Goal: Task Accomplishment & Management: Complete application form

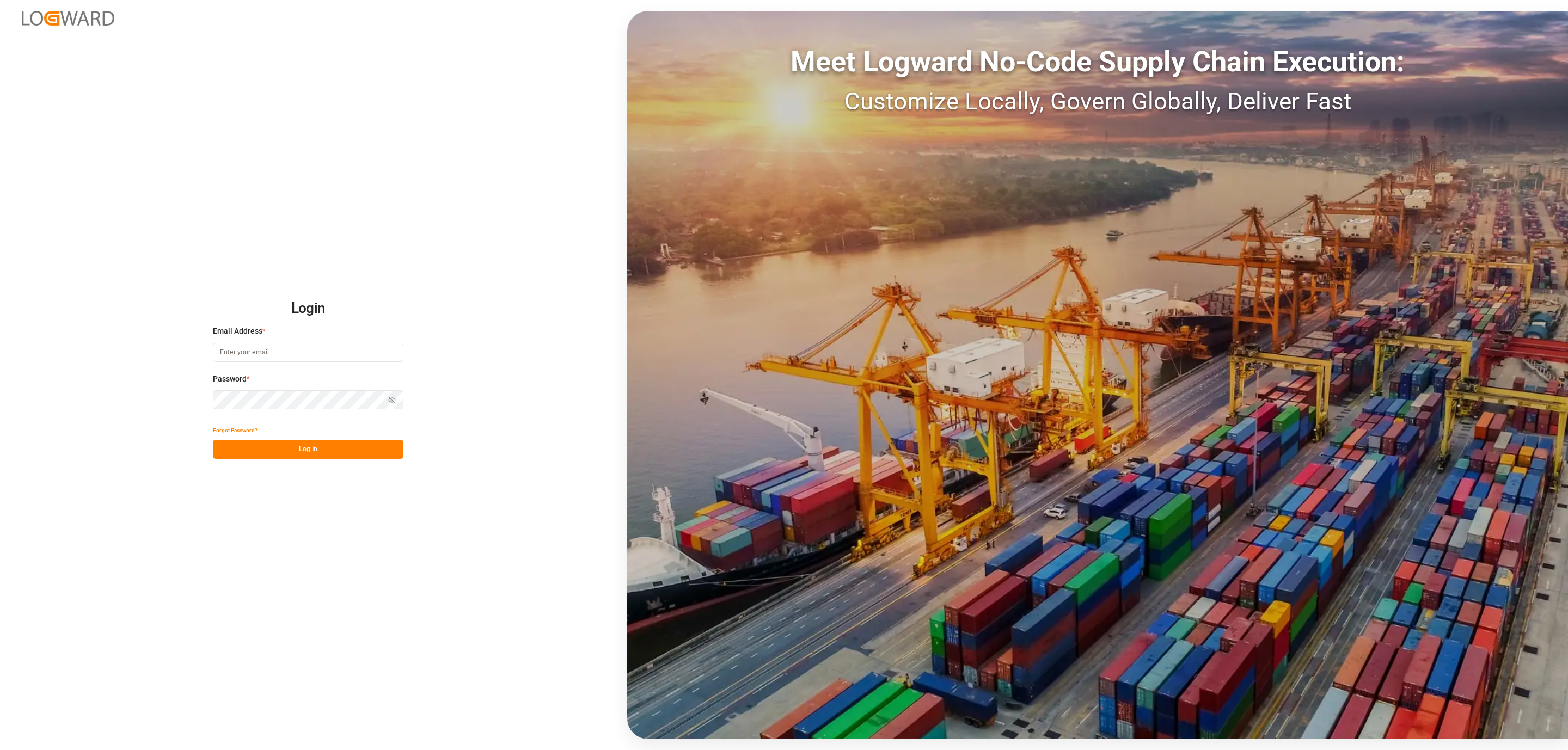
type input "[PERSON_NAME][EMAIL_ADDRESS][DOMAIN_NAME]"
click at [362, 448] on button "Log In" at bounding box center [308, 449] width 191 height 19
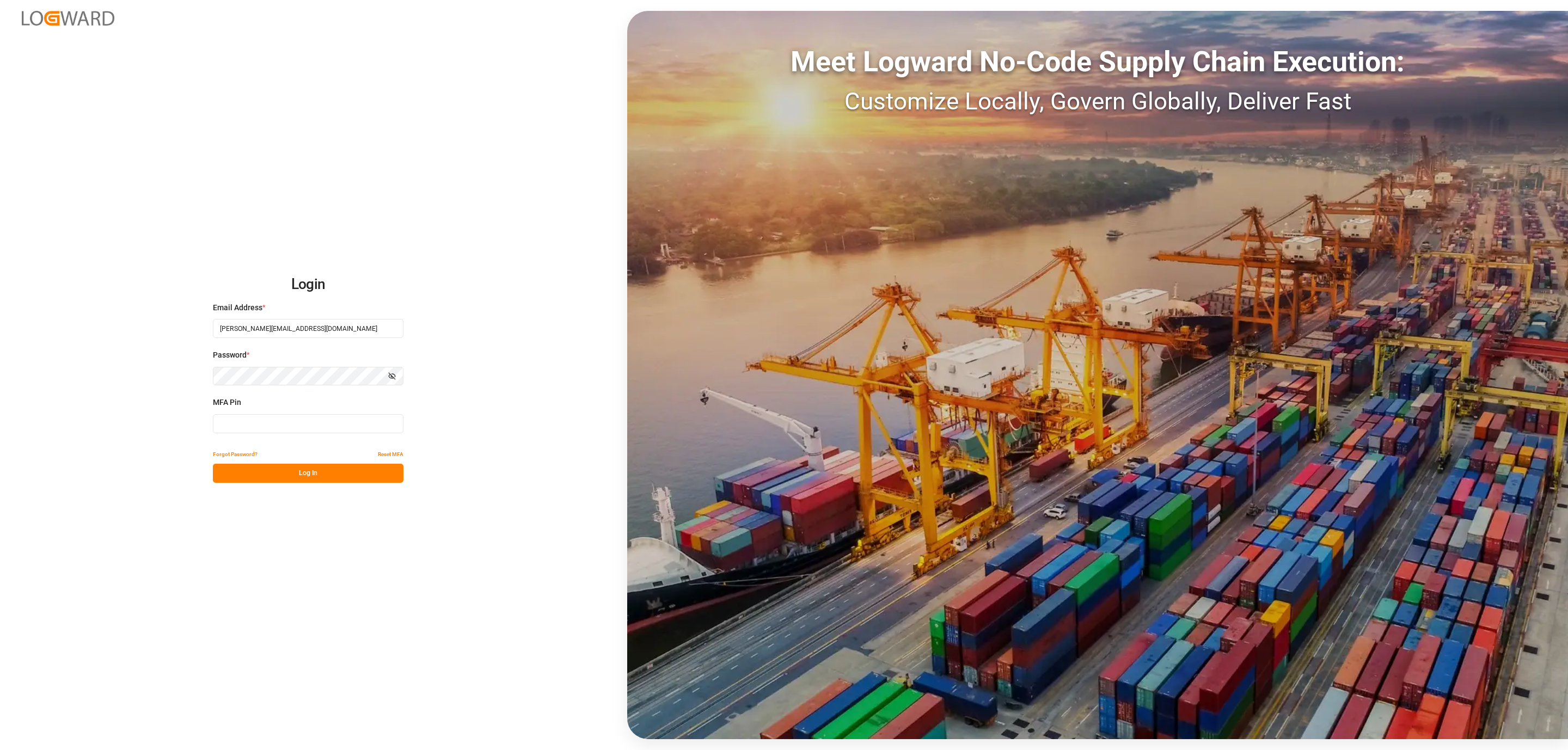
click at [318, 424] on input at bounding box center [308, 424] width 191 height 19
type input "547456"
click at [314, 473] on button "Log In" at bounding box center [308, 473] width 191 height 19
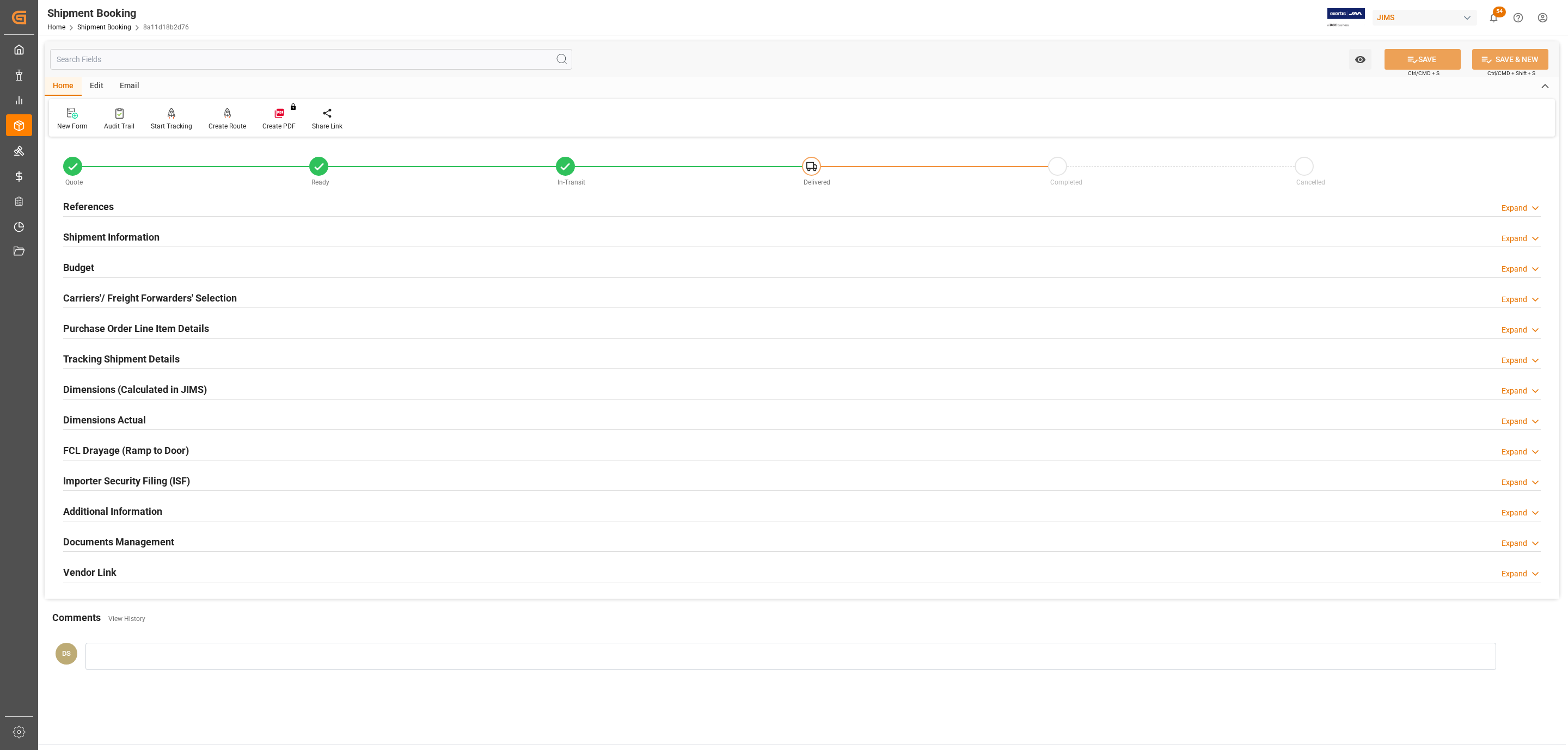
click at [80, 203] on h2 "References" at bounding box center [89, 206] width 51 height 14
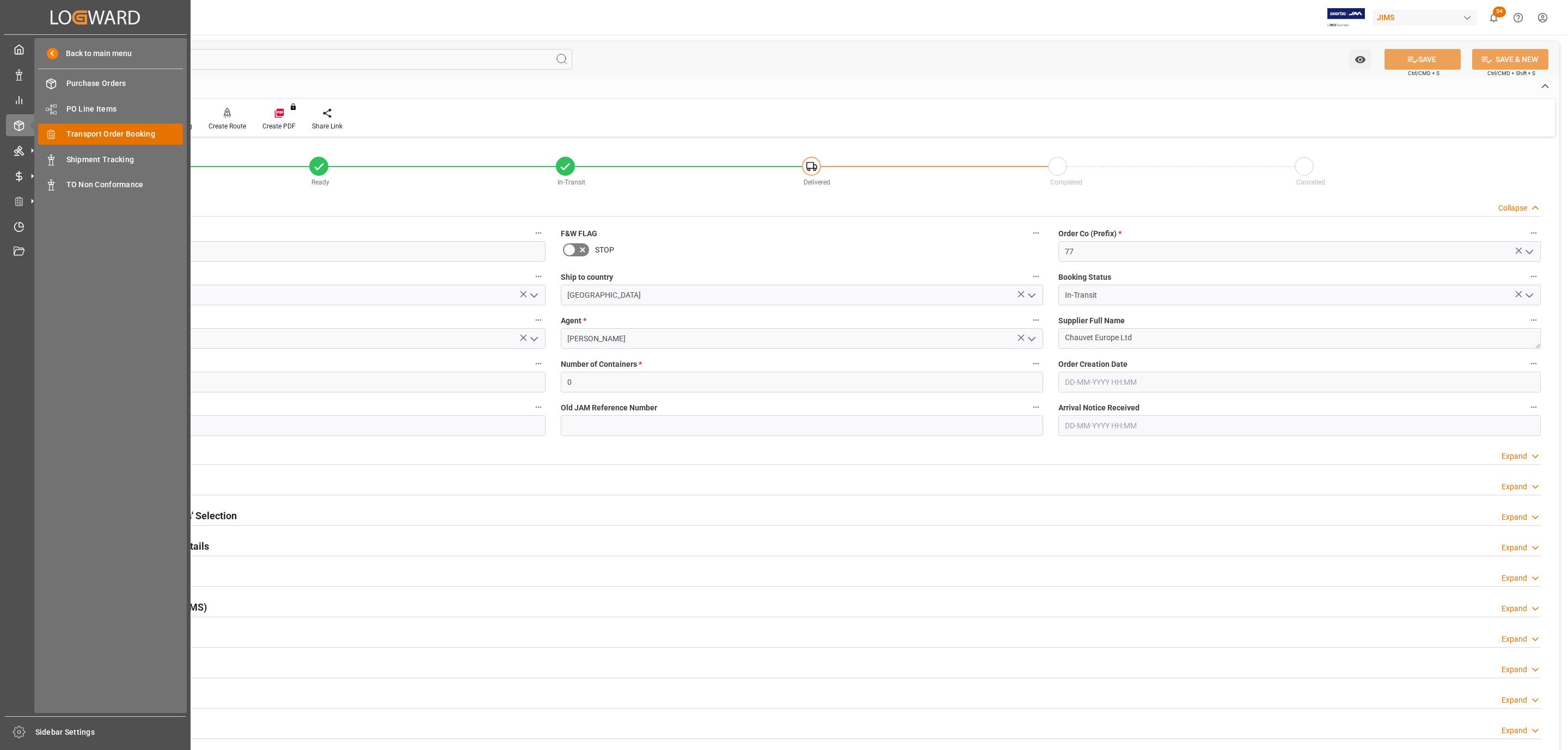
click at [137, 141] on div "Transport Order Booking Transport Order Booking" at bounding box center [110, 134] width 145 height 21
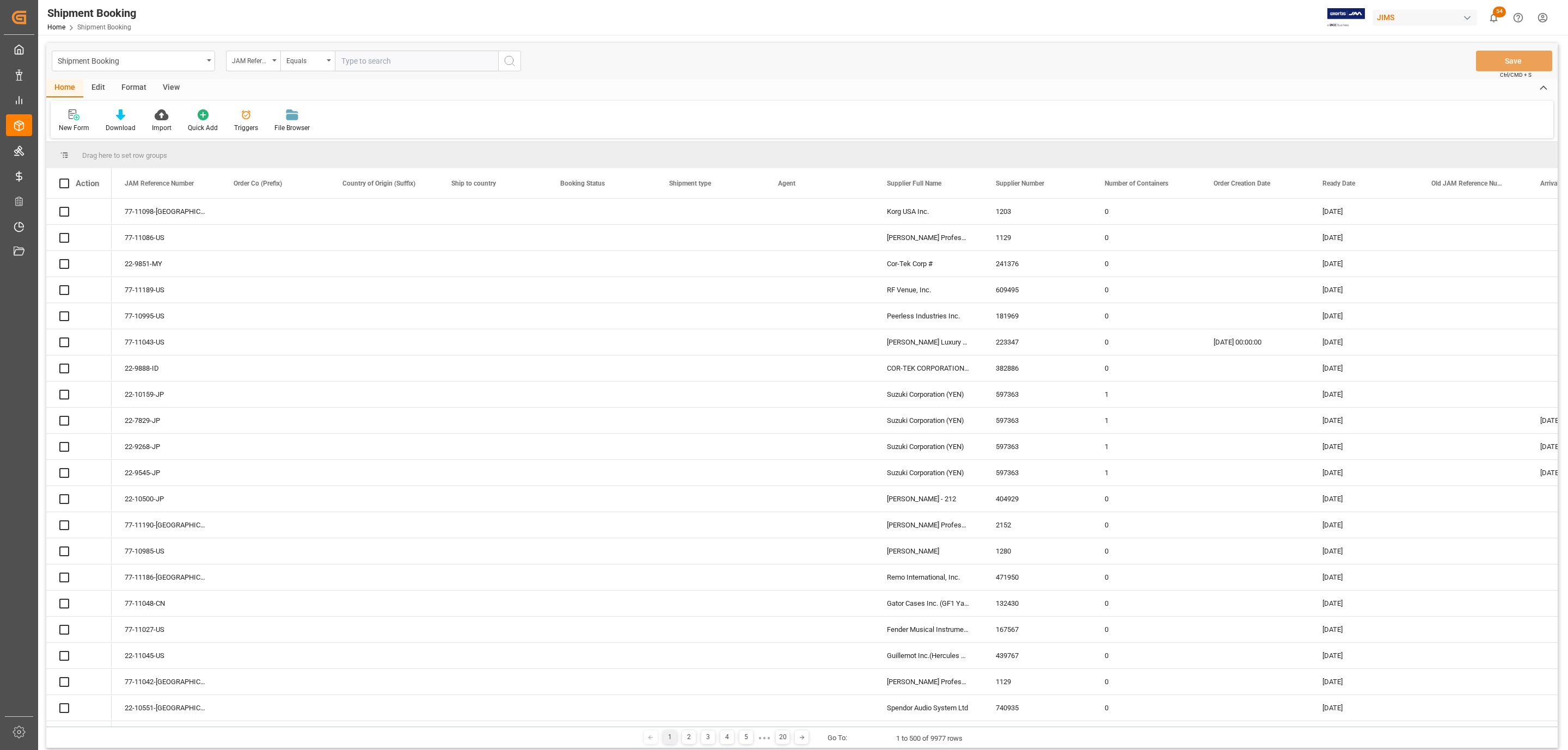
paste input "7-10965-CN"
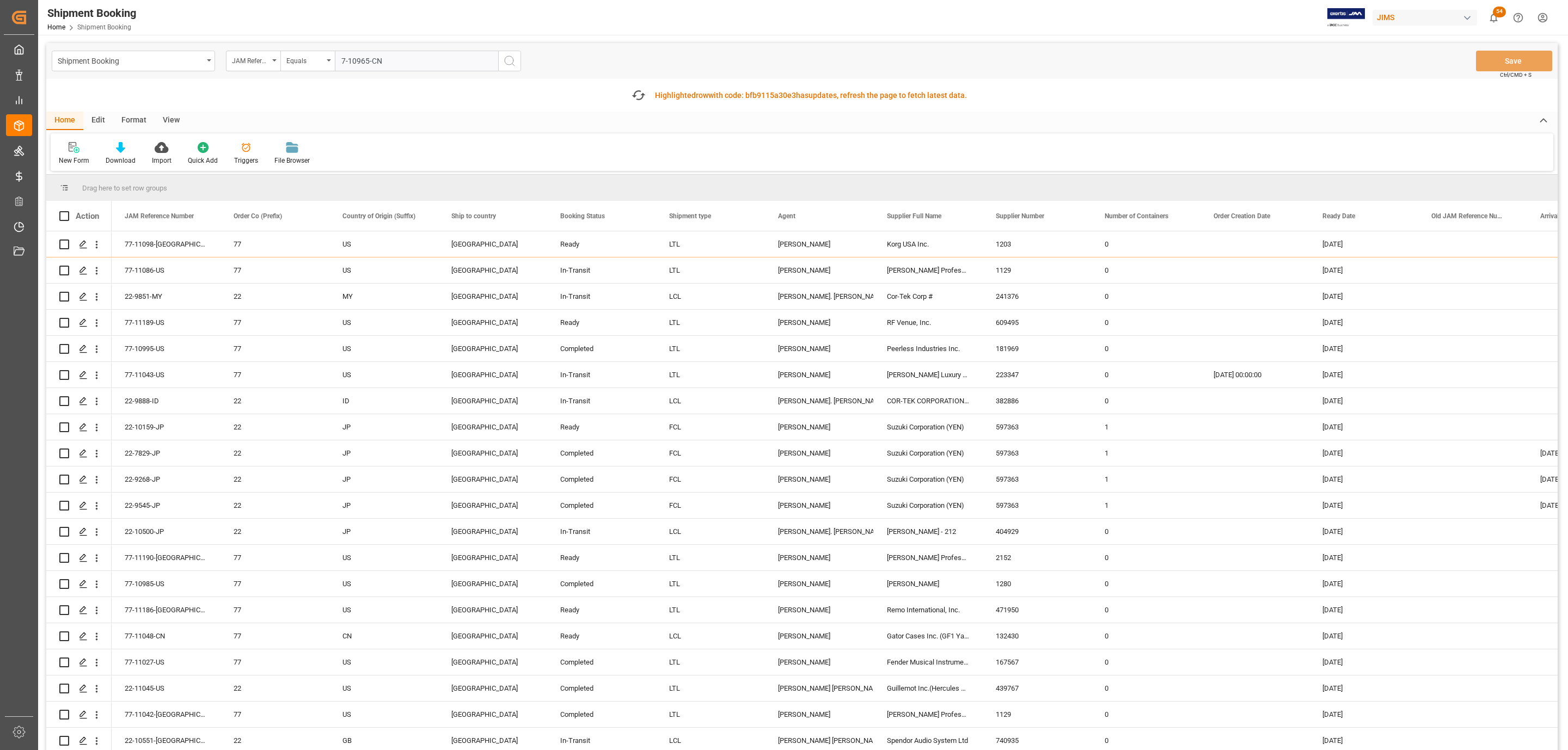
click at [338, 59] on input "7-10965-CN" at bounding box center [416, 61] width 163 height 21
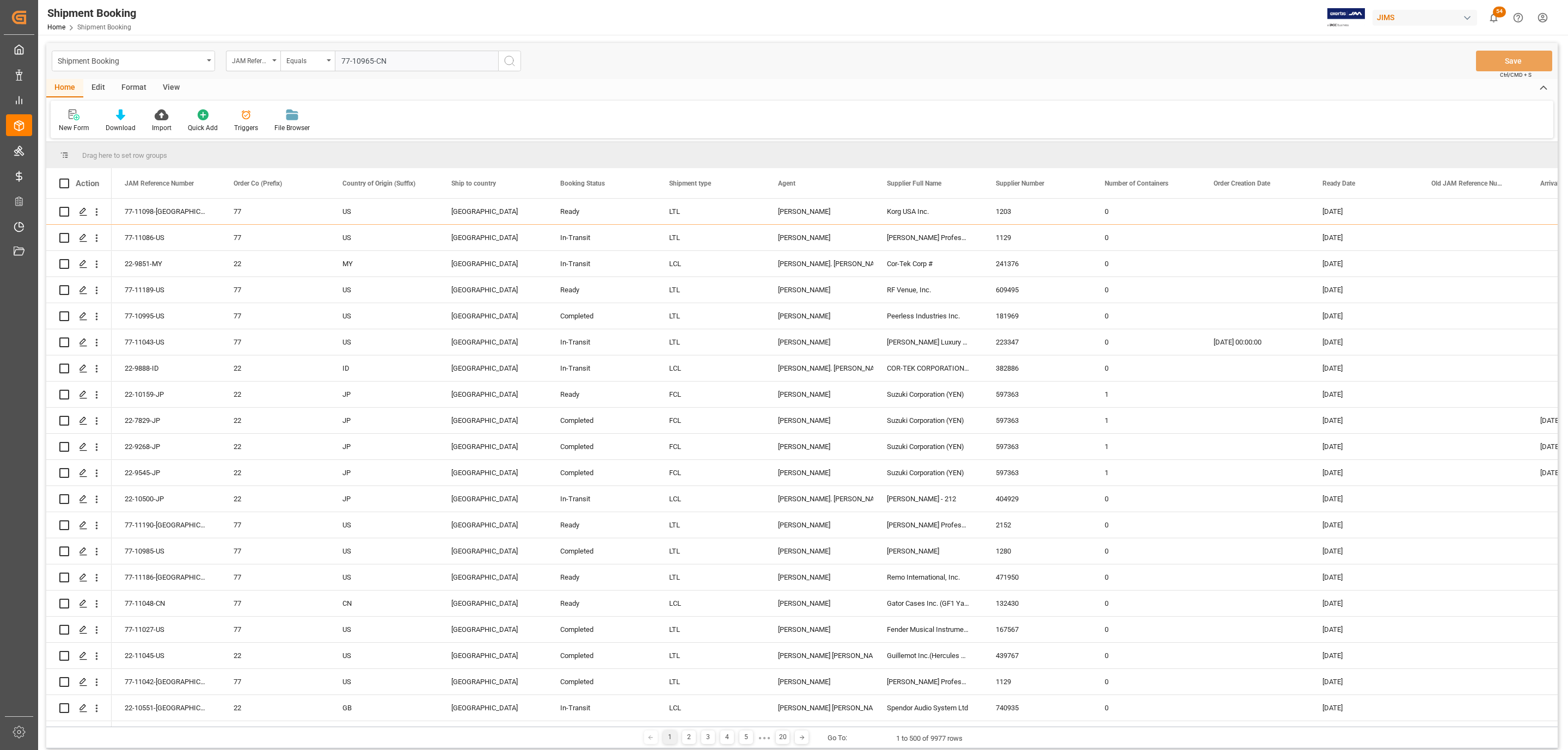
type input "77-10965-CN"
click at [513, 55] on icon "search button" at bounding box center [509, 61] width 13 height 13
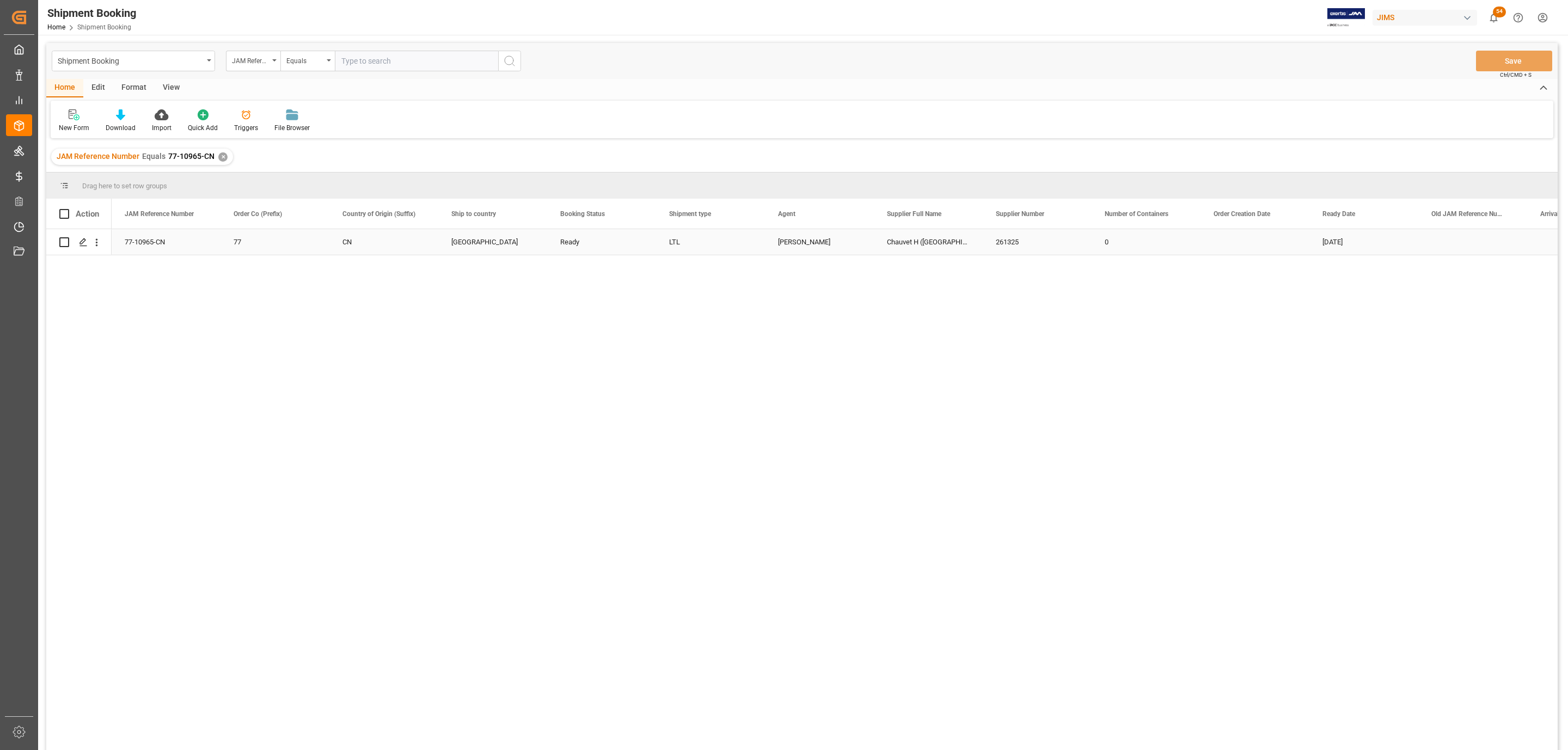
click at [72, 249] on div "Press SPACE to select this row." at bounding box center [79, 242] width 39 height 24
click at [80, 244] on polygon "Press SPACE to select this row." at bounding box center [82, 242] width 6 height 6
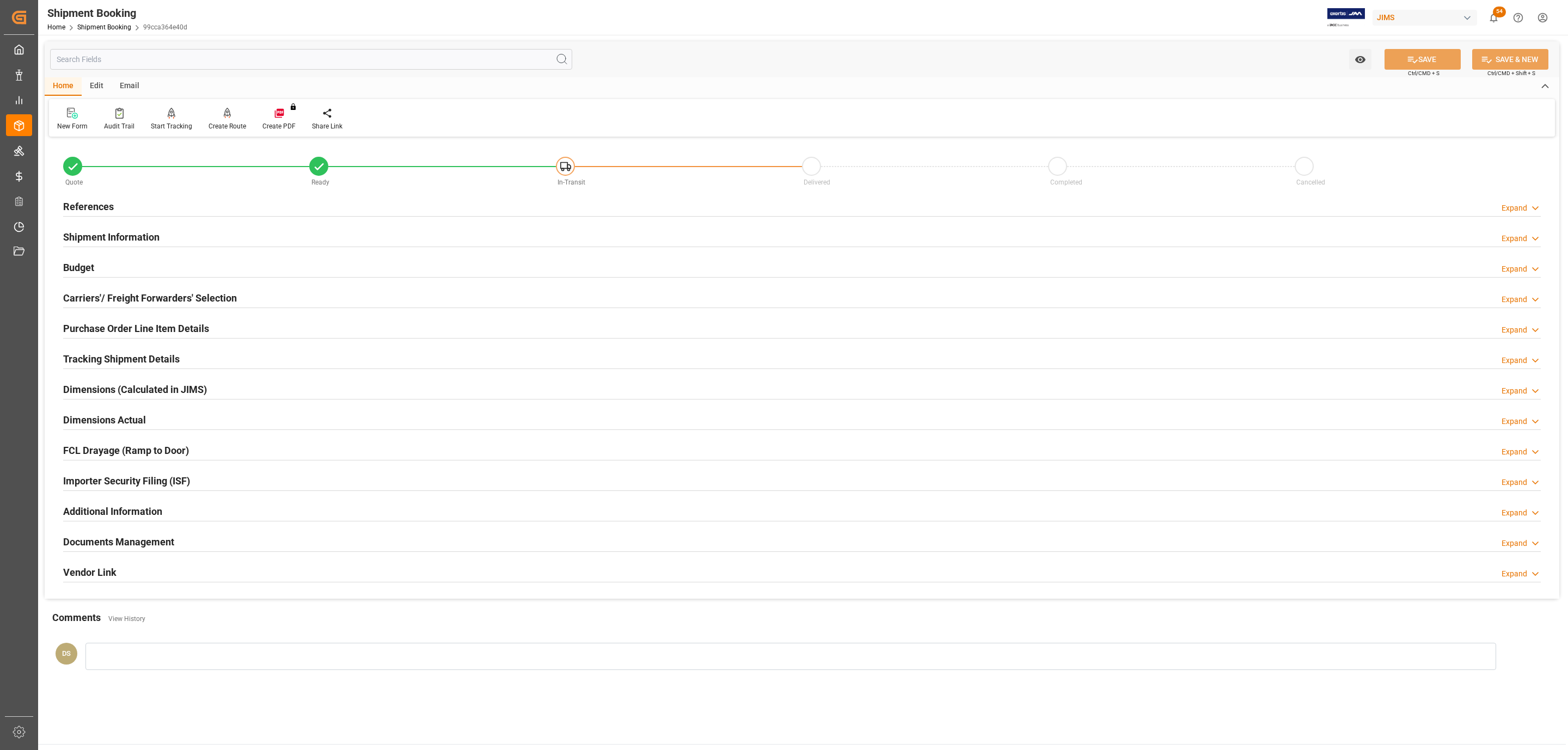
type input "870.141"
type input "435.0705"
type input "1573.6"
type input "10450"
click at [255, 288] on div "Carriers'/ Freight Forwarders' Selection Expand" at bounding box center [802, 297] width 1478 height 21
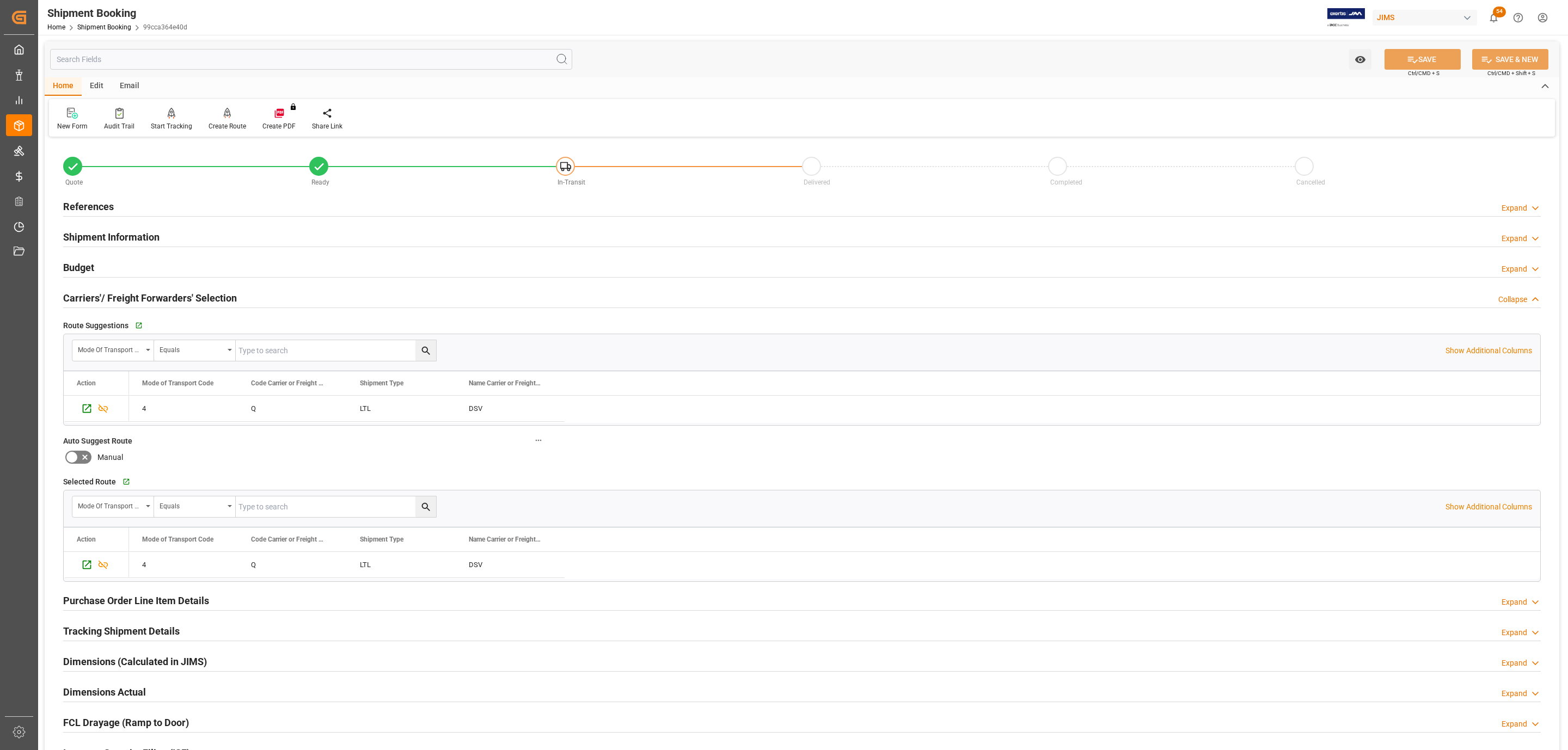
click at [97, 268] on div "Budget Expand" at bounding box center [802, 266] width 1478 height 21
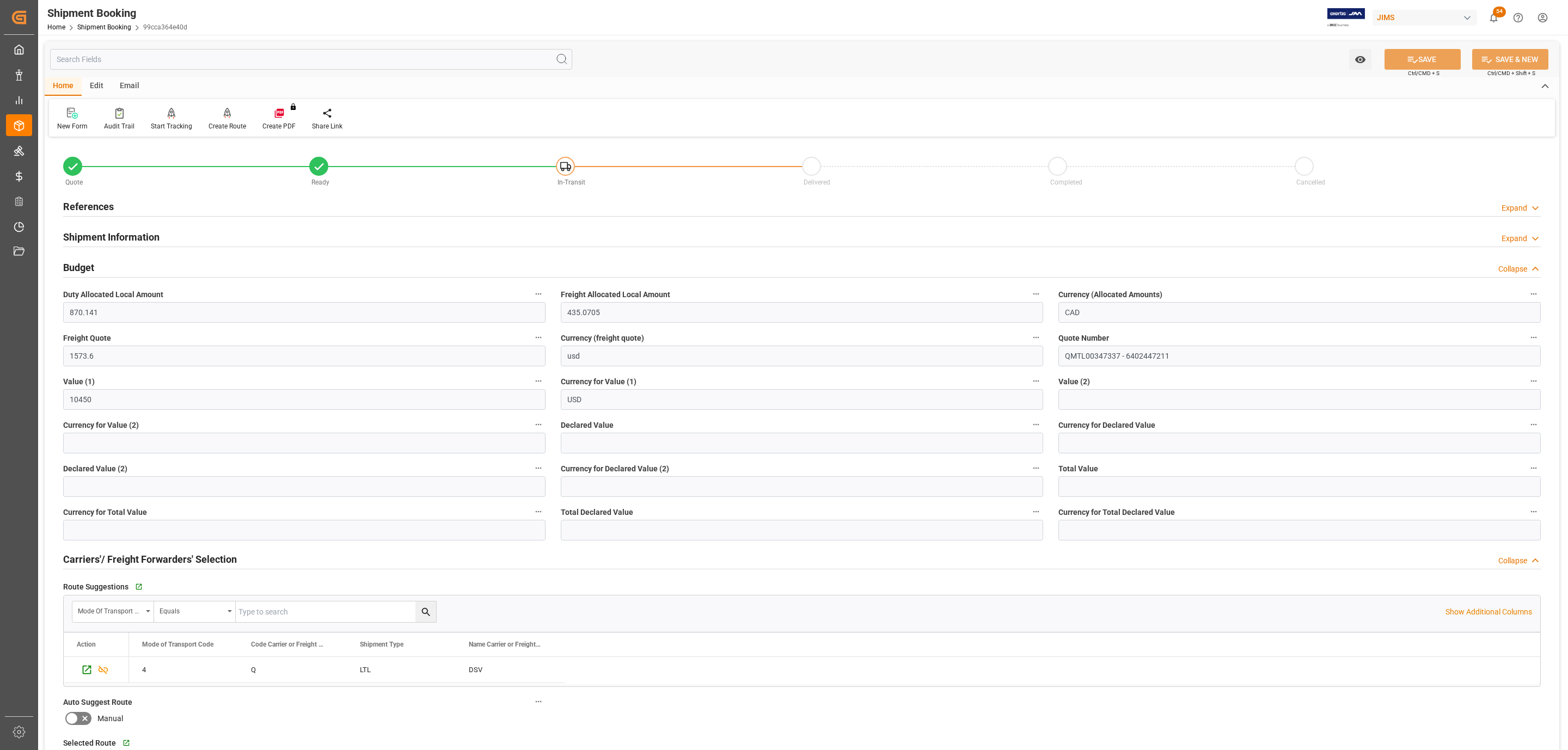
click at [125, 198] on div "References Expand" at bounding box center [802, 205] width 1478 height 21
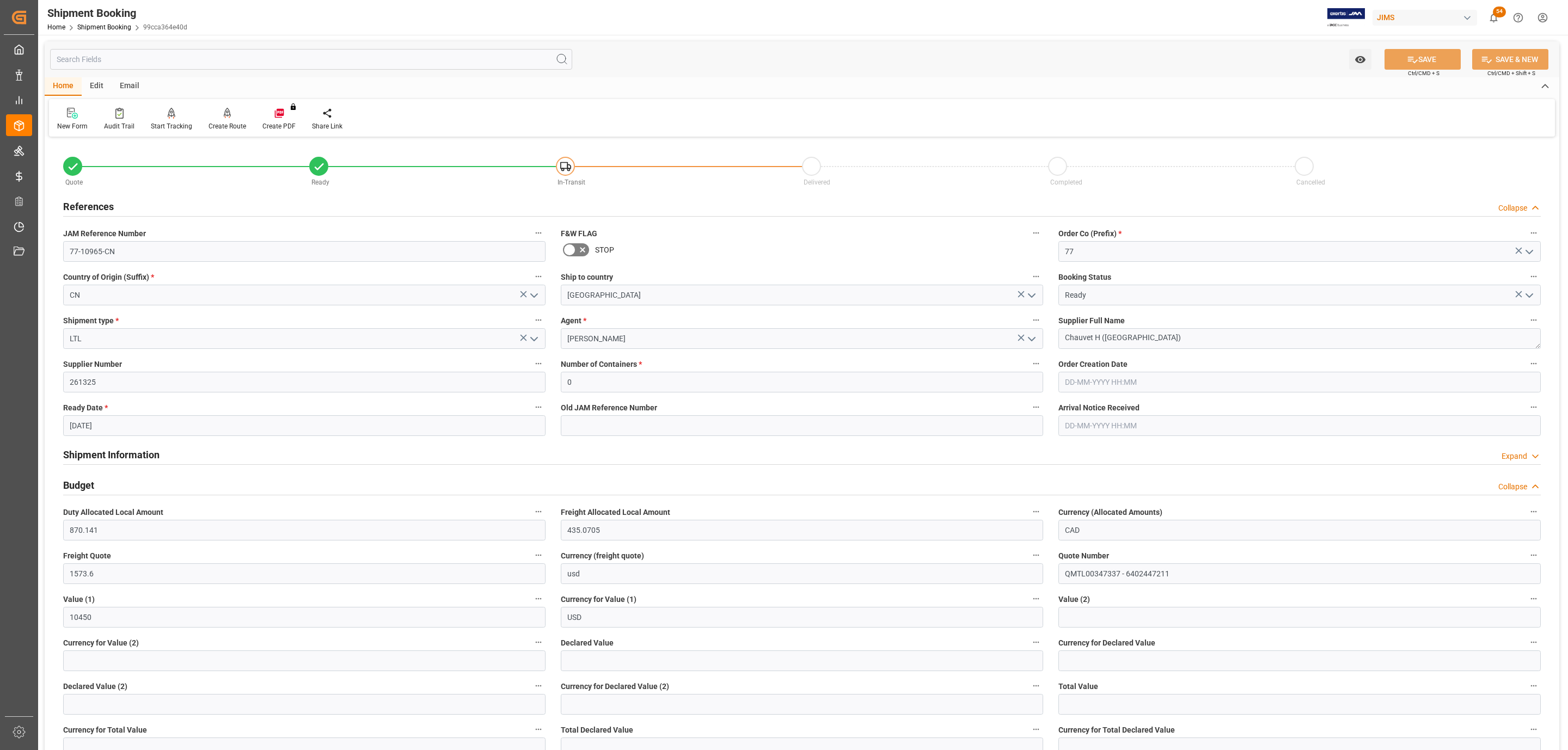
click at [121, 201] on div "References Collapse" at bounding box center [802, 205] width 1478 height 21
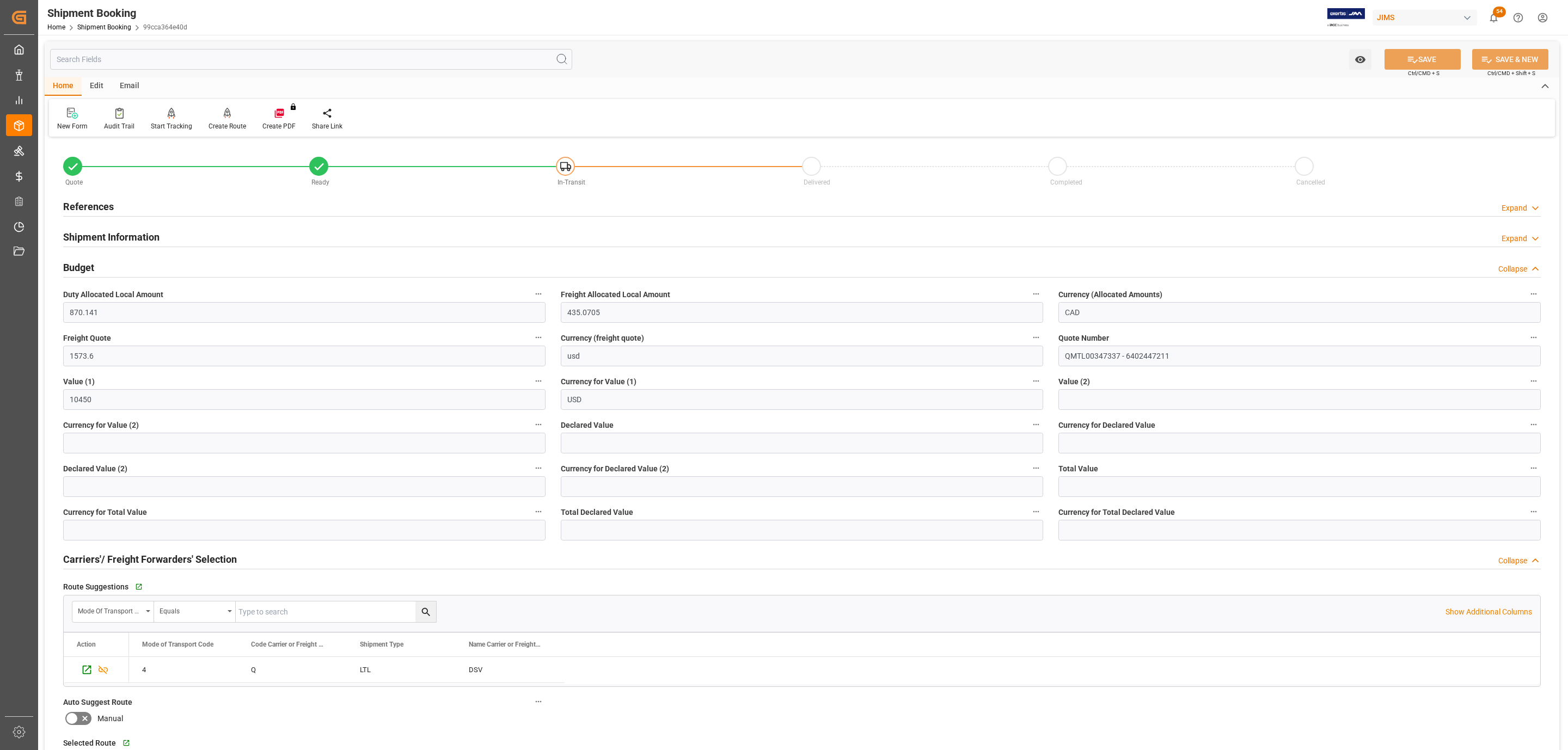
click at [87, 236] on h2 "Shipment Information" at bounding box center [112, 237] width 97 height 14
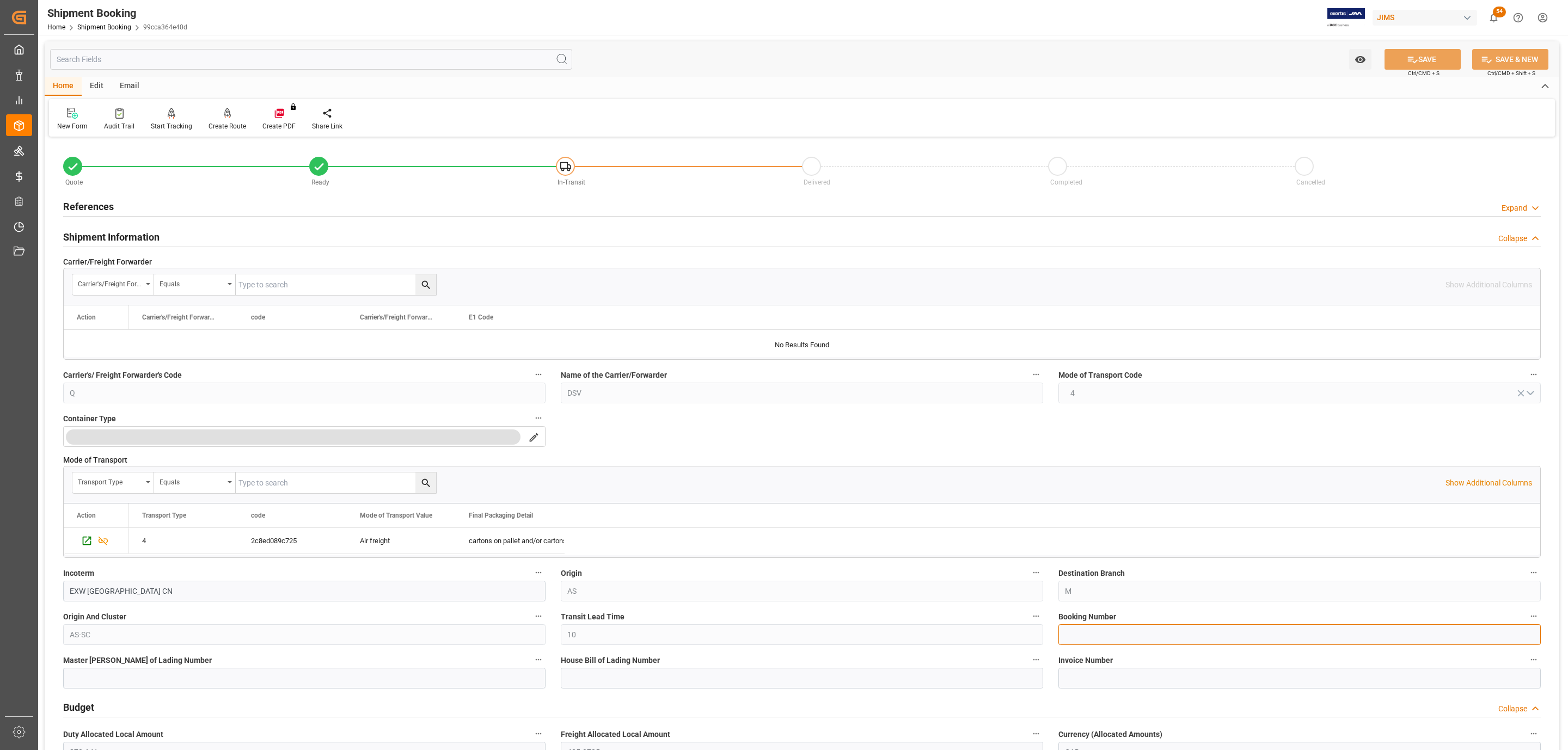
click at [1160, 638] on input at bounding box center [1299, 635] width 482 height 21
paste input "CAN7412985"
type input "CAN7412985"
click at [1442, 65] on button "SAVE" at bounding box center [1422, 59] width 76 height 21
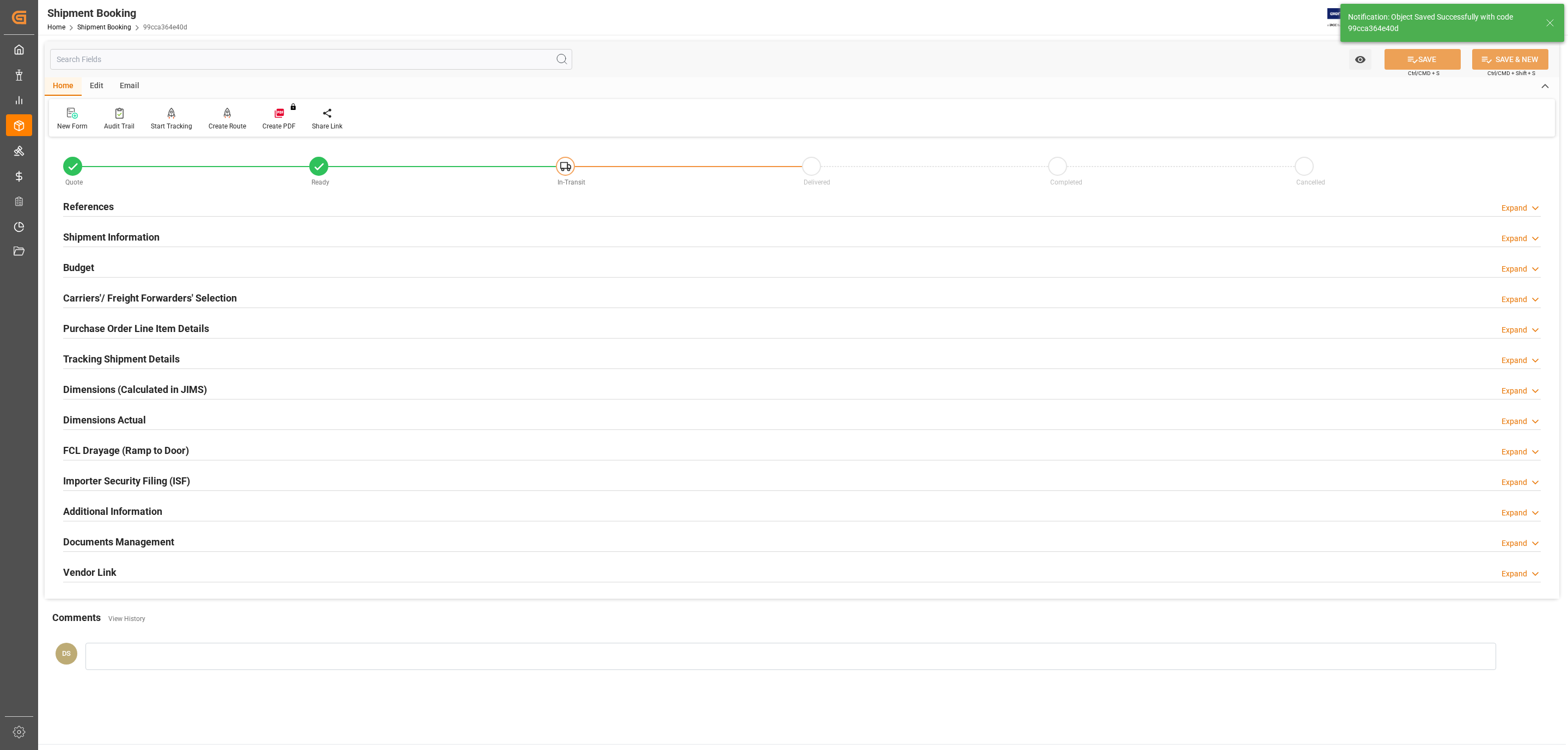
click at [273, 282] on div "Budget Expand" at bounding box center [802, 267] width 1493 height 31
click at [264, 294] on div "Carriers'/ Freight Forwarders' Selection Expand" at bounding box center [802, 297] width 1478 height 21
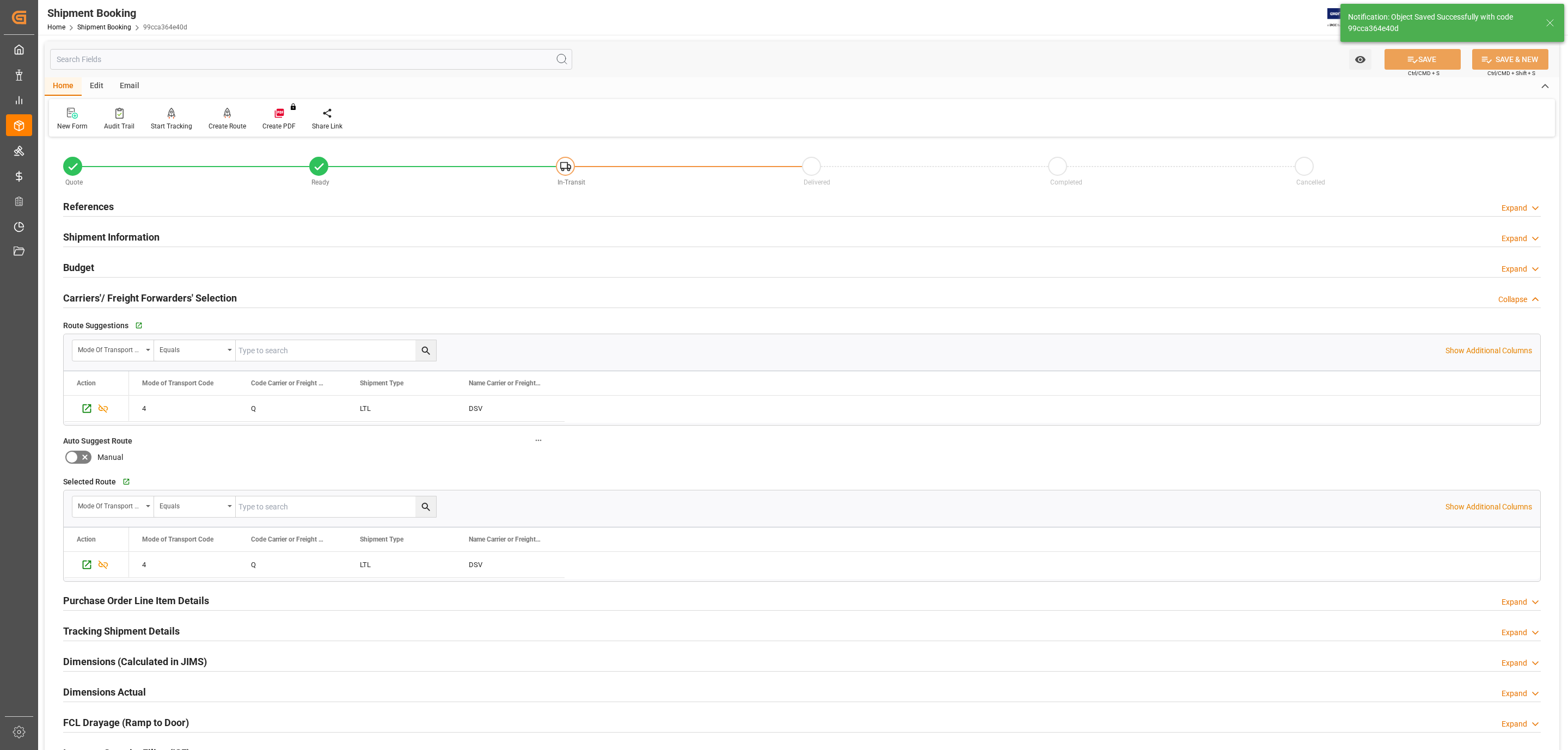
click at [101, 269] on div "Budget Expand" at bounding box center [802, 266] width 1478 height 21
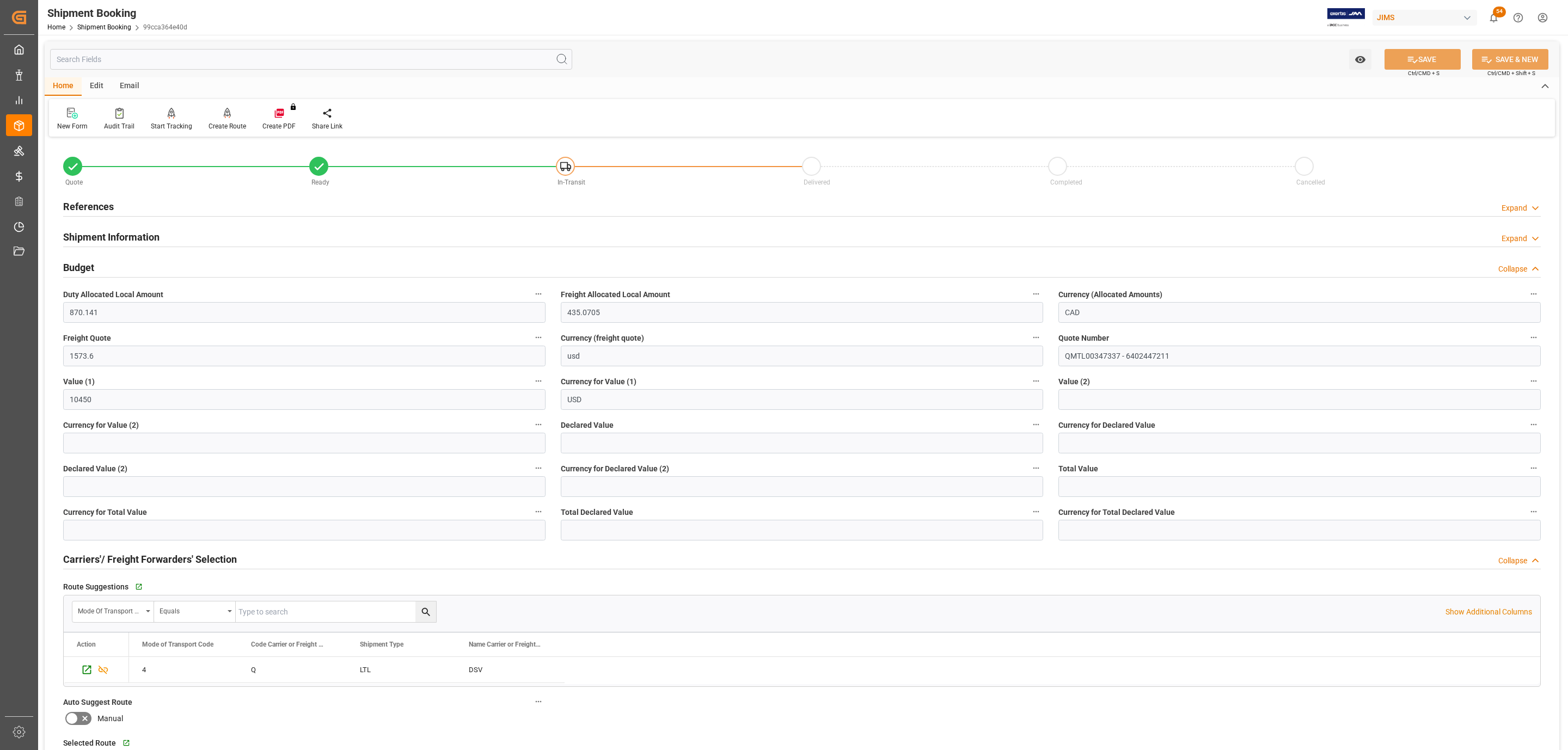
click at [123, 201] on div "References Expand" at bounding box center [802, 205] width 1478 height 21
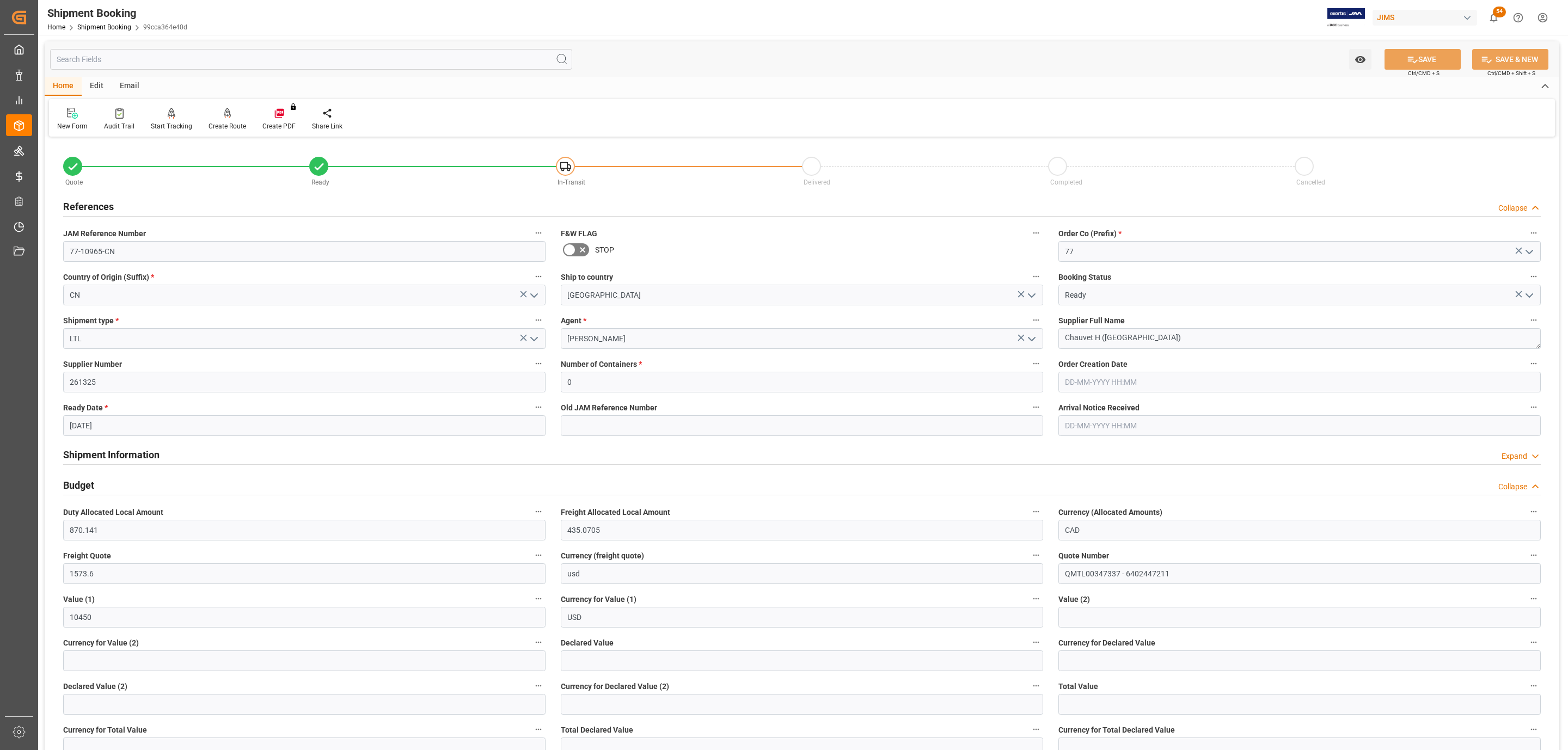
click at [123, 201] on div "References Collapse" at bounding box center [802, 205] width 1478 height 21
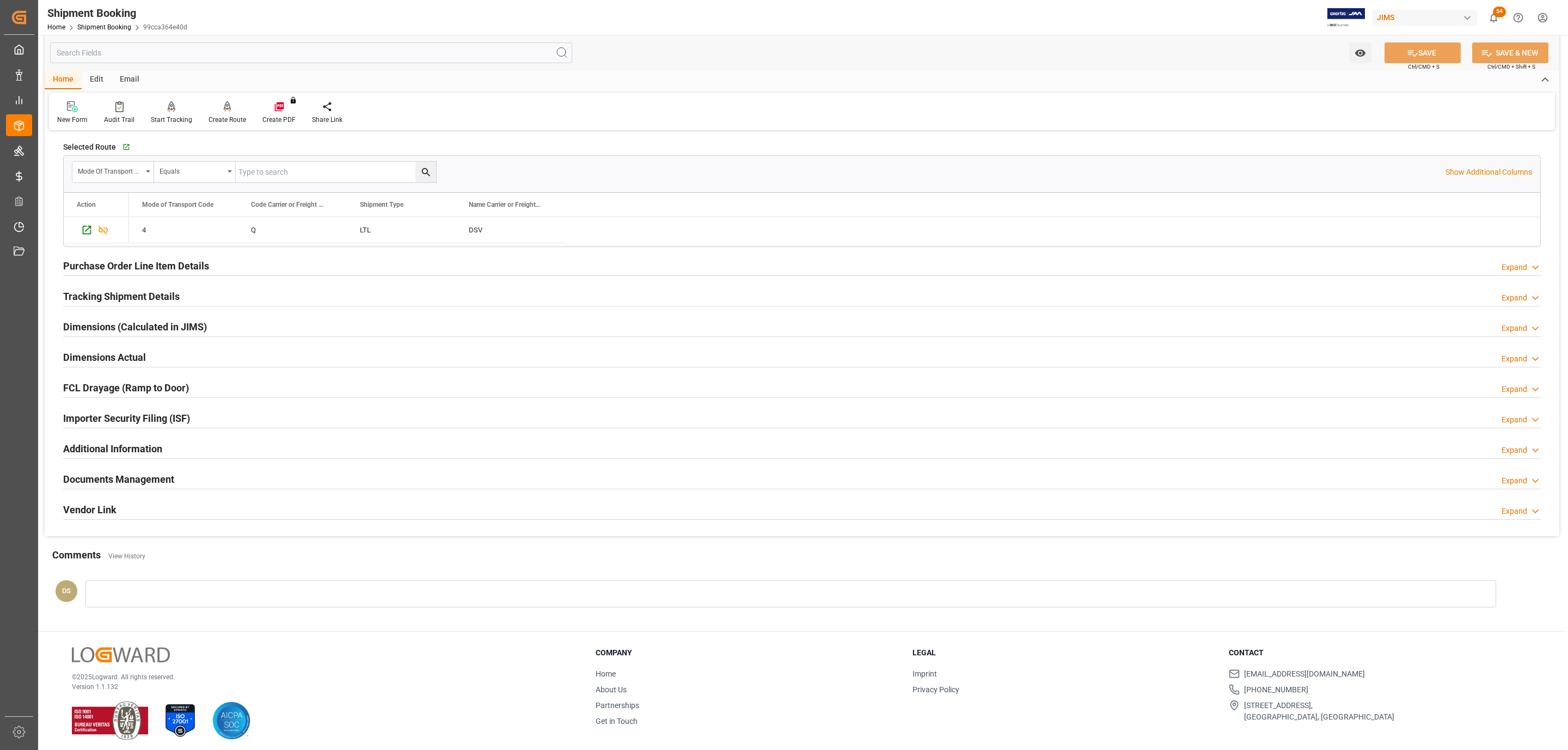
scroll to position [606, 0]
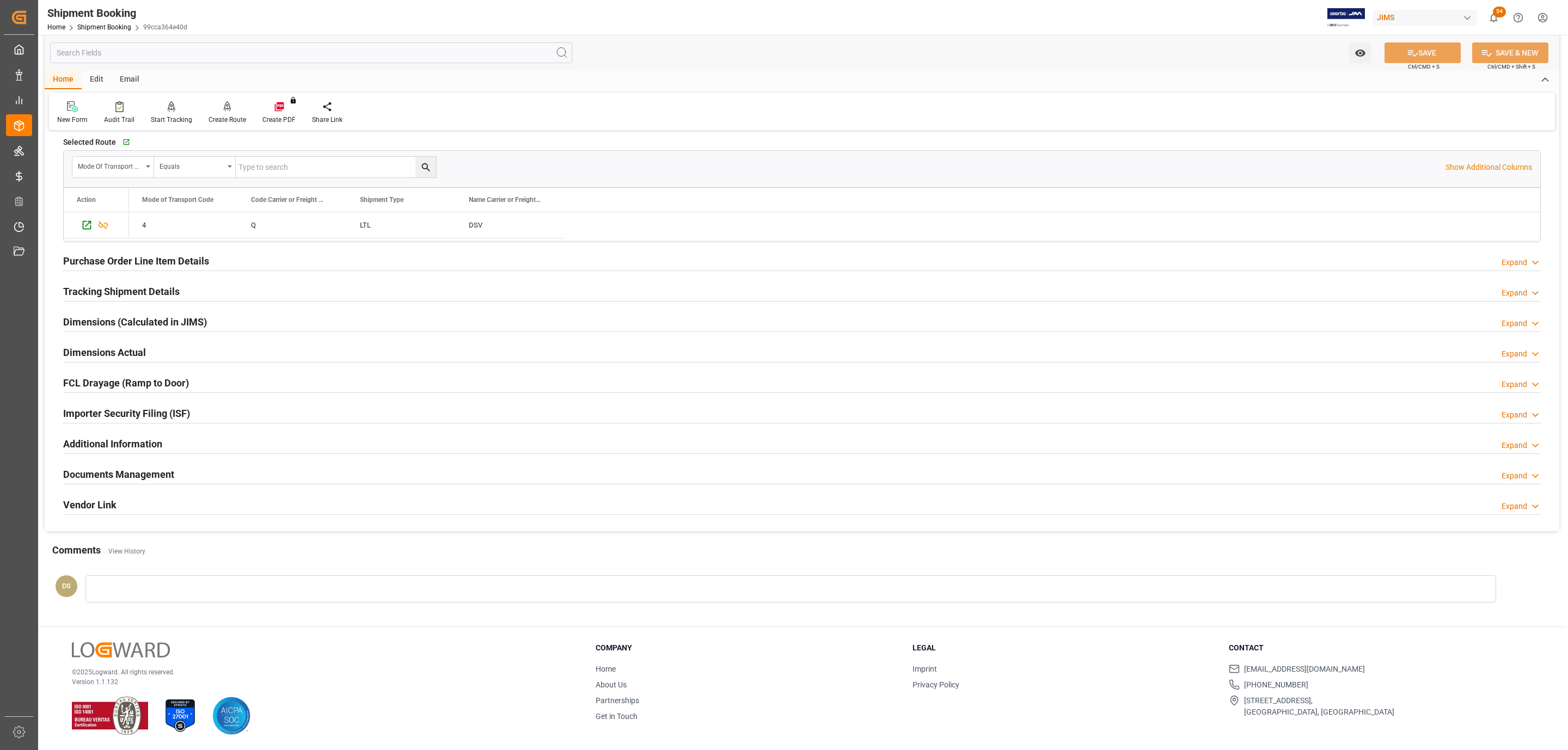
drag, startPoint x: 118, startPoint y: 289, endPoint x: 119, endPoint y: 297, distance: 8.1
click at [118, 289] on h2 "Tracking Shipment Details" at bounding box center [122, 291] width 117 height 14
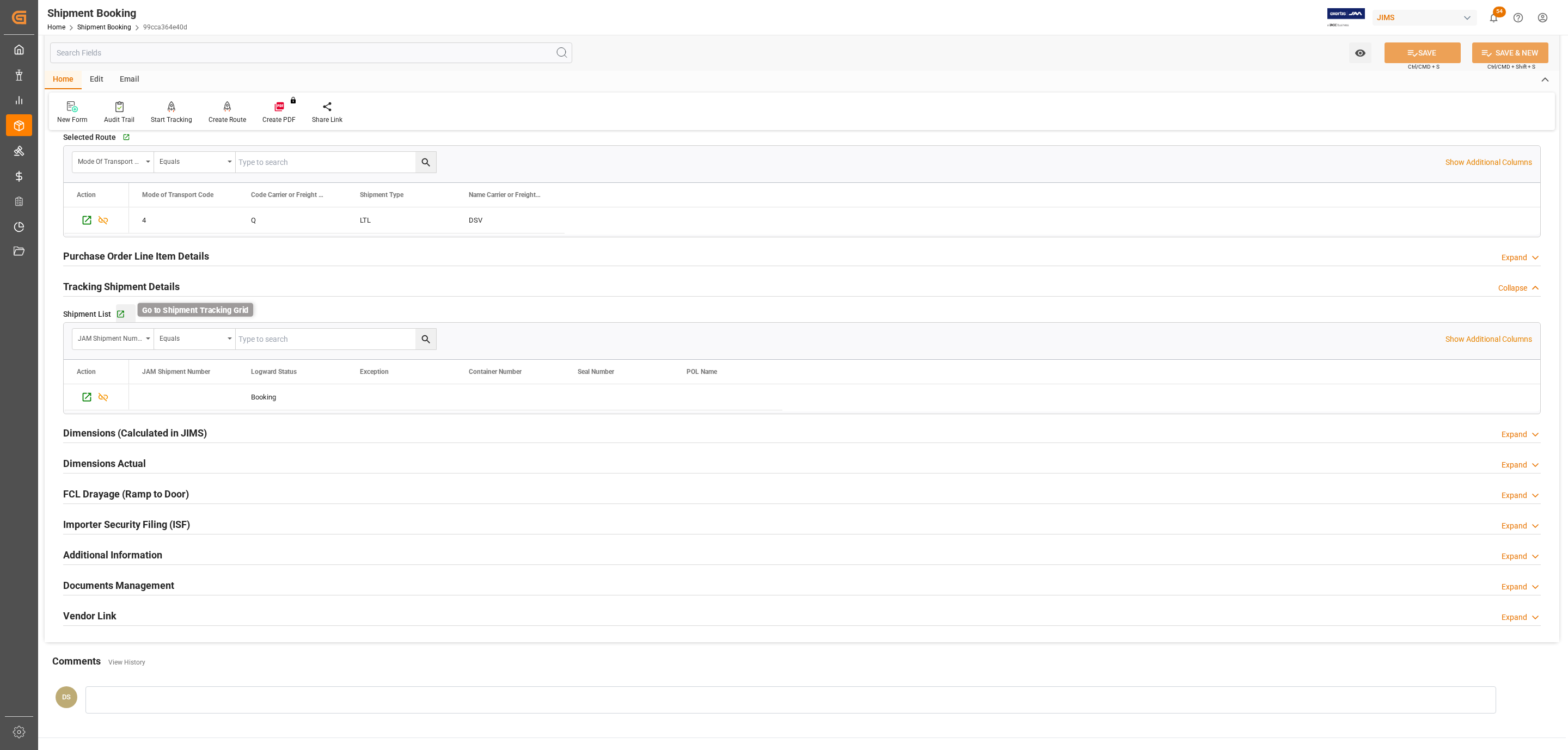
click at [120, 315] on icon "button" at bounding box center [121, 314] width 9 height 9
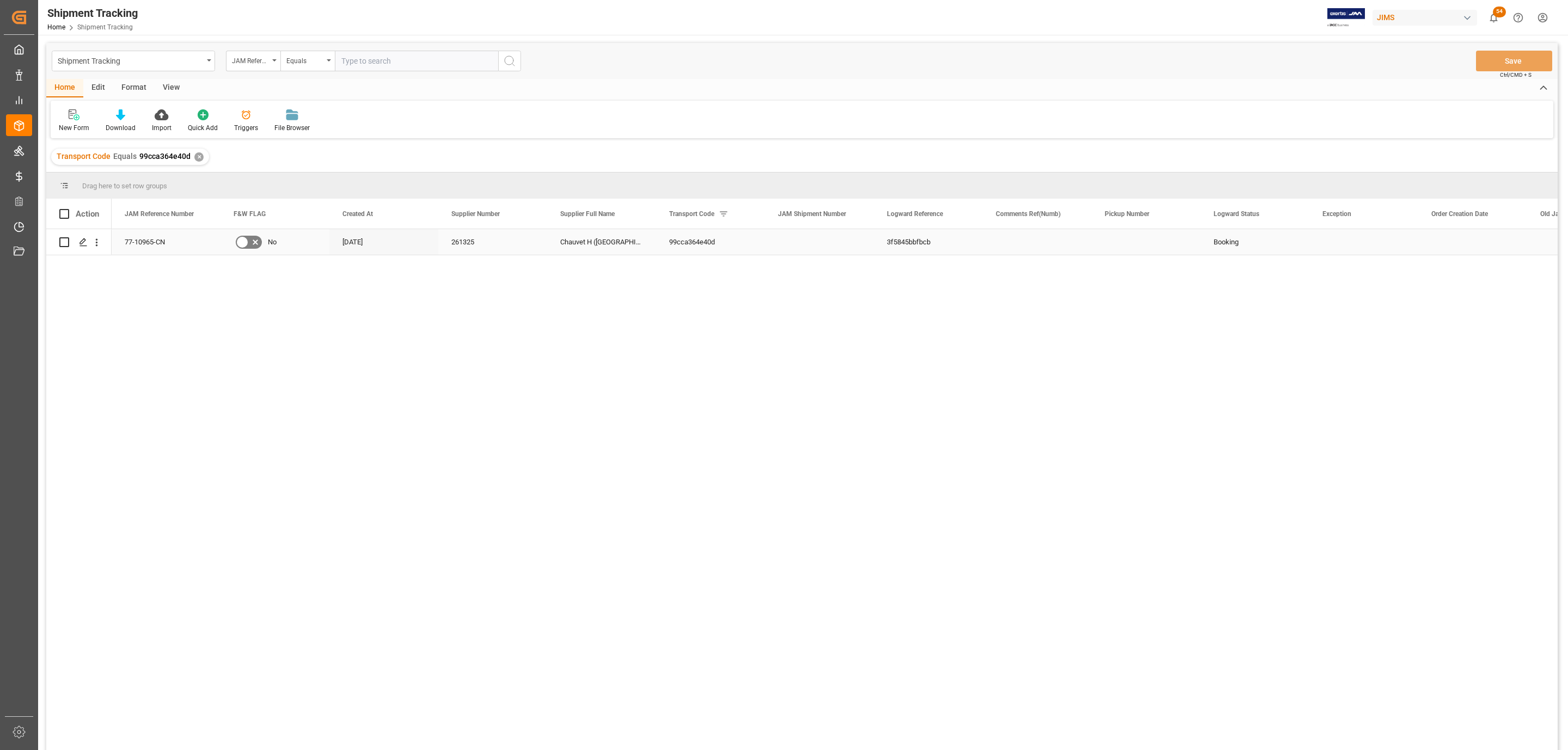
click at [79, 242] on icon "Press SPACE to select this row." at bounding box center [83, 242] width 9 height 9
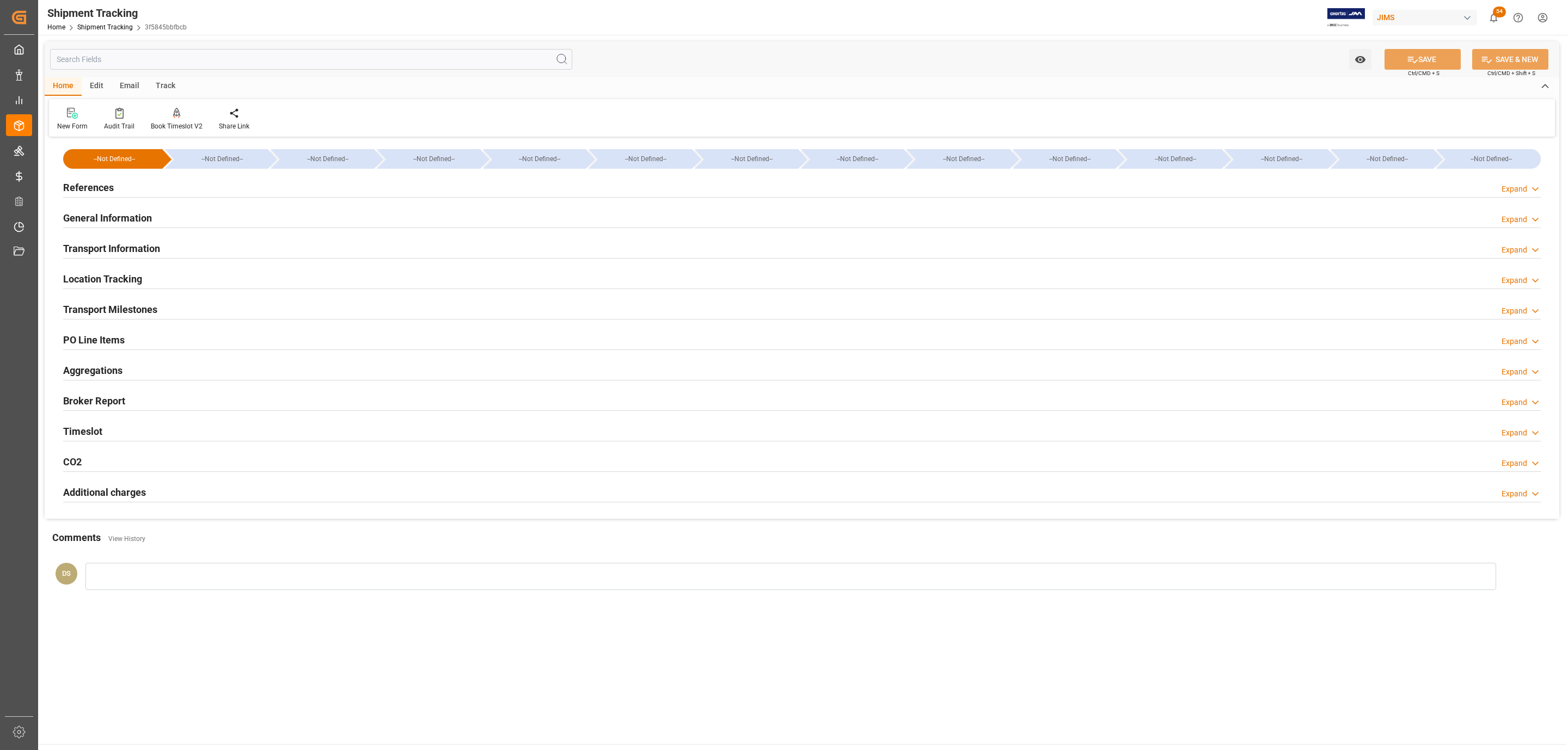
click at [105, 309] on h2 "Transport Milestones" at bounding box center [110, 309] width 94 height 14
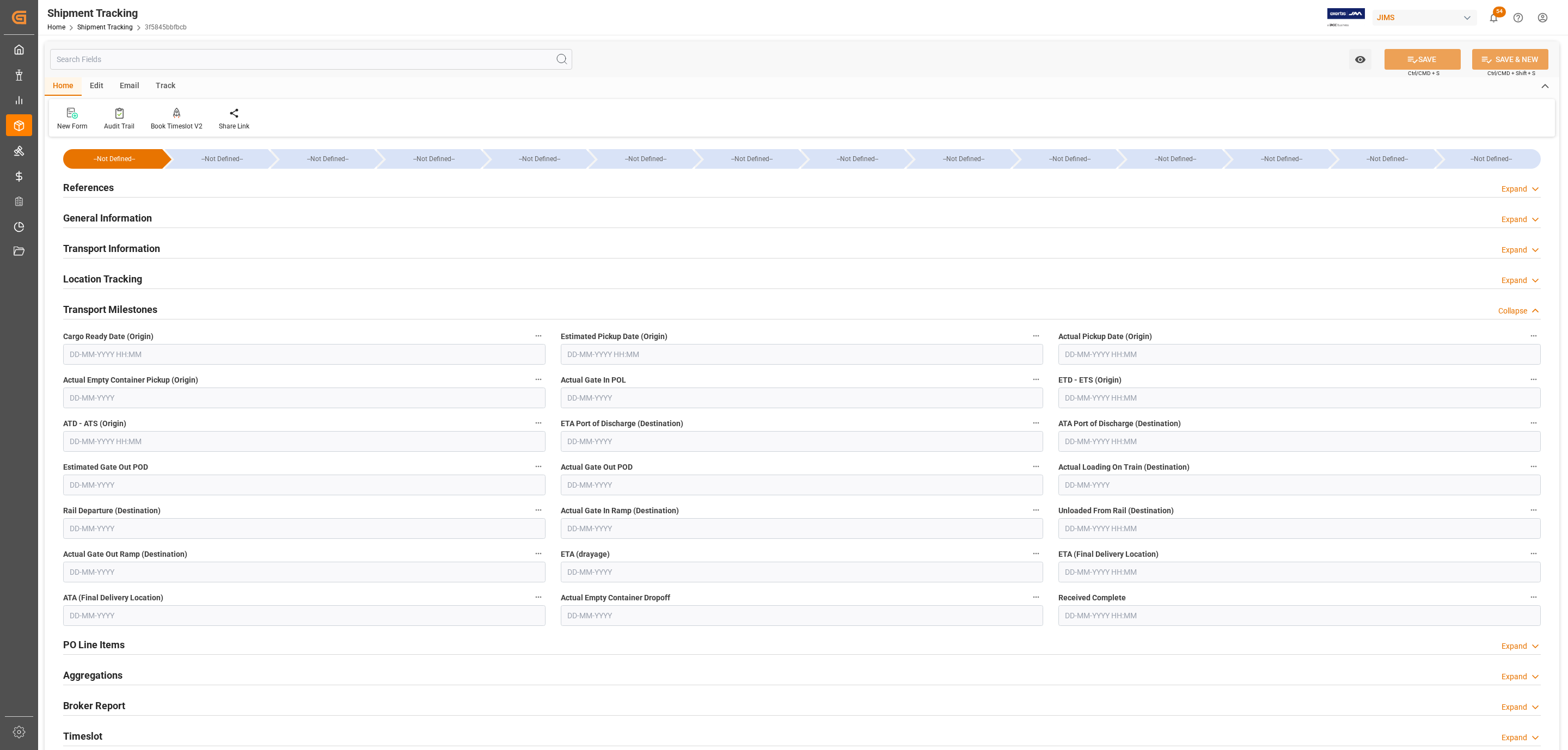
click at [100, 346] on input "text" at bounding box center [304, 354] width 482 height 21
drag, startPoint x: 117, startPoint y: 190, endPoint x: 99, endPoint y: 240, distance: 53.1
click at [117, 188] on div "References Expand" at bounding box center [802, 186] width 1478 height 21
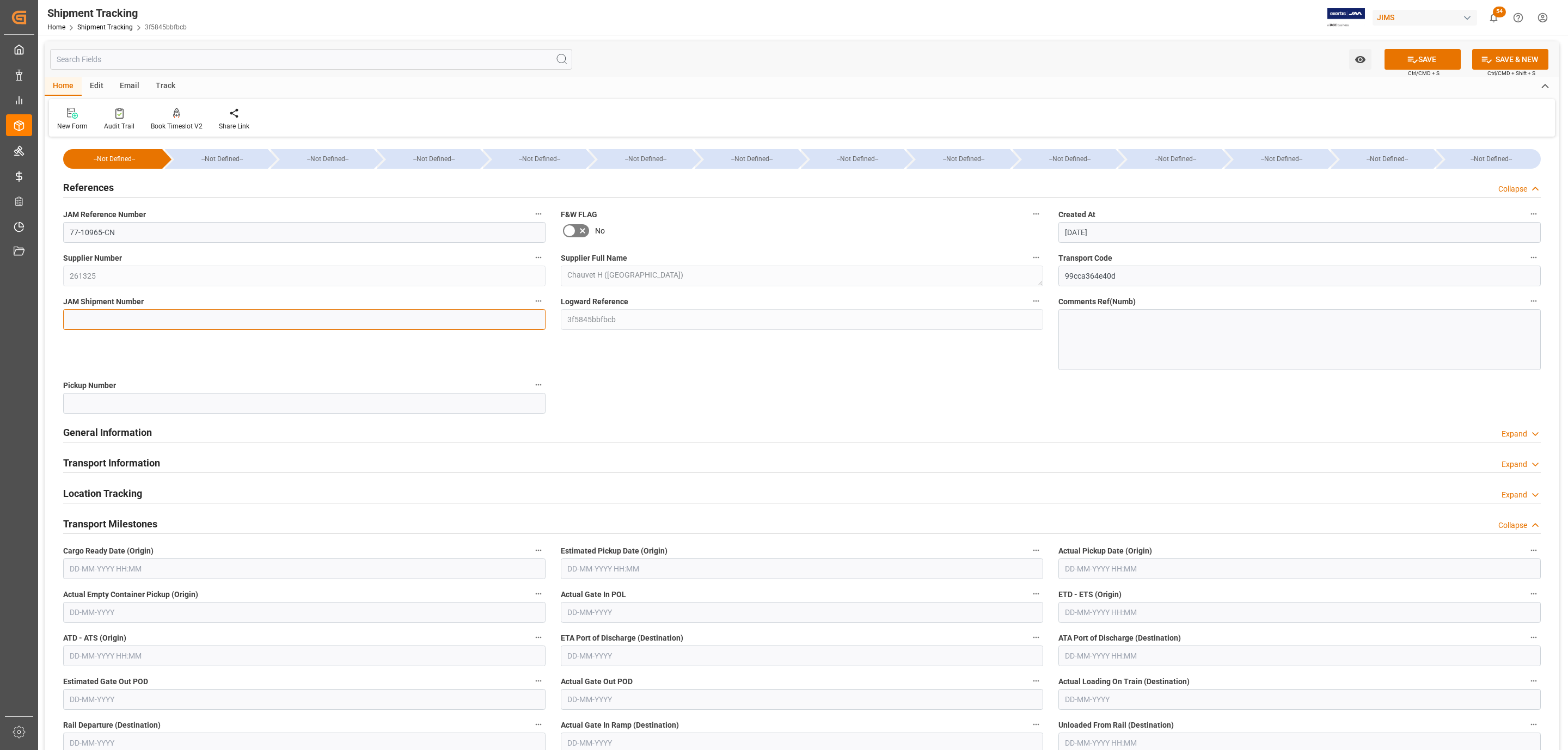
click at [82, 313] on input at bounding box center [304, 319] width 482 height 21
paste input "73137"
type input "73137"
click at [1395, 62] on button "SAVE" at bounding box center [1422, 59] width 76 height 21
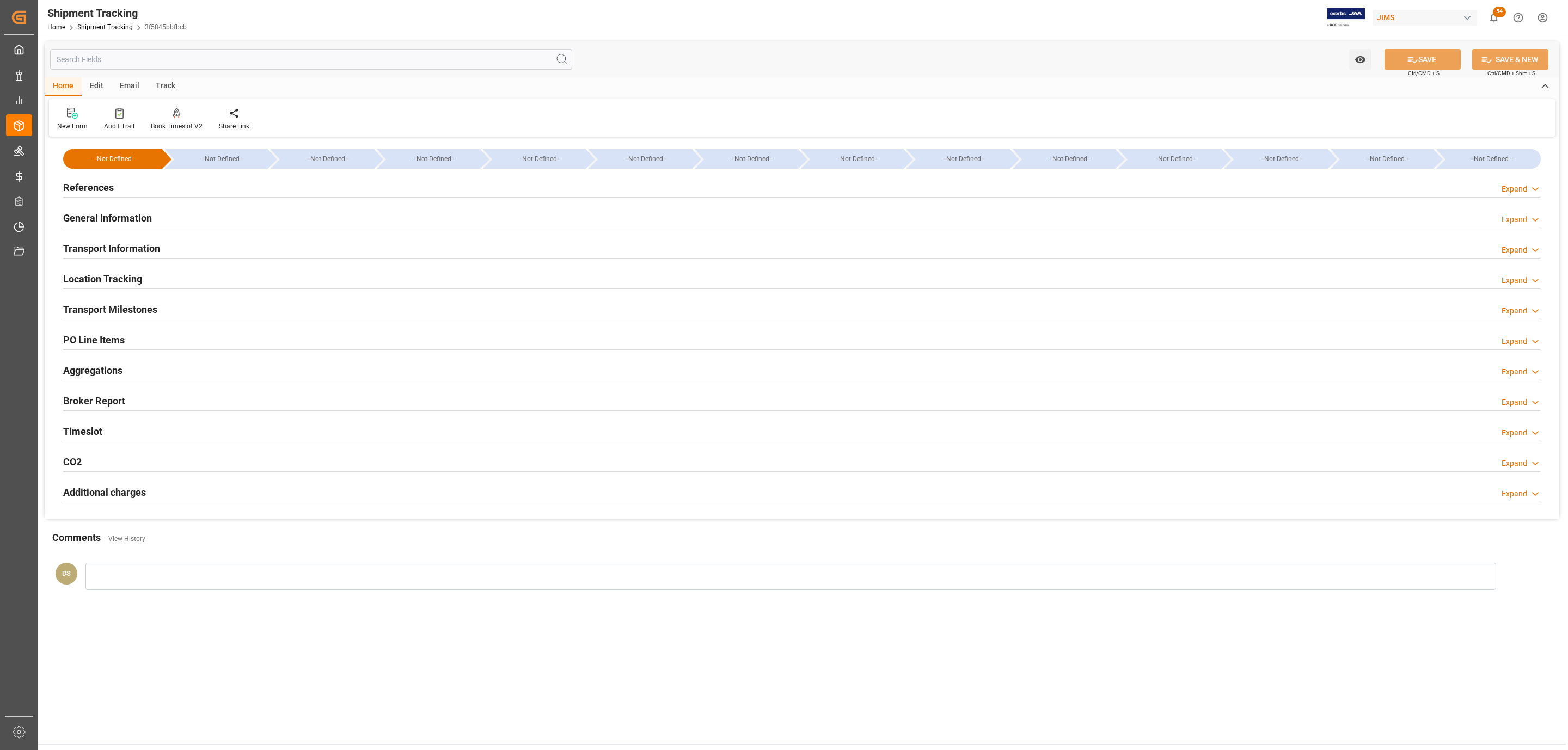
click at [195, 303] on div "Transport Milestones Expand" at bounding box center [802, 308] width 1478 height 21
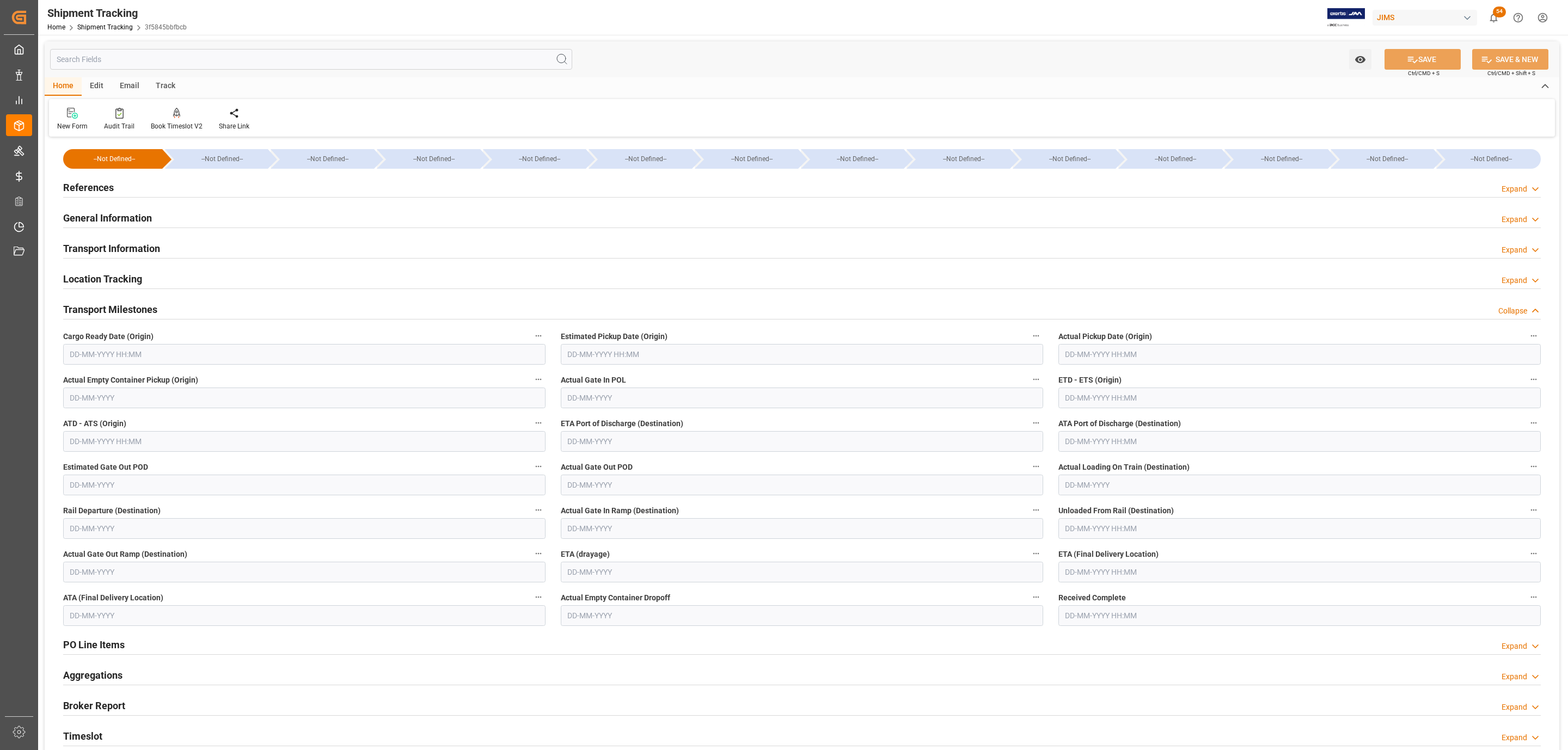
click at [136, 355] on input "text" at bounding box center [304, 354] width 482 height 21
click at [136, 464] on div "18" at bounding box center [141, 464] width 14 height 13
type input "18-09-2025 00:00"
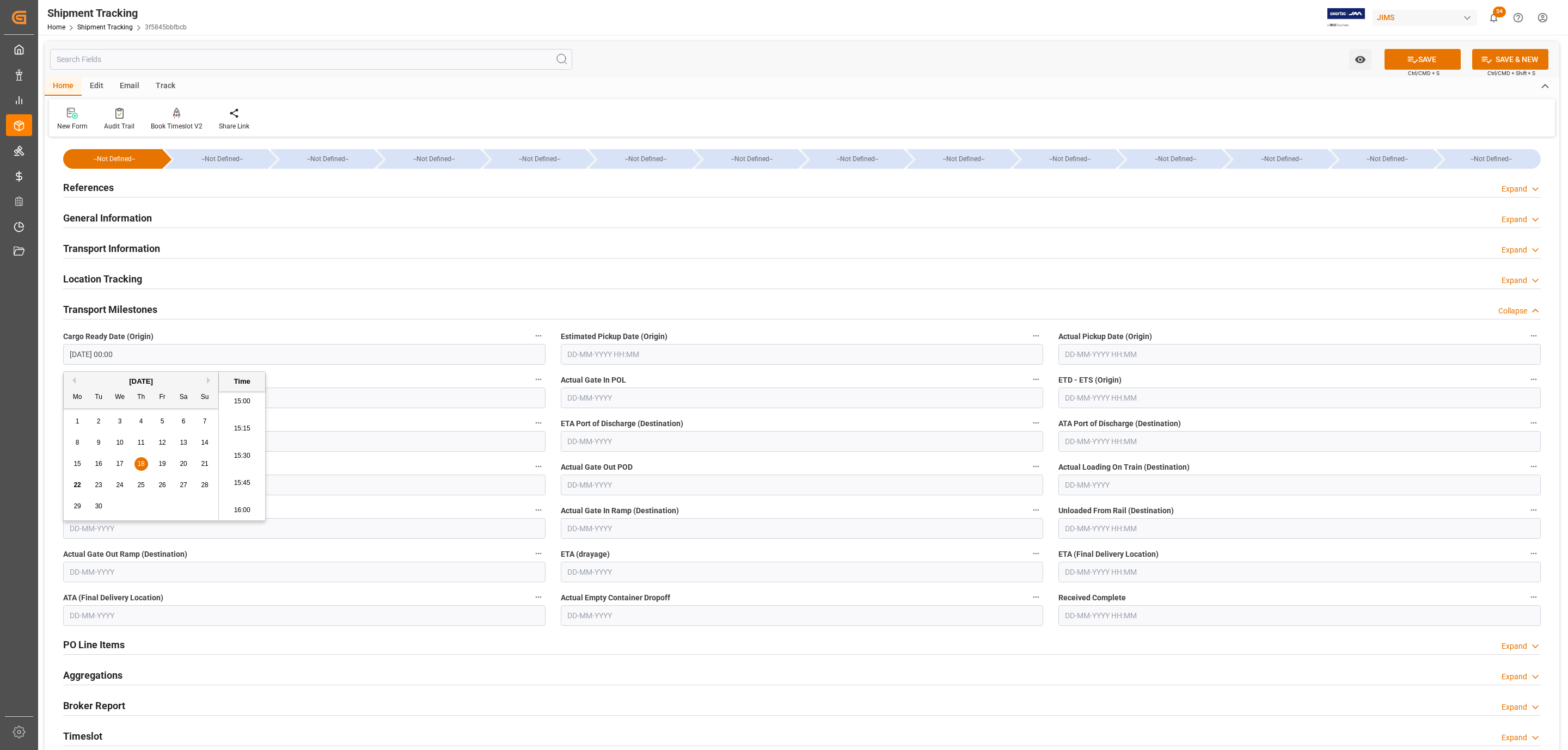
click at [648, 345] on input "text" at bounding box center [802, 354] width 482 height 21
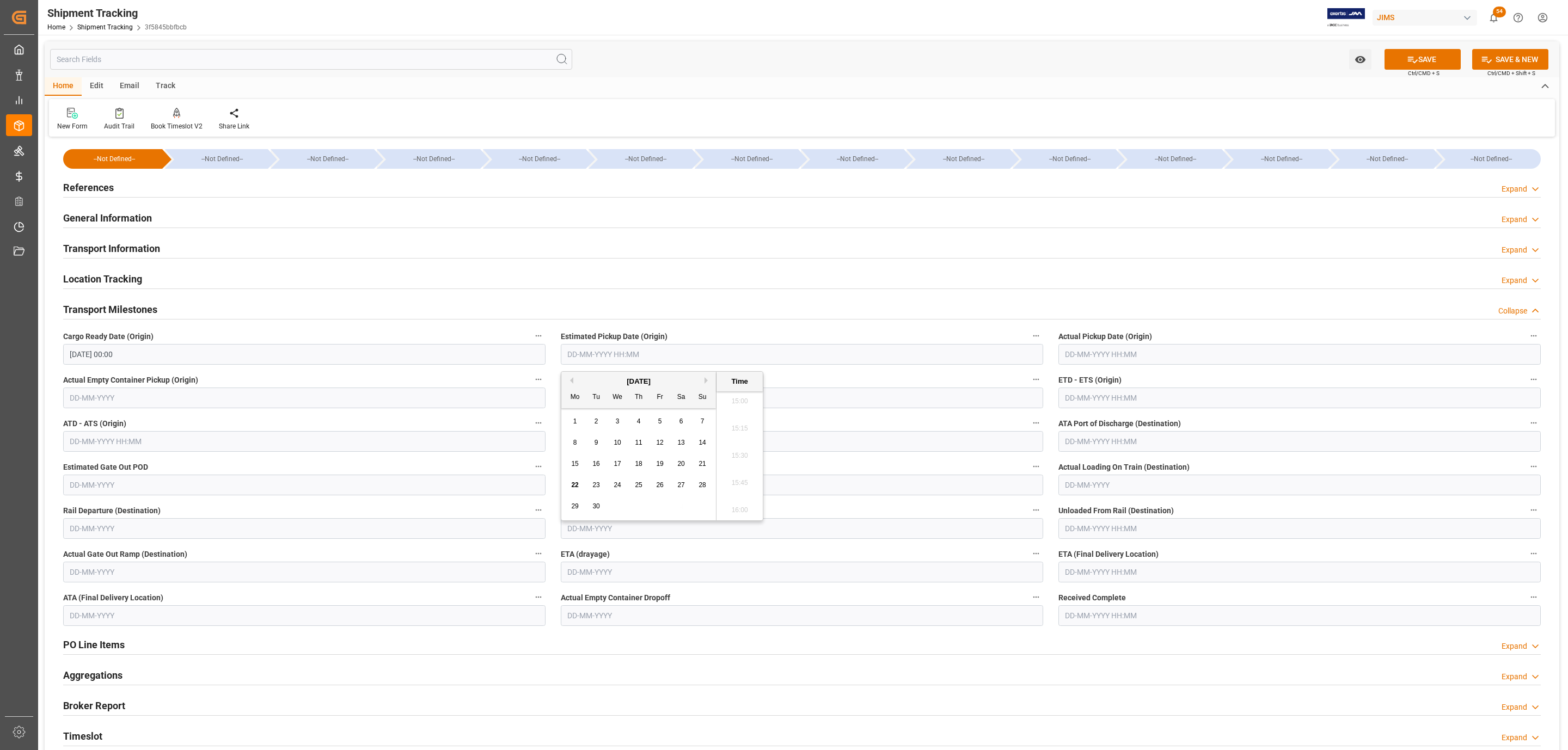
click at [624, 384] on div "September 2025" at bounding box center [638, 381] width 154 height 11
click at [660, 465] on span "19" at bounding box center [659, 464] width 7 height 8
type input "19-09-2025 00:00"
click at [1138, 351] on input "text" at bounding box center [1299, 354] width 482 height 21
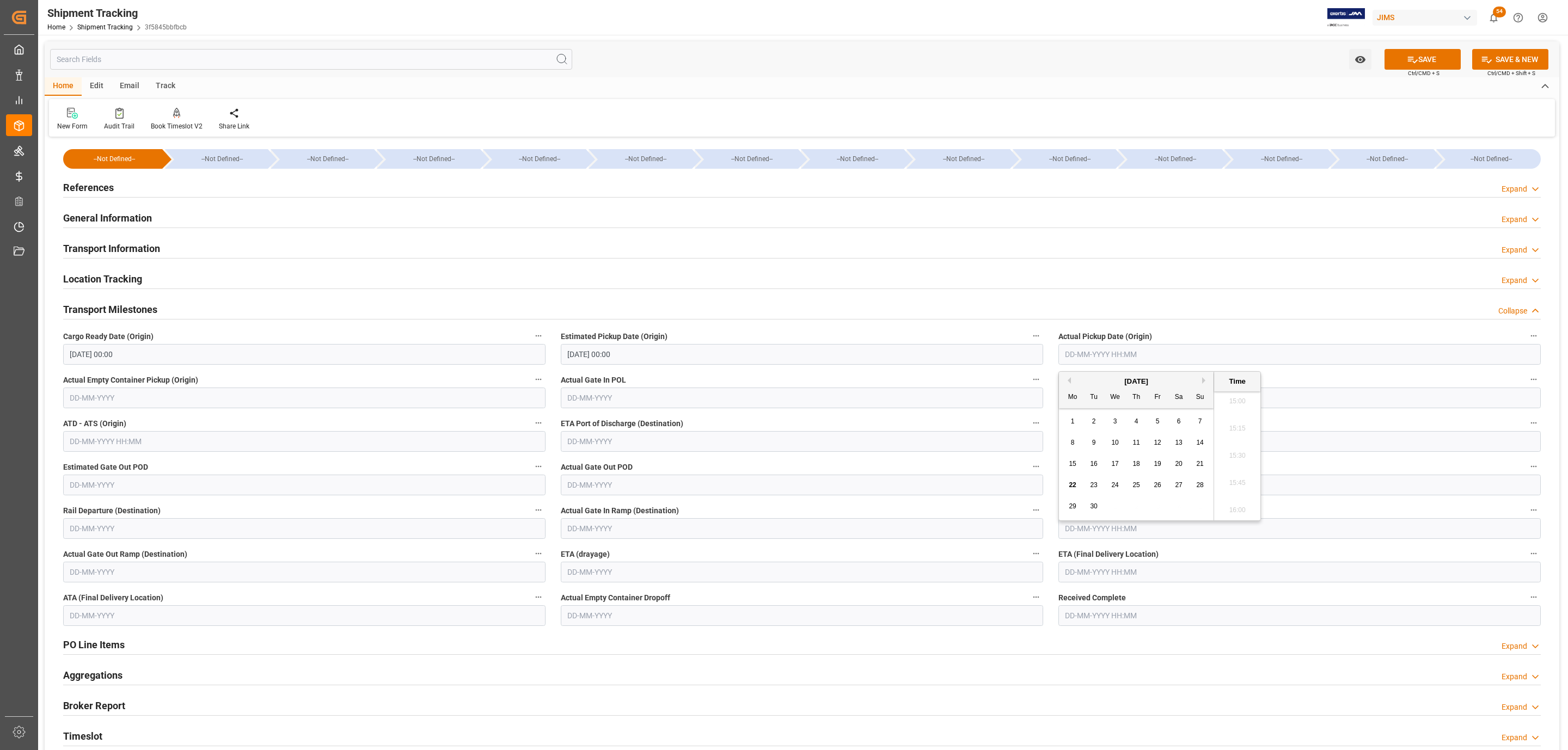
click at [1119, 383] on div "September 2025" at bounding box center [1136, 381] width 154 height 11
click at [1157, 463] on span "19" at bounding box center [1157, 464] width 7 height 8
type input "19-09-2025 00:00"
click at [1099, 572] on input "text" at bounding box center [1299, 572] width 482 height 21
click at [1136, 704] on span "25" at bounding box center [1136, 703] width 7 height 8
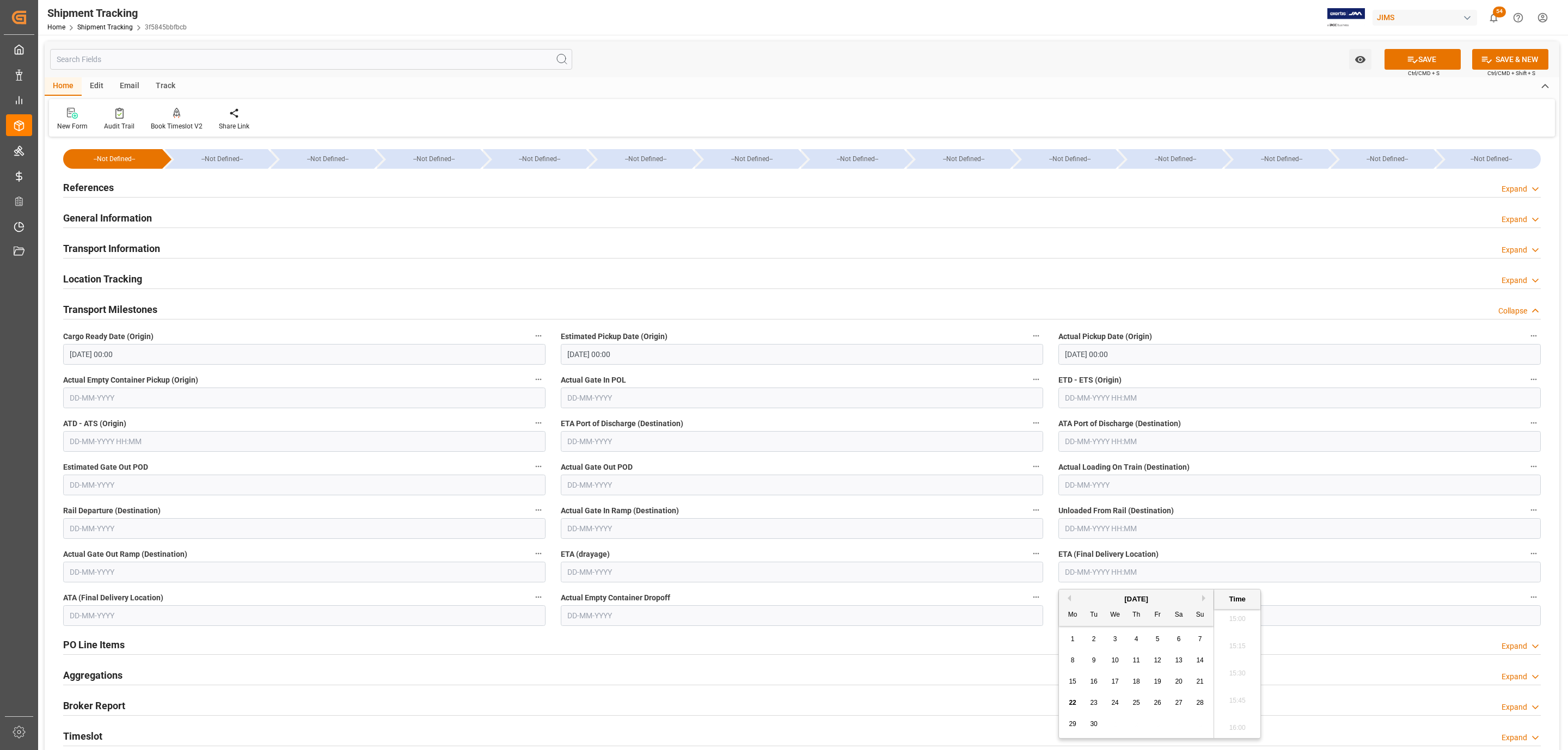
type input "25-09-2025 00:00"
click at [1437, 69] on span "Ctrl/CMD + S" at bounding box center [1424, 73] width 31 height 8
click at [1434, 59] on button "SAVE" at bounding box center [1422, 59] width 76 height 21
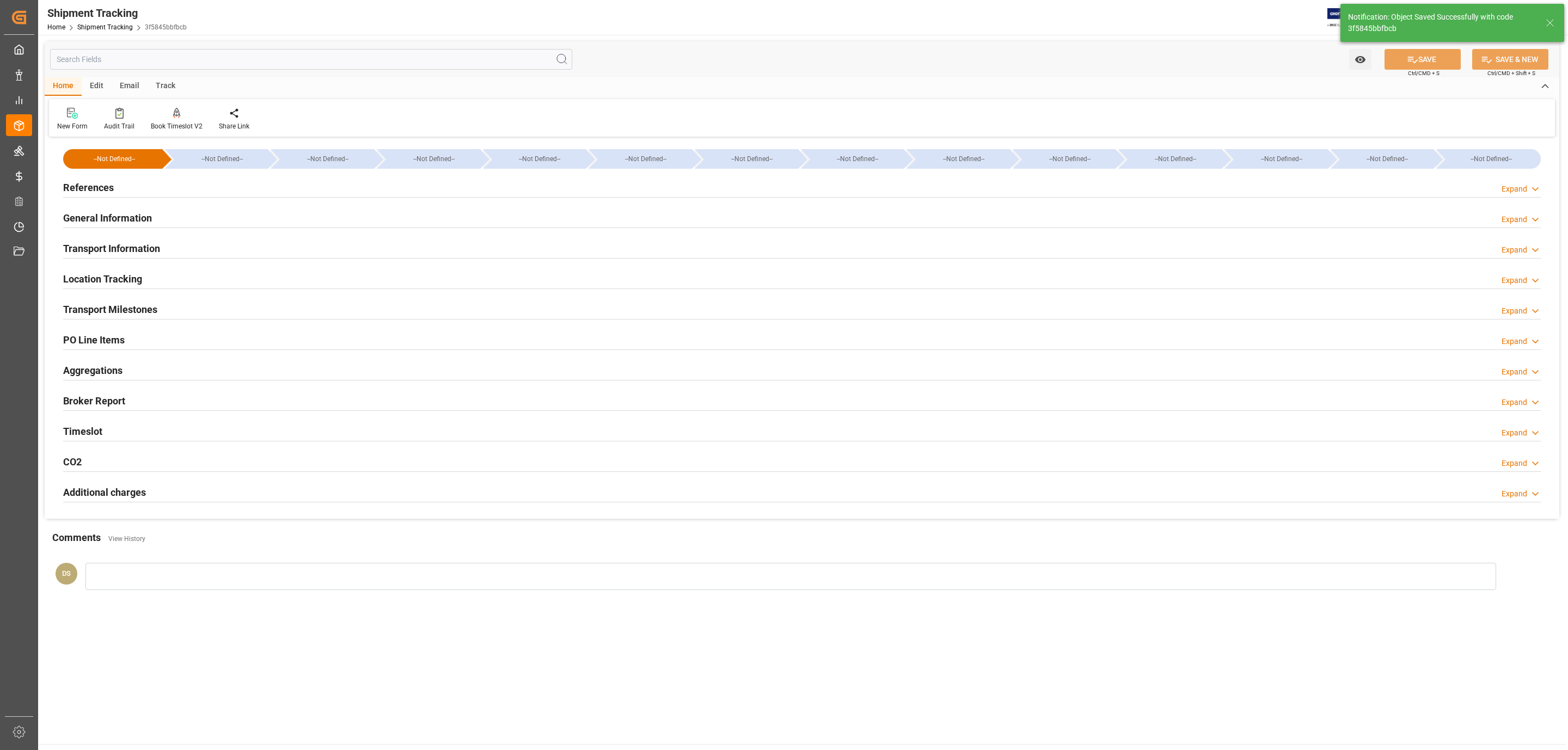
click at [160, 250] on h2 "Transport Information" at bounding box center [112, 248] width 97 height 14
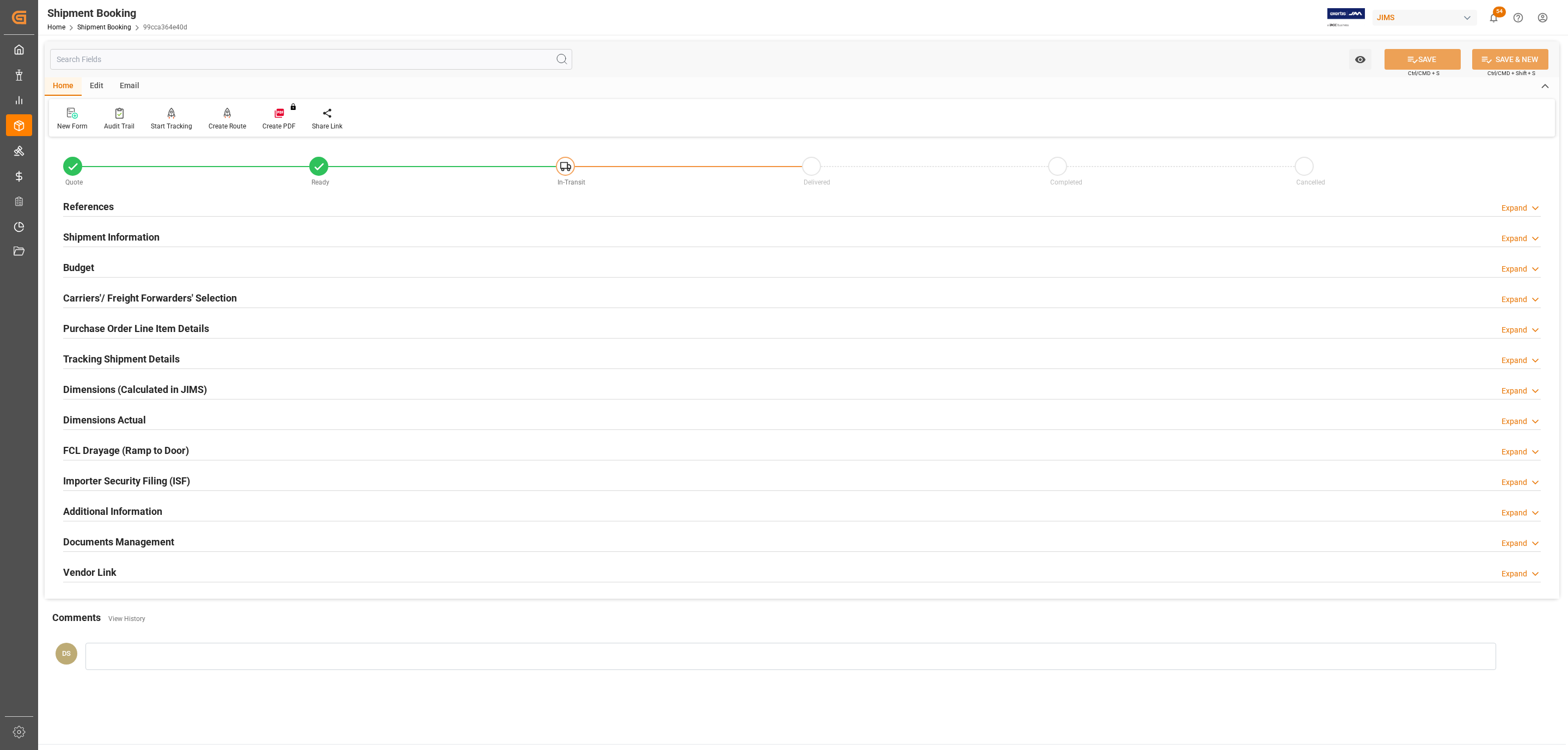
click at [117, 271] on div "Budget Expand" at bounding box center [802, 266] width 1478 height 21
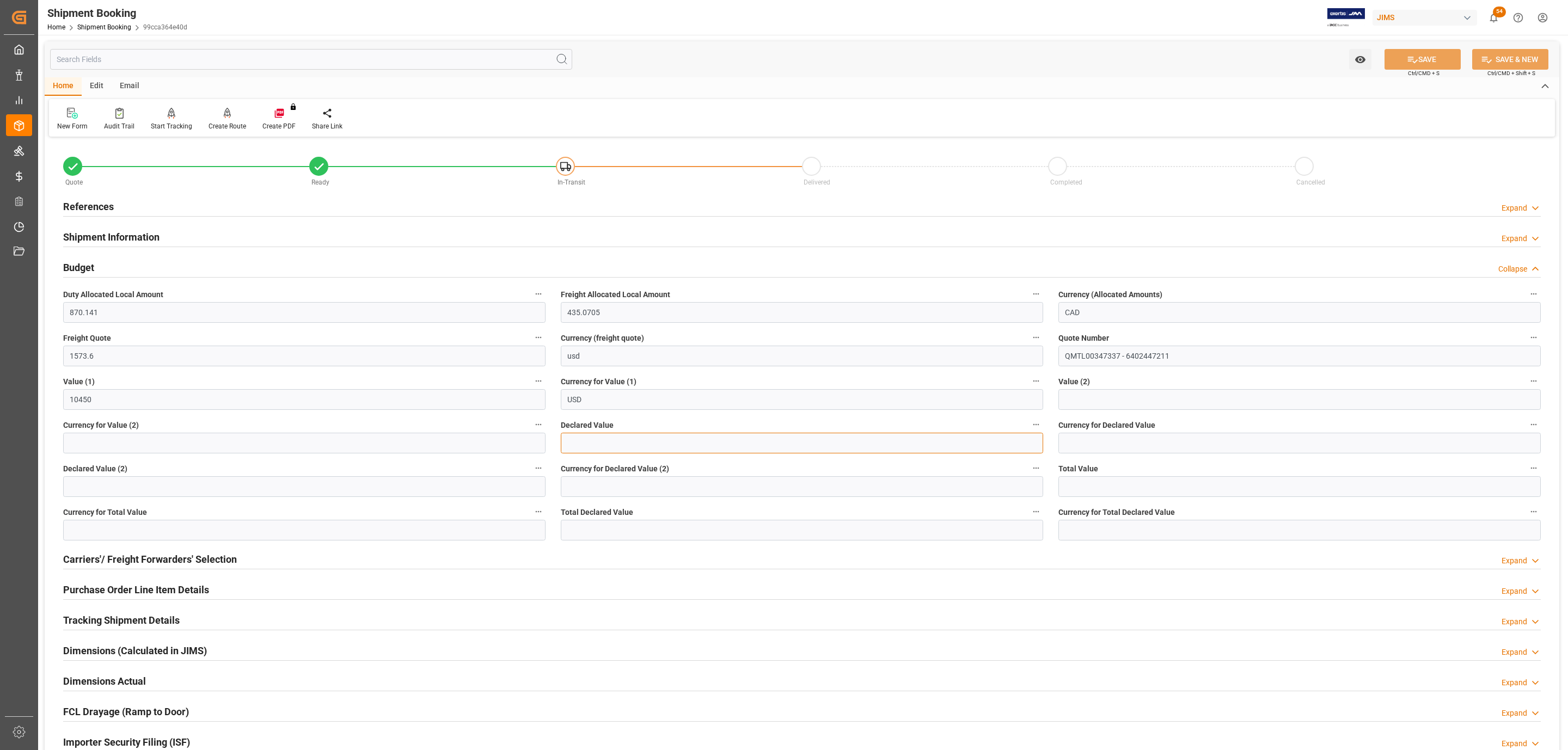
click at [590, 443] on input "text" at bounding box center [802, 442] width 482 height 21
type input "10450"
type input "USD"
click at [1408, 57] on icon at bounding box center [1413, 60] width 10 height 6
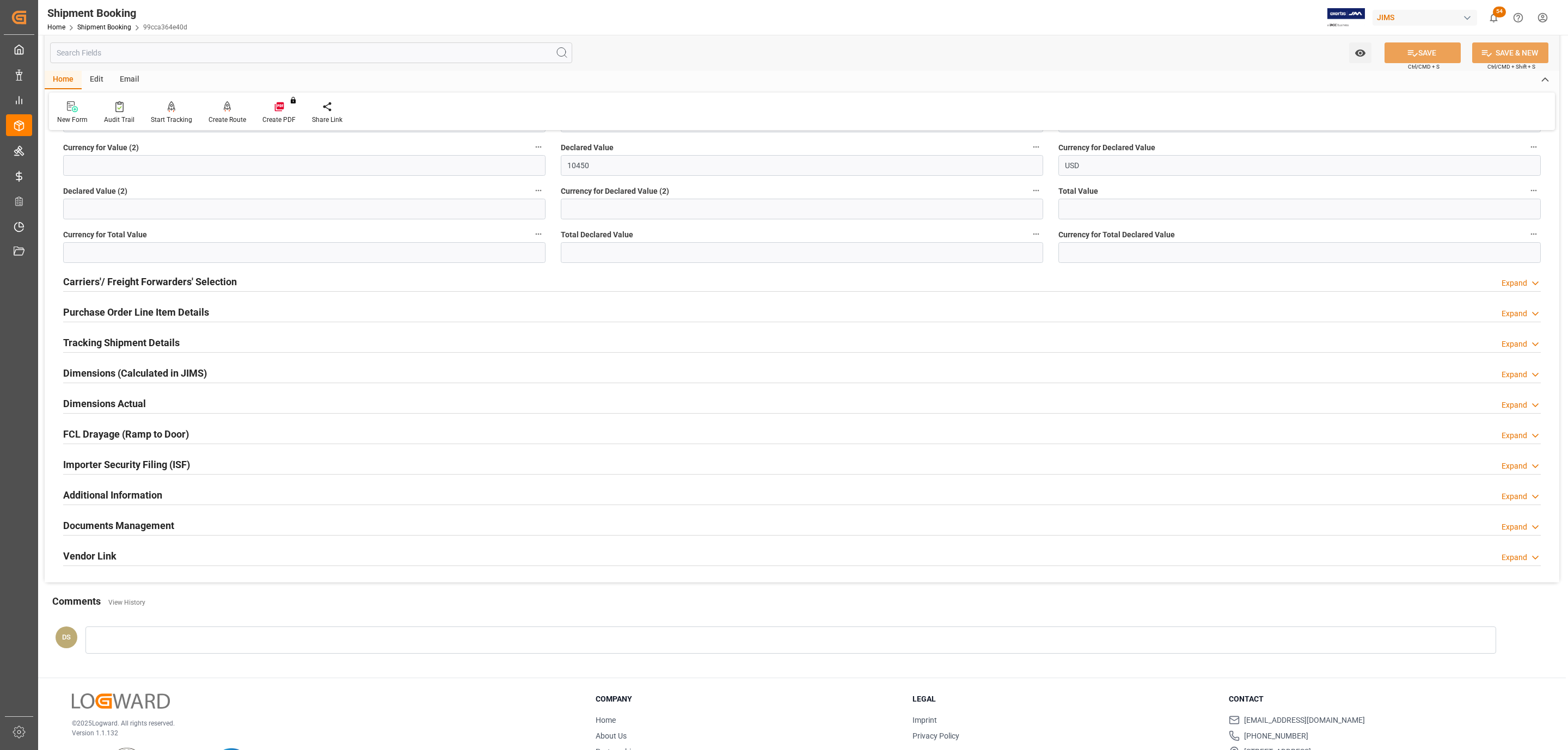
scroll to position [332, 0]
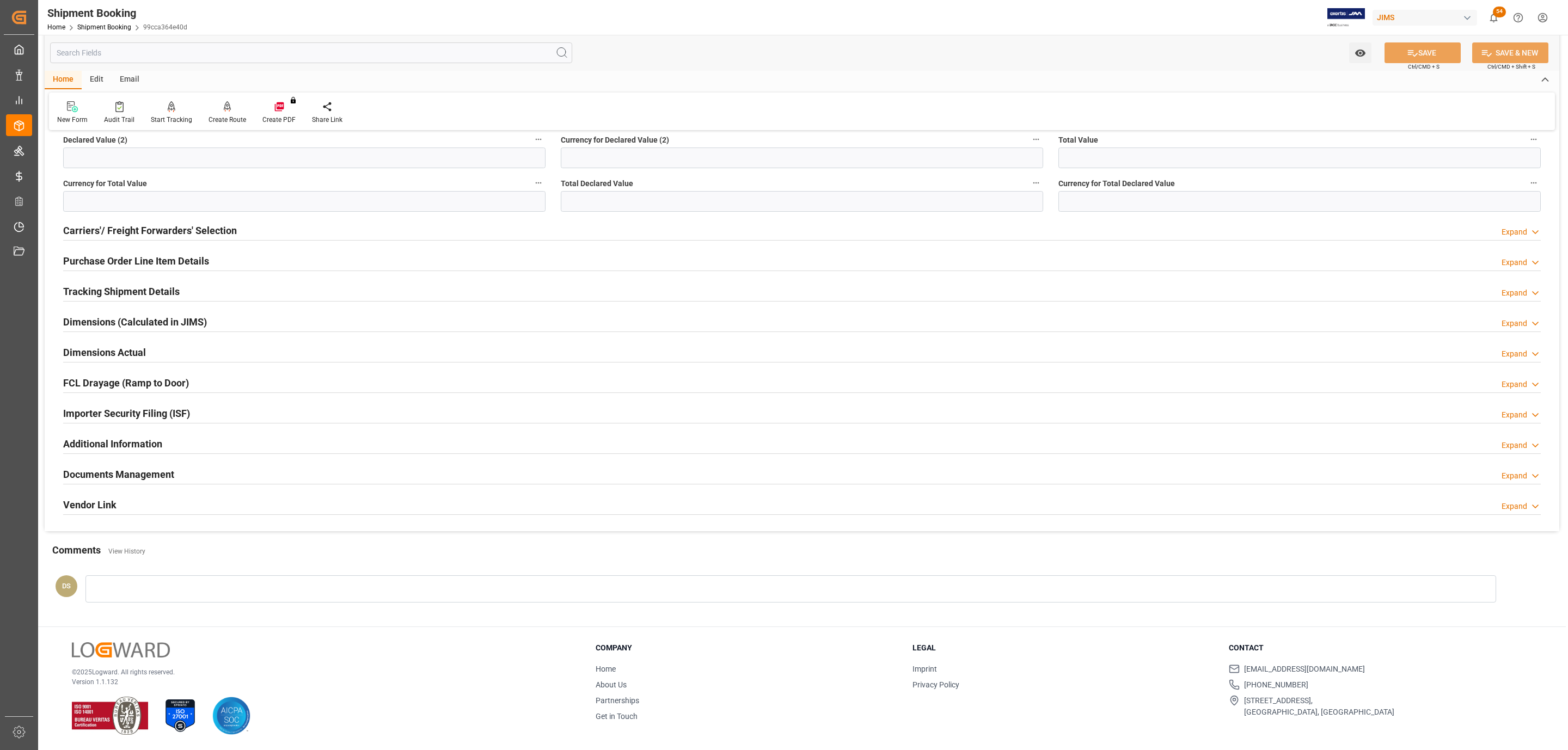
click at [133, 476] on h2 "Documents Management" at bounding box center [119, 474] width 111 height 14
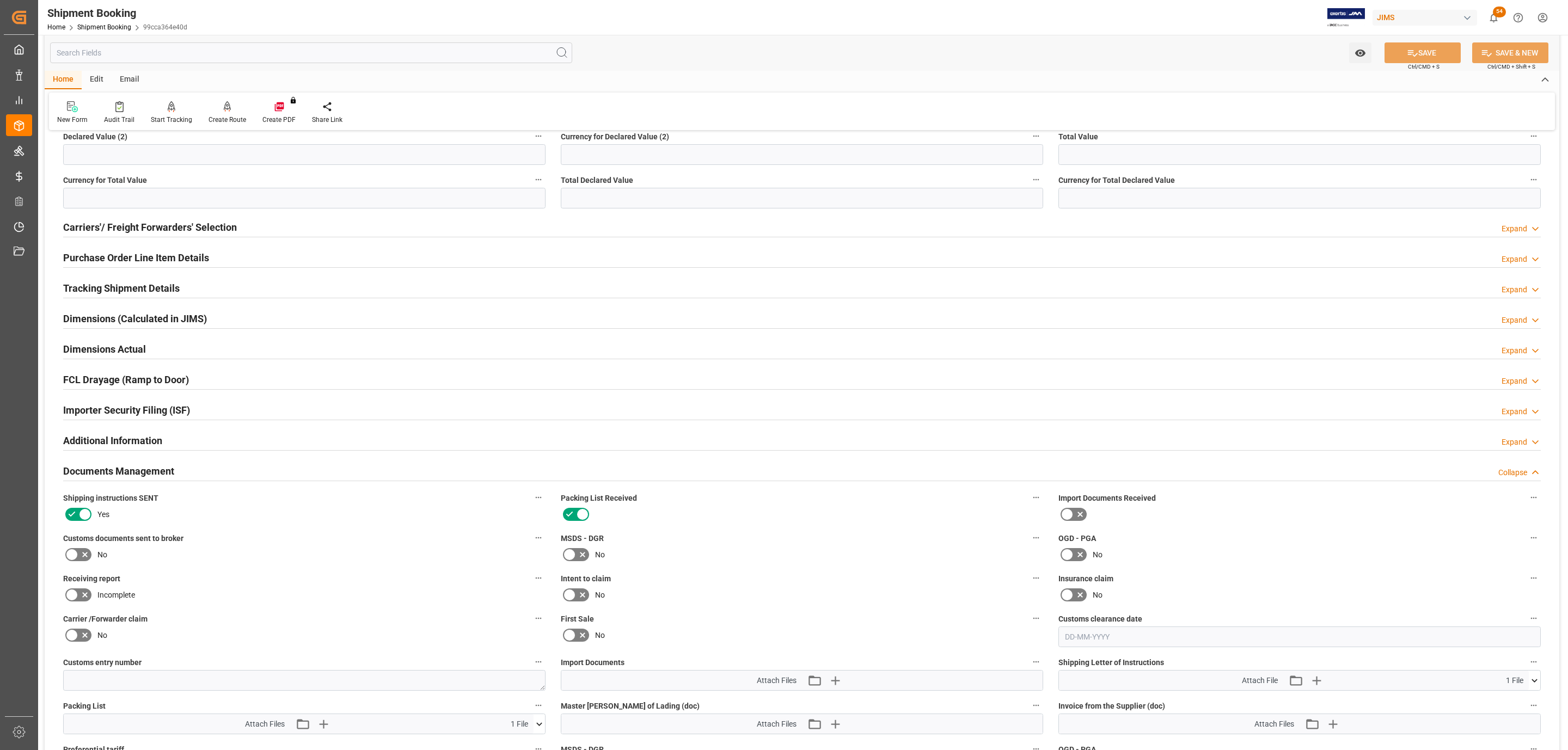
click at [84, 561] on icon at bounding box center [85, 554] width 13 height 13
click at [0, 0] on input "checkbox" at bounding box center [0, 0] width 0 height 0
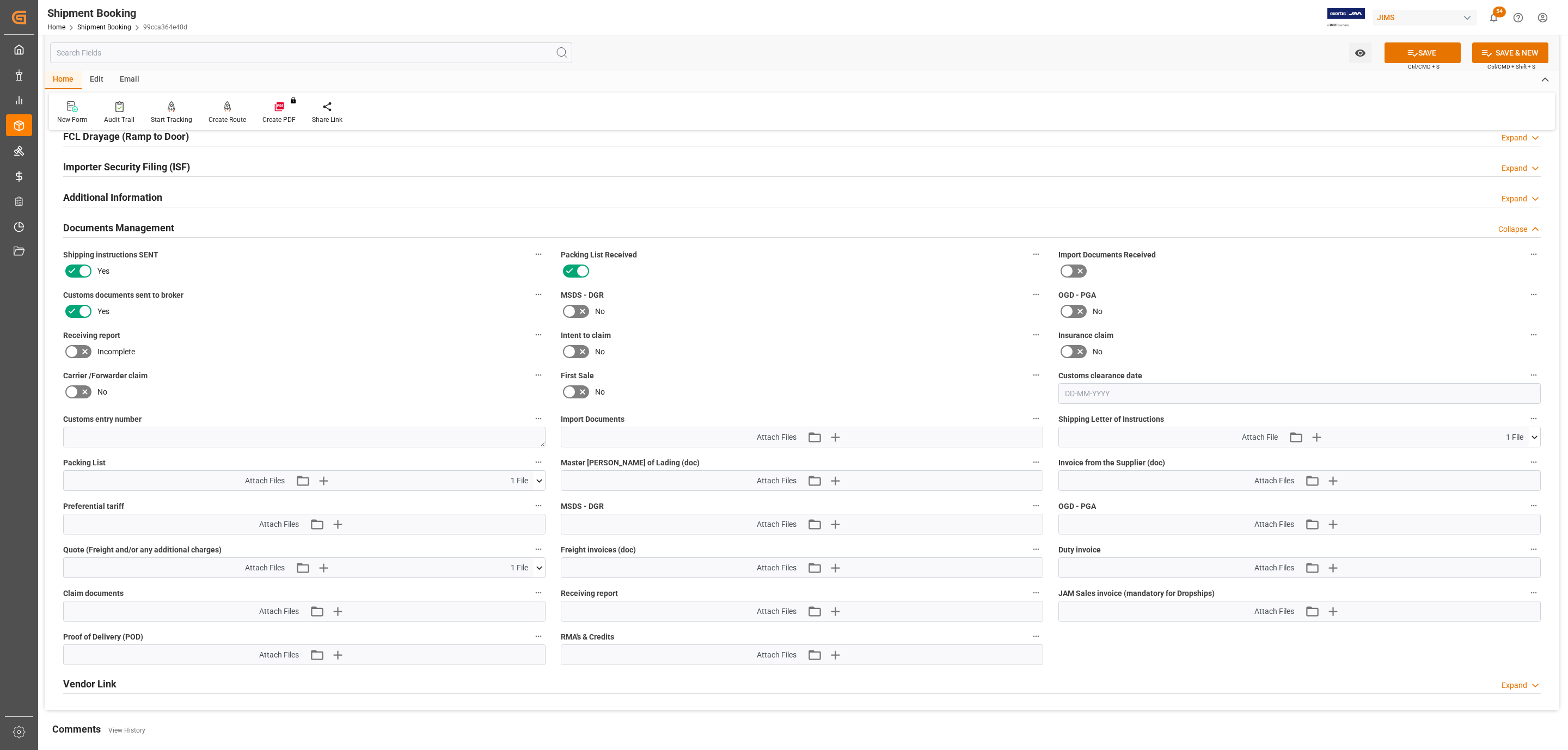
scroll to position [577, 0]
click at [836, 437] on icon "button" at bounding box center [835, 436] width 10 height 10
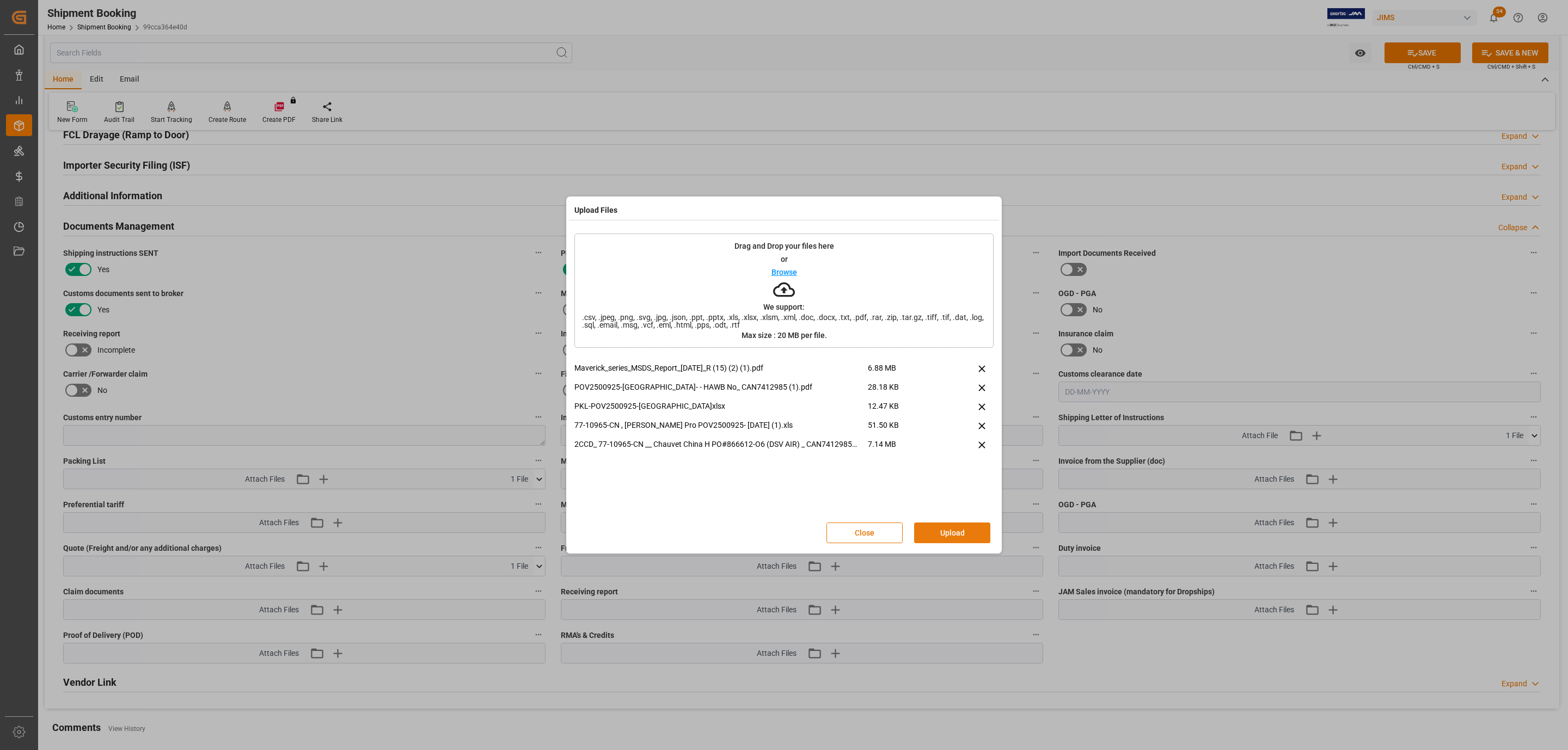
click at [961, 525] on button "Upload" at bounding box center [952, 533] width 76 height 21
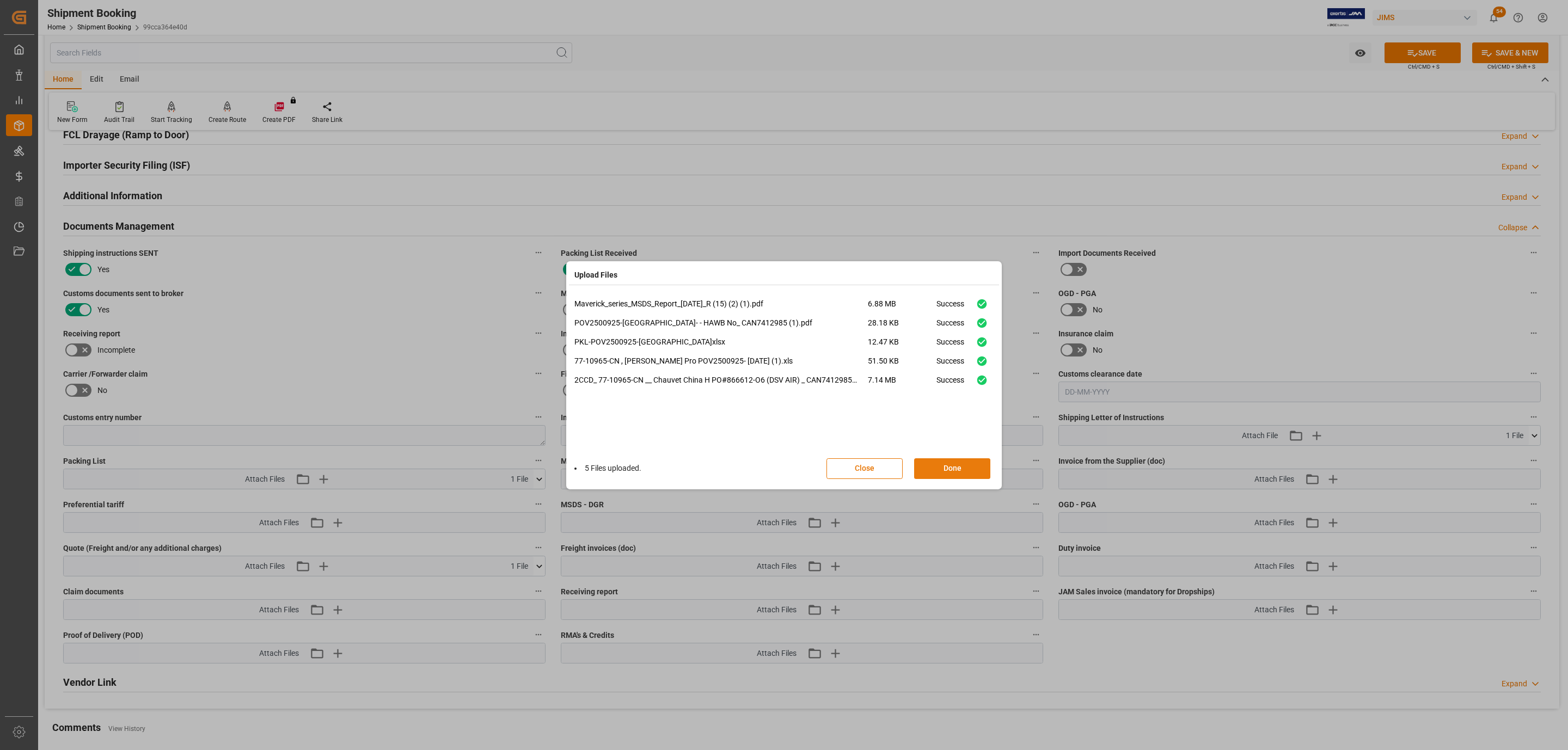
click at [926, 461] on button "Done" at bounding box center [952, 468] width 76 height 21
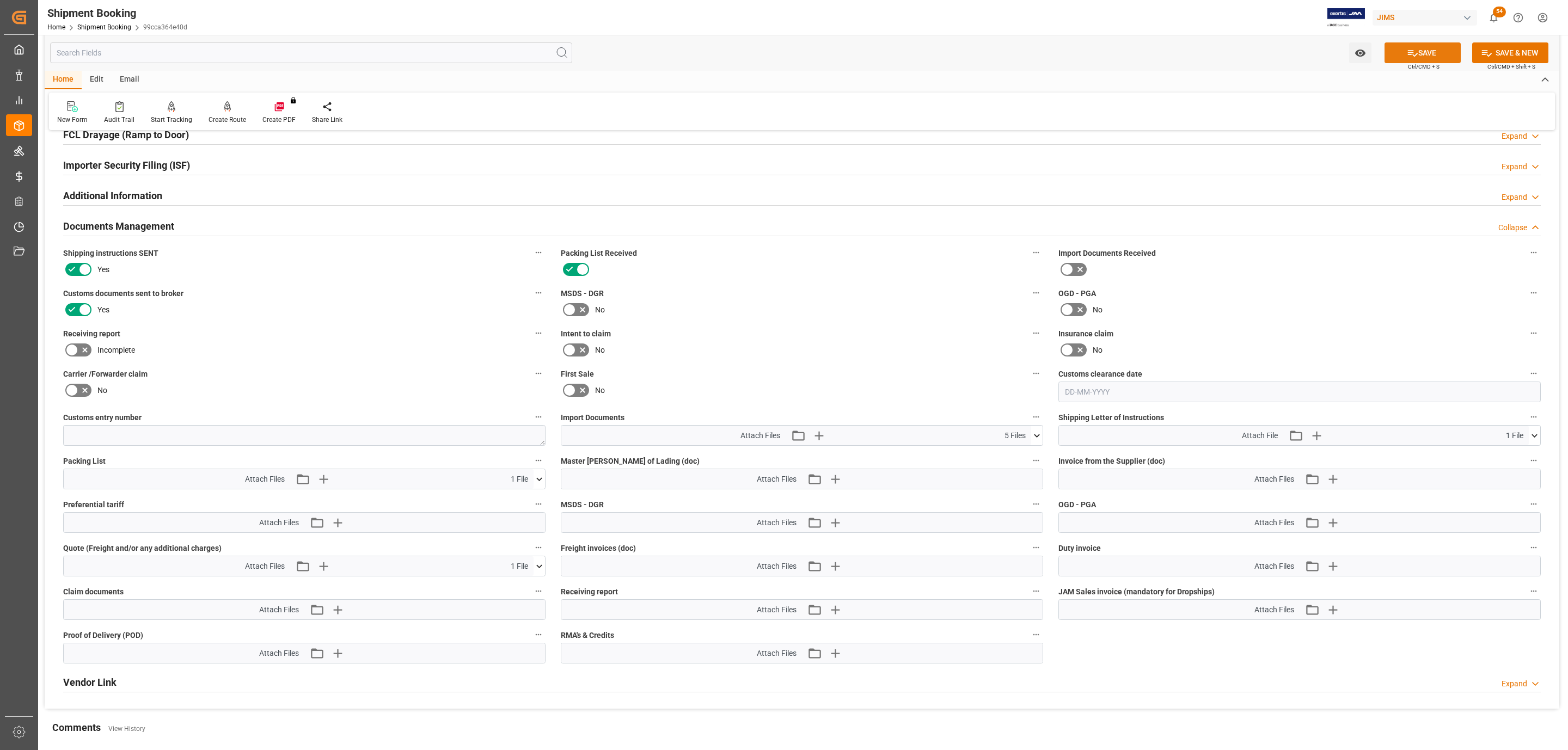
click at [1401, 48] on button "SAVE" at bounding box center [1422, 53] width 76 height 21
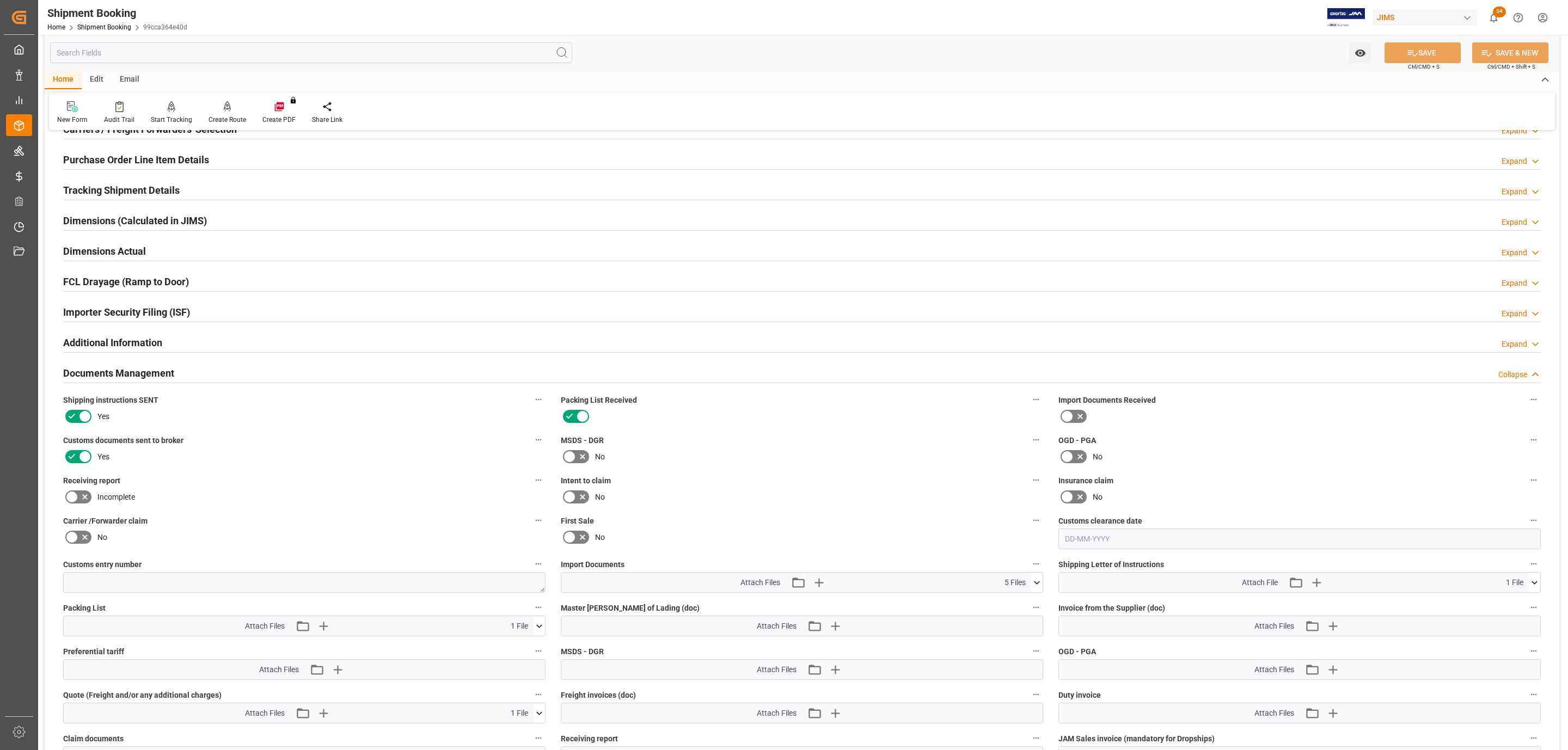
scroll to position [332, 0]
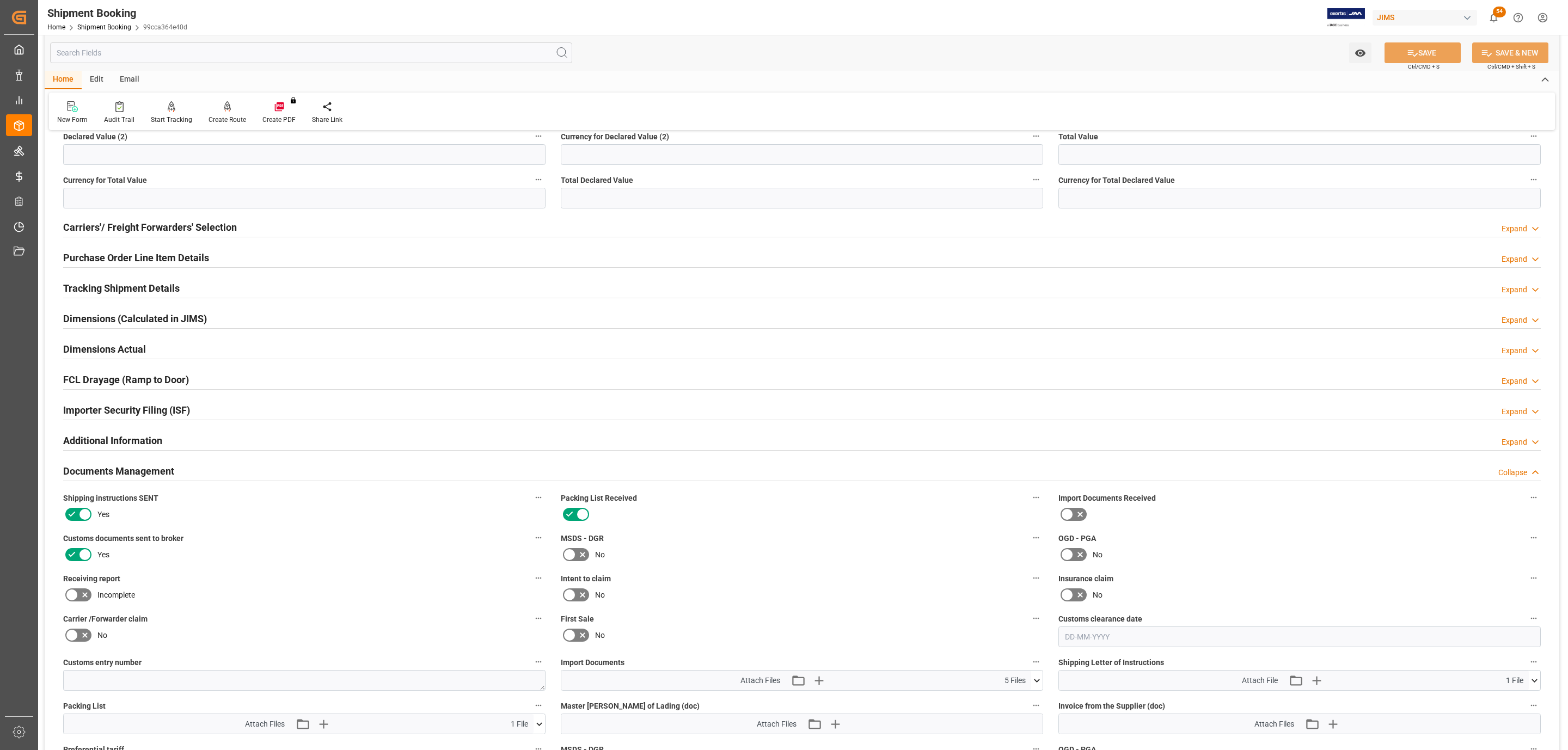
click at [163, 222] on h2 "Carriers'/ Freight Forwarders' Selection" at bounding box center [150, 227] width 174 height 14
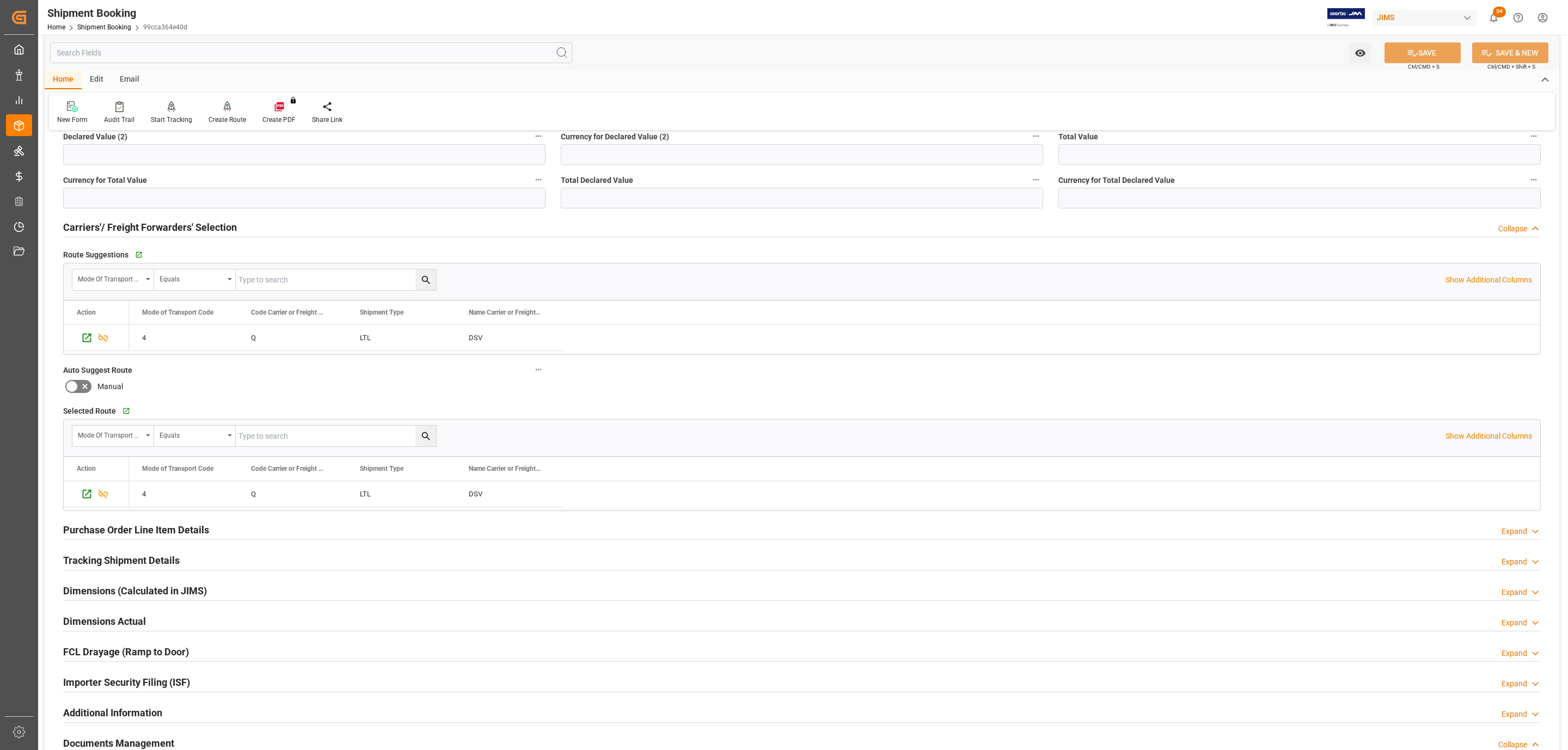
click at [163, 222] on h2 "Carriers'/ Freight Forwarders' Selection" at bounding box center [150, 227] width 174 height 14
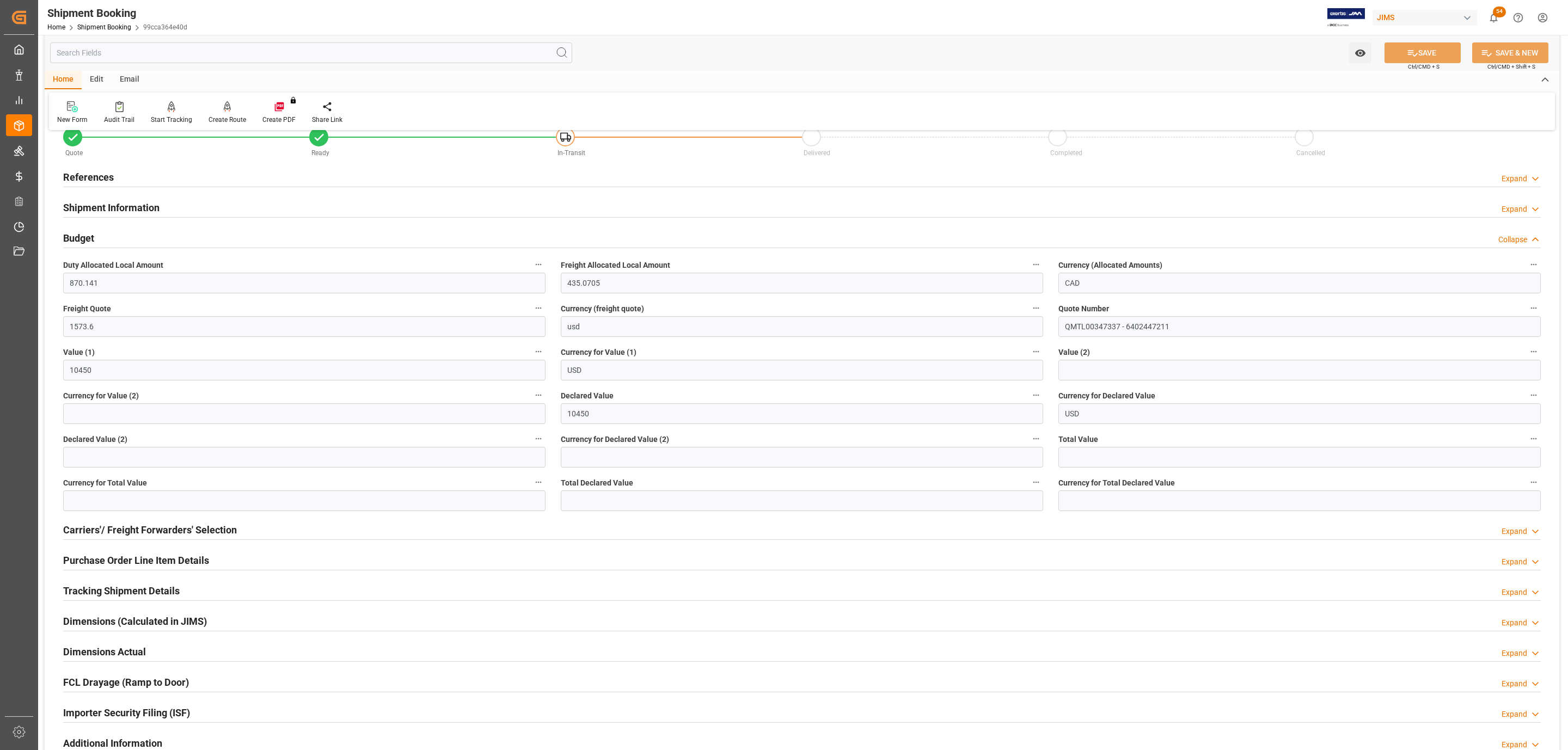
scroll to position [6, 0]
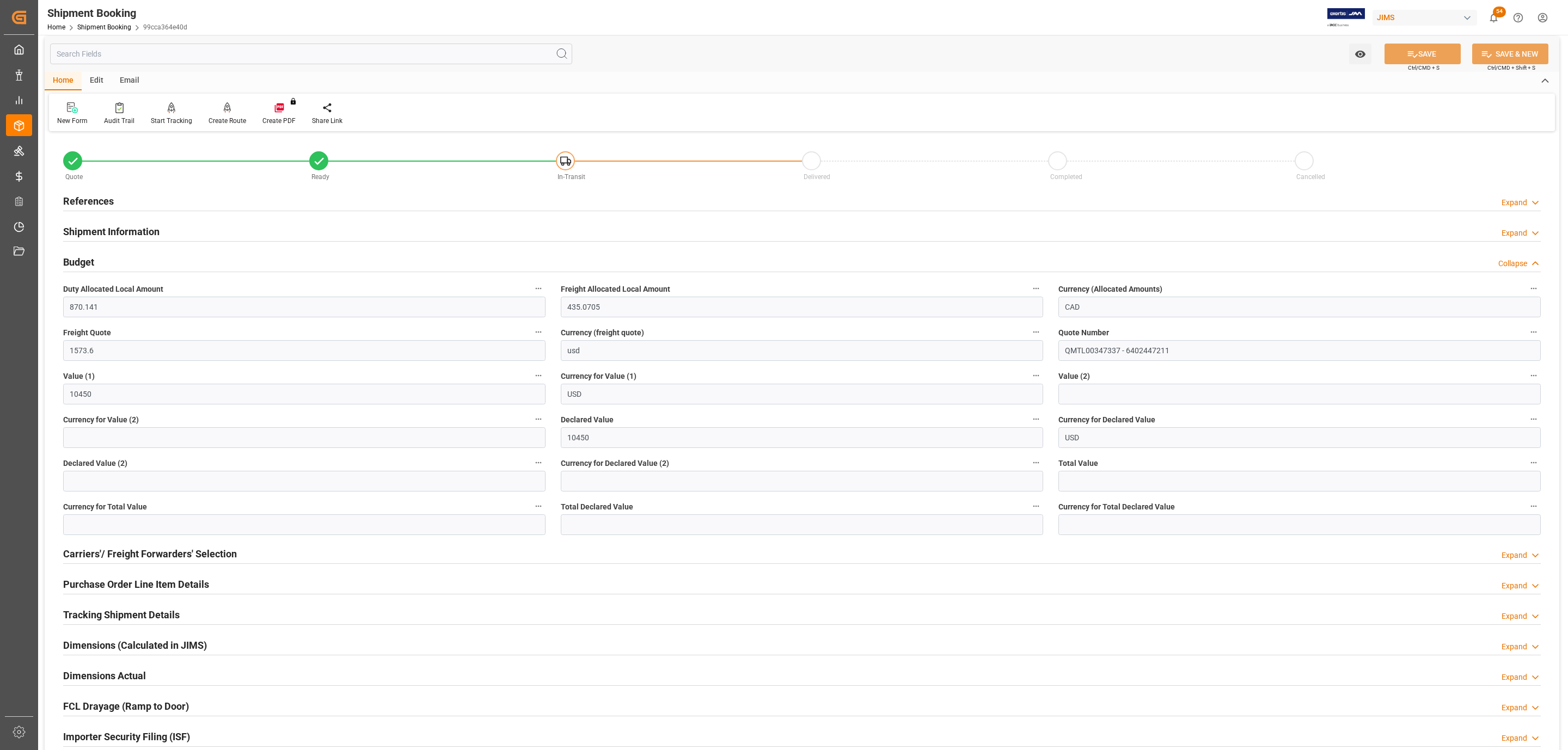
click at [109, 262] on div "Budget Collapse" at bounding box center [802, 261] width 1478 height 21
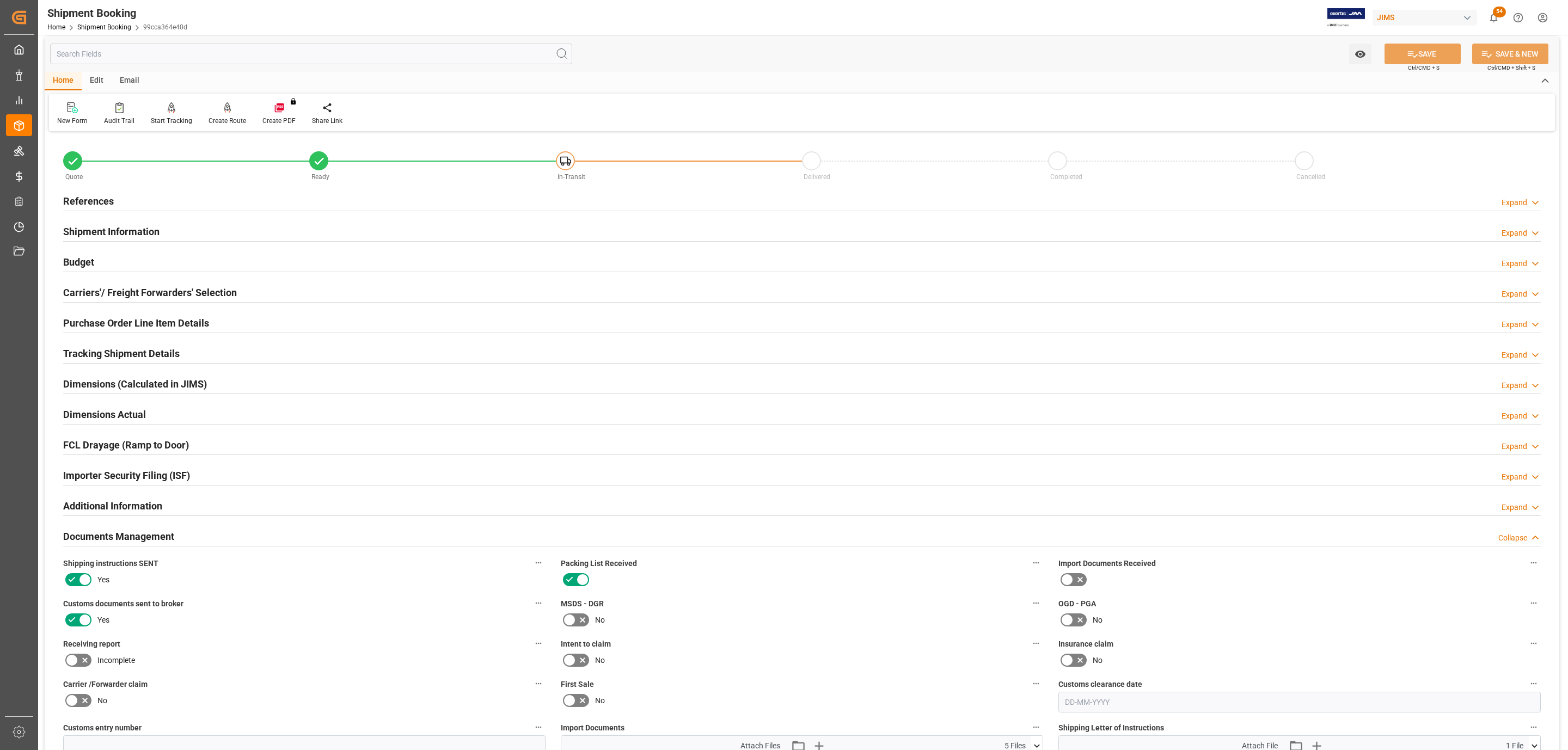
click at [113, 231] on h2 "Shipment Information" at bounding box center [112, 231] width 97 height 14
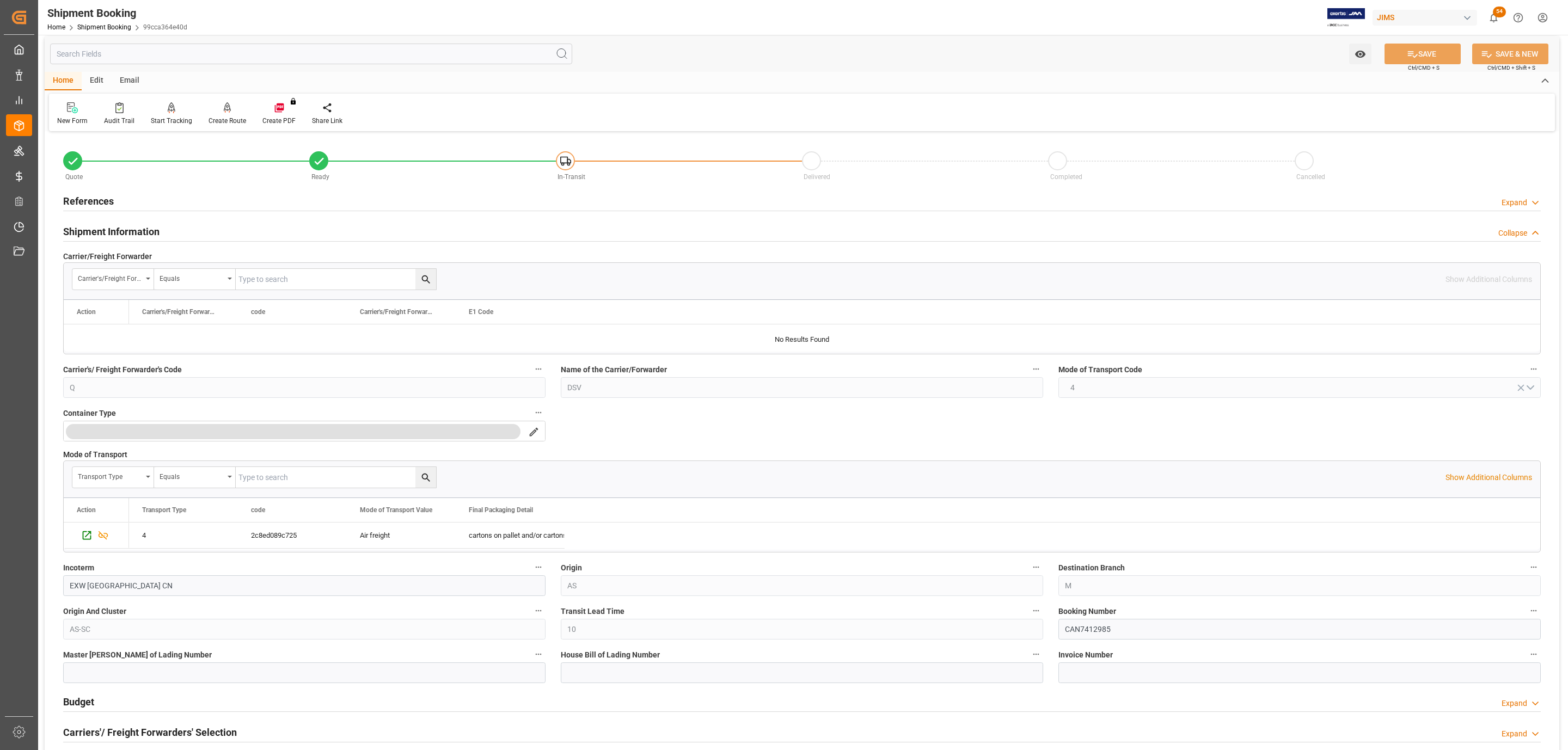
click at [113, 231] on h2 "Shipment Information" at bounding box center [112, 231] width 97 height 14
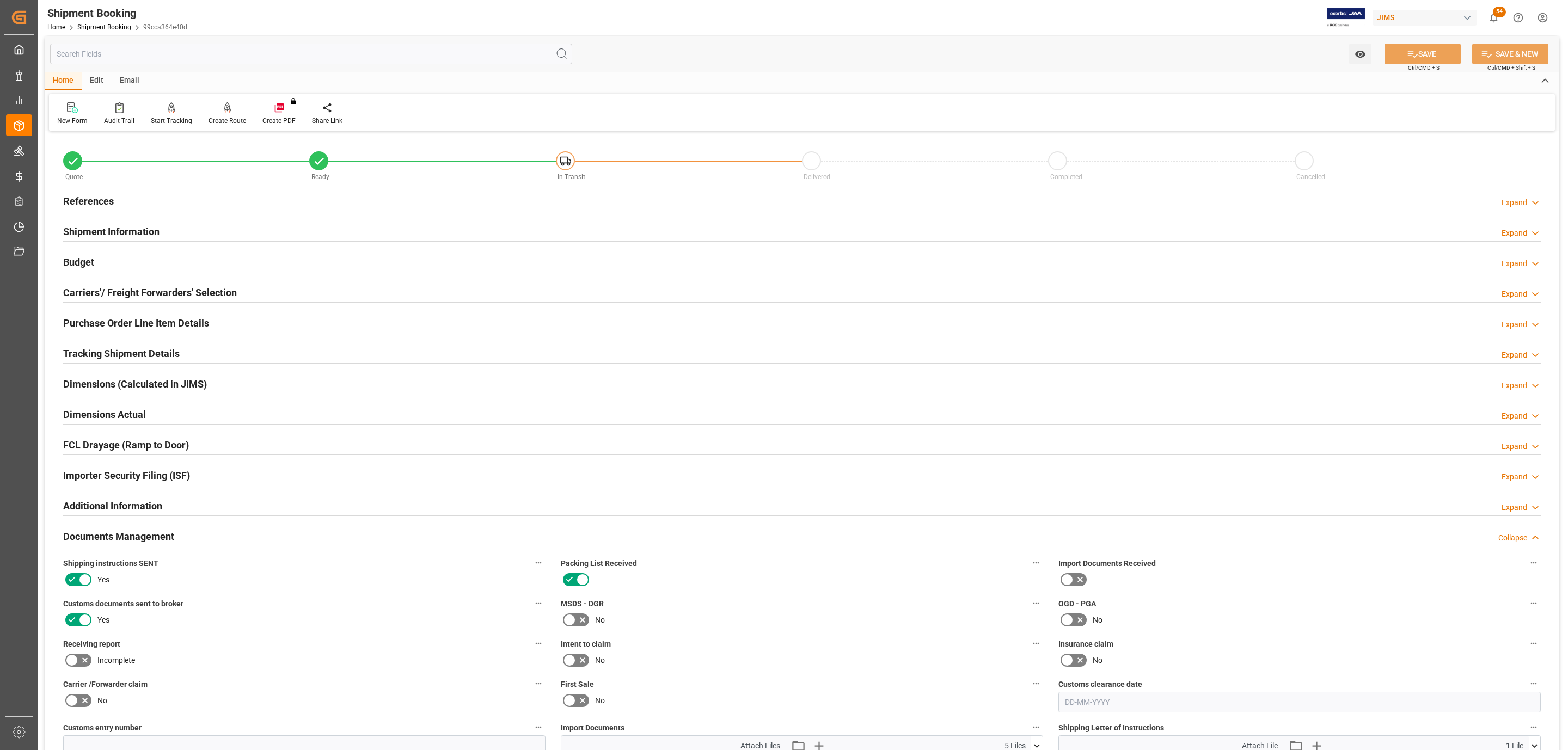
click at [114, 195] on div "References Expand" at bounding box center [802, 200] width 1478 height 21
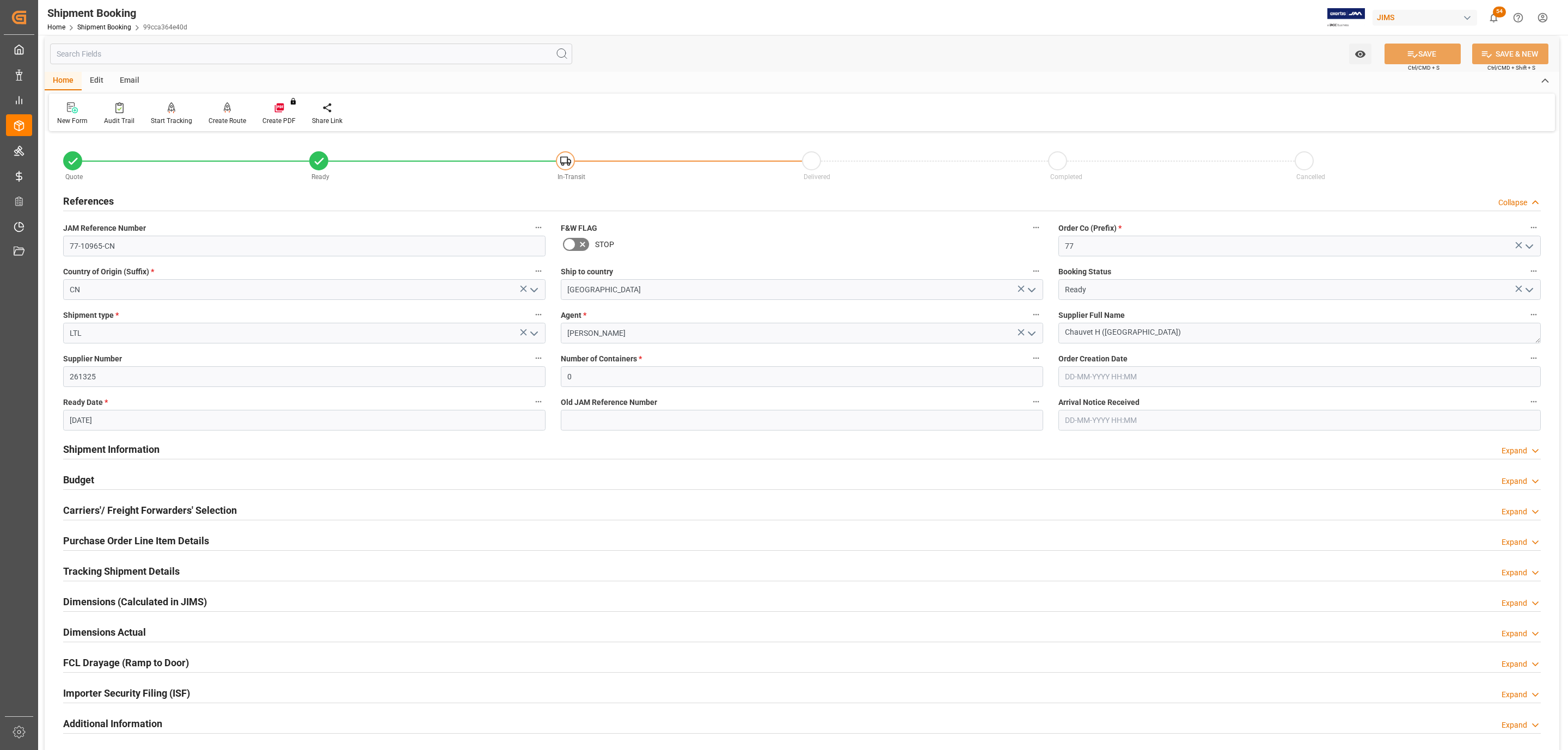
click at [114, 195] on div "References Collapse" at bounding box center [802, 200] width 1478 height 21
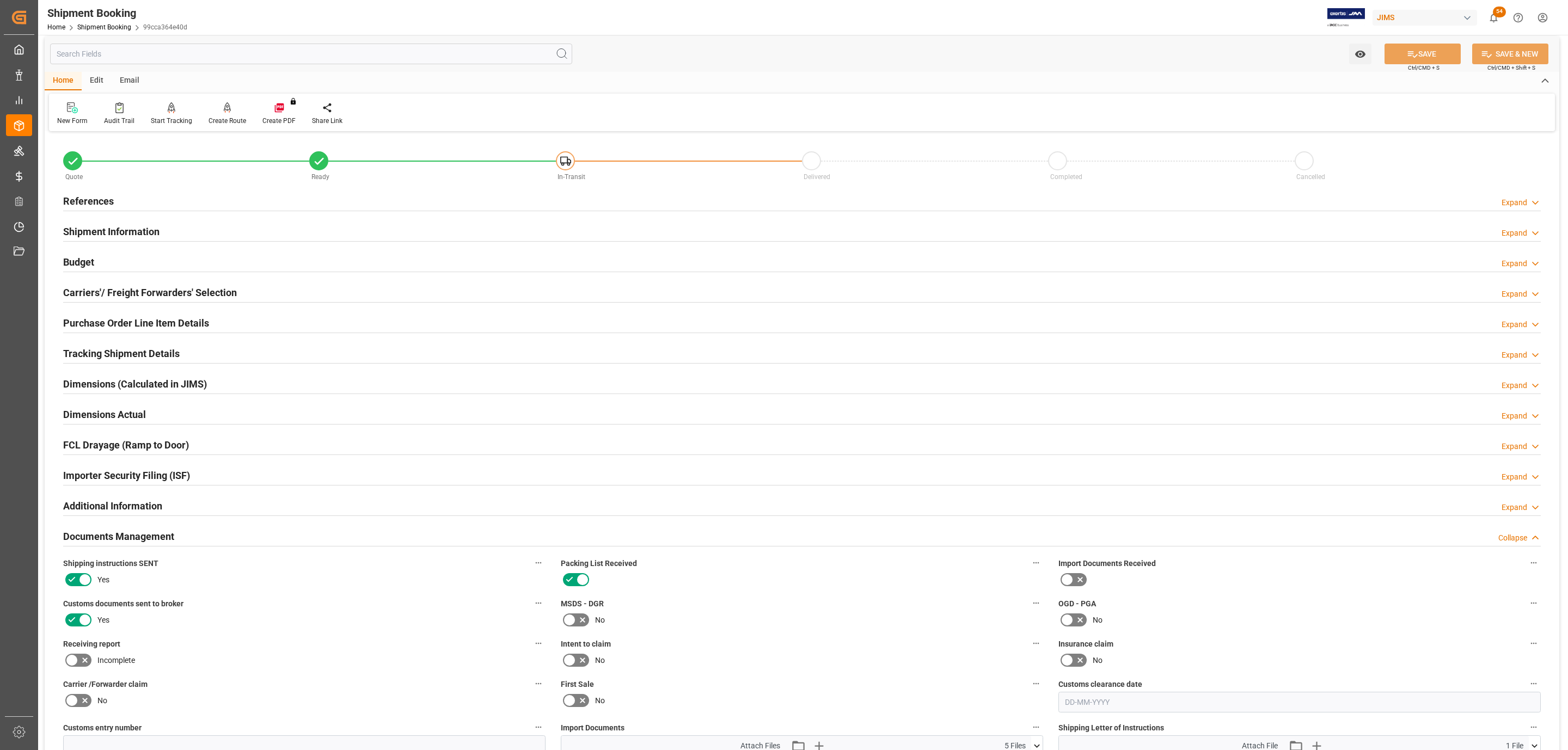
click at [227, 288] on h2 "Carriers'/ Freight Forwarders' Selection" at bounding box center [150, 292] width 174 height 14
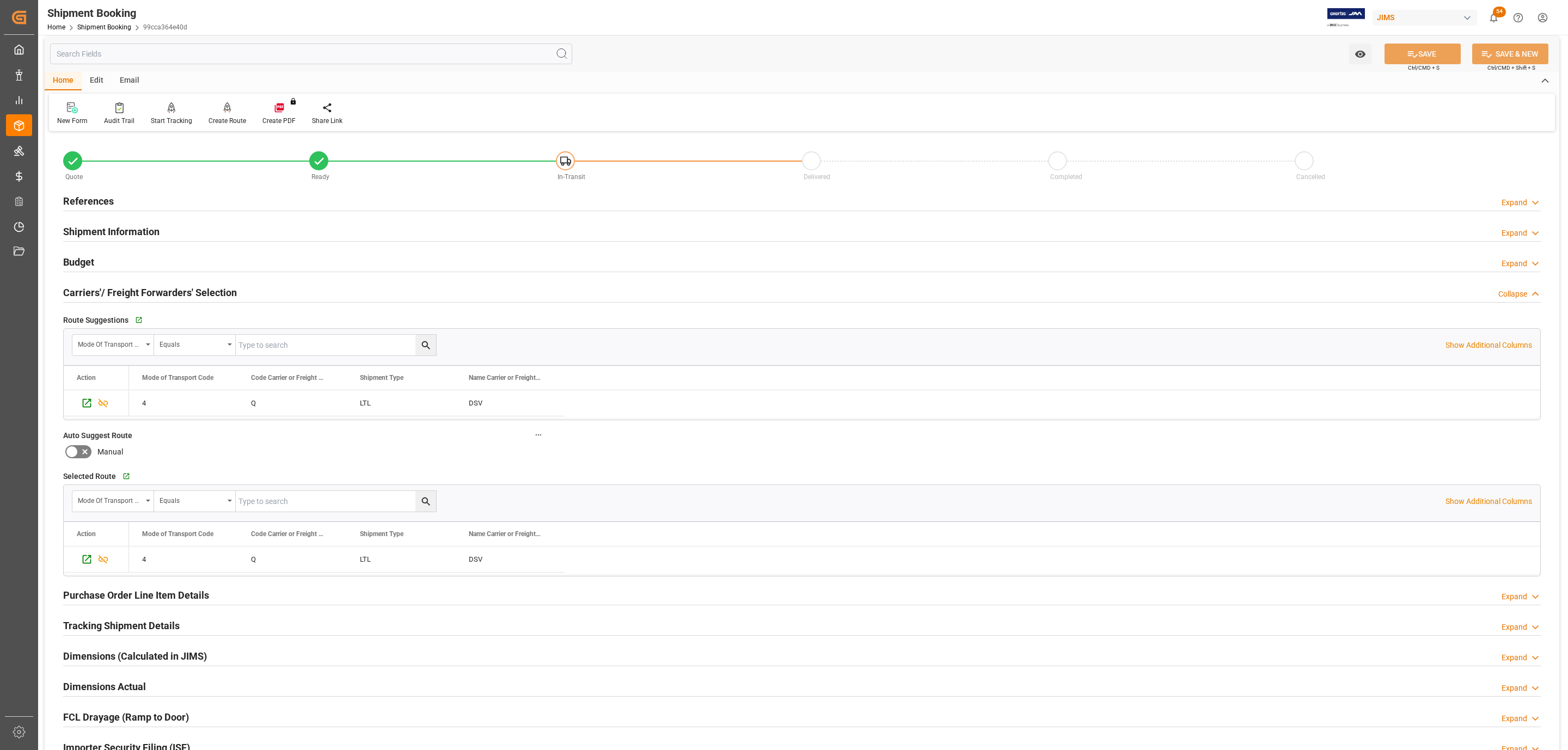
click at [212, 266] on div "Budget Expand" at bounding box center [802, 261] width 1478 height 21
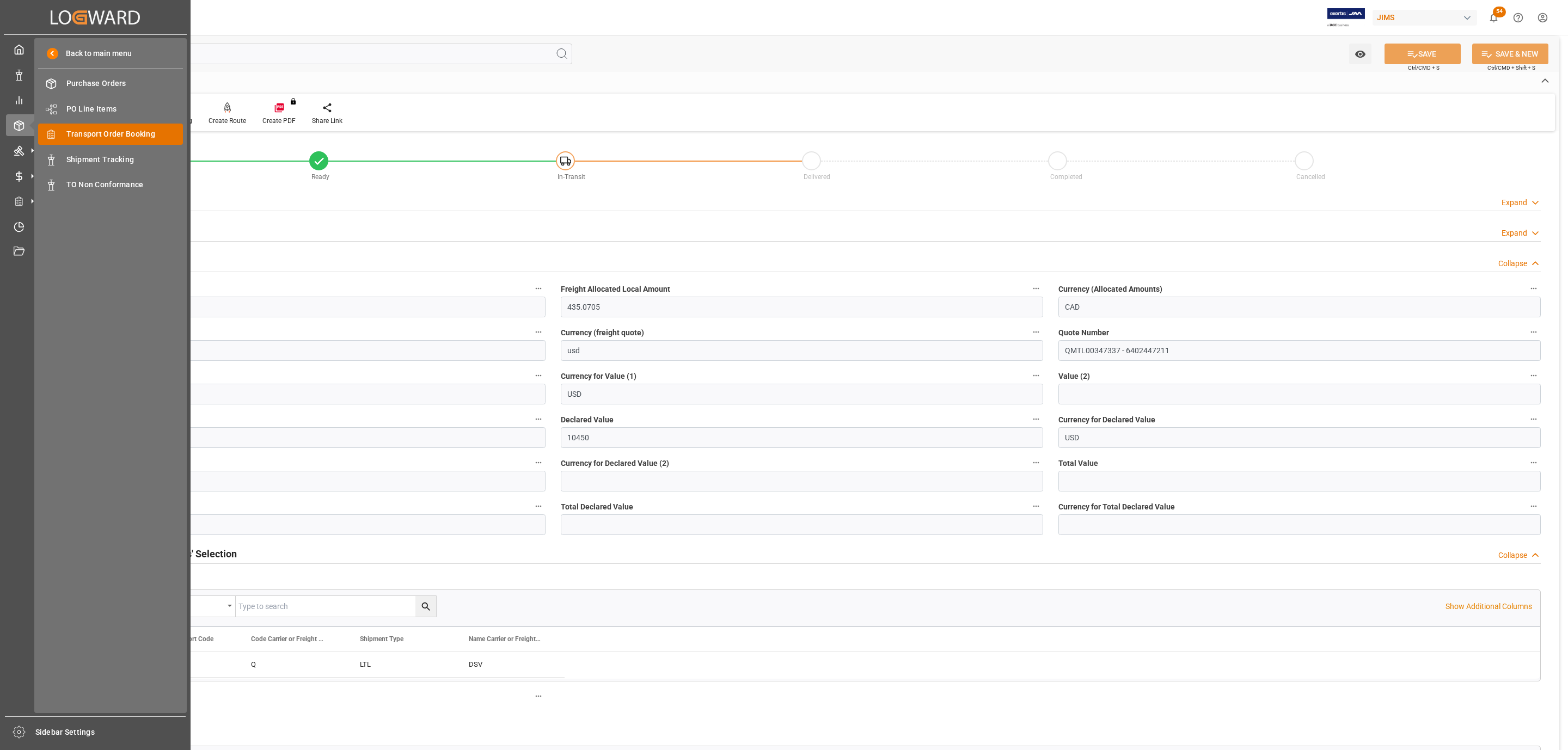
click at [112, 133] on span "Transport Order Booking" at bounding box center [125, 134] width 117 height 11
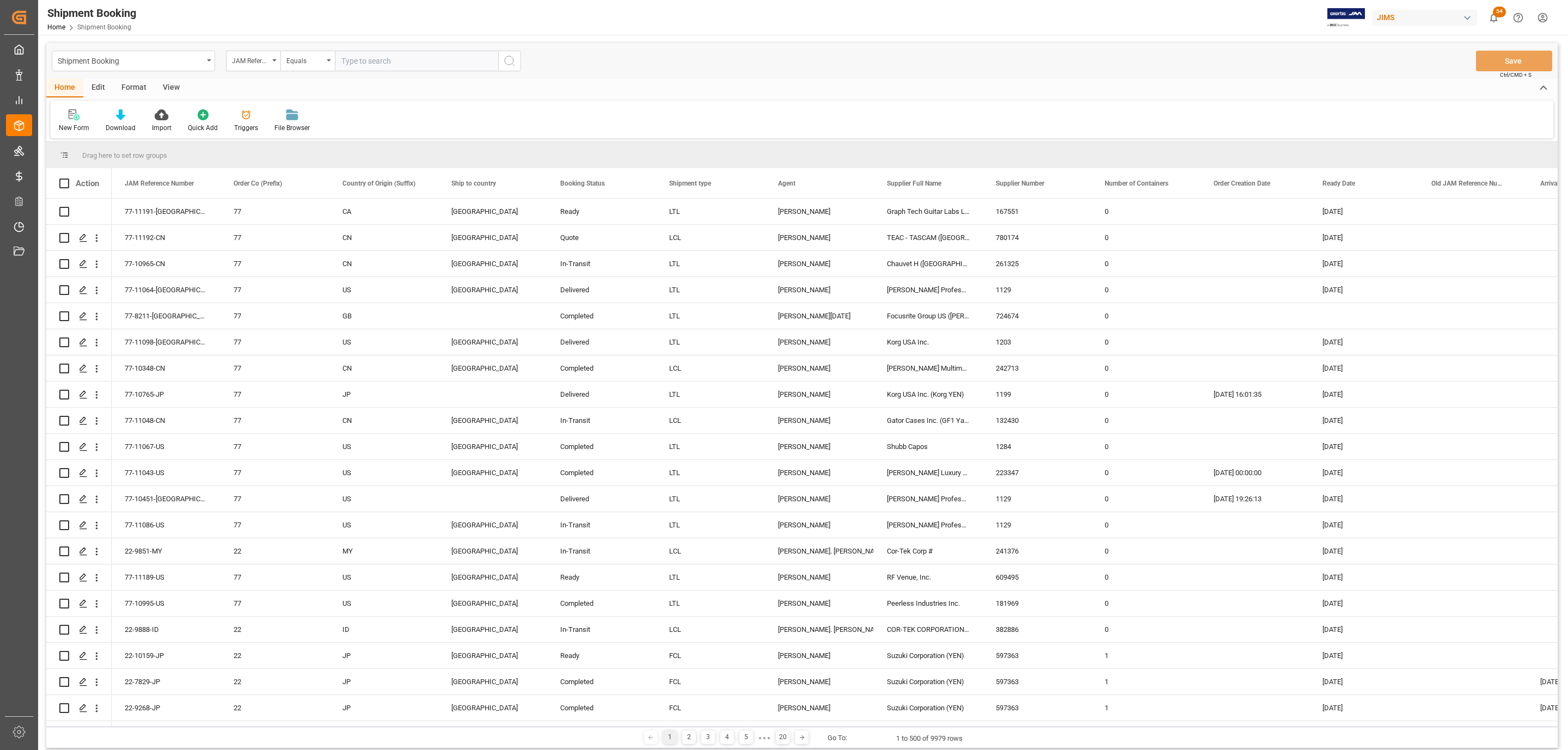
paste input "77-10848-BE"
type input "77-10848-BE"
click at [510, 66] on icon "search button" at bounding box center [509, 61] width 13 height 13
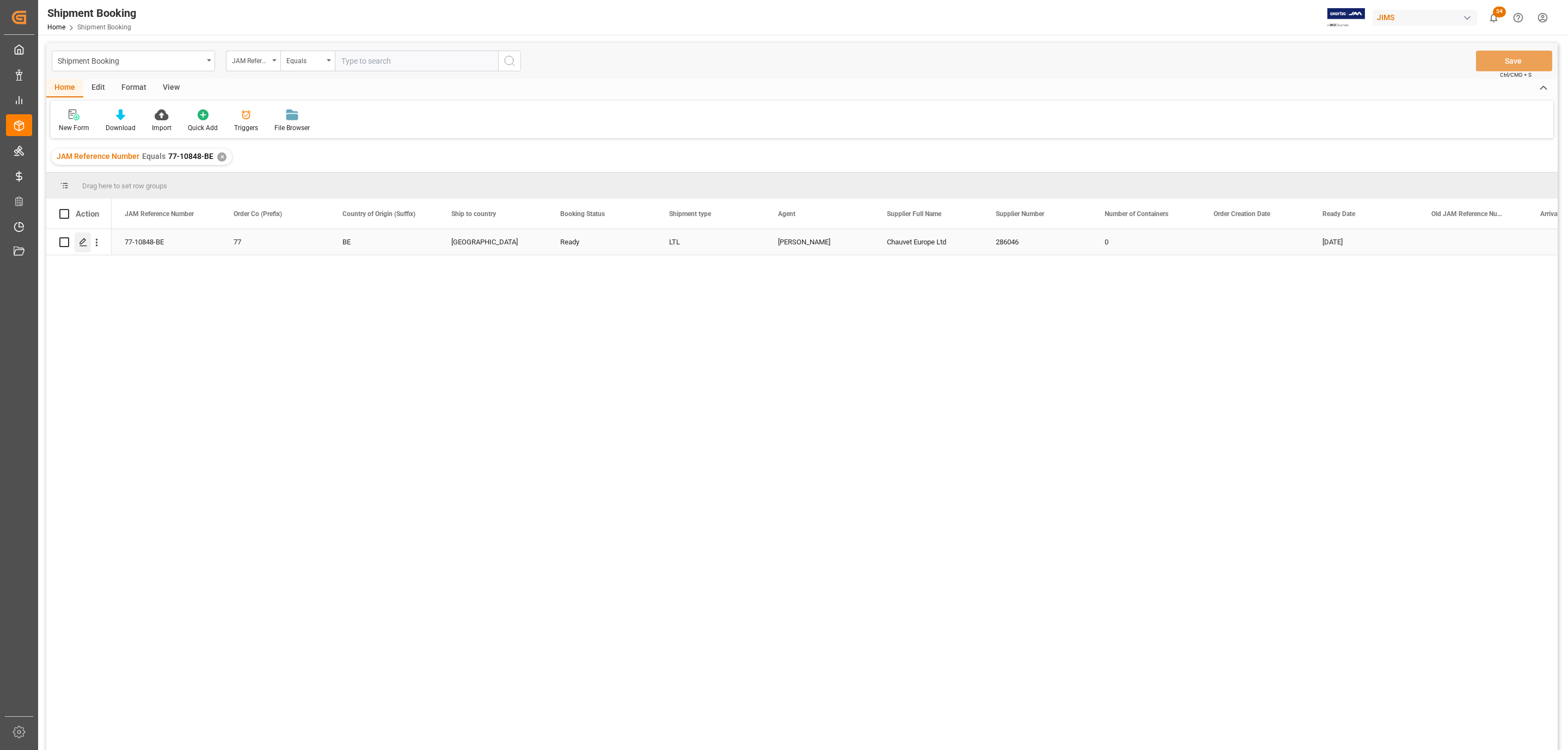
click at [87, 242] on icon "Press SPACE to select this row." at bounding box center [83, 242] width 9 height 9
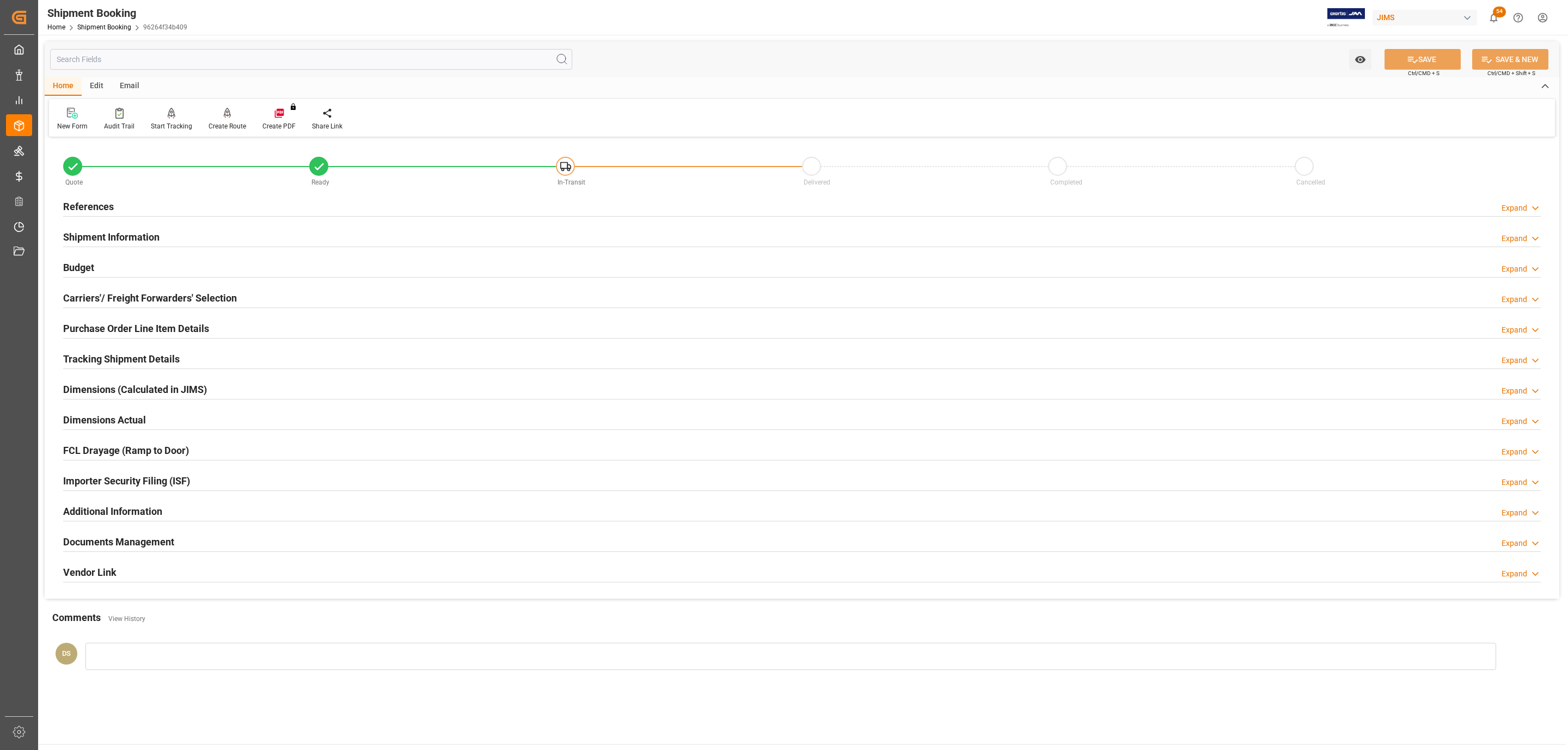
type input "15-09-2025"
click at [125, 287] on div "Carriers'/ Freight Forwarders' Selection Expand" at bounding box center [802, 298] width 1493 height 31
click at [126, 289] on div "Carriers'/ Freight Forwarders' Selection" at bounding box center [150, 297] width 174 height 21
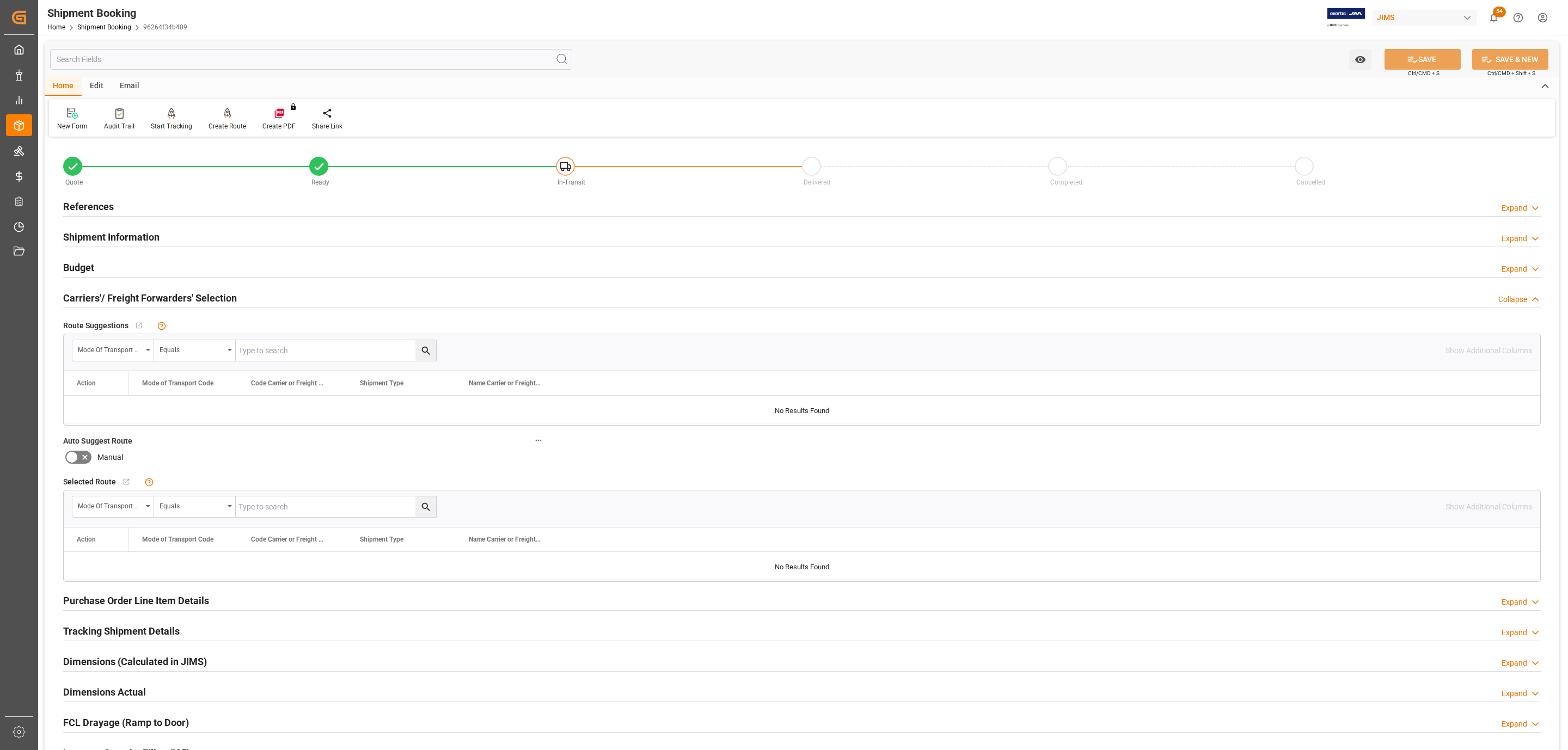
click at [99, 209] on h2 "References" at bounding box center [89, 206] width 51 height 14
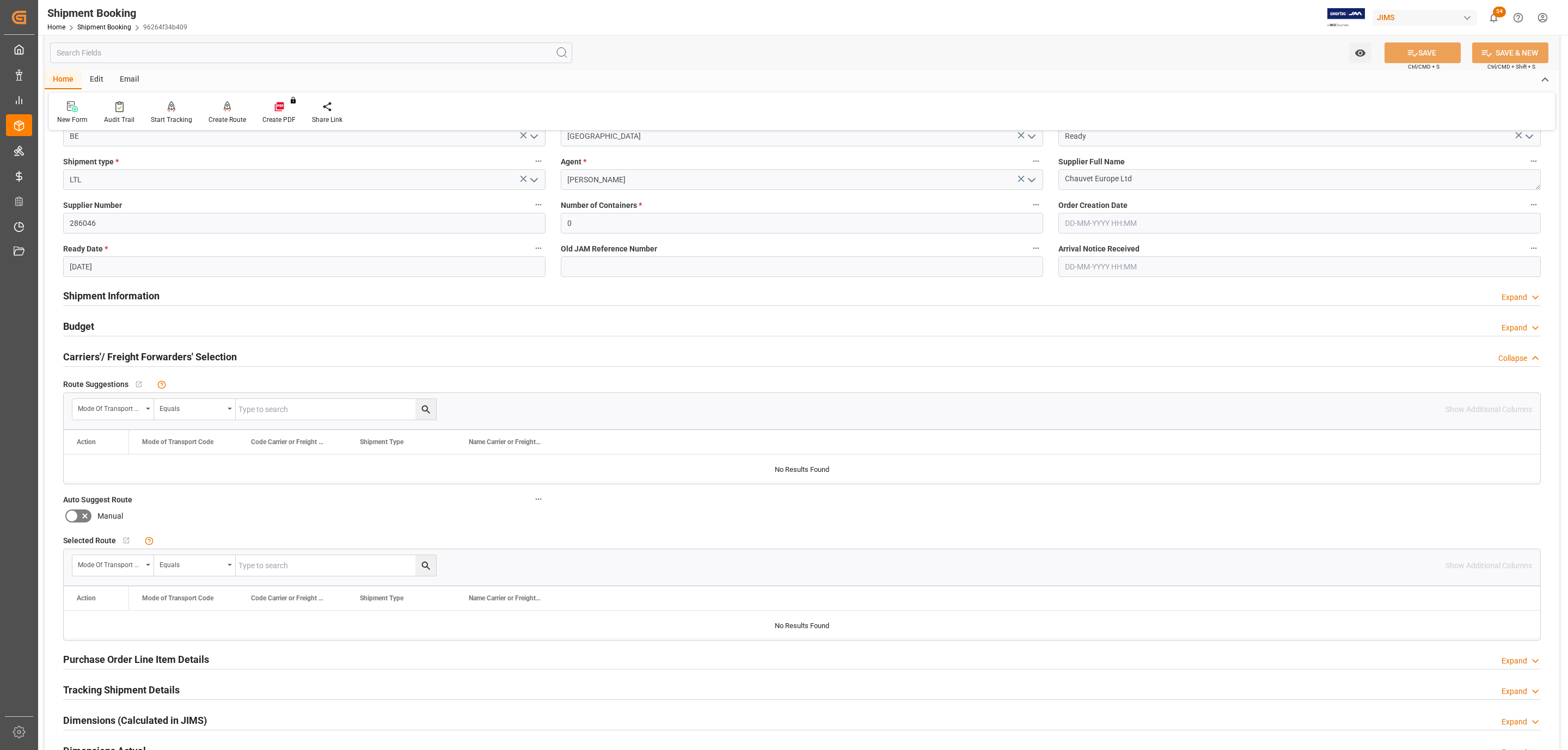
scroll to position [562, 0]
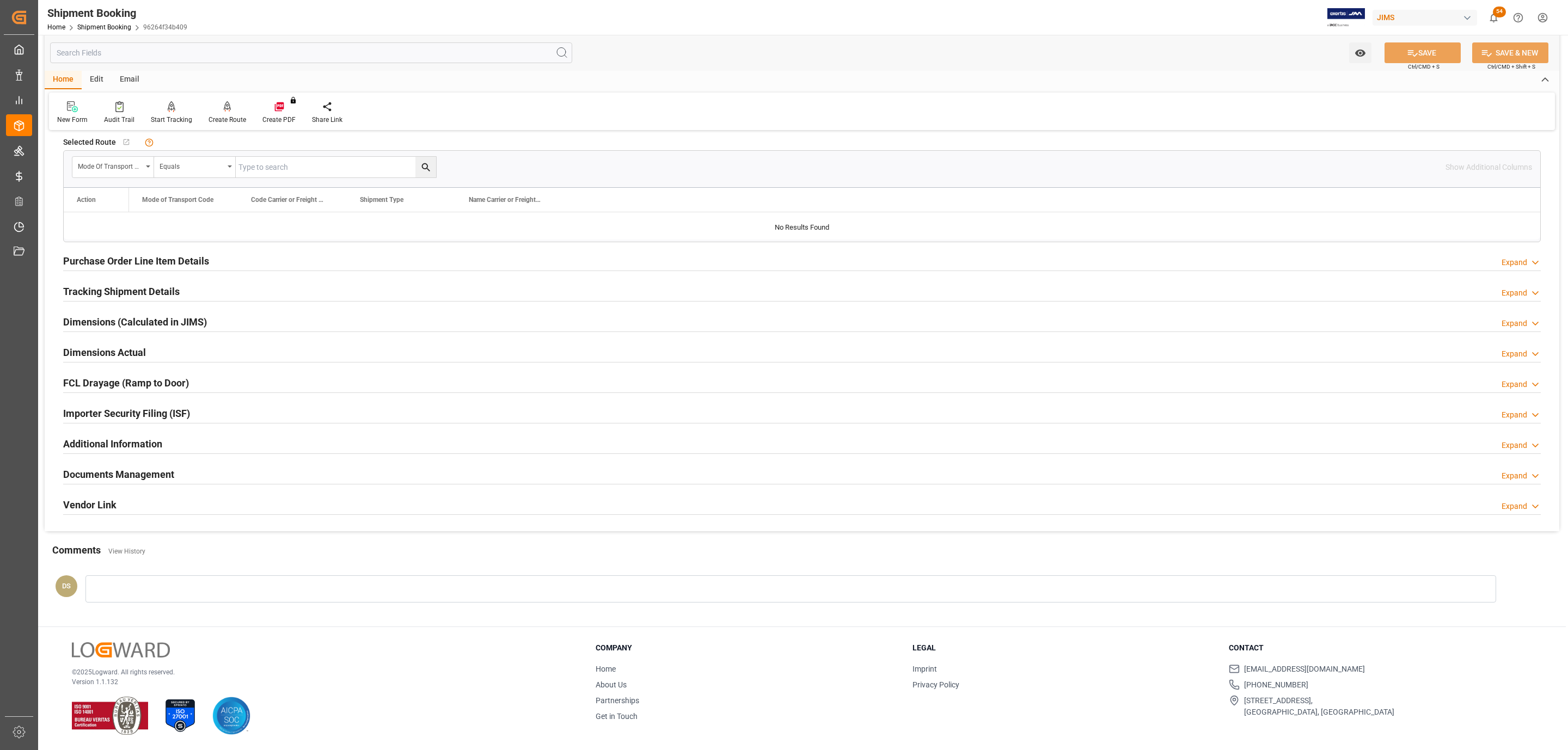
click at [113, 470] on h2 "Documents Management" at bounding box center [119, 474] width 111 height 14
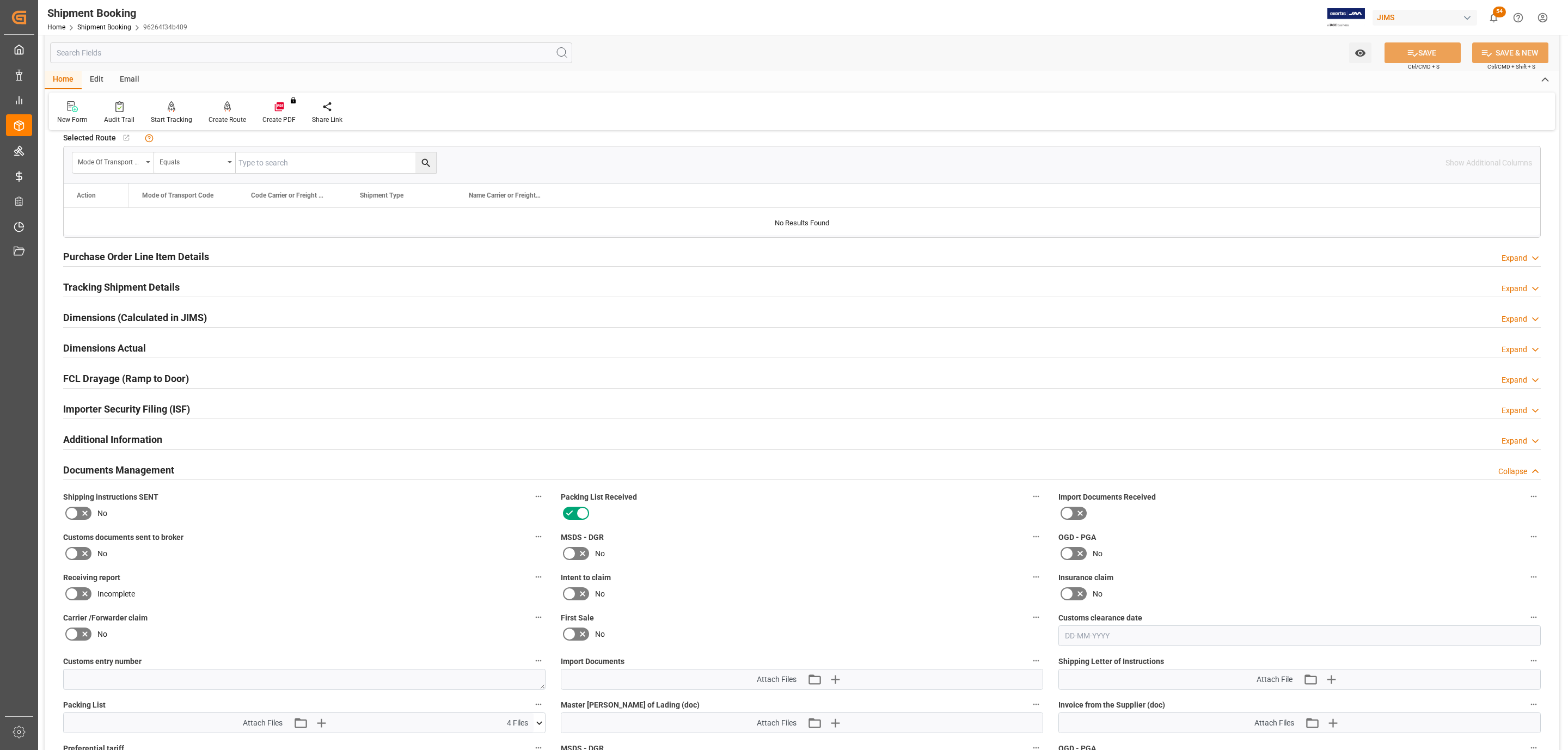
scroll to position [806, 0]
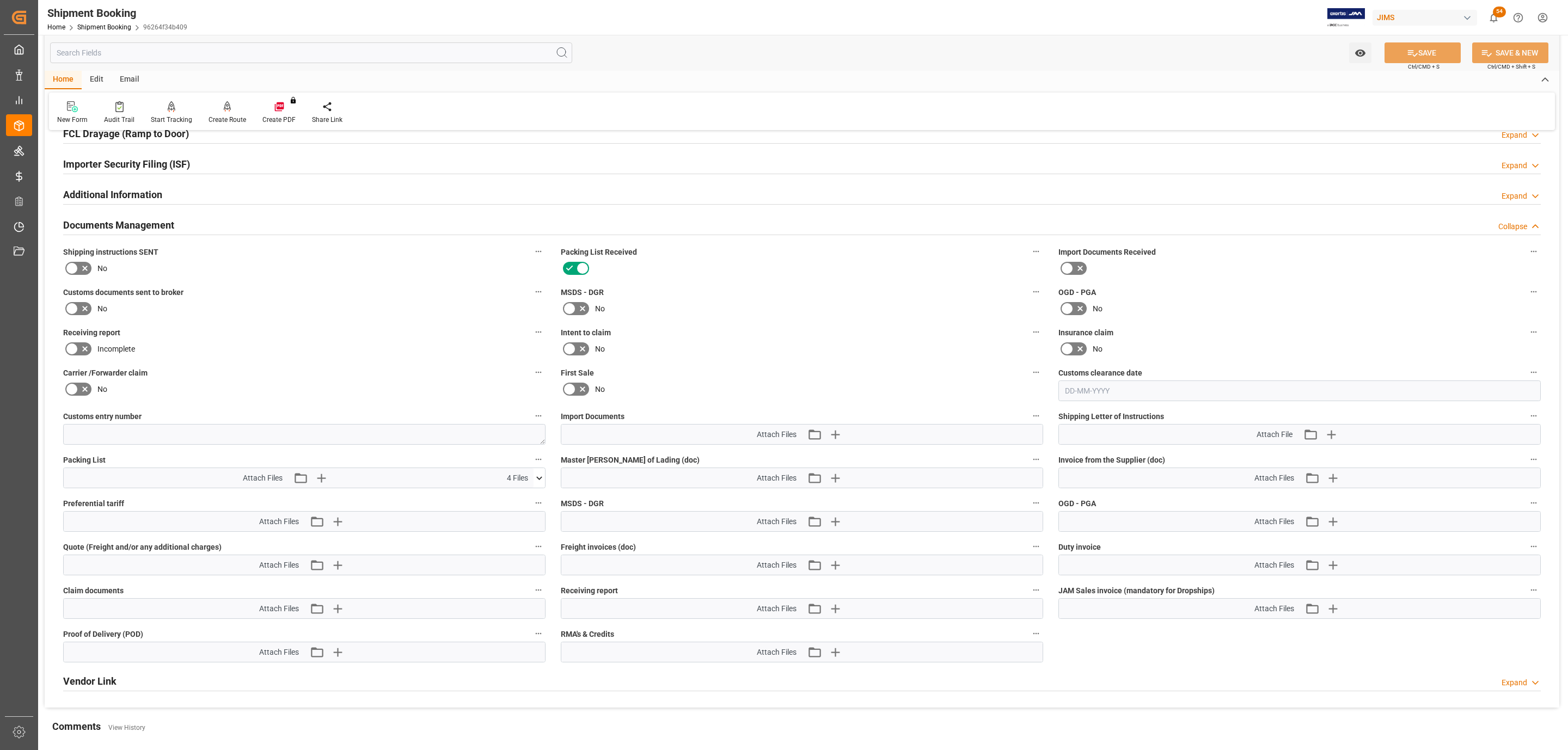
click at [540, 478] on icon at bounding box center [539, 478] width 11 height 11
click at [1338, 436] on icon "button" at bounding box center [1331, 434] width 18 height 18
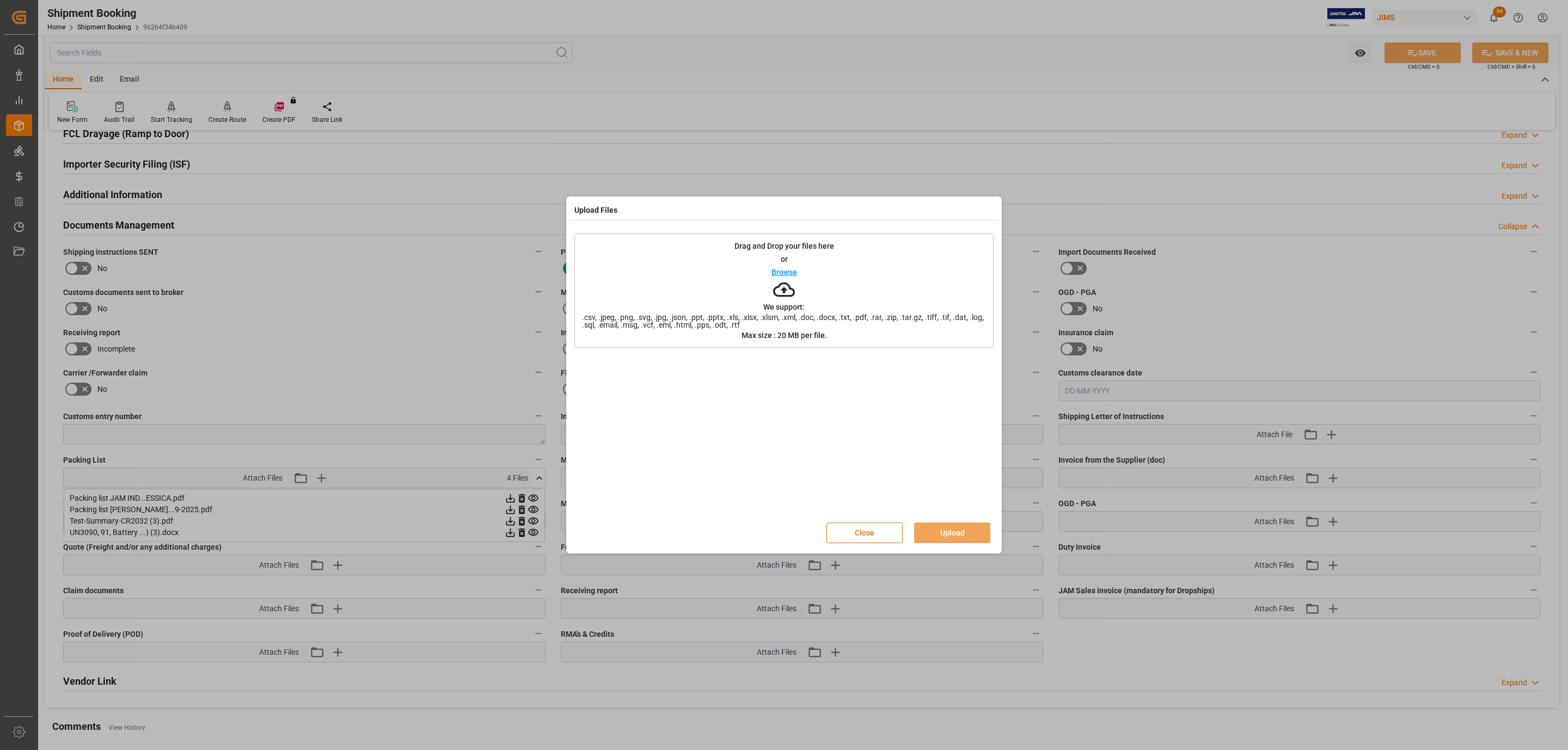
click at [771, 272] on p "Browse" at bounding box center [784, 272] width 26 height 8
click at [941, 534] on button "Upload" at bounding box center [952, 533] width 76 height 21
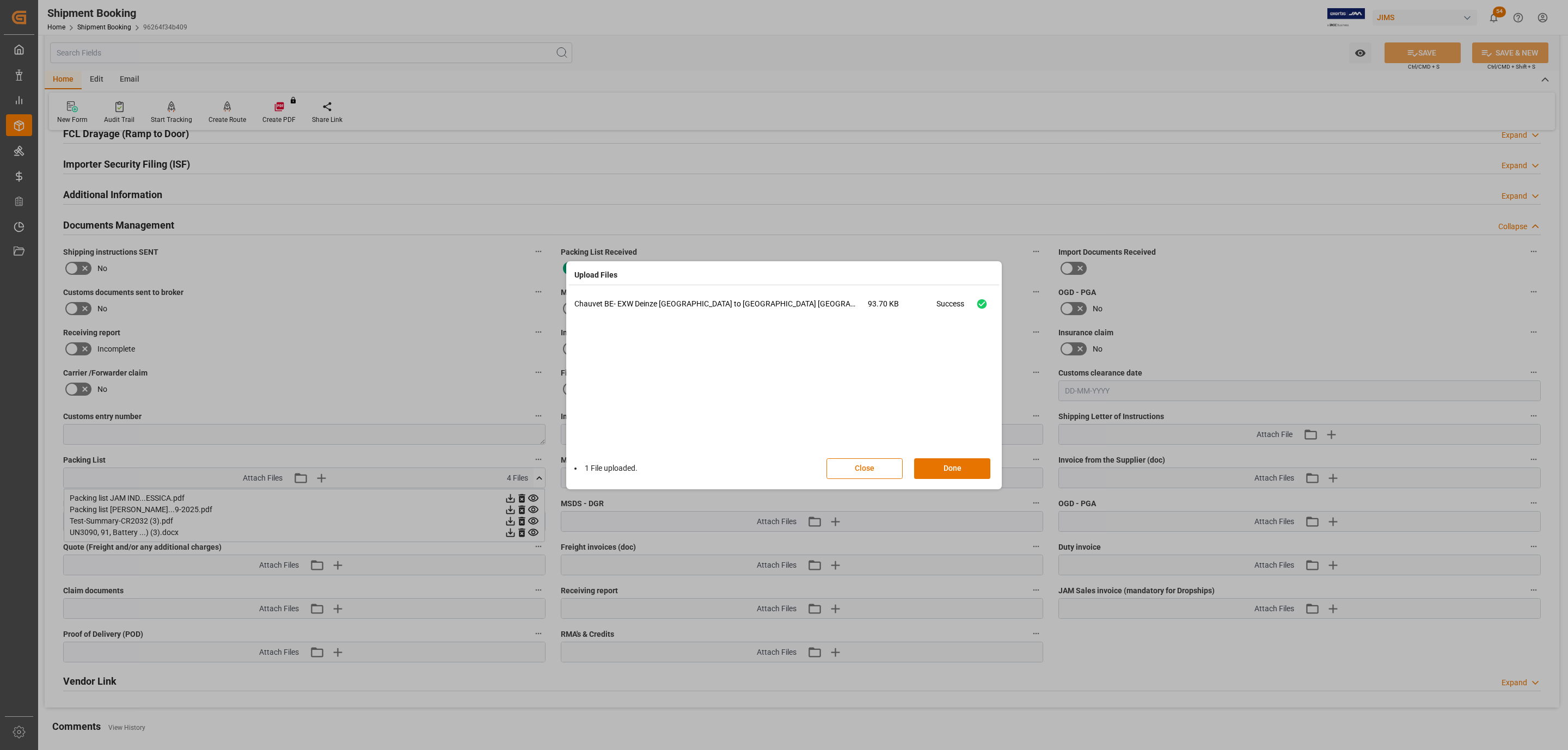
click at [969, 468] on button "Done" at bounding box center [952, 468] width 76 height 21
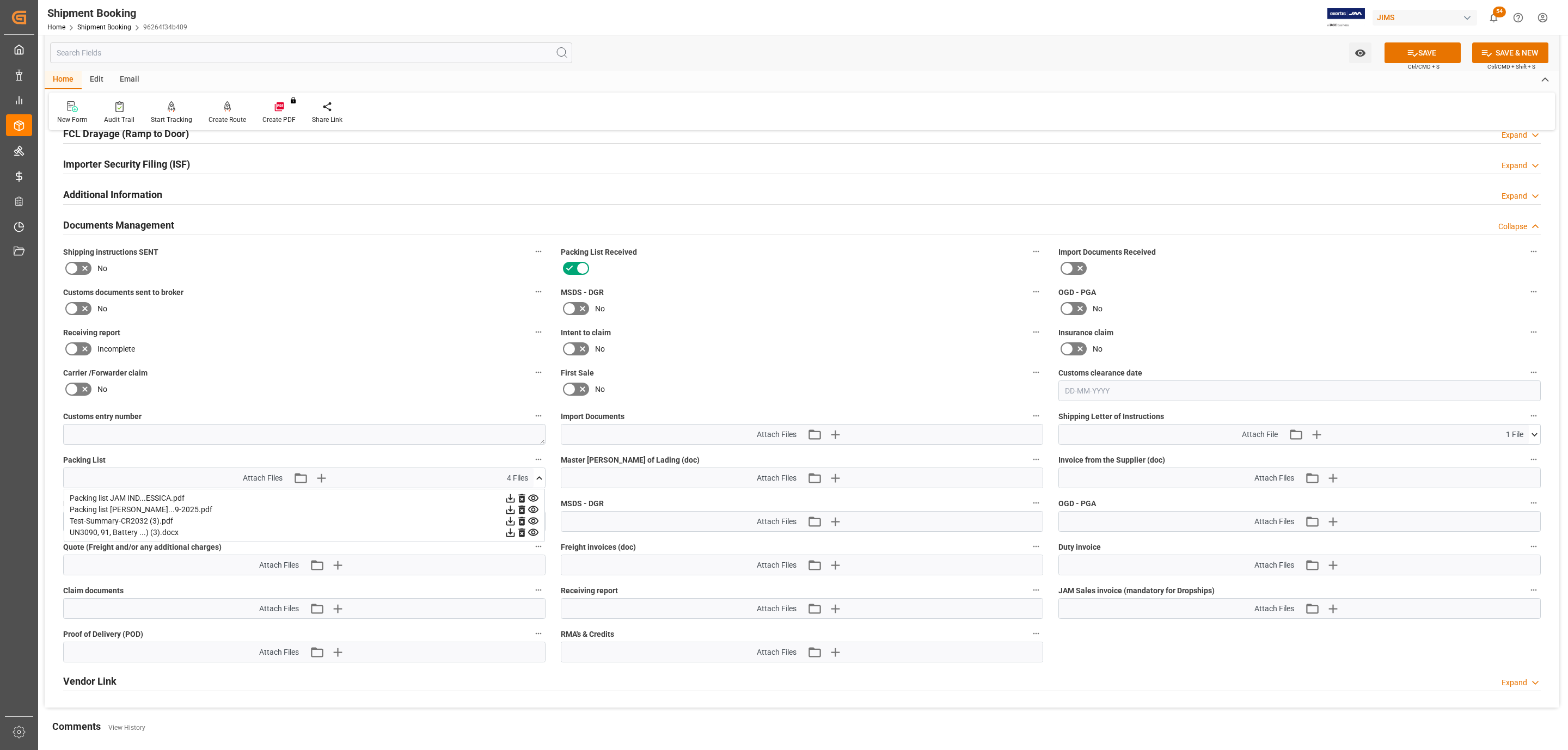
click at [1419, 55] on button "SAVE" at bounding box center [1422, 53] width 76 height 21
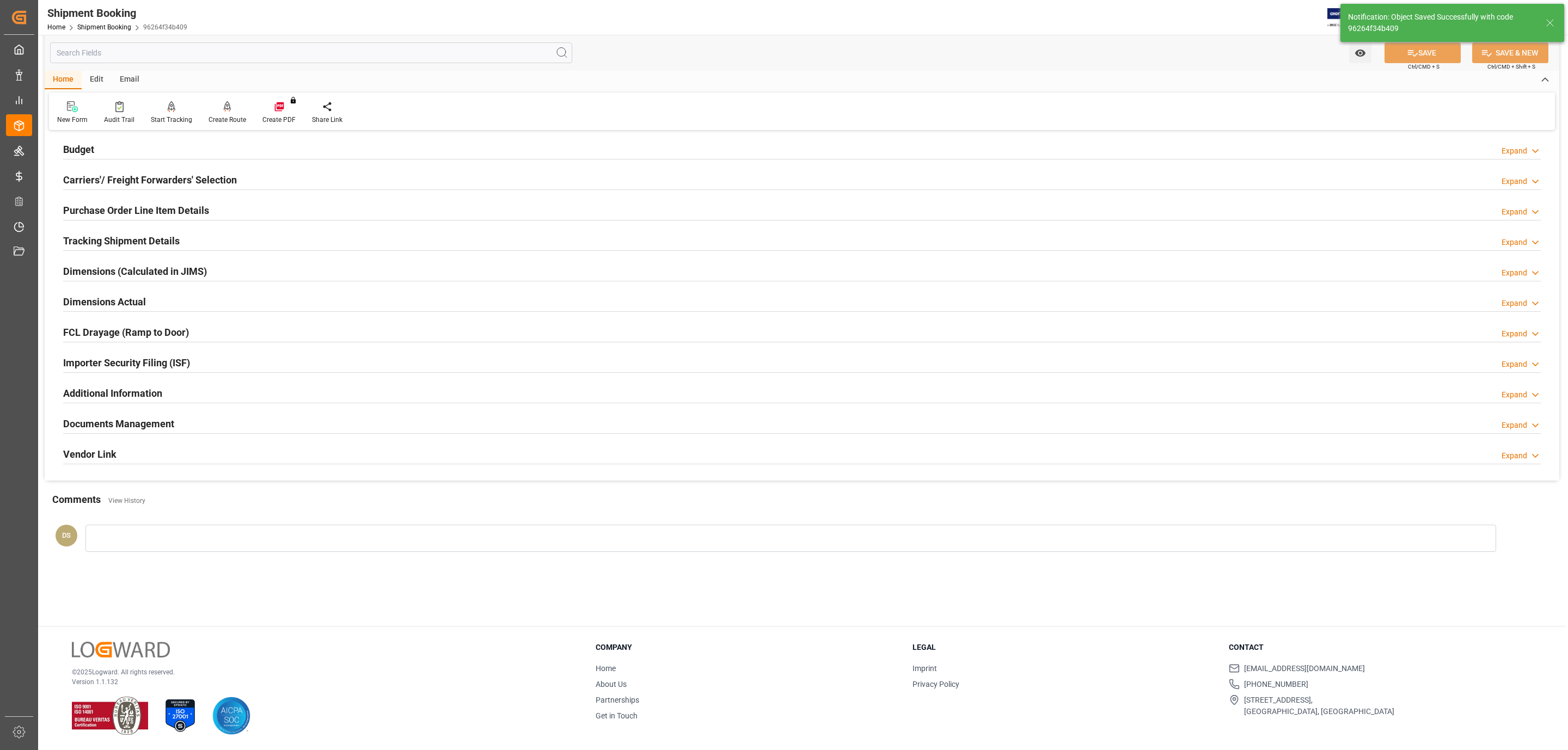
click at [122, 187] on h2 "Carriers'/ Freight Forwarders' Selection" at bounding box center [150, 179] width 174 height 14
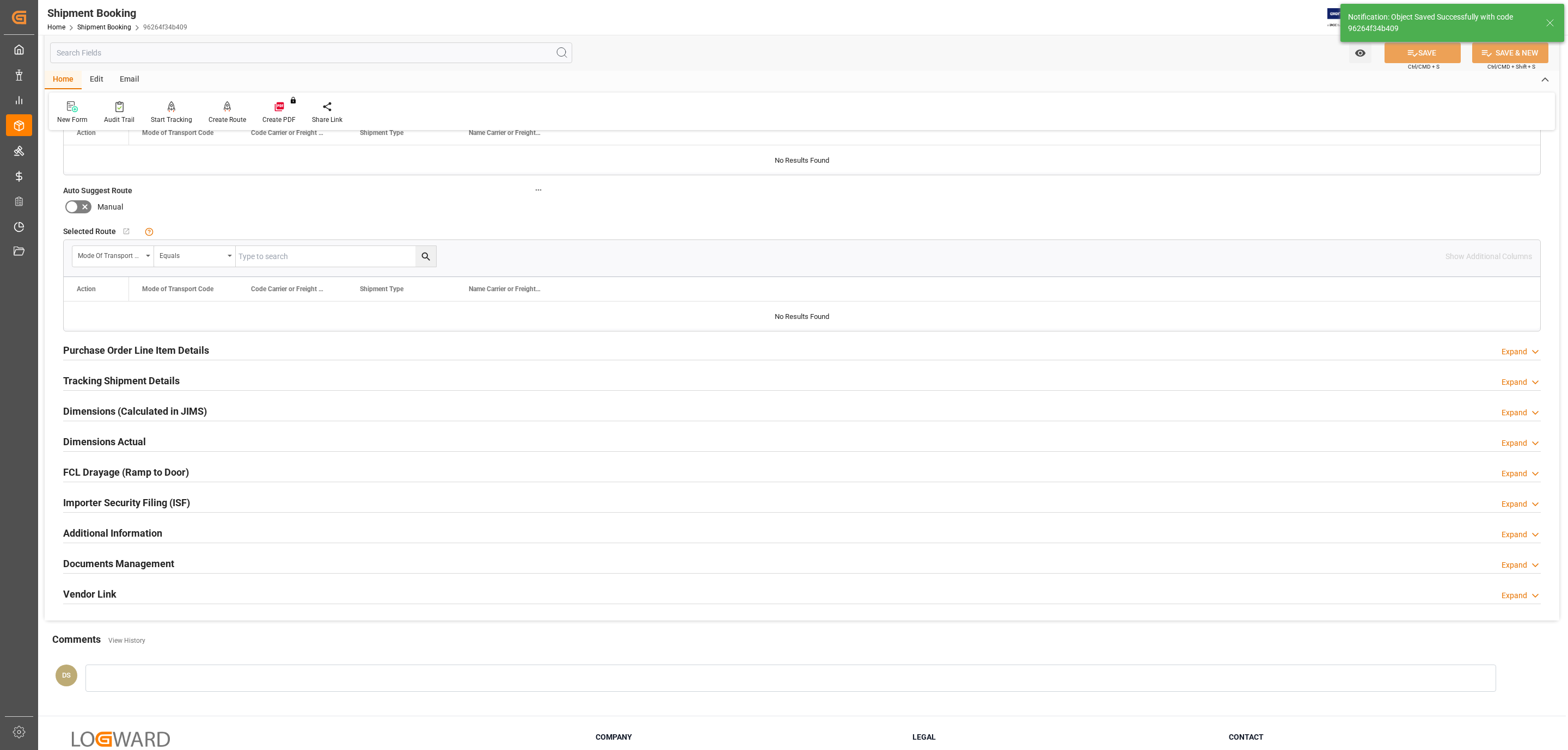
scroll to position [100, 0]
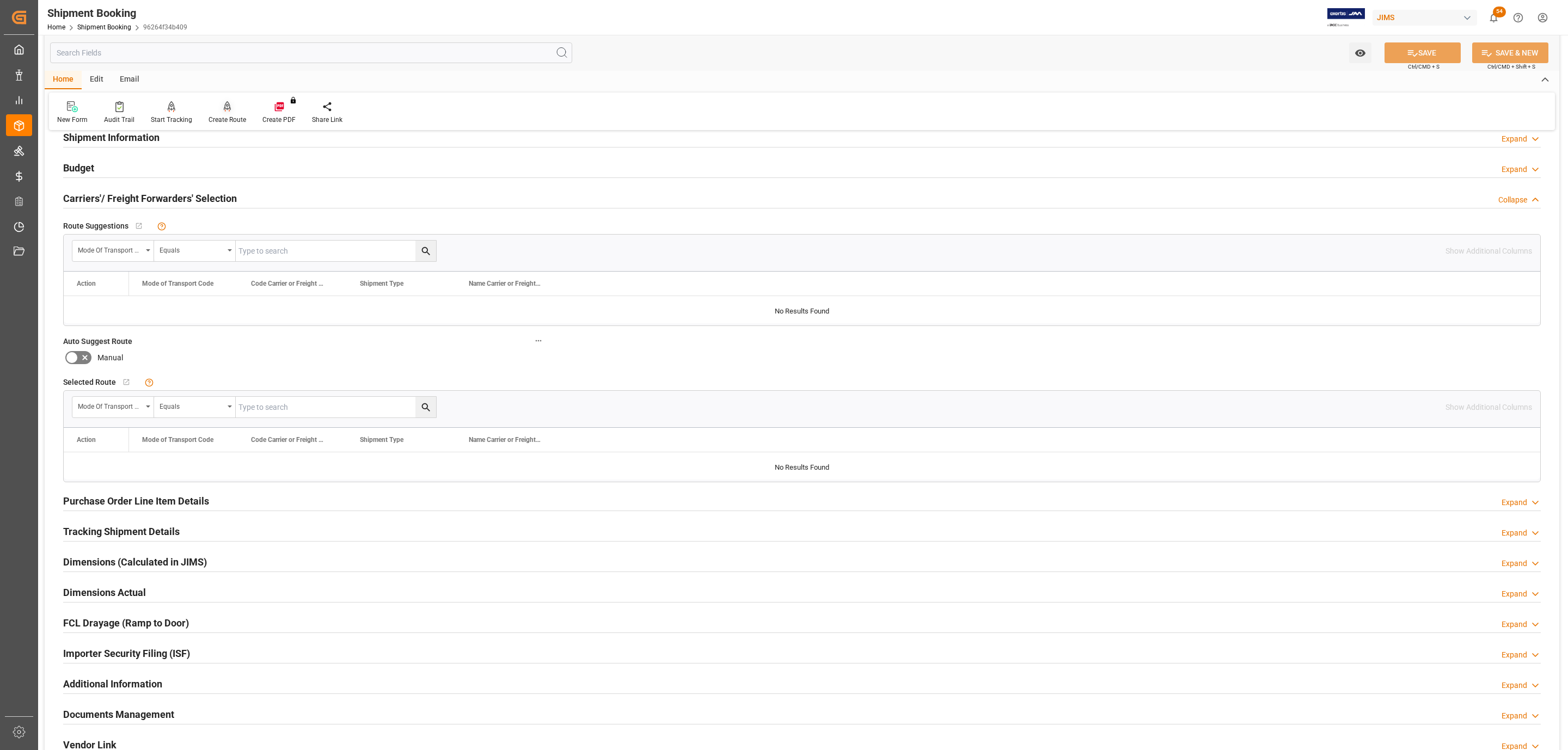
click at [223, 109] on icon at bounding box center [227, 106] width 8 height 11
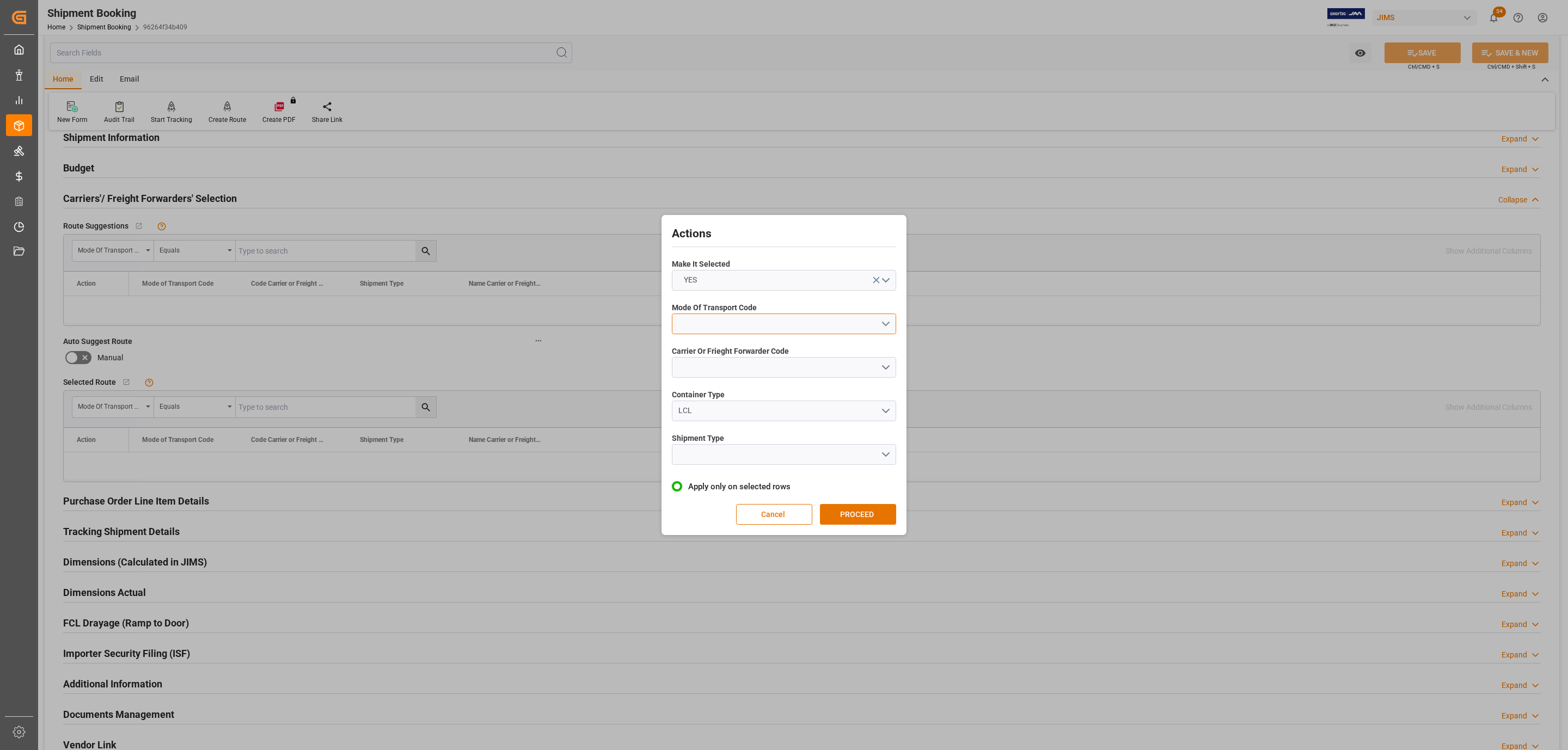
click at [712, 323] on button "open menu" at bounding box center [783, 324] width 224 height 21
click at [728, 326] on div "1- OCEAN" at bounding box center [784, 326] width 223 height 23
click at [724, 366] on button "open menu" at bounding box center [783, 367] width 224 height 21
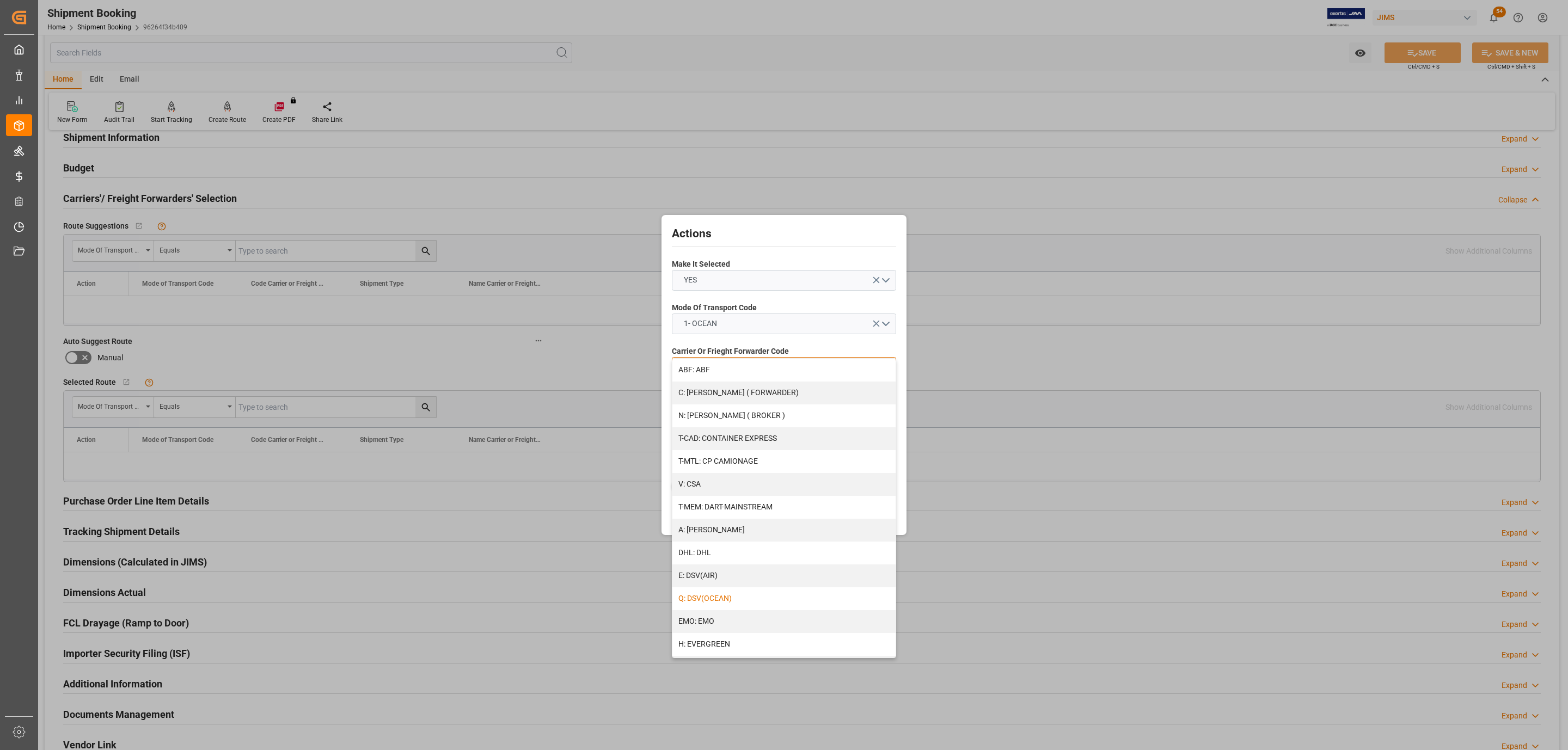
click at [725, 594] on div "Q: DSV(OCEAN)" at bounding box center [784, 599] width 223 height 23
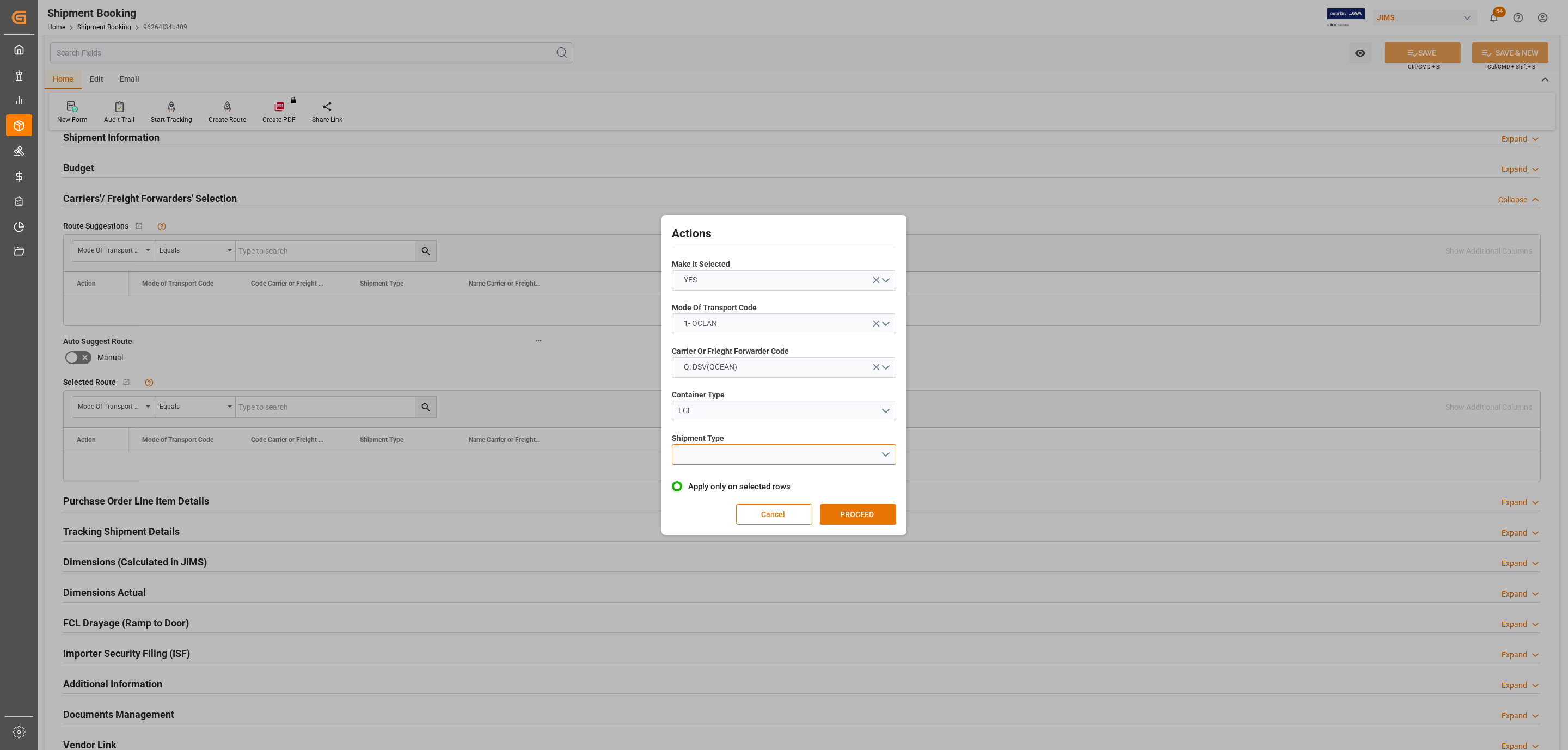
click at [709, 454] on button "open menu" at bounding box center [783, 454] width 224 height 21
click at [709, 480] on div "LCL" at bounding box center [784, 480] width 223 height 23
click at [871, 518] on button "PROCEED" at bounding box center [857, 514] width 76 height 21
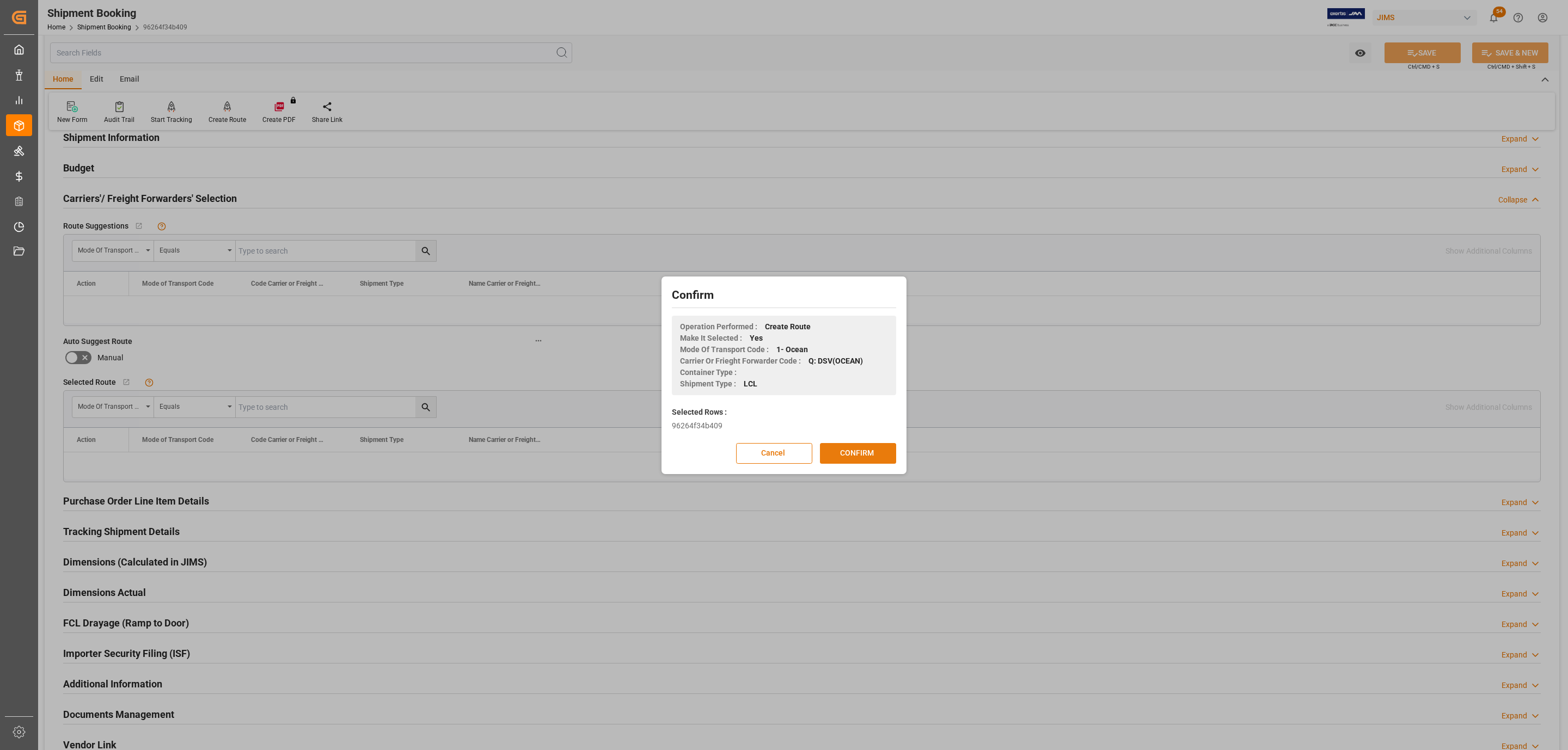
click at [866, 451] on button "CONFIRM" at bounding box center [857, 453] width 76 height 21
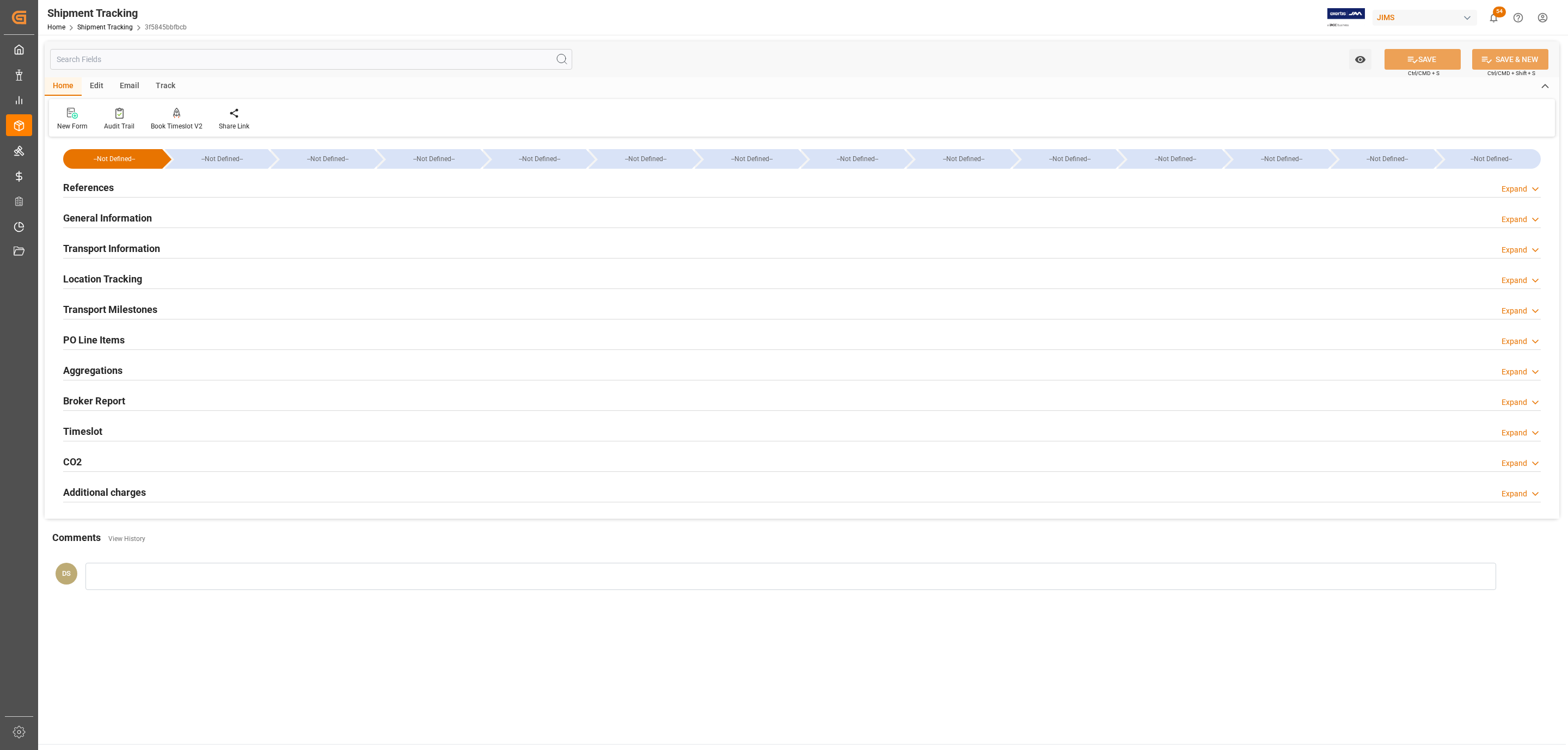
click at [136, 245] on h2 "Transport Information" at bounding box center [112, 248] width 97 height 14
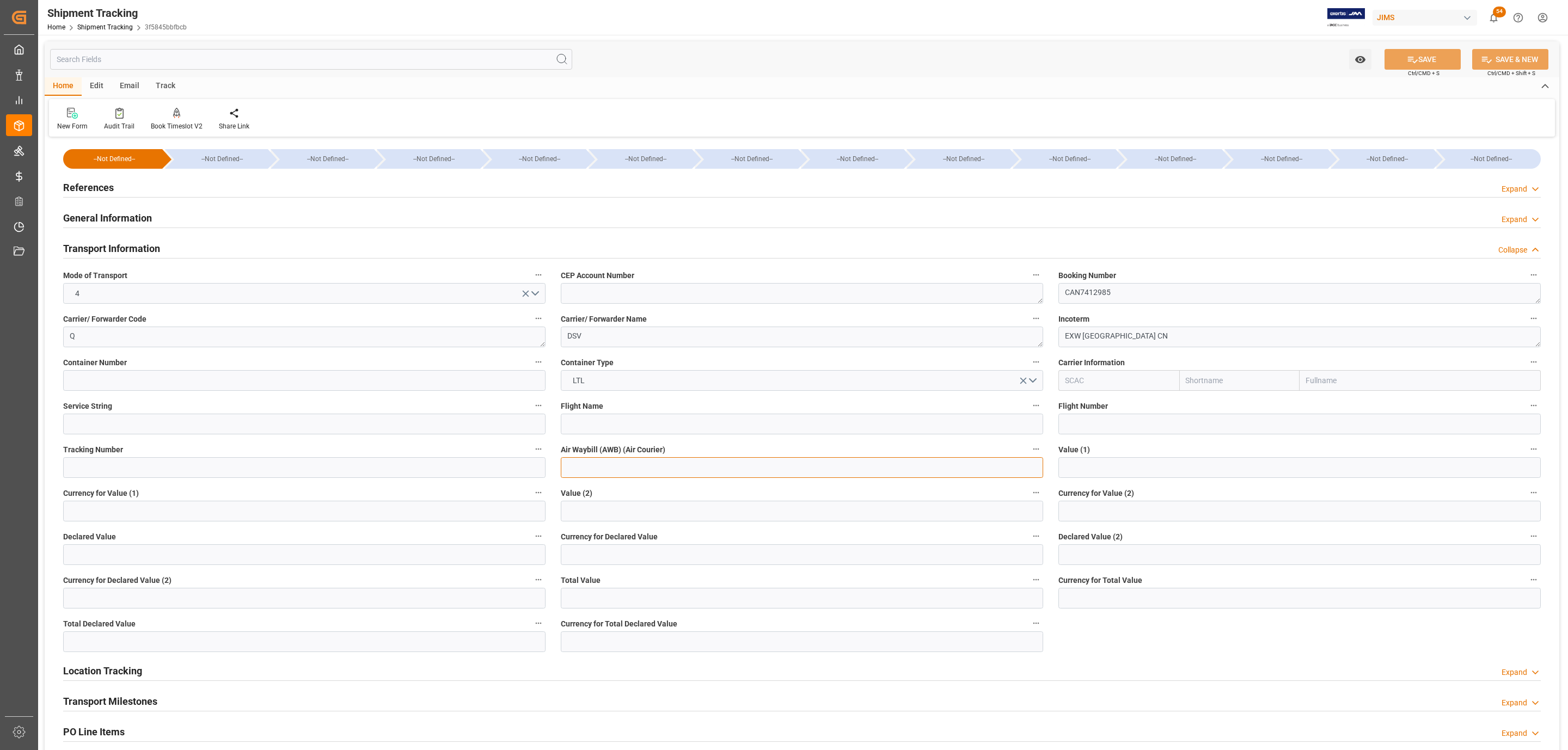
click at [586, 464] on input at bounding box center [802, 467] width 482 height 21
paste input "CAN7412985"
type input "CAN7412985"
click at [225, 464] on input at bounding box center [304, 467] width 482 height 21
paste input "CAN7412985"
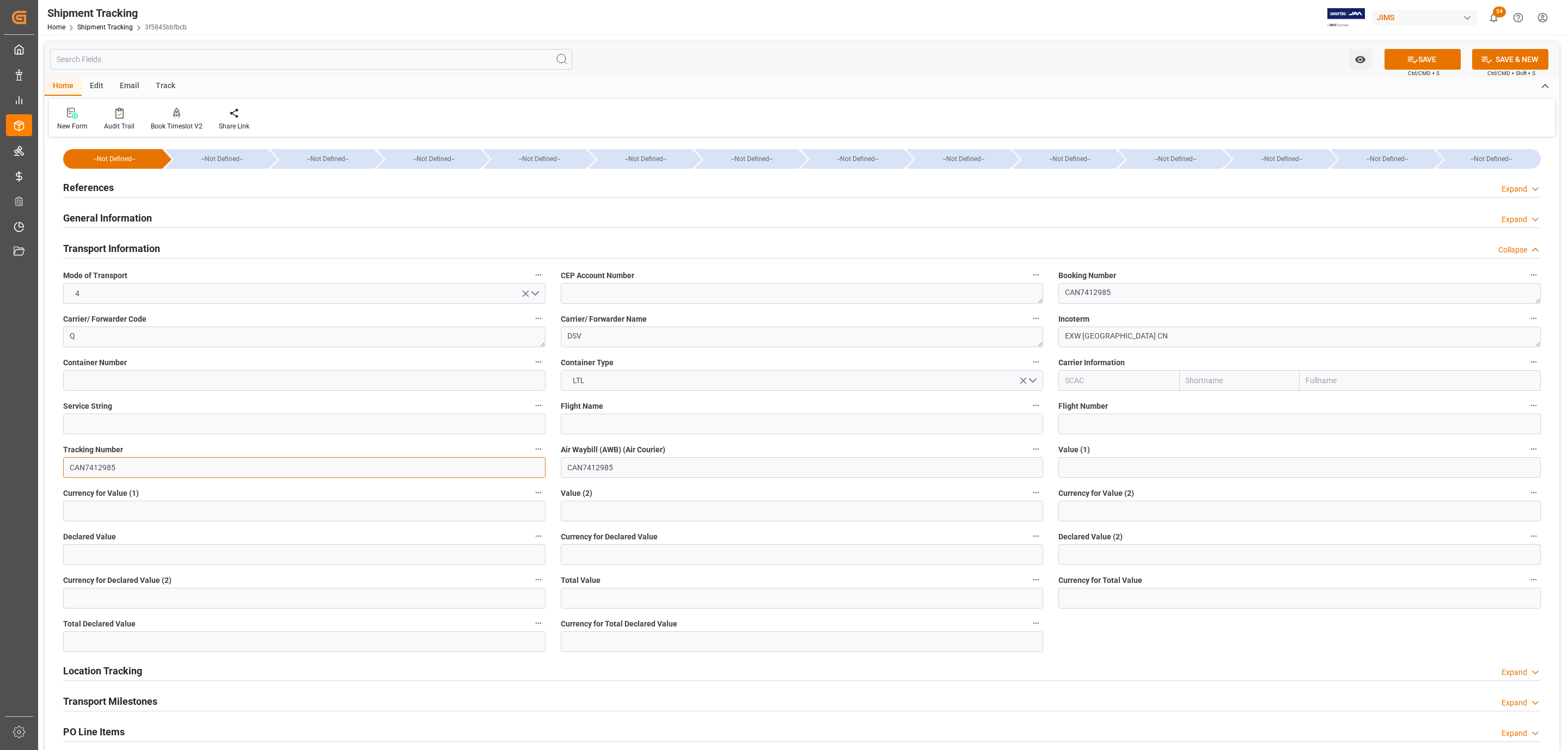
type input "CAN7412985"
click at [227, 542] on label "Declared Value" at bounding box center [304, 537] width 482 height 15
click at [531, 542] on button "Declared Value" at bounding box center [538, 536] width 14 height 14
click at [219, 551] on div at bounding box center [784, 375] width 1568 height 750
click at [177, 554] on input "text" at bounding box center [304, 554] width 482 height 21
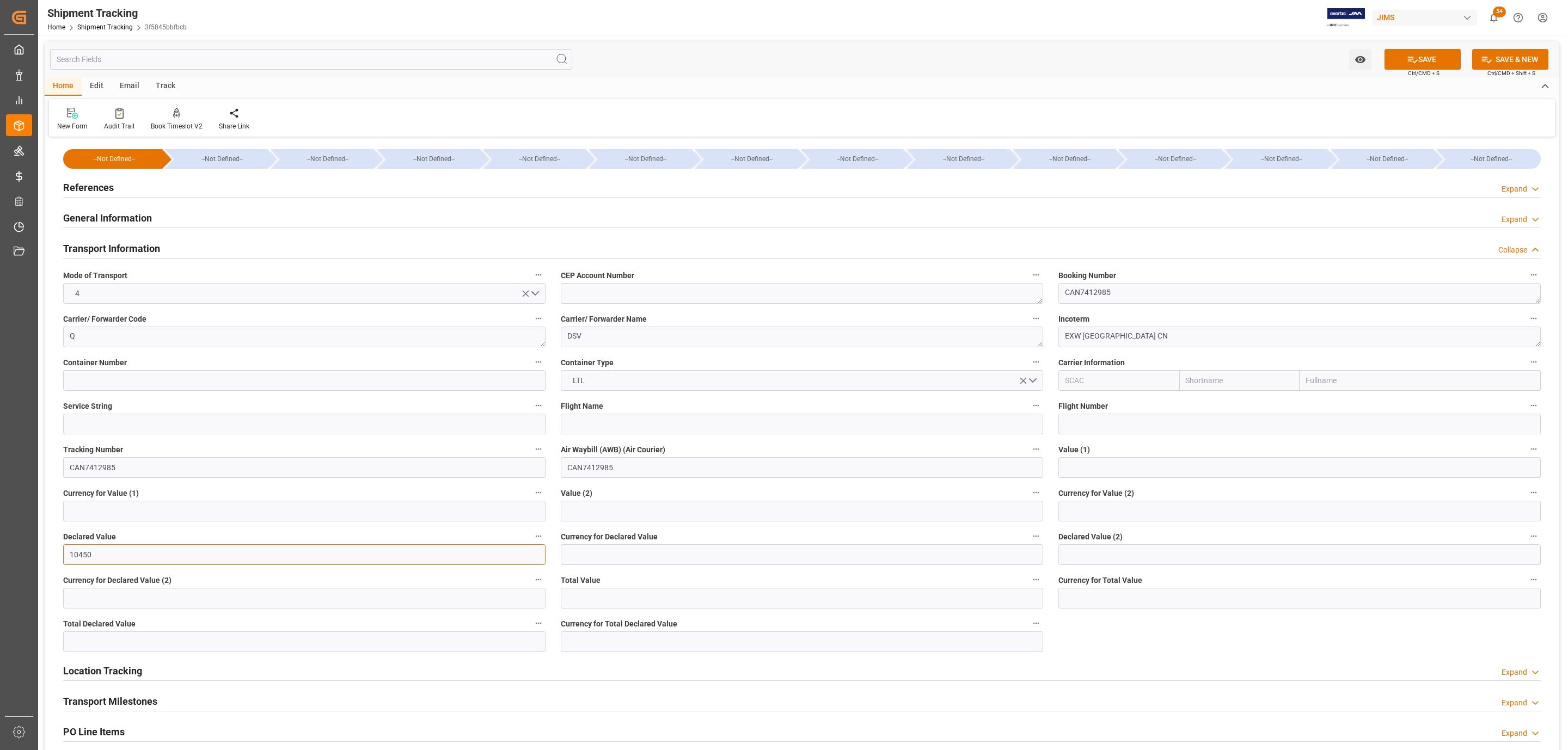
type input "10450"
type input "USD"
click at [1392, 52] on button "SAVE" at bounding box center [1422, 59] width 76 height 21
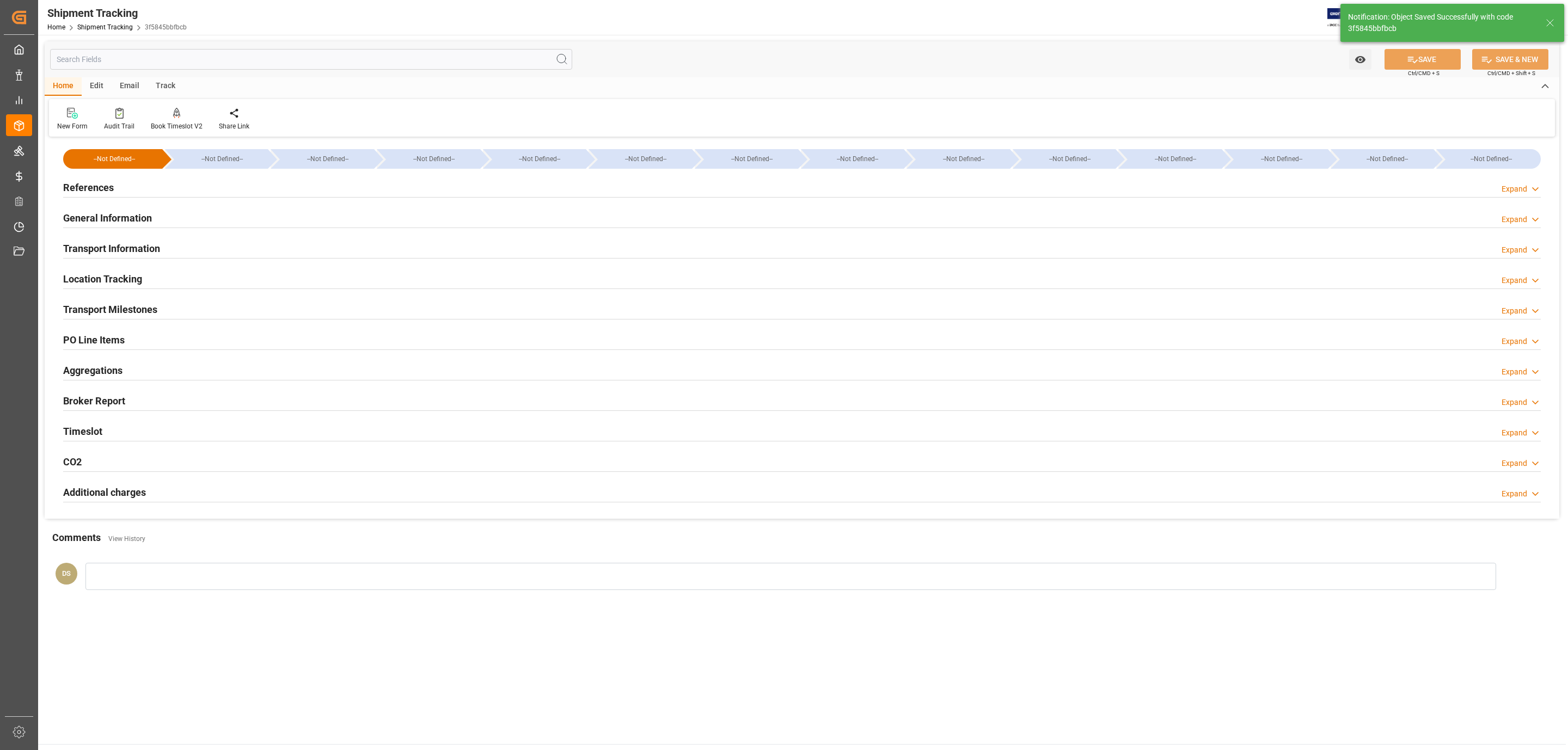
click at [199, 312] on div "Transport Milestones Expand" at bounding box center [802, 308] width 1478 height 21
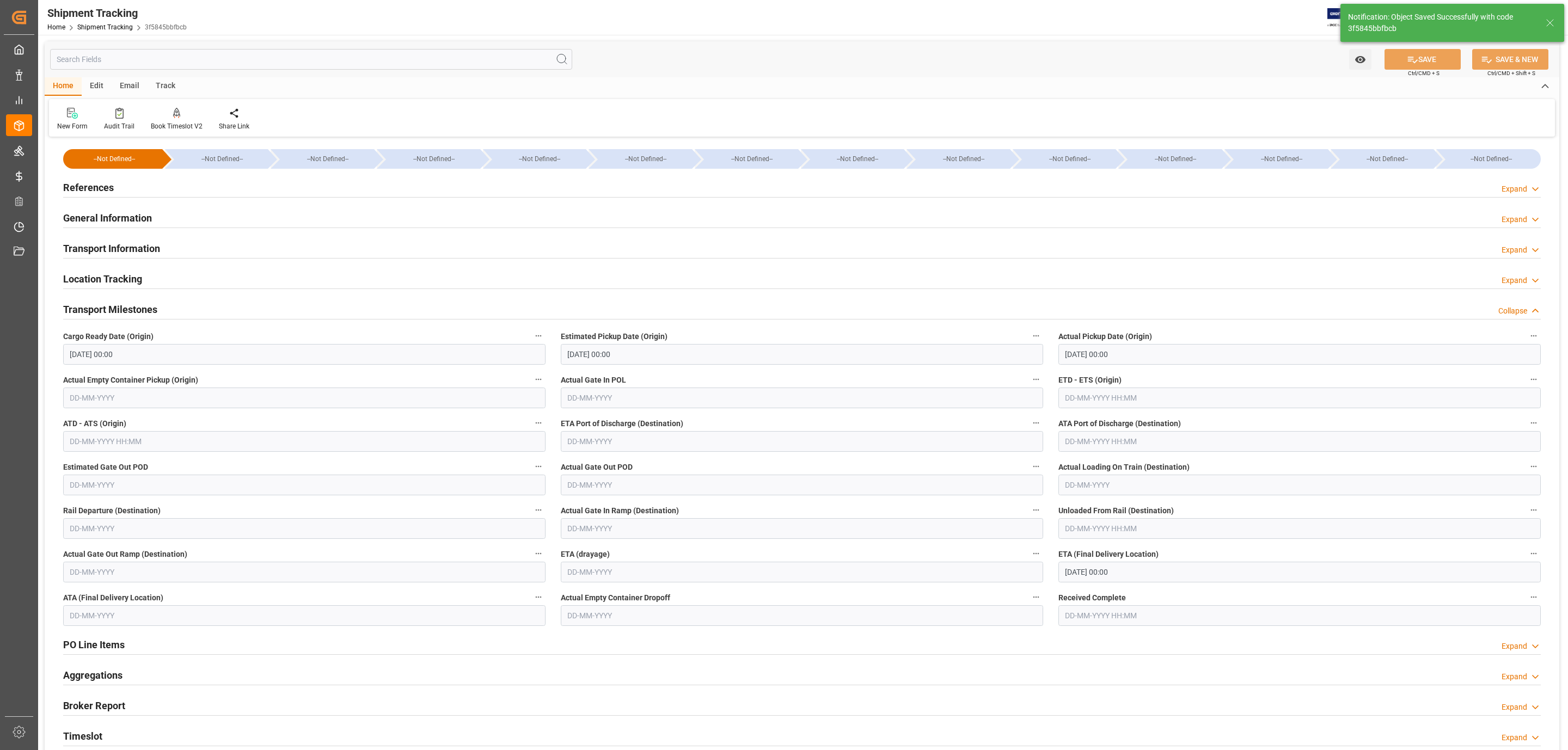
click at [123, 179] on div "References Expand" at bounding box center [802, 186] width 1478 height 21
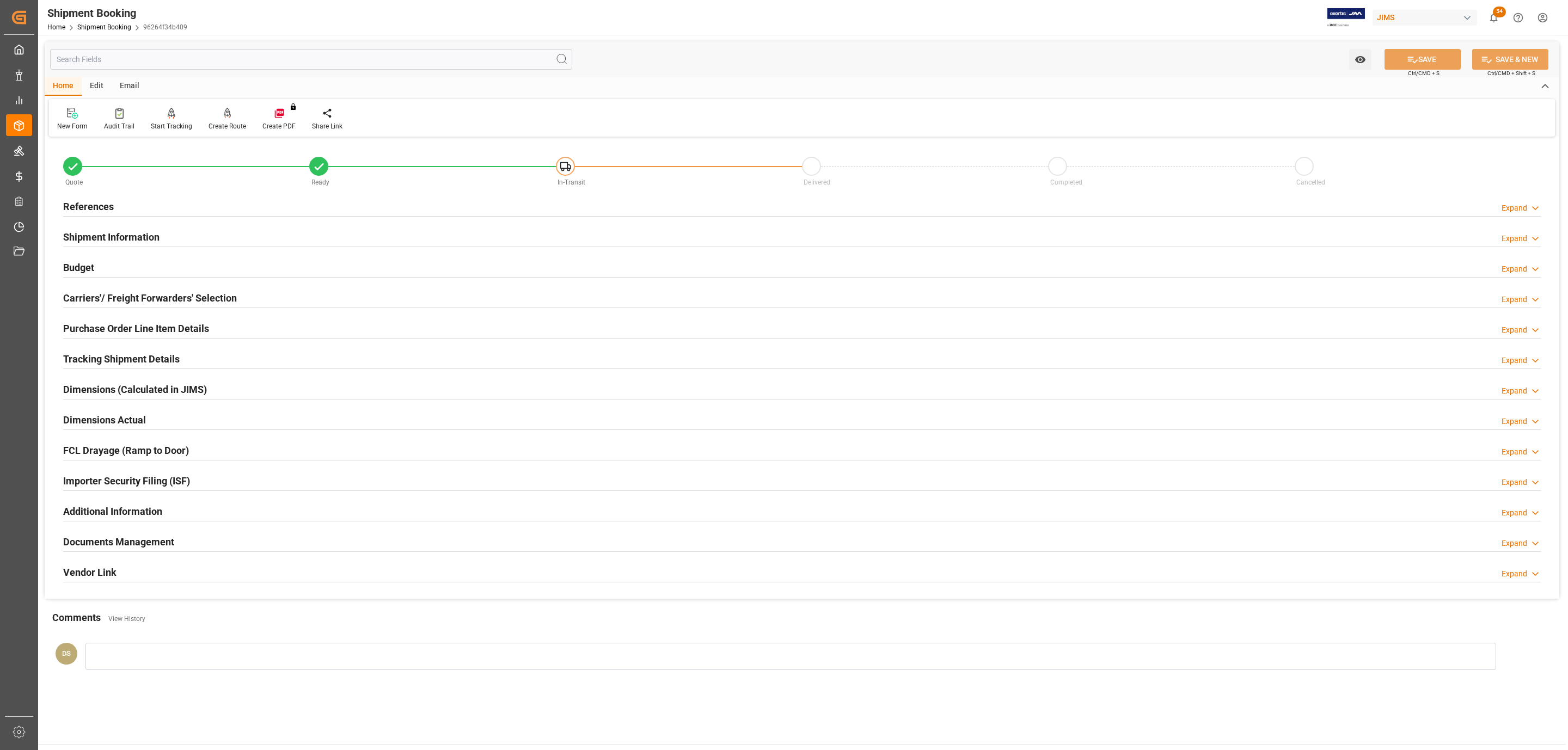
click at [94, 240] on h2 "Shipment Information" at bounding box center [112, 237] width 97 height 14
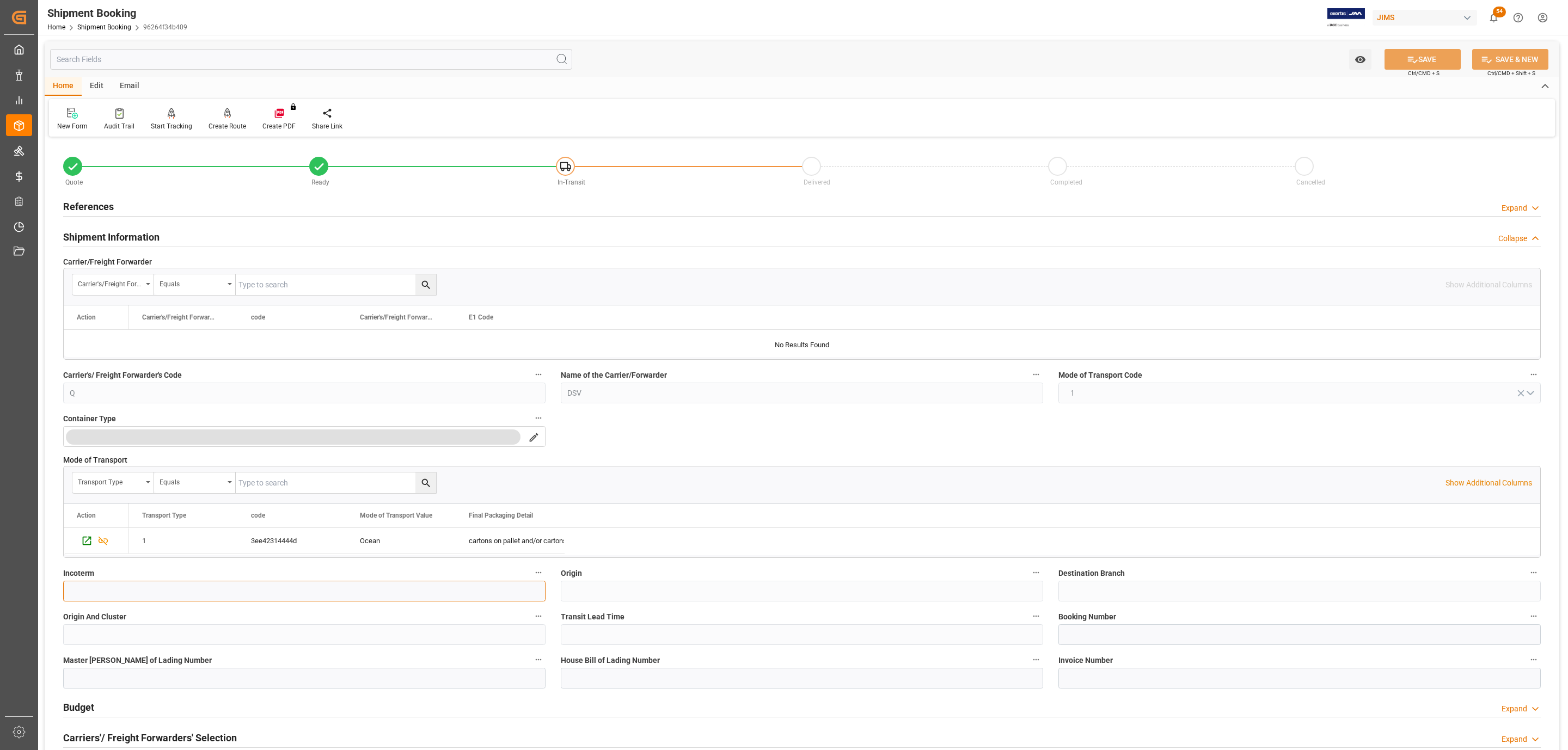
click at [105, 600] on input at bounding box center [304, 591] width 482 height 21
type input "EXW [GEOGRAPHIC_DATA], [GEOGRAPHIC_DATA]"
click at [1413, 55] on icon at bounding box center [1412, 60] width 11 height 11
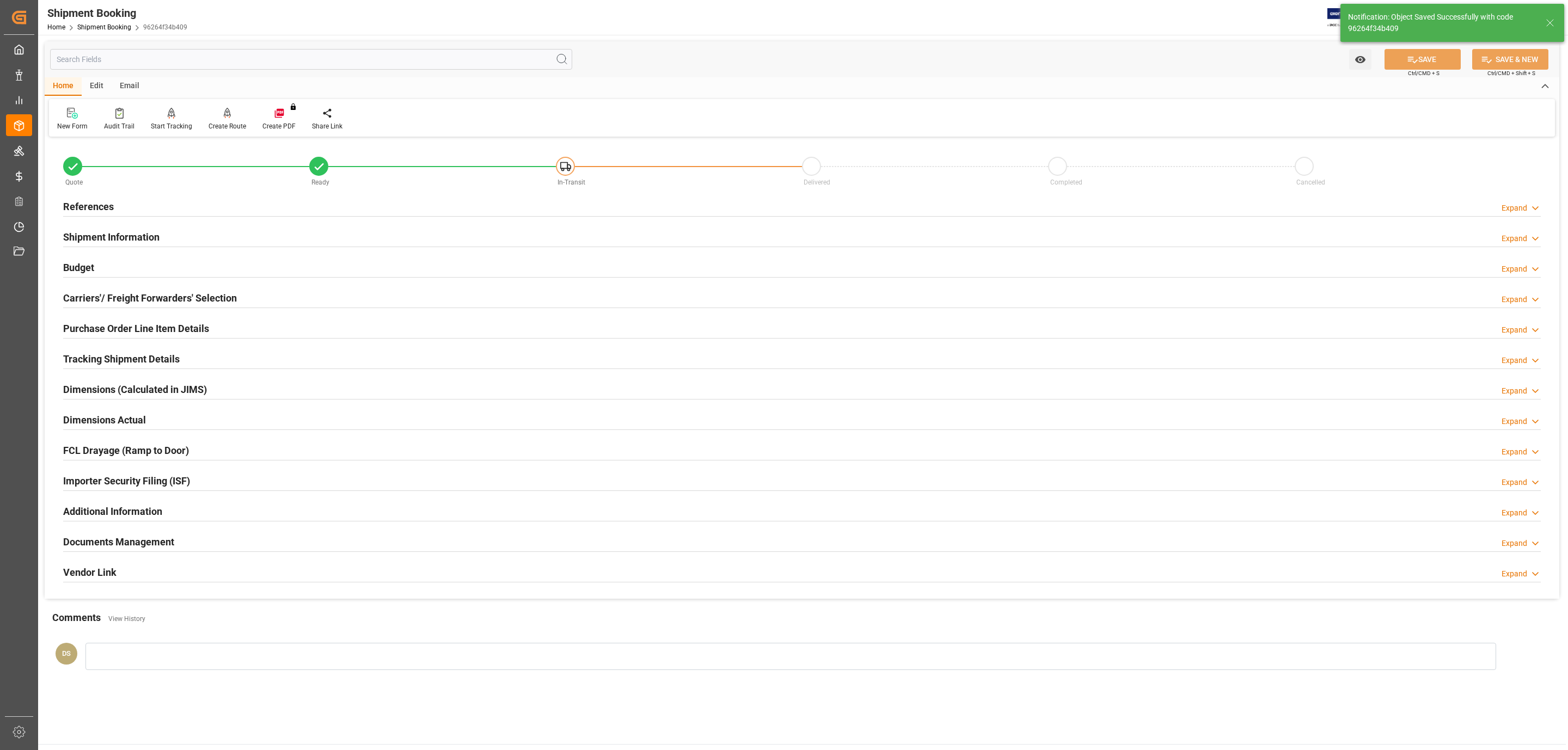
click at [98, 272] on div "Budget Expand" at bounding box center [802, 266] width 1478 height 21
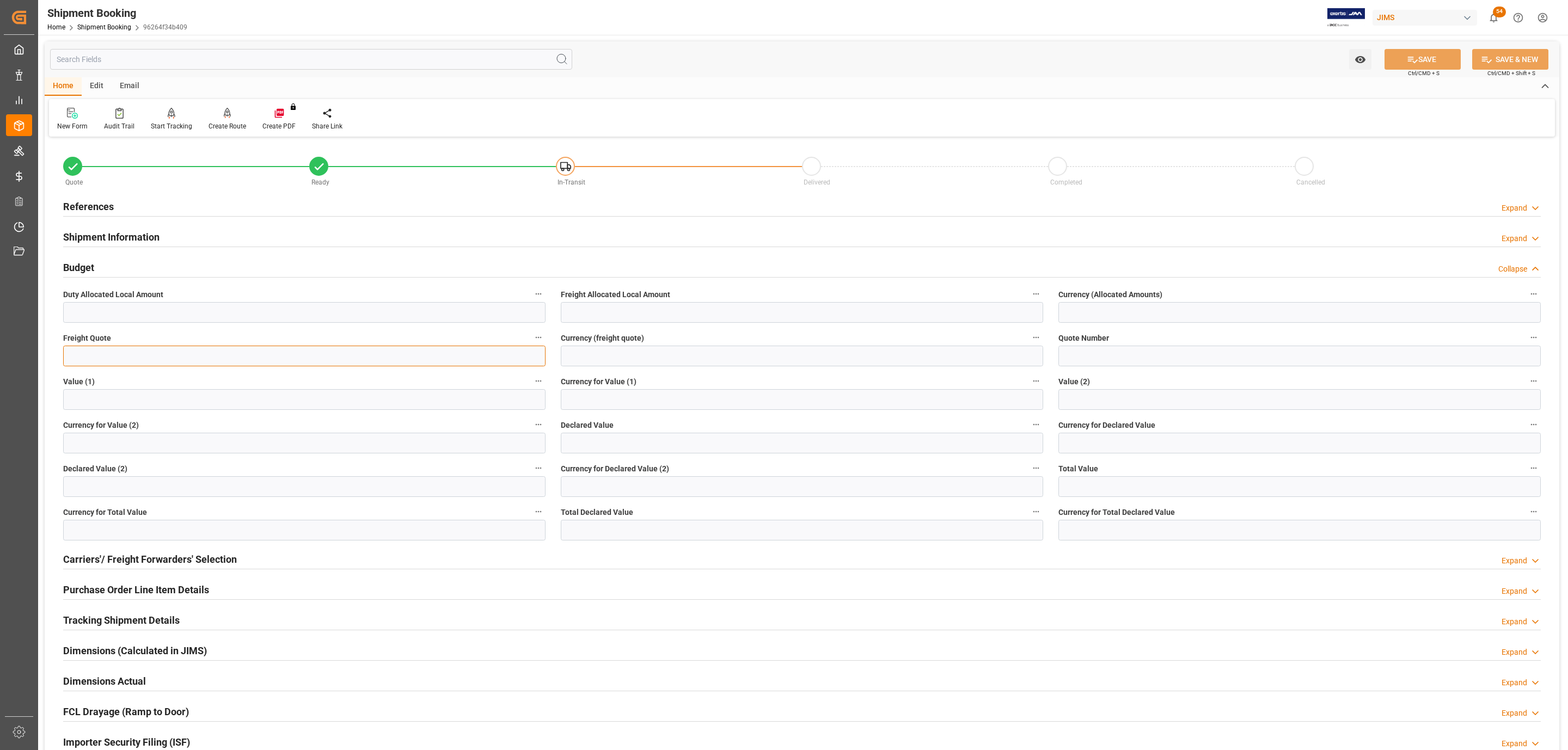
click at [101, 346] on input "text" at bounding box center [304, 356] width 482 height 21
type input "937.81"
type input "USD"
click at [1420, 50] on button "SAVE" at bounding box center [1422, 59] width 76 height 21
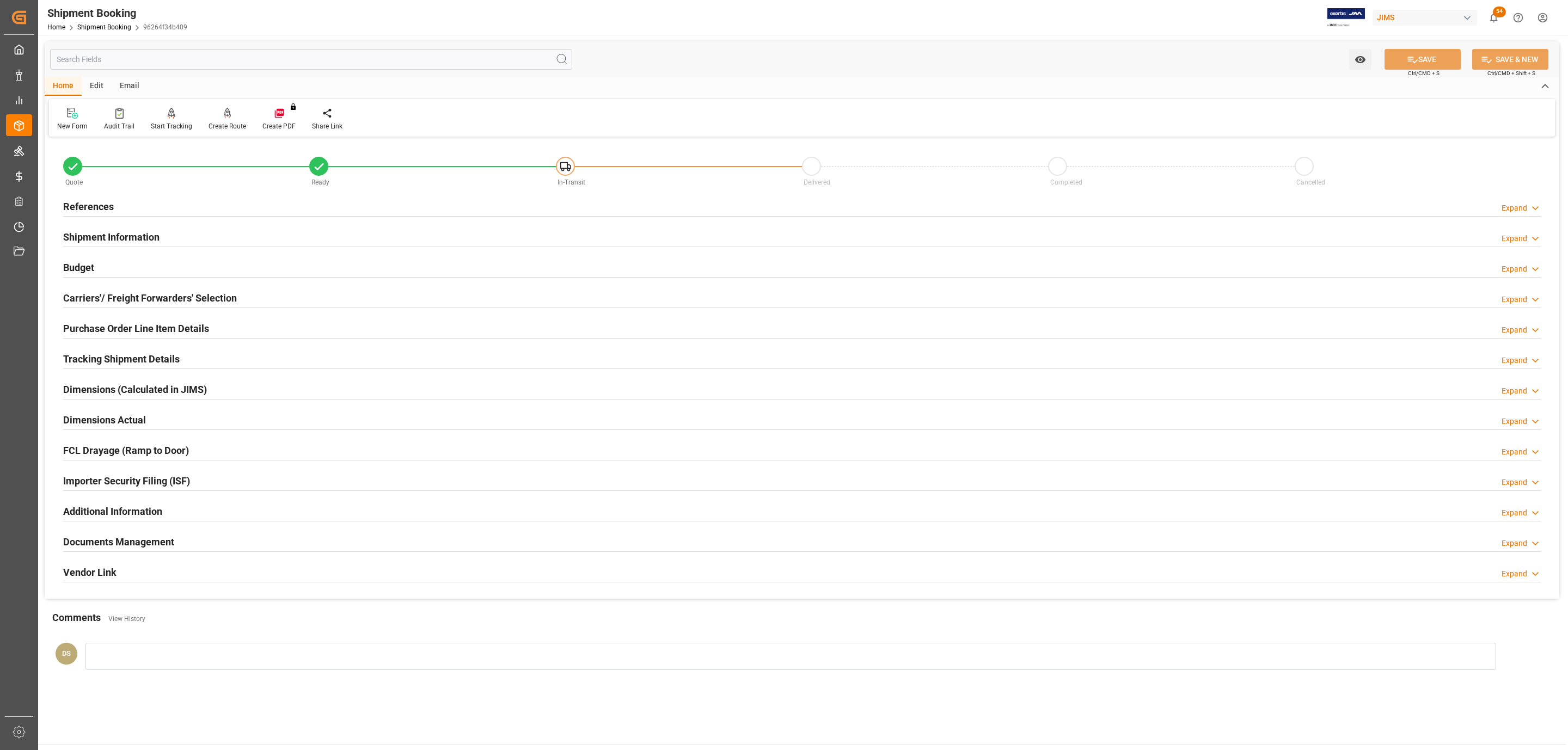
click at [270, 291] on div "Carriers'/ Freight Forwarders' Selection Expand" at bounding box center [802, 297] width 1478 height 21
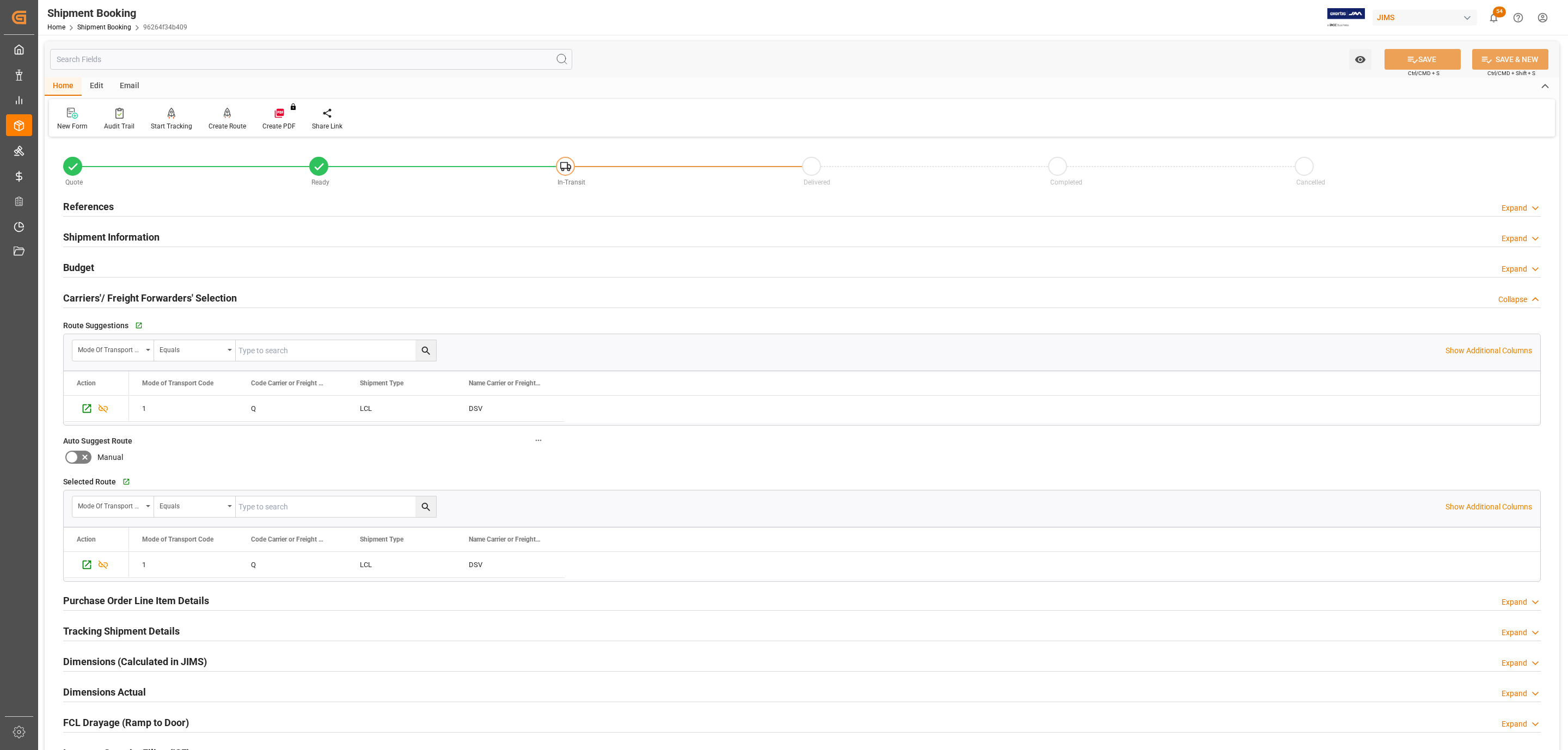
click at [270, 291] on div "Carriers'/ Freight Forwarders' Selection Collapse" at bounding box center [802, 297] width 1478 height 21
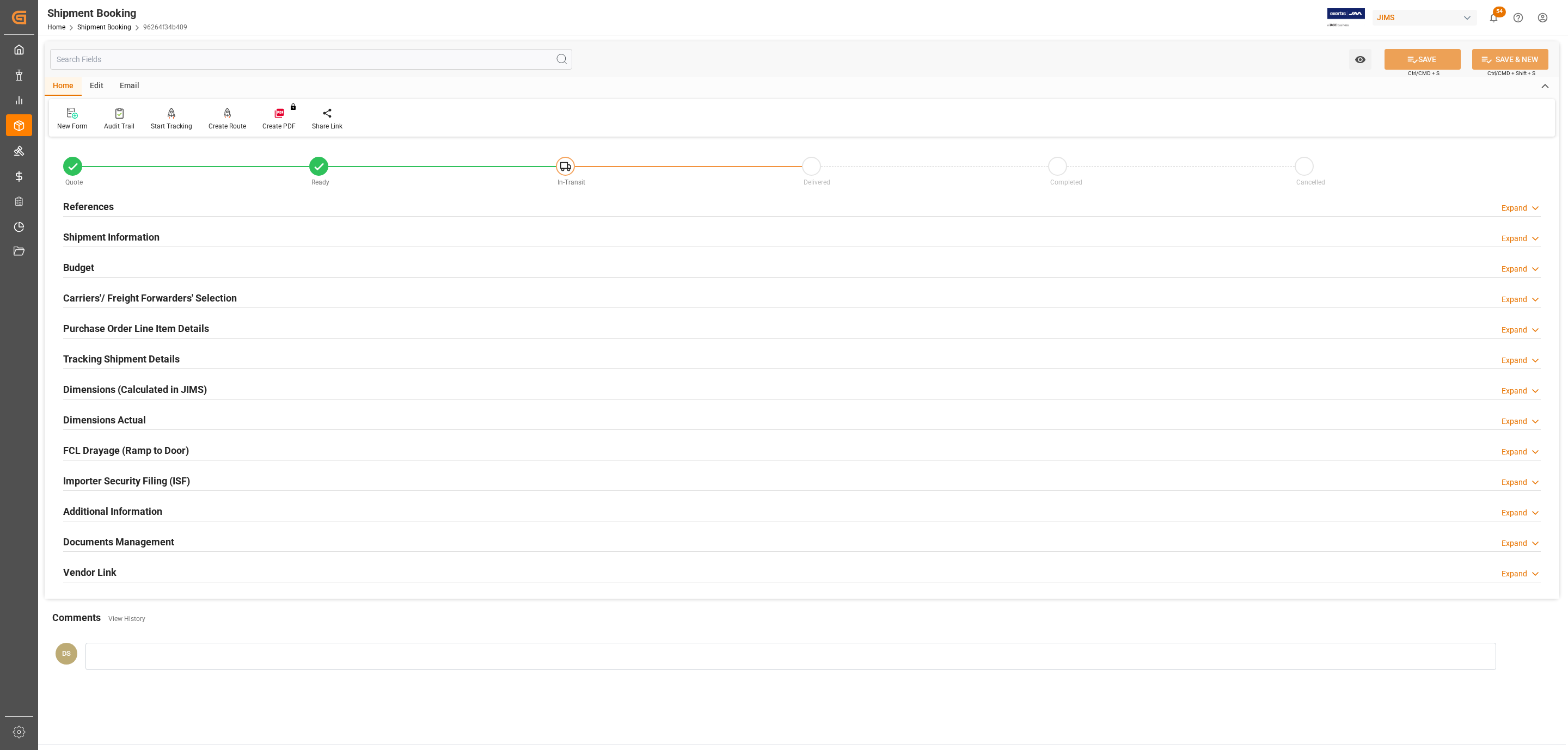
click at [108, 269] on div "Budget Expand" at bounding box center [802, 266] width 1478 height 21
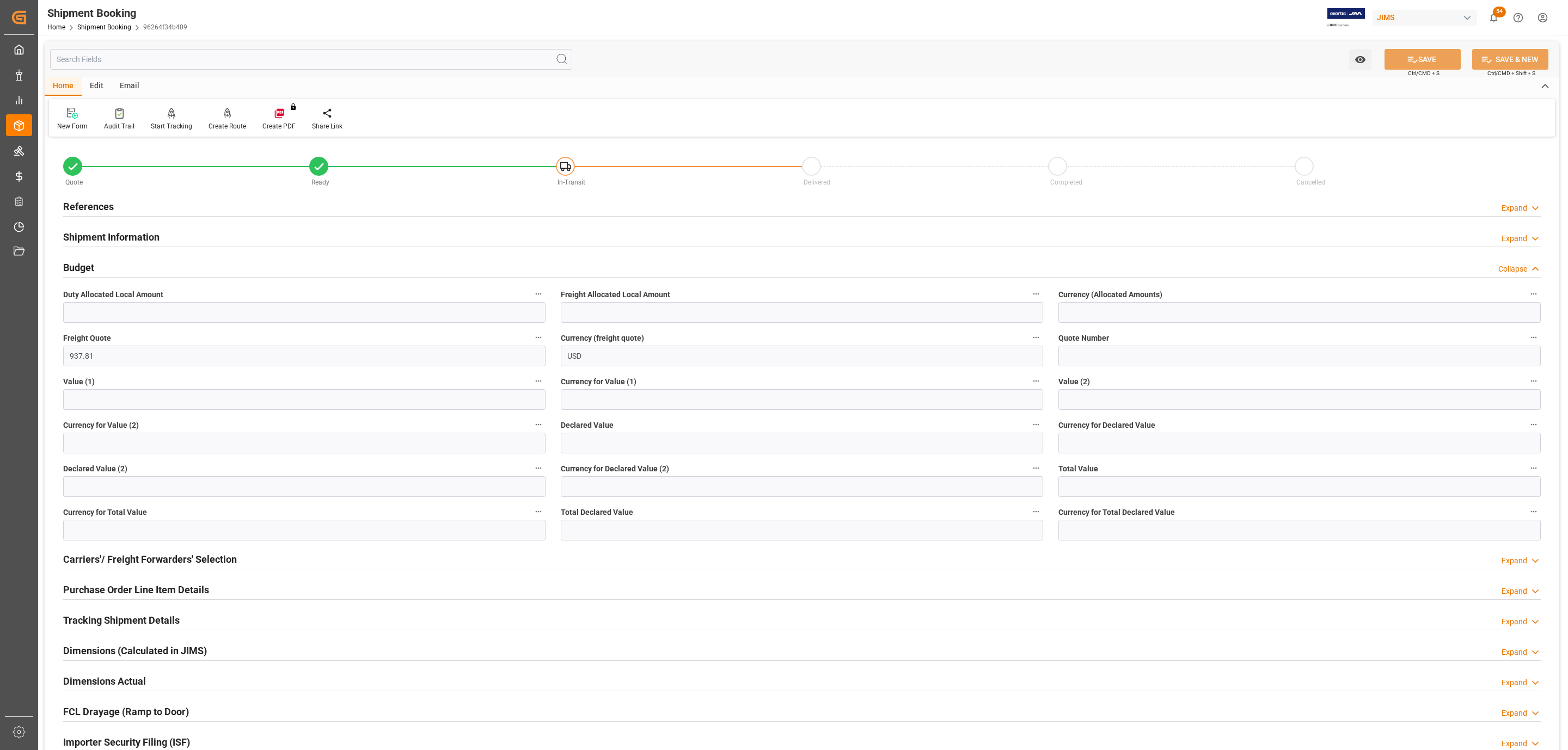
click at [108, 269] on div "Budget Collapse" at bounding box center [802, 266] width 1478 height 21
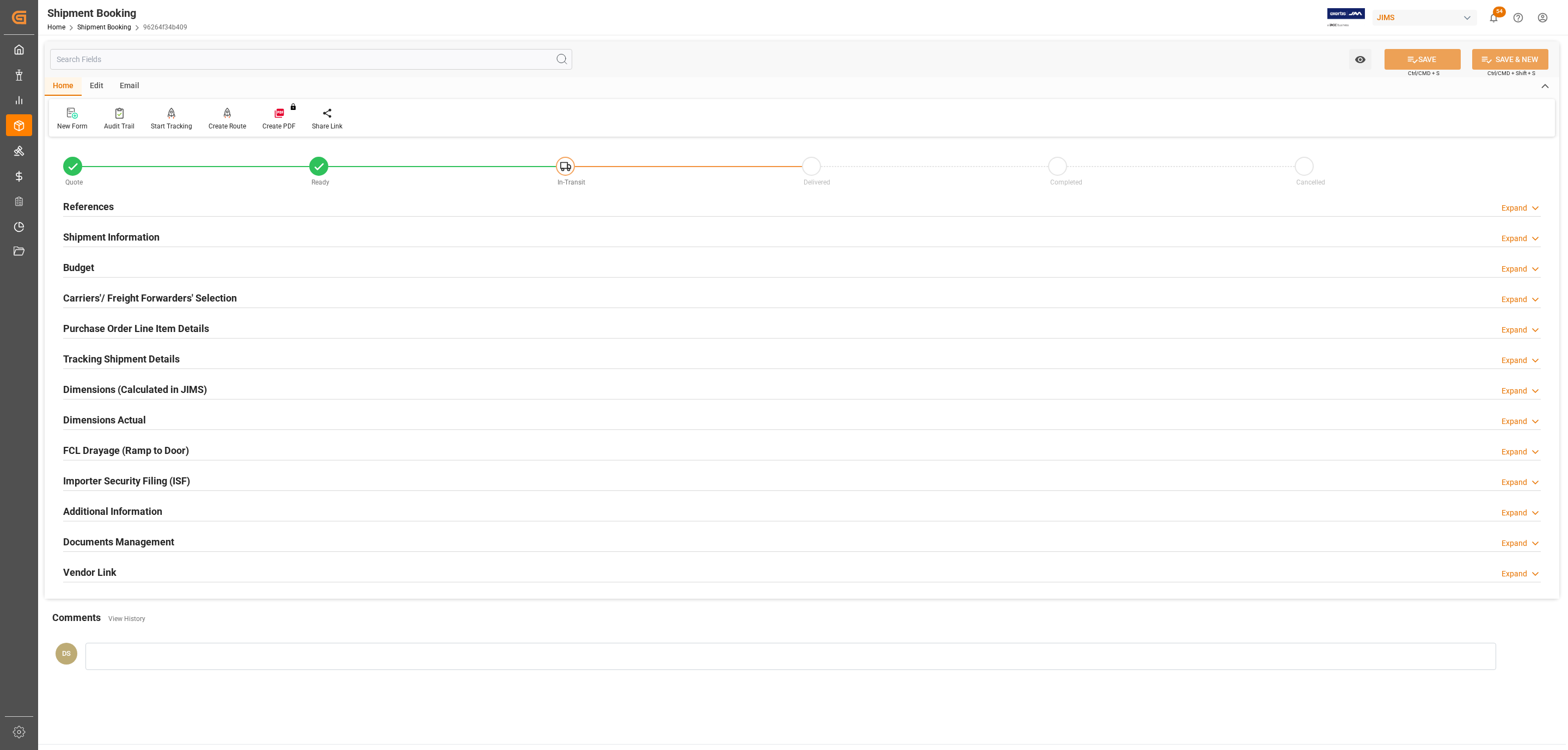
click at [228, 291] on div "Carriers'/ Freight Forwarders' Selection" at bounding box center [150, 297] width 174 height 21
click at [122, 286] on div "Carriers'/ Freight Forwarders' Selection Expand" at bounding box center [802, 298] width 1493 height 31
click at [126, 289] on div "Carriers'/ Freight Forwarders' Selection" at bounding box center [150, 297] width 174 height 21
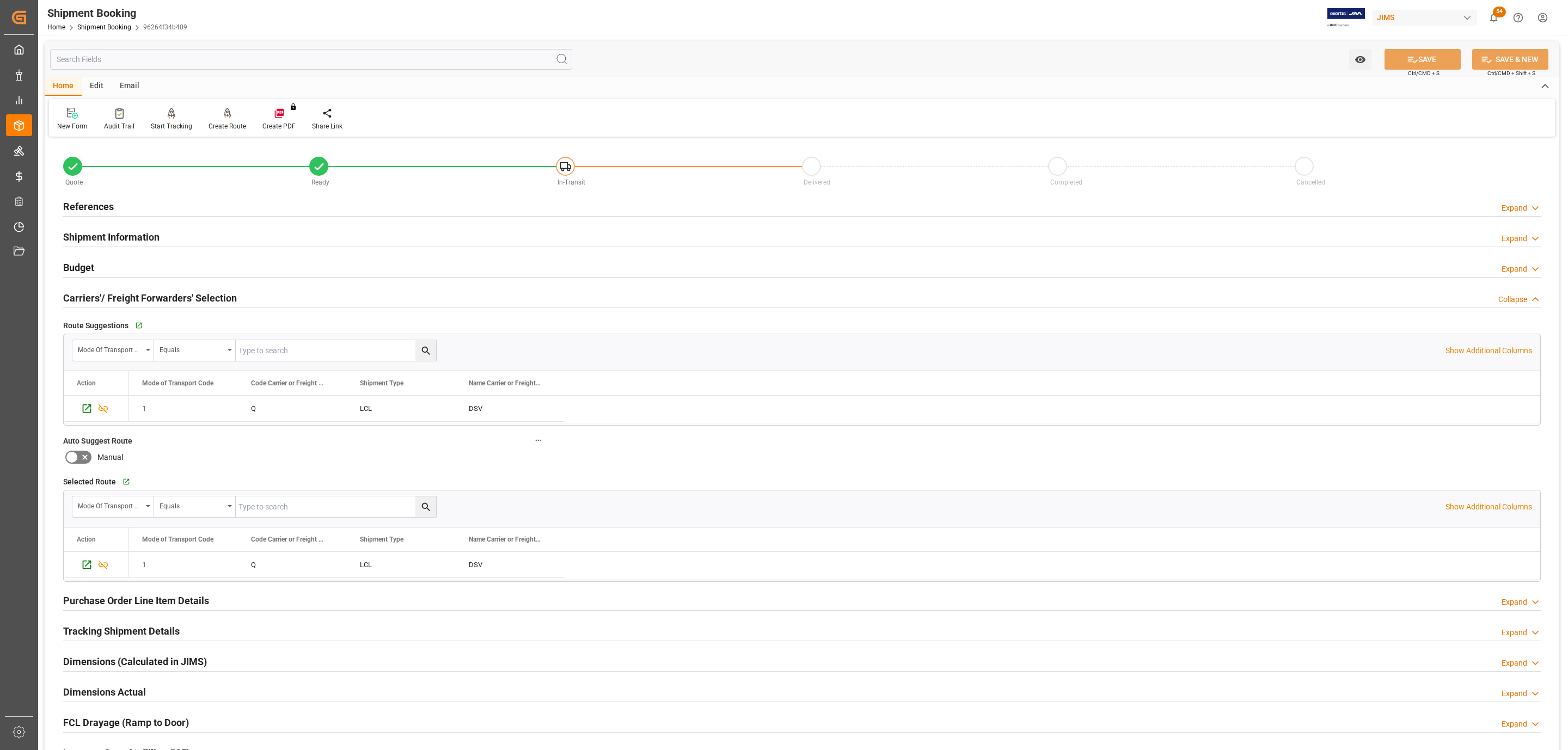
click at [126, 293] on h2 "Carriers'/ Freight Forwarders' Selection" at bounding box center [150, 297] width 174 height 14
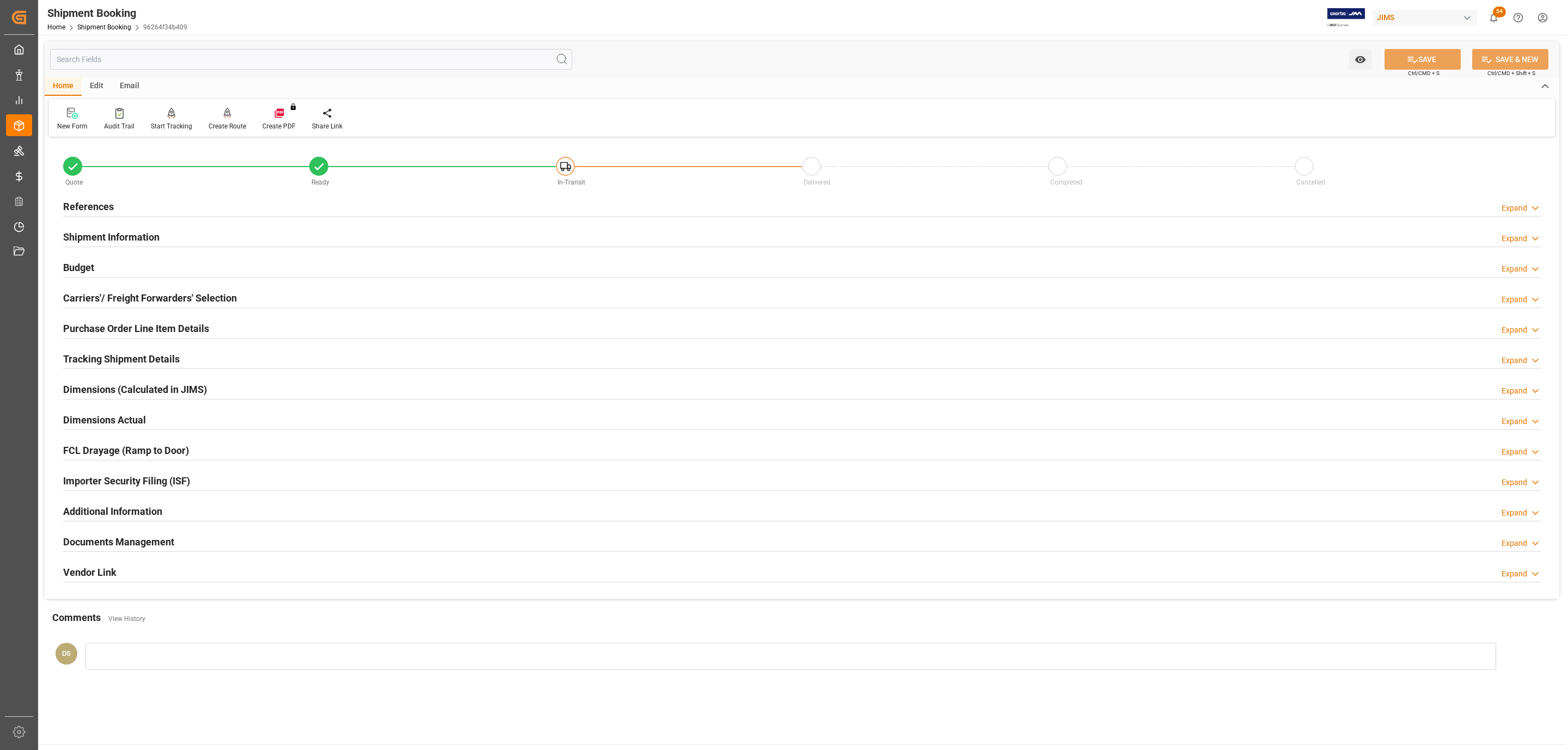
click at [110, 263] on div "Budget Expand" at bounding box center [802, 266] width 1478 height 21
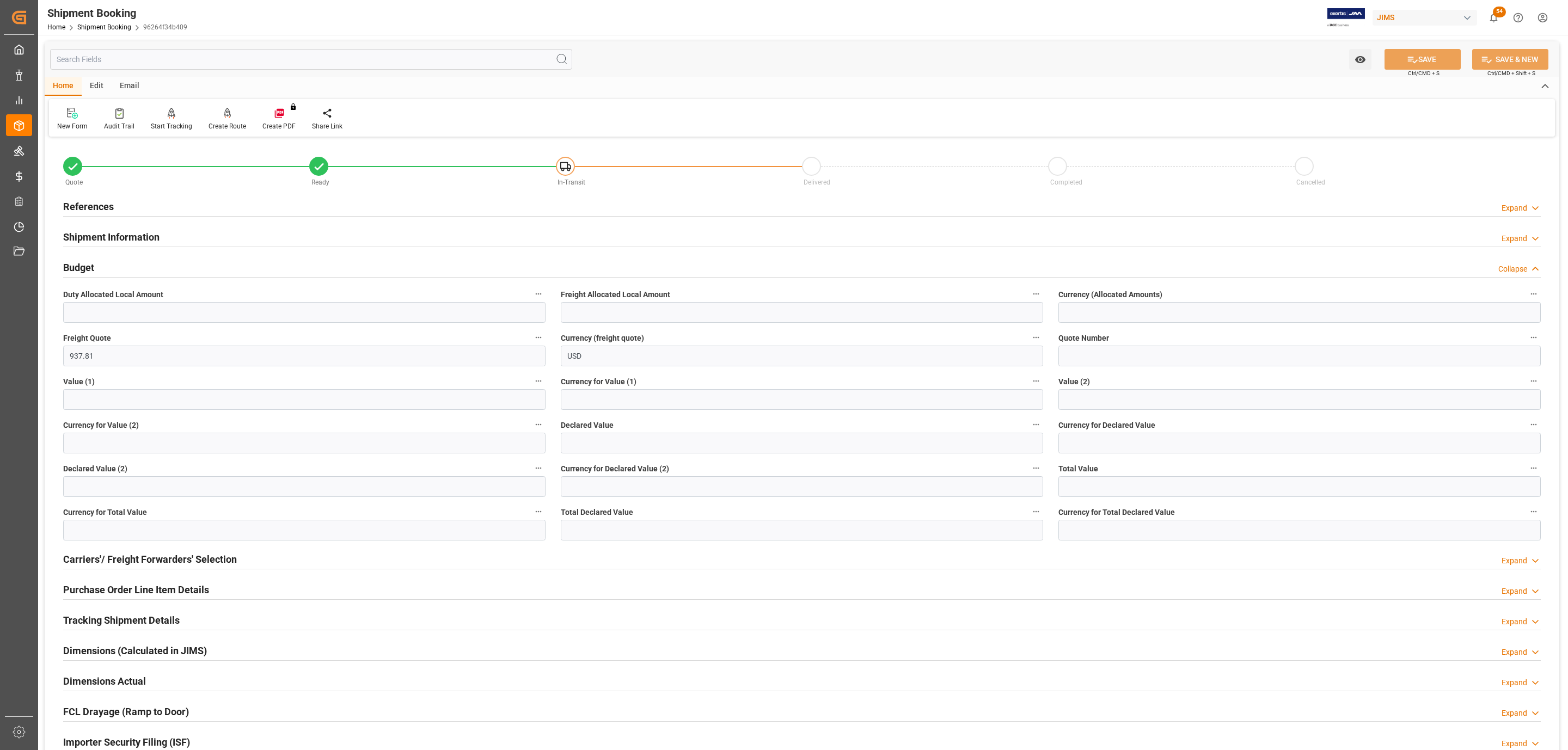
click at [110, 263] on div "Budget Collapse" at bounding box center [802, 266] width 1478 height 21
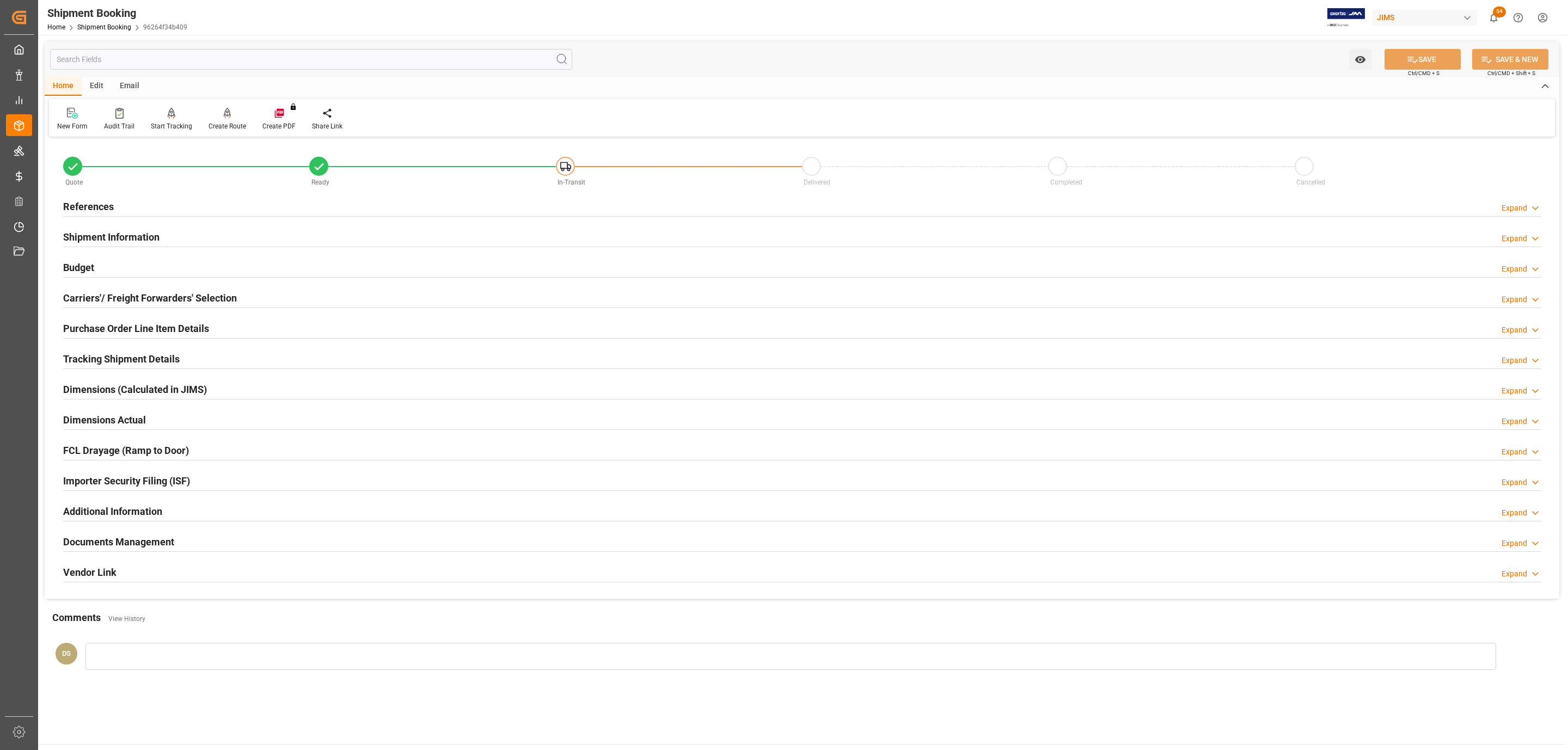
click at [137, 304] on h2 "Carriers'/ Freight Forwarders' Selection" at bounding box center [150, 297] width 174 height 14
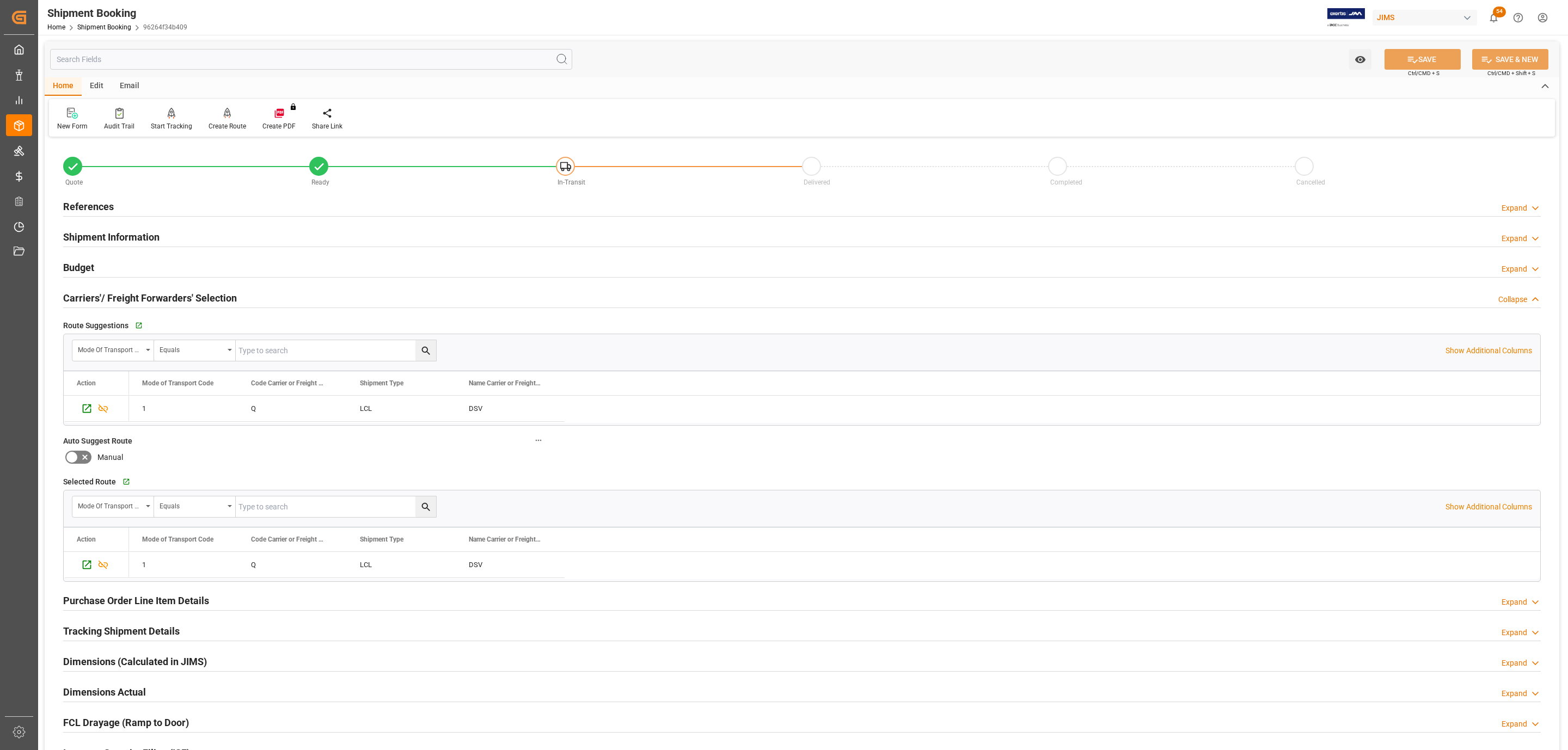
click at [134, 85] on div "Email" at bounding box center [129, 86] width 36 height 18
click at [79, 113] on icon at bounding box center [73, 115] width 14 height 8
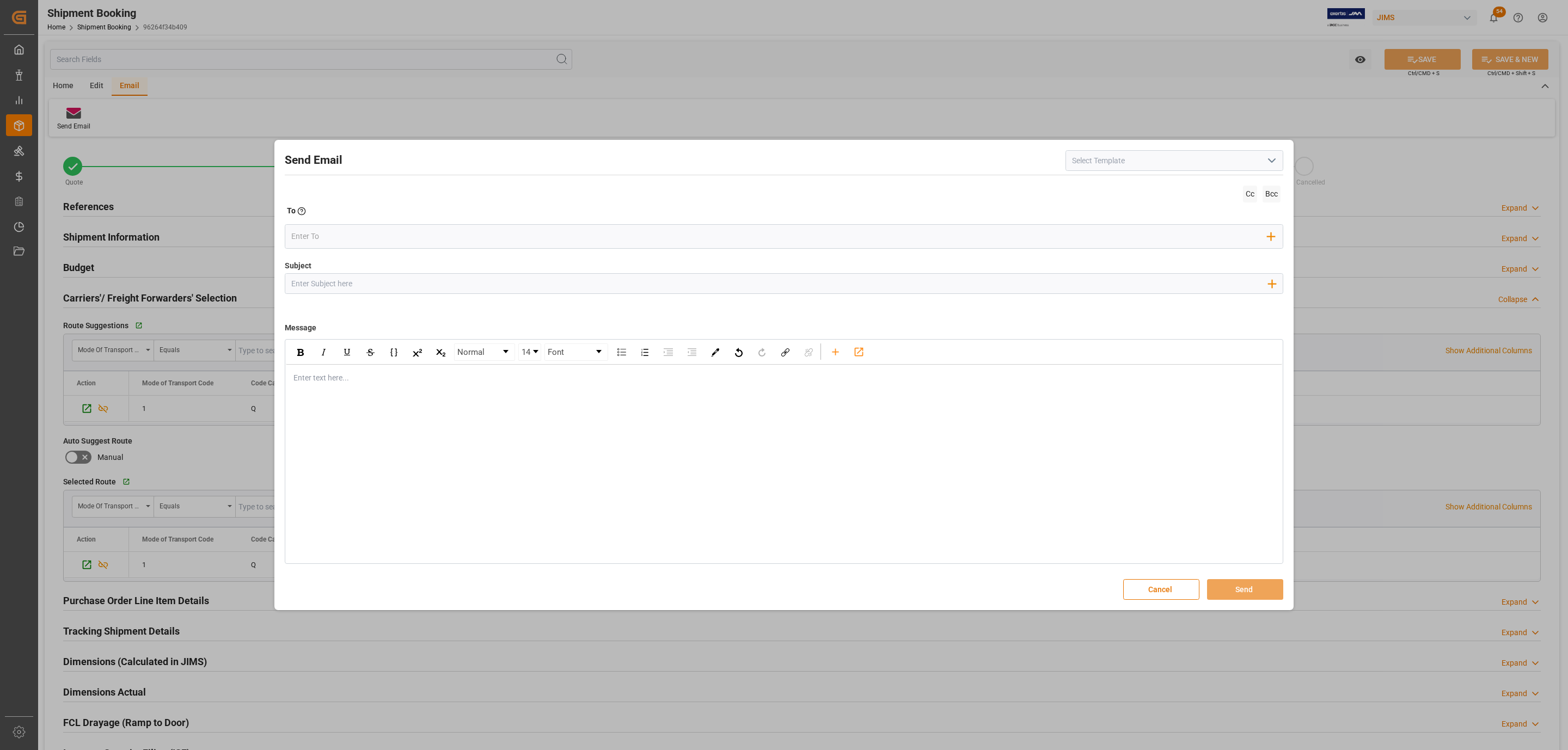
click at [1271, 158] on icon "open menu" at bounding box center [1271, 160] width 13 height 13
click at [1132, 186] on div "2BOOK - Ocean - Air freight" at bounding box center [1174, 185] width 217 height 24
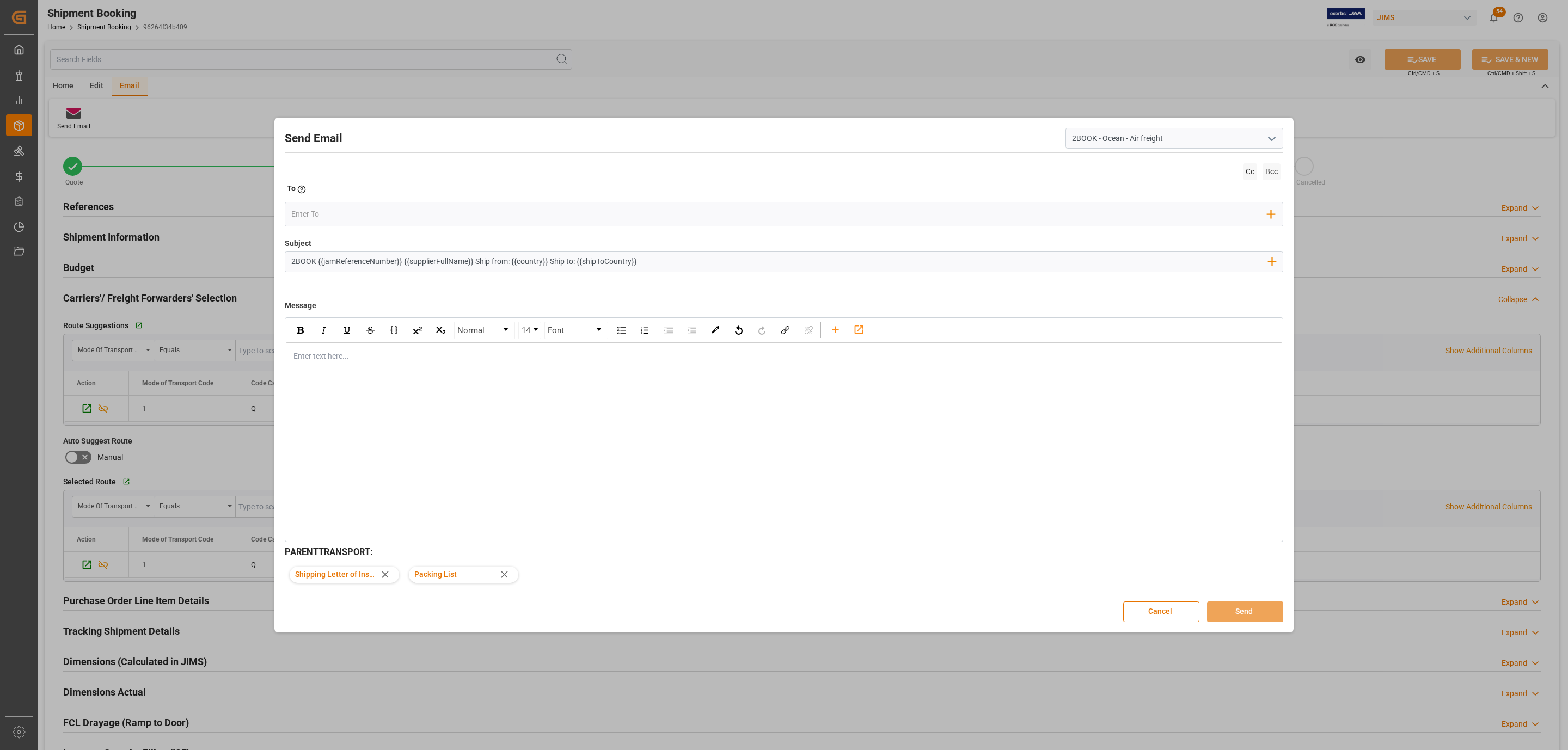
type input "2BOOK - Ocean - Air freight"
type input "2BOOK {{jamReferenceNumber}} {{supplierFullName}} Ship from: {{country}} Ship t…"
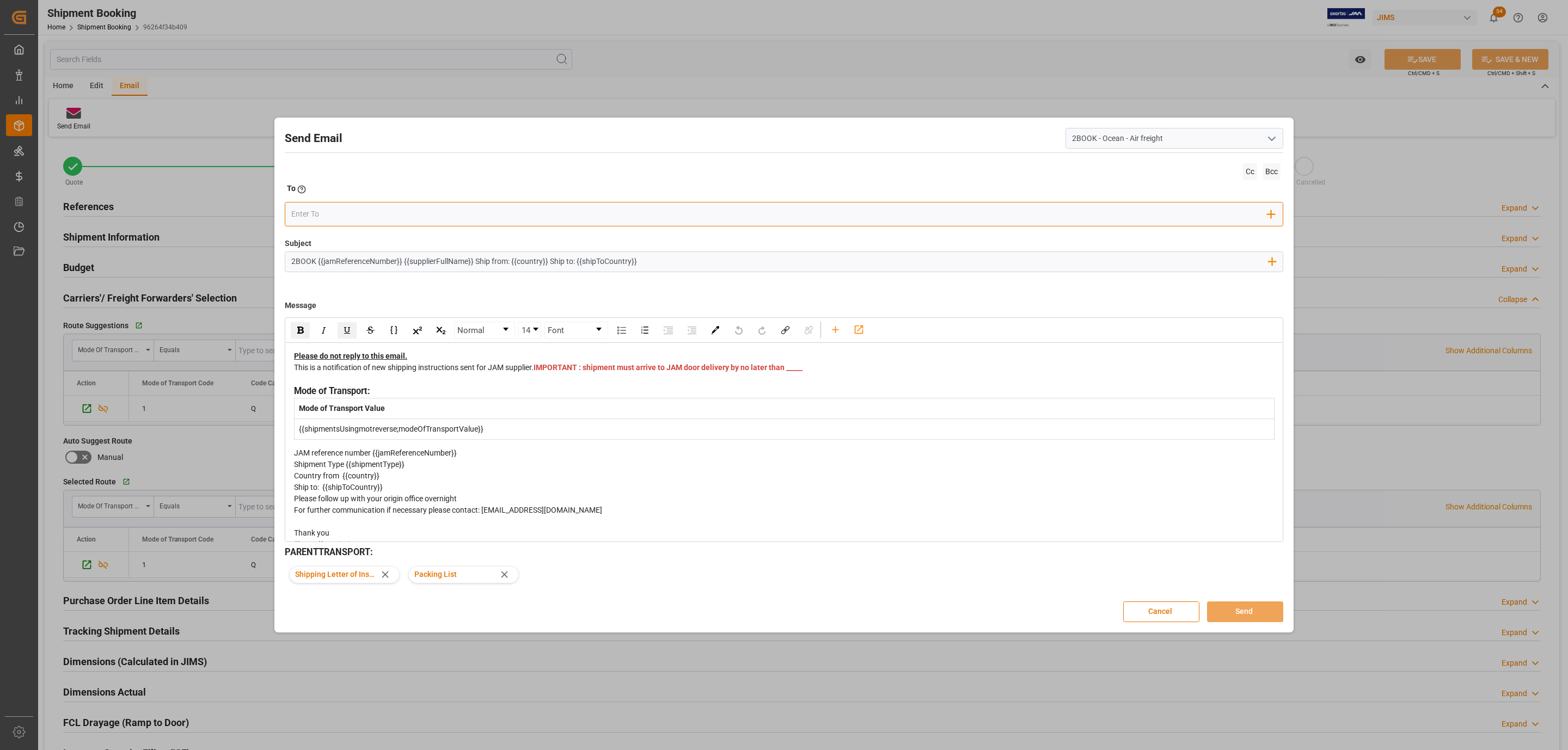
drag, startPoint x: 426, startPoint y: 206, endPoint x: 424, endPoint y: 211, distance: 5.4
click at [426, 206] on input "email" at bounding box center [780, 215] width 977 height 16
type input "cindy"
click at [389, 230] on span "cindy.armstrong@dsv.com" at bounding box center [394, 242] width 160 height 23
paste input "geraldine.alesi@dsv.com"
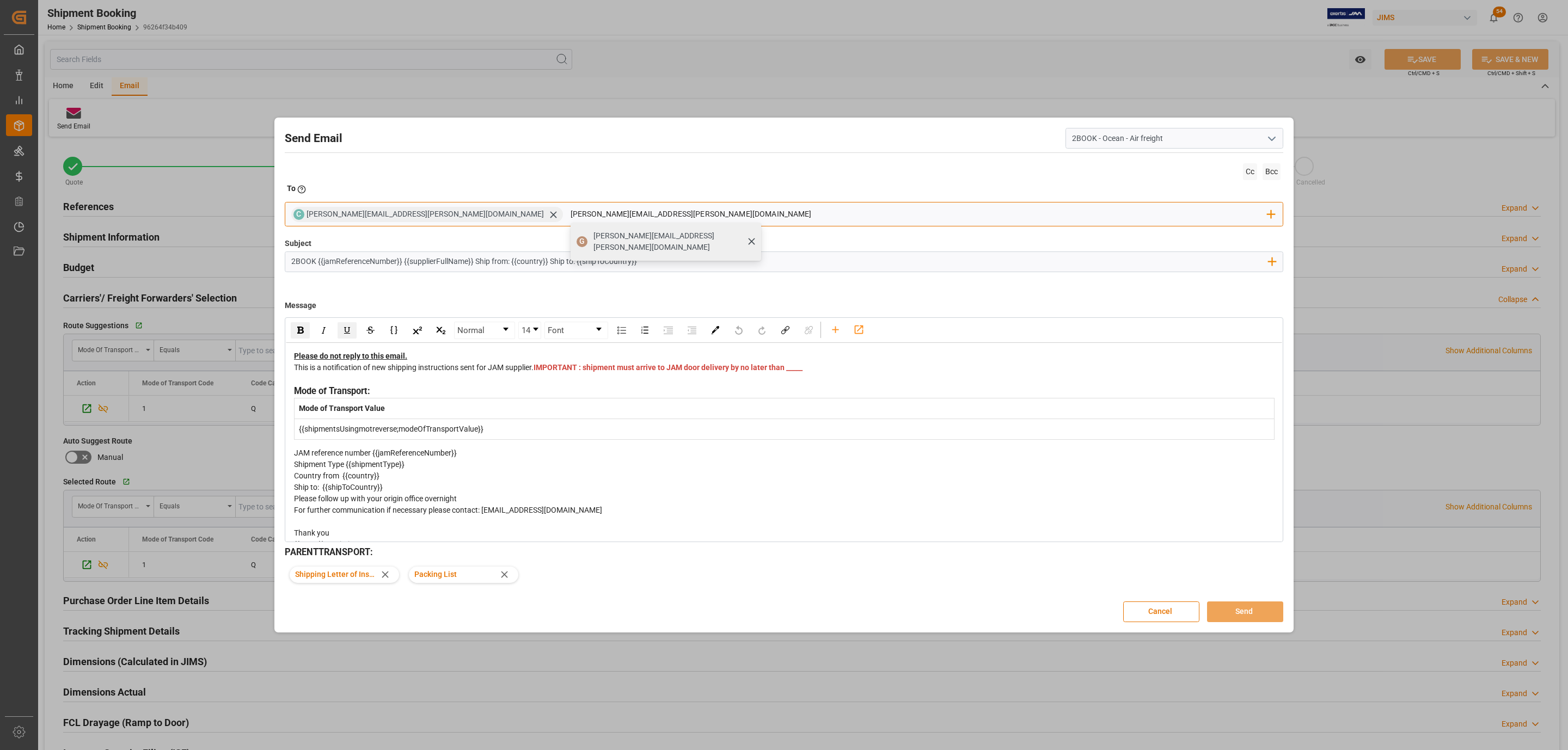
type input "geraldine.alesi@dsv.com"
click at [593, 235] on span "geraldine.alesi@dsv.com" at bounding box center [673, 242] width 160 height 23
click at [1238, 608] on button "Send" at bounding box center [1245, 611] width 76 height 21
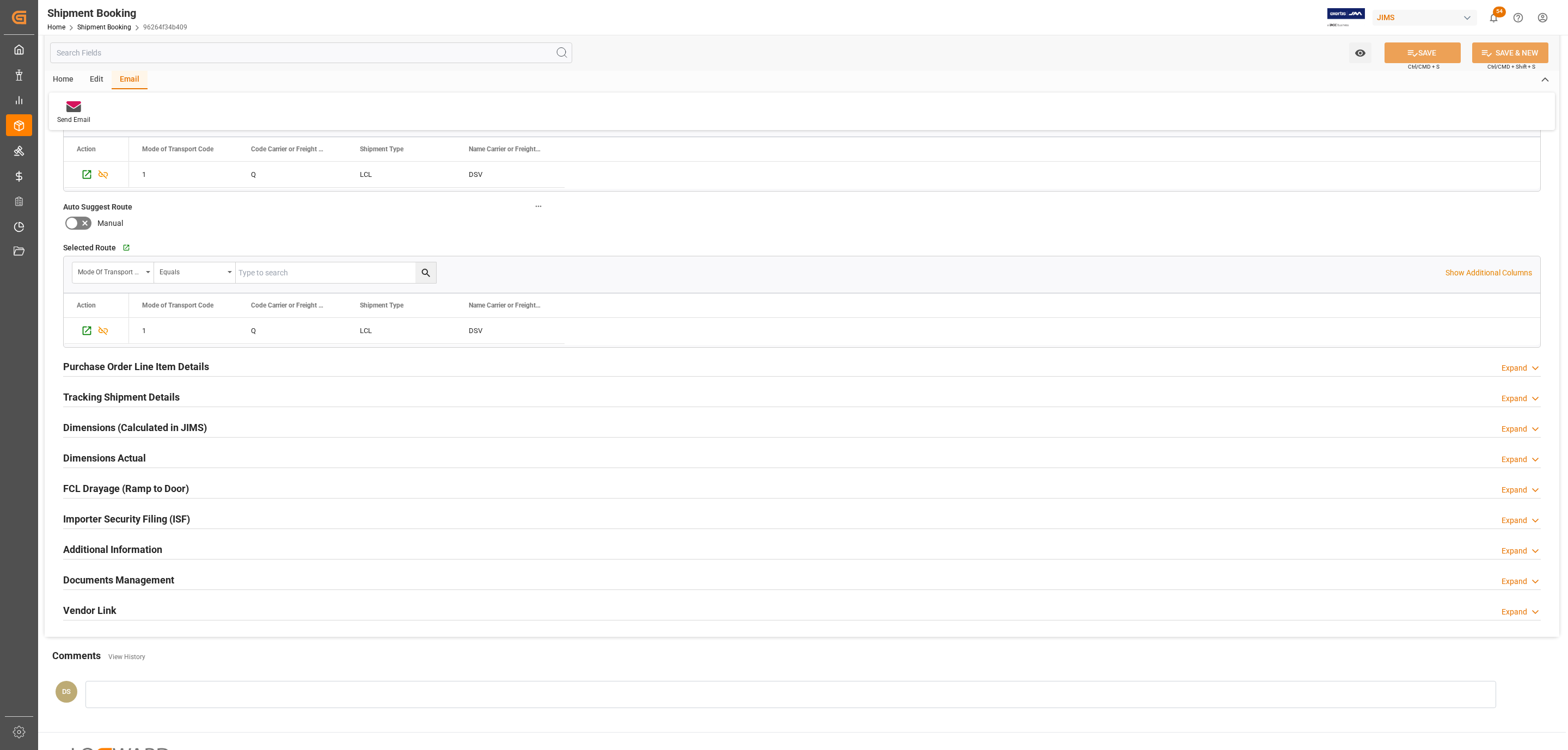
scroll to position [345, 0]
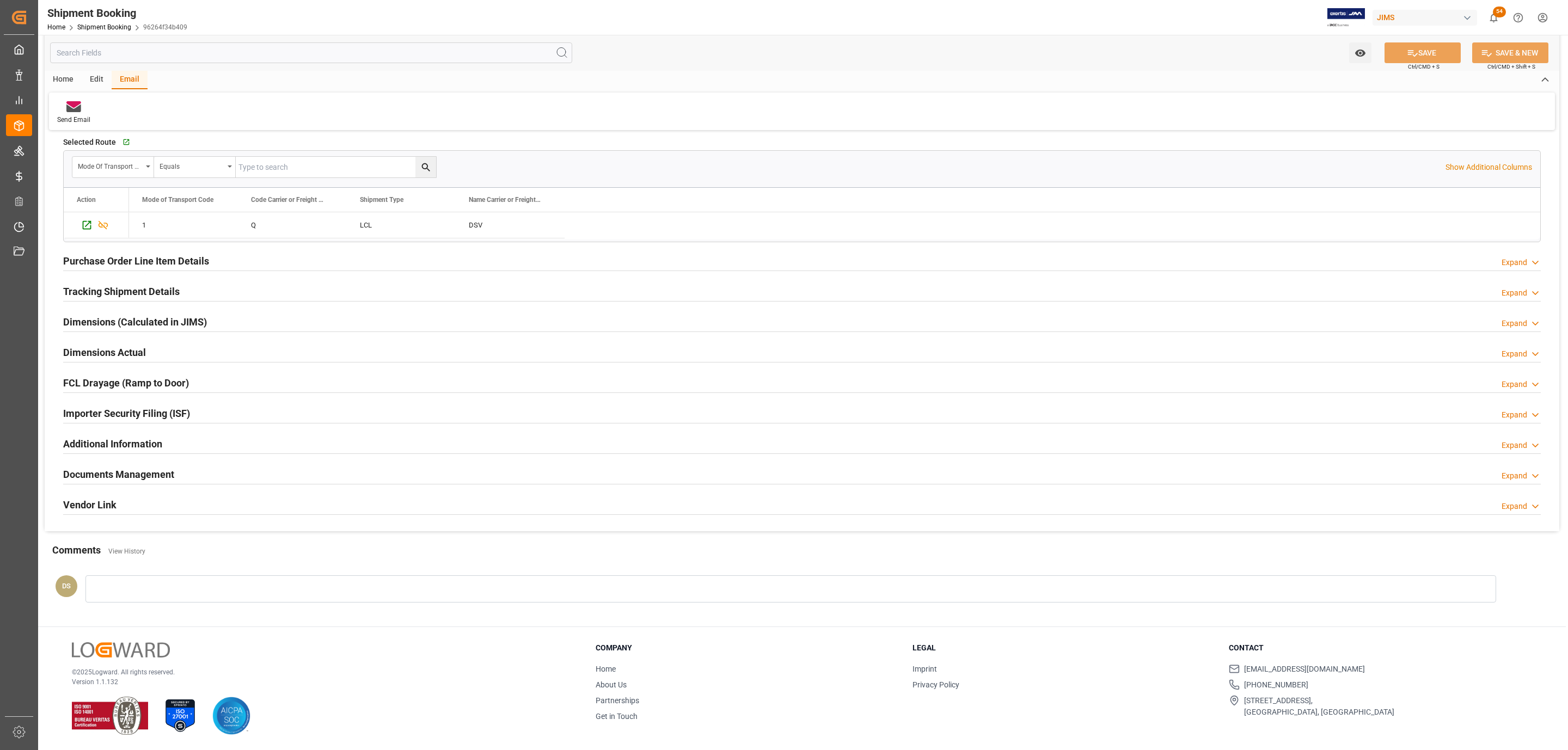
click at [159, 484] on div at bounding box center [802, 484] width 1478 height 1
click at [154, 475] on h2 "Documents Management" at bounding box center [119, 474] width 111 height 14
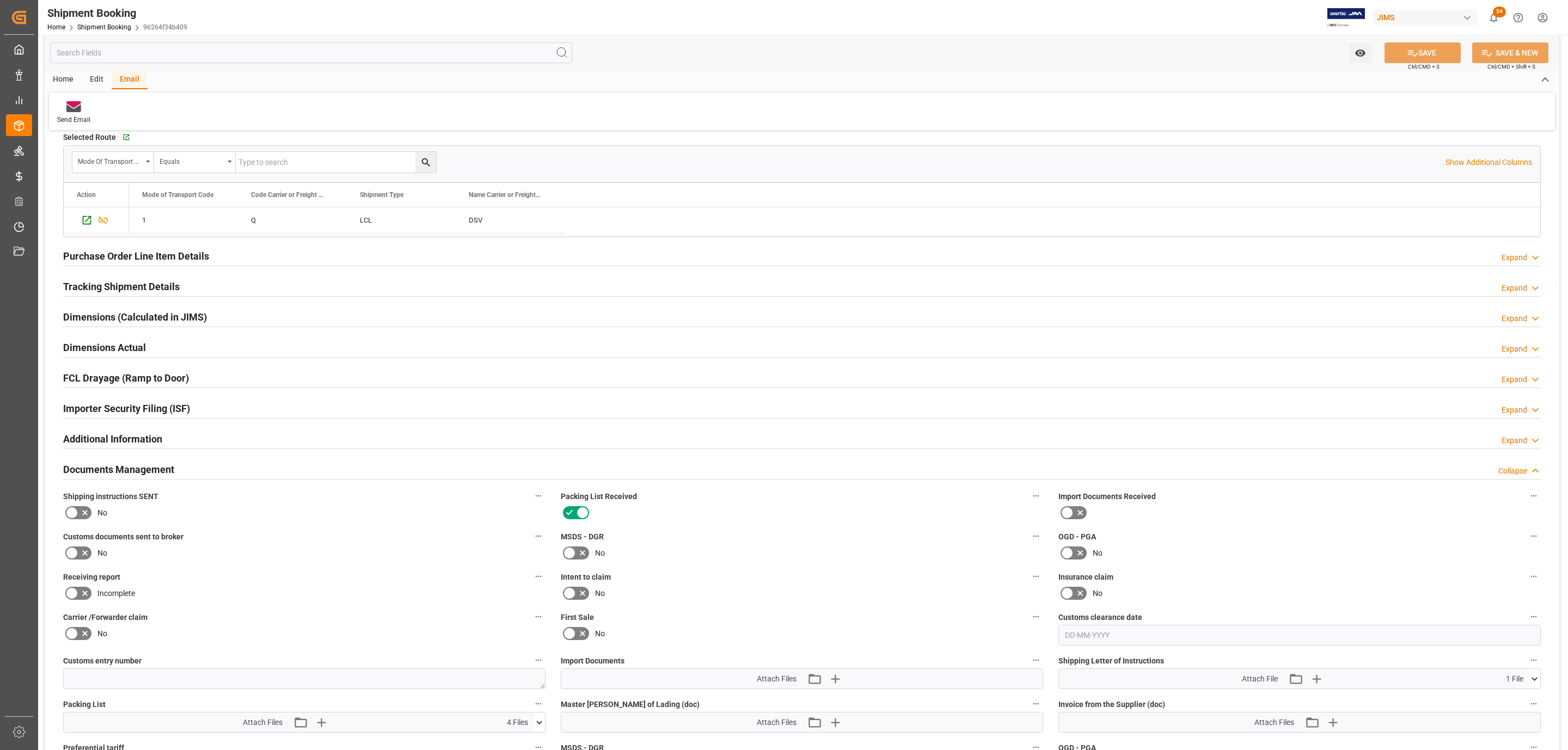
click at [83, 518] on icon at bounding box center [85, 513] width 13 height 13
click at [0, 0] on input "checkbox" at bounding box center [0, 0] width 0 height 0
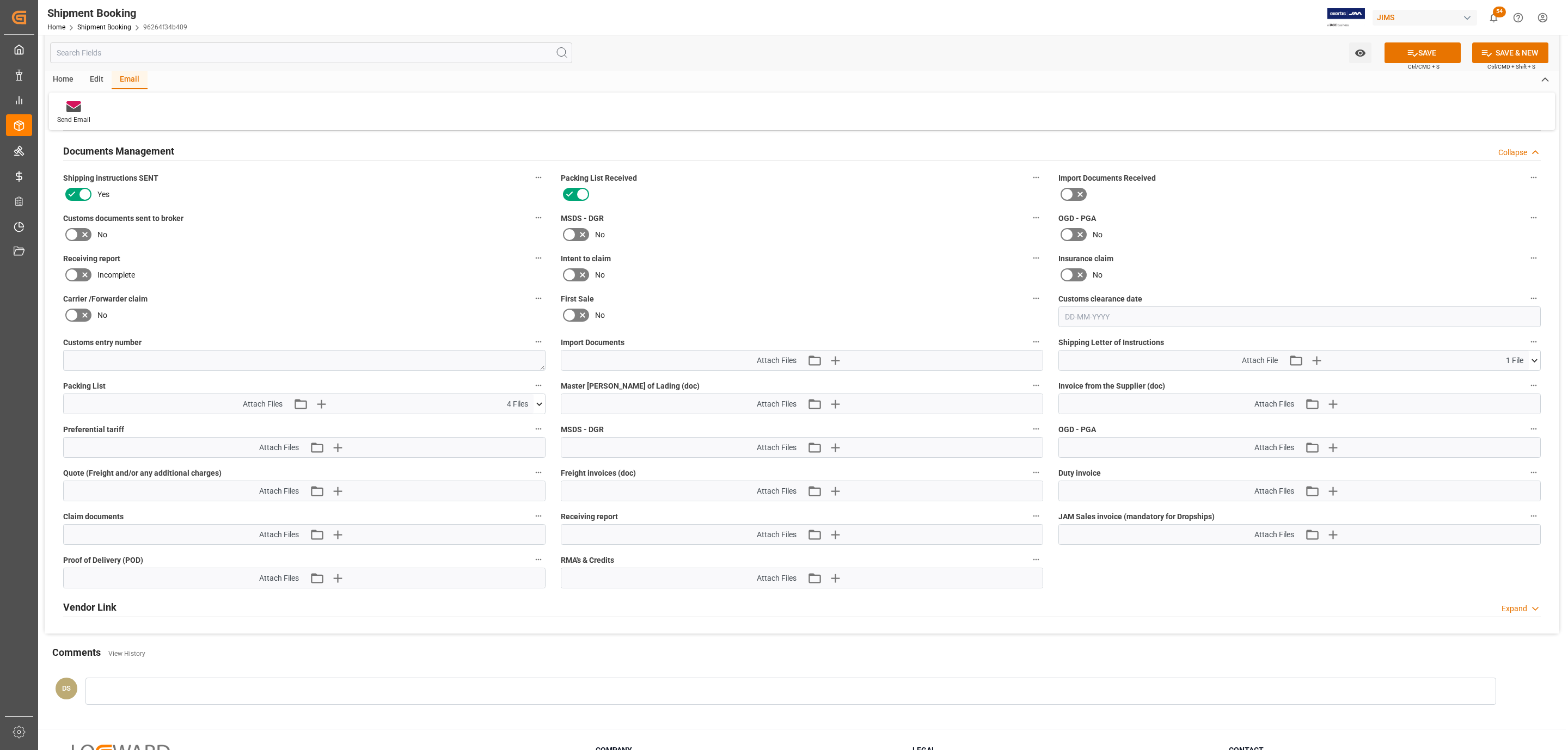
scroll to position [671, 0]
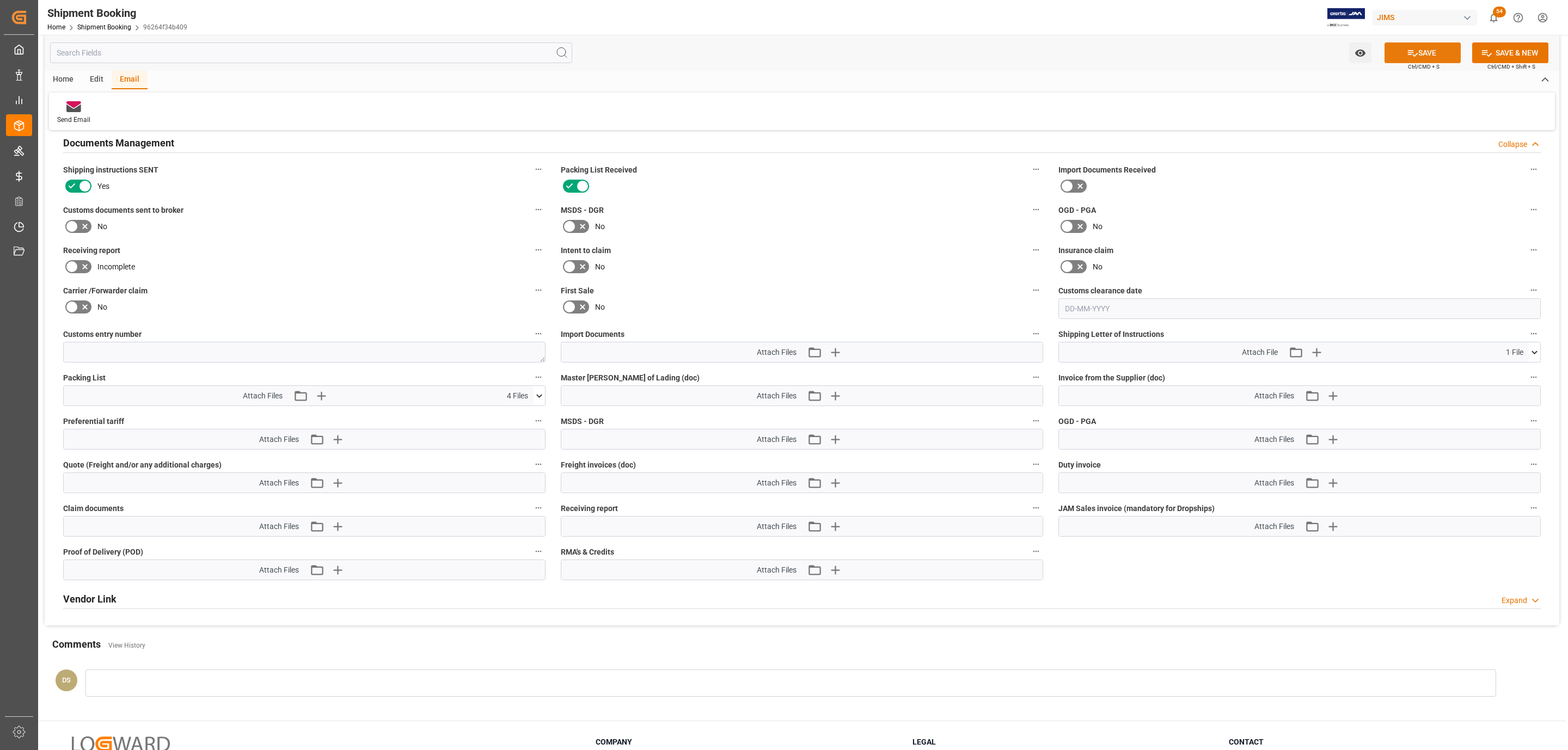
click at [1409, 55] on icon at bounding box center [1412, 53] width 11 height 11
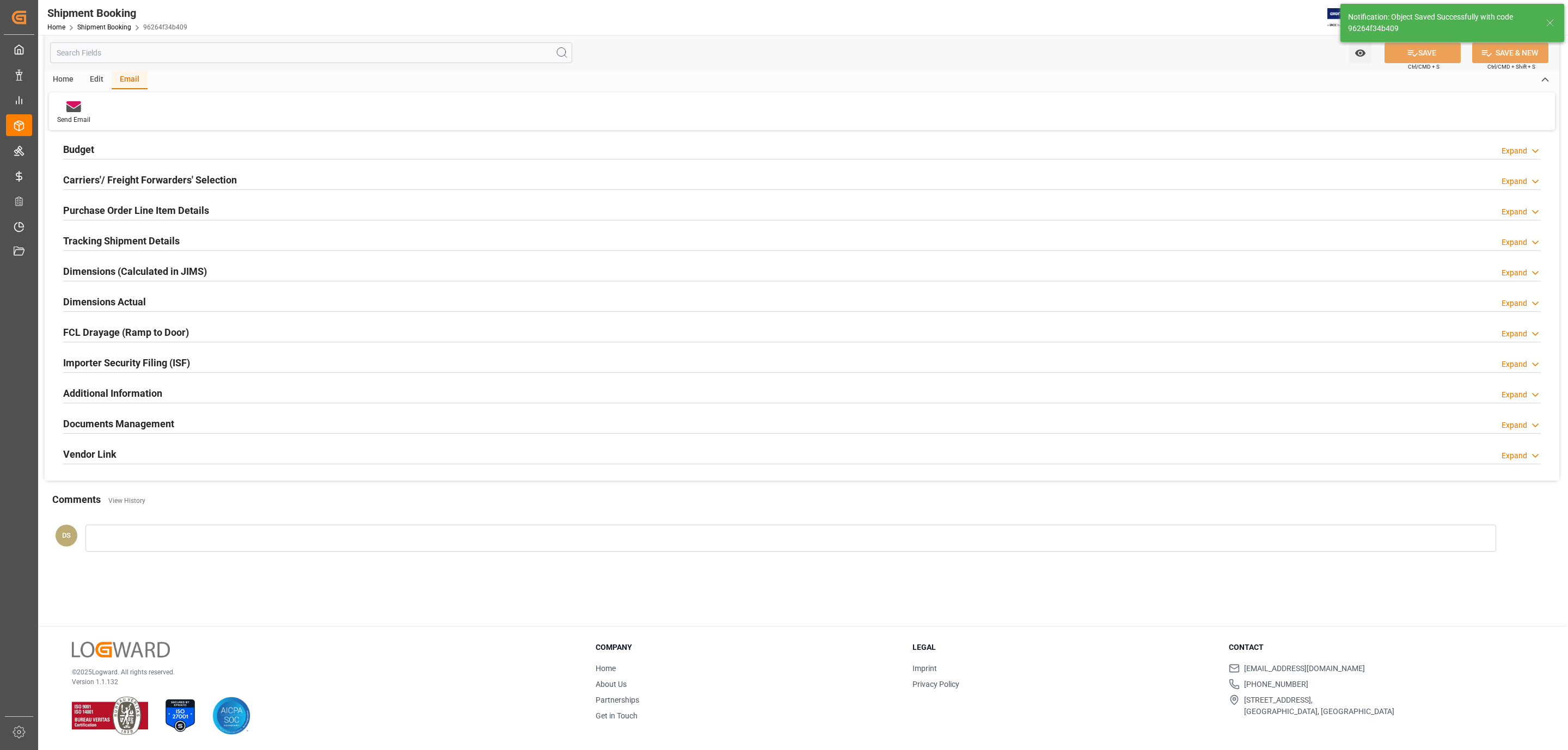
scroll to position [118, 0]
click at [92, 430] on h2 "Documents Management" at bounding box center [119, 423] width 111 height 14
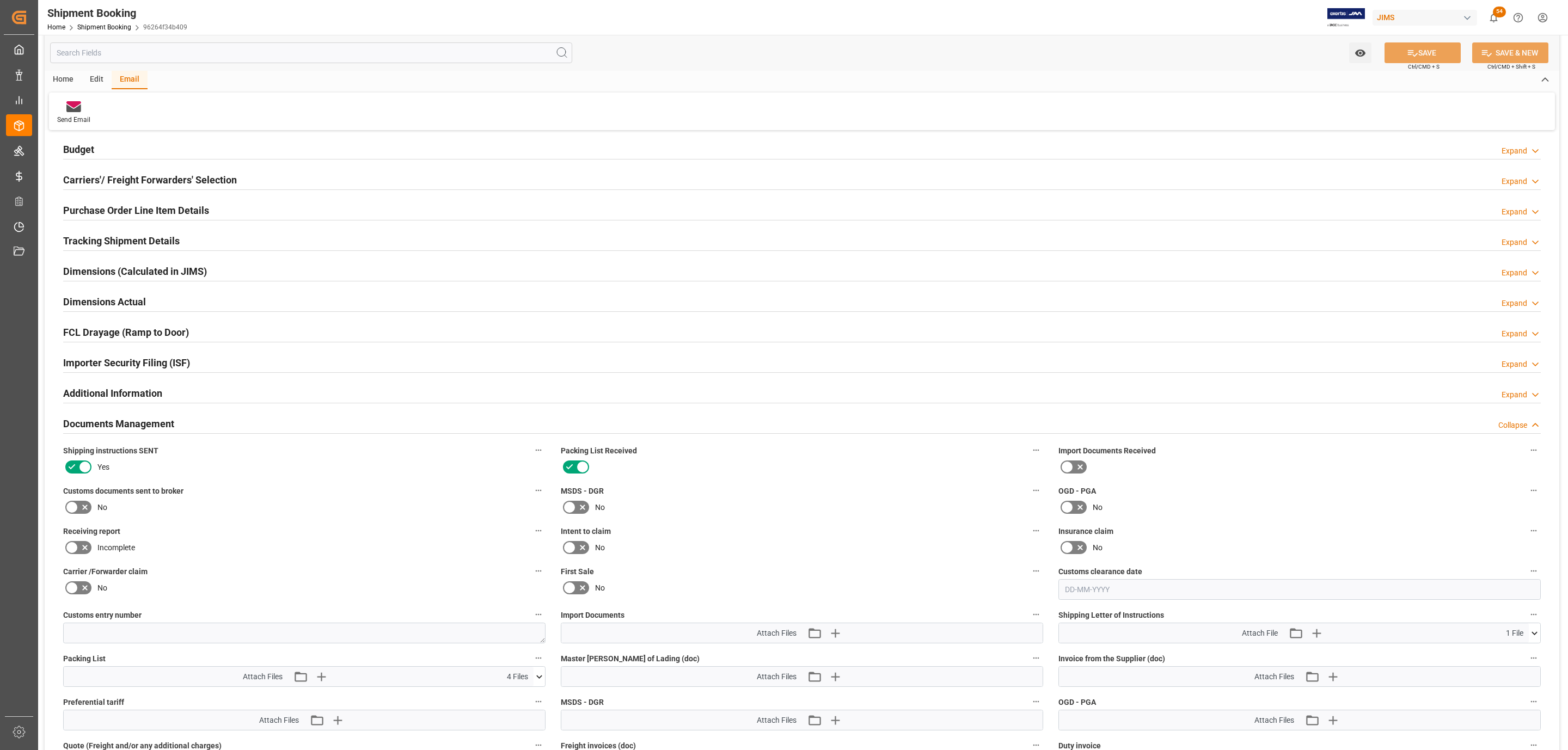
scroll to position [397, 0]
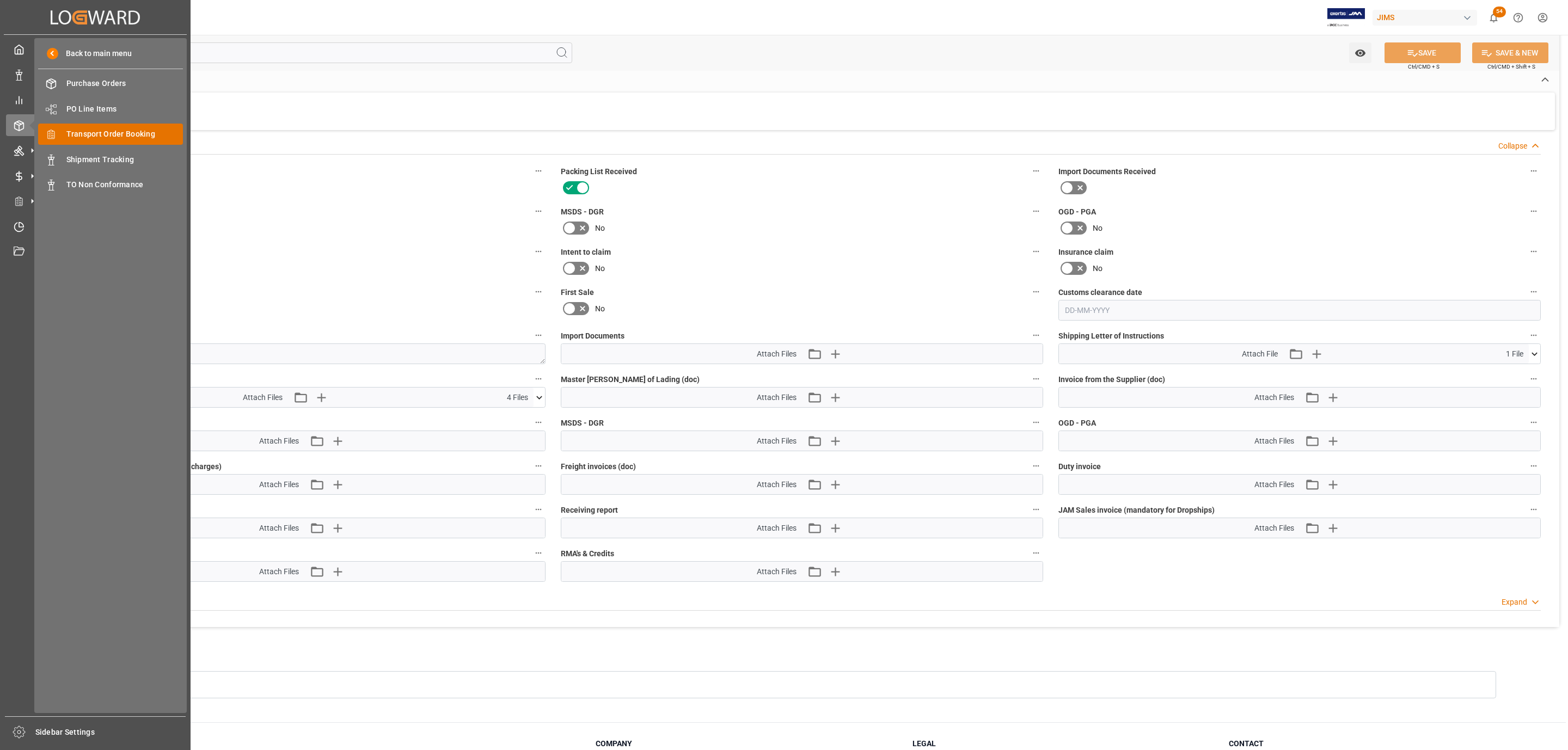
click at [131, 136] on span "Transport Order Booking" at bounding box center [125, 134] width 117 height 11
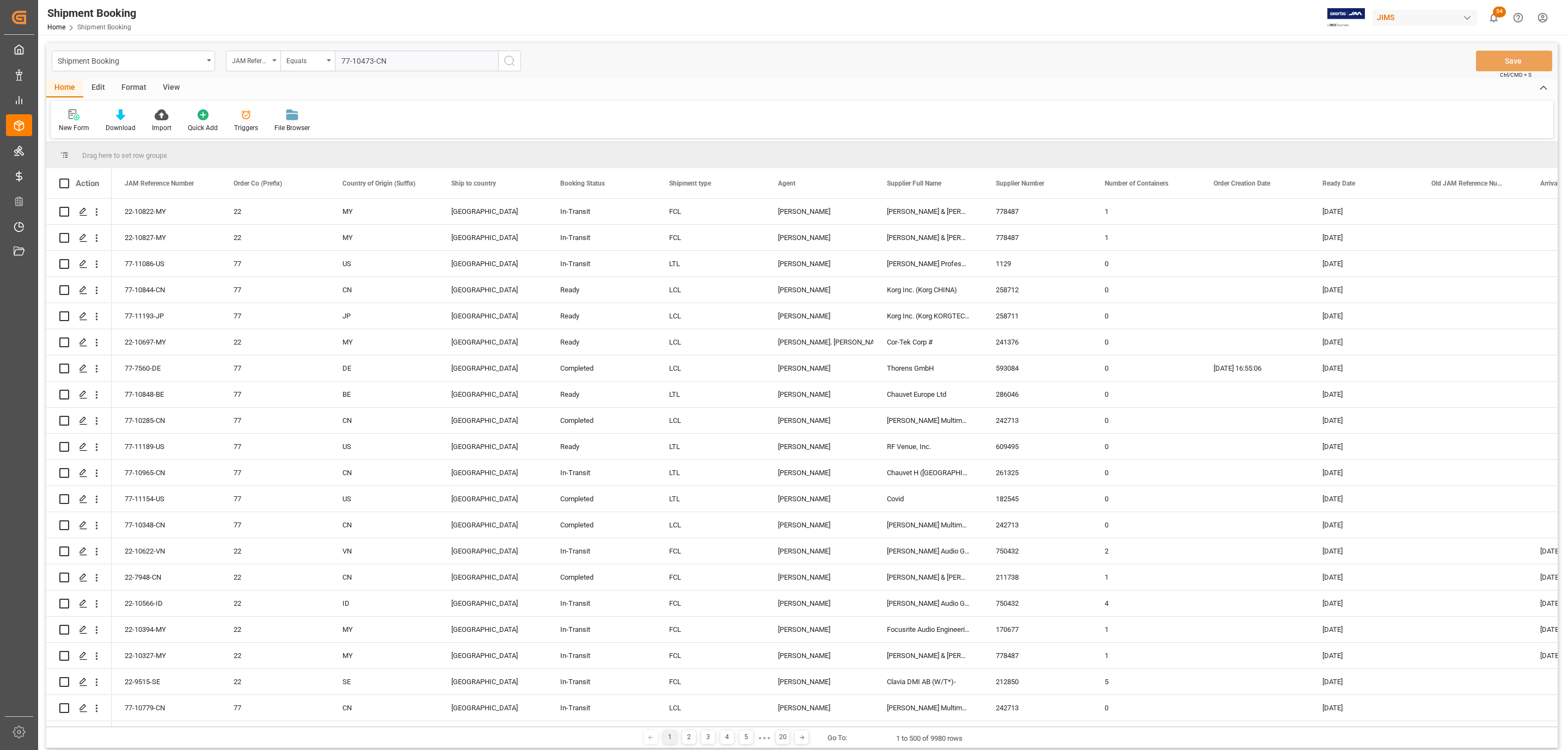
type input "77-10473-CN"
click at [518, 57] on button "search button" at bounding box center [510, 61] width 23 height 21
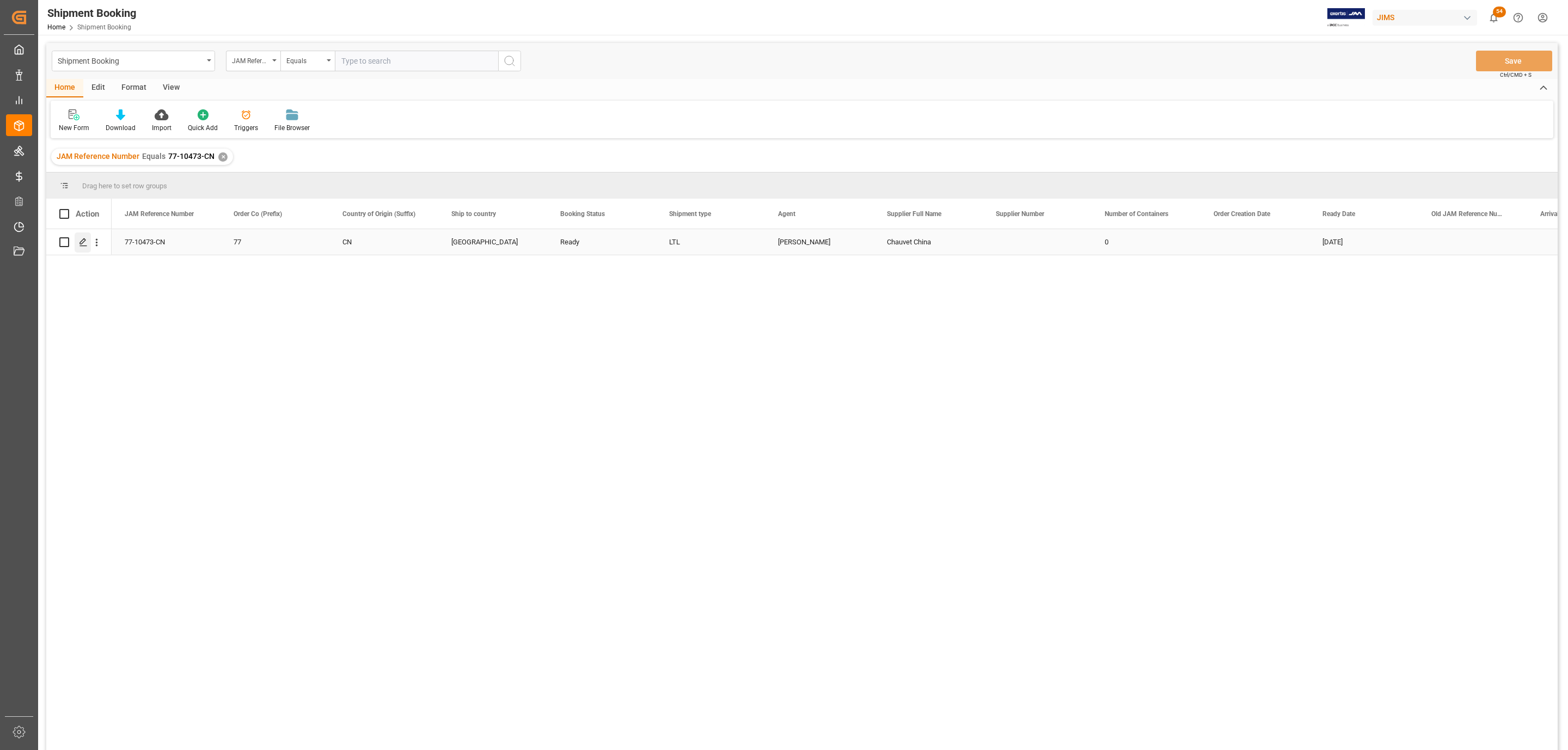
click at [77, 240] on div "Press SPACE to select this row." at bounding box center [83, 242] width 16 height 20
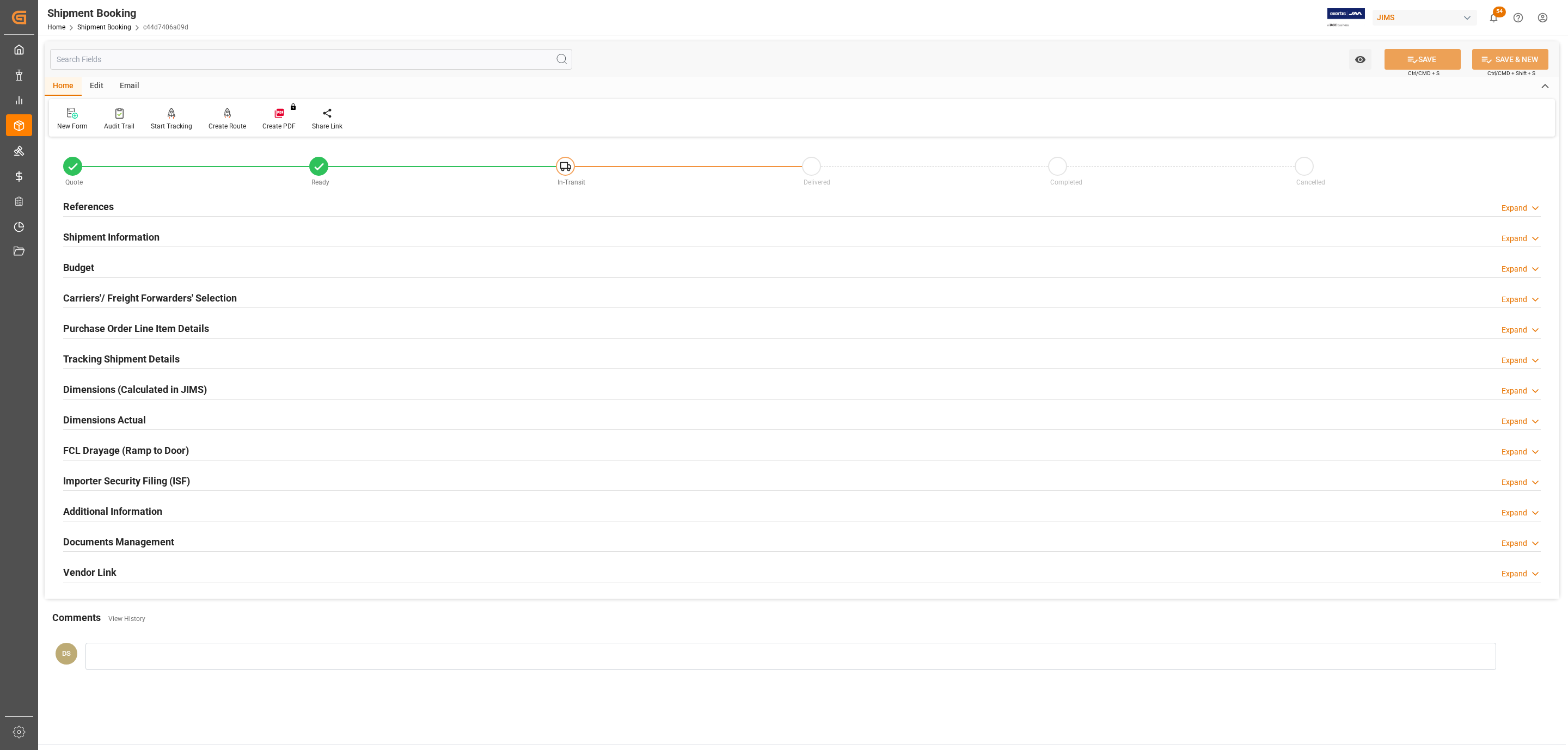
click at [109, 358] on h2 "Tracking Shipment Details" at bounding box center [122, 358] width 117 height 14
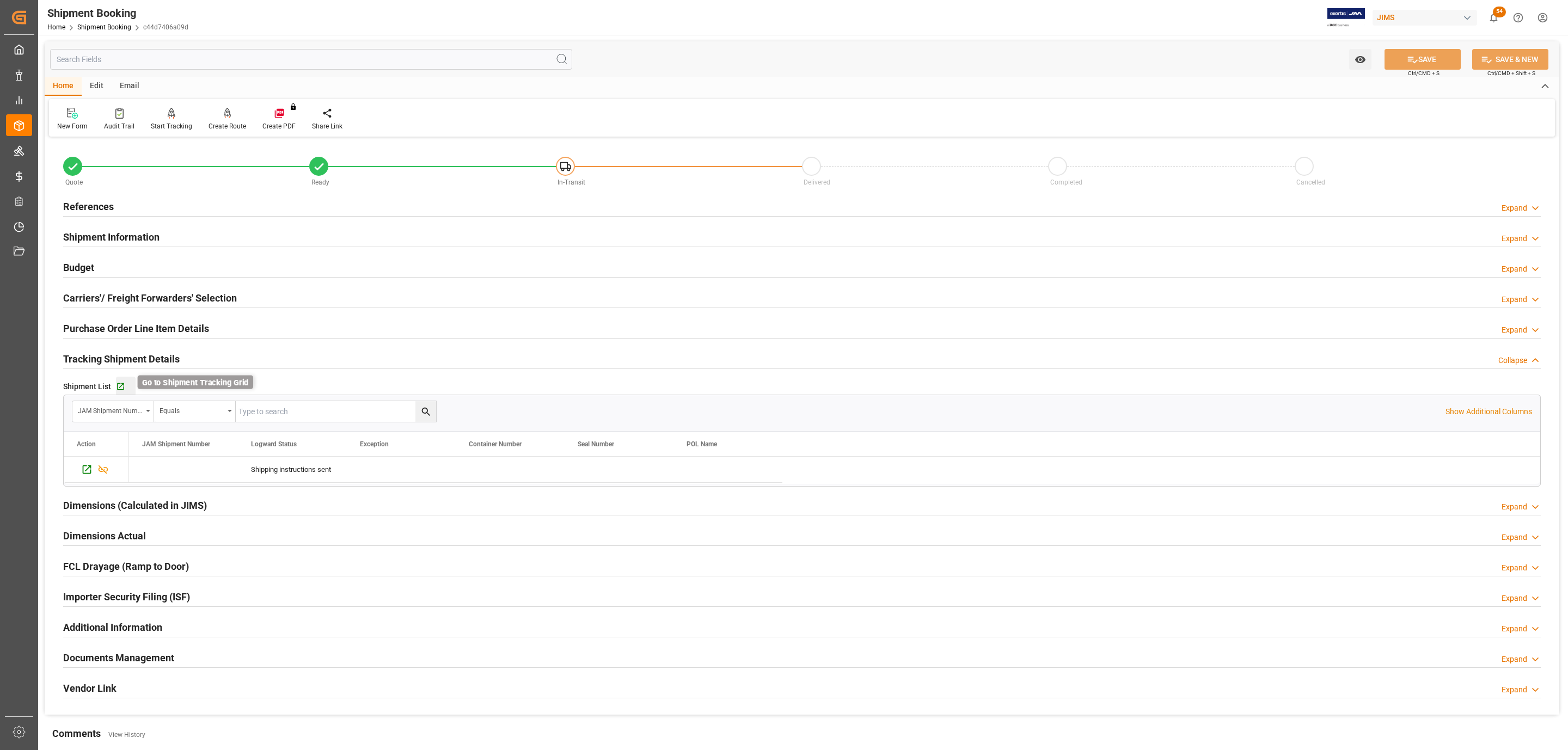
click at [118, 387] on icon "button" at bounding box center [121, 387] width 9 height 9
click at [191, 299] on h2 "Carriers'/ Freight Forwarders' Selection" at bounding box center [150, 297] width 174 height 14
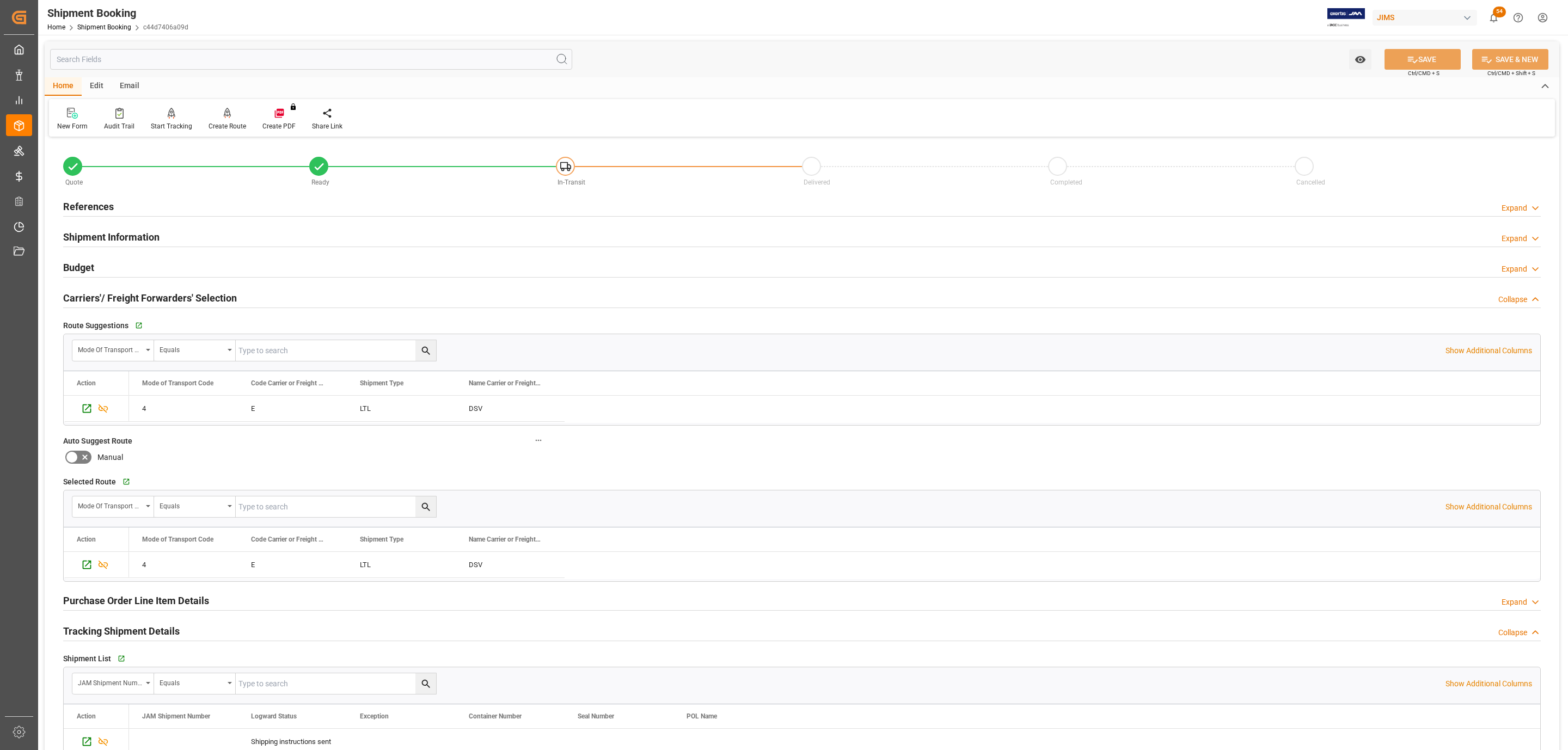
click at [149, 264] on div "Budget Expand" at bounding box center [802, 266] width 1478 height 21
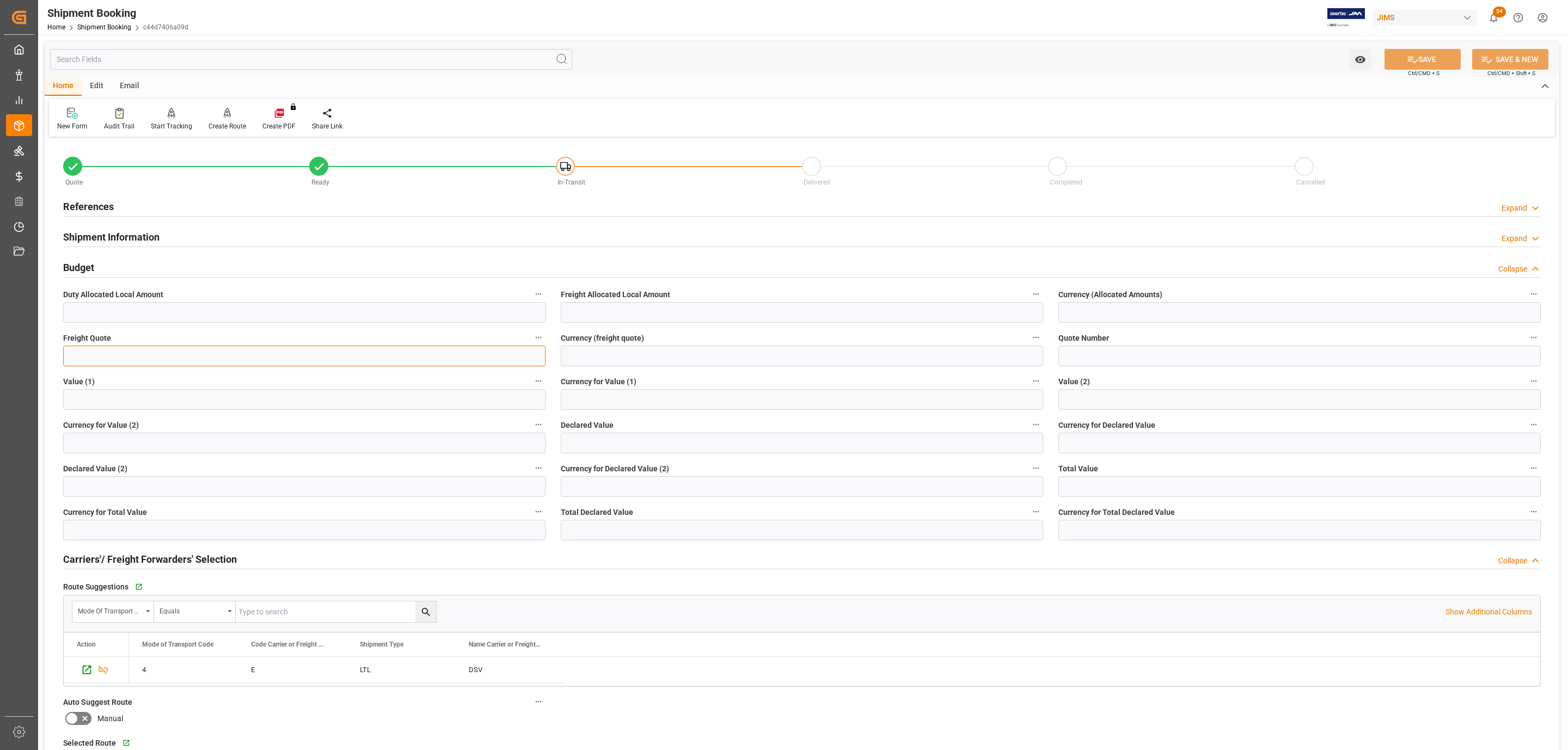
click at [102, 356] on input "text" at bounding box center [304, 356] width 482 height 21
type input "1575"
type input "USD"
click at [1403, 69] on button "SAVE" at bounding box center [1422, 59] width 76 height 21
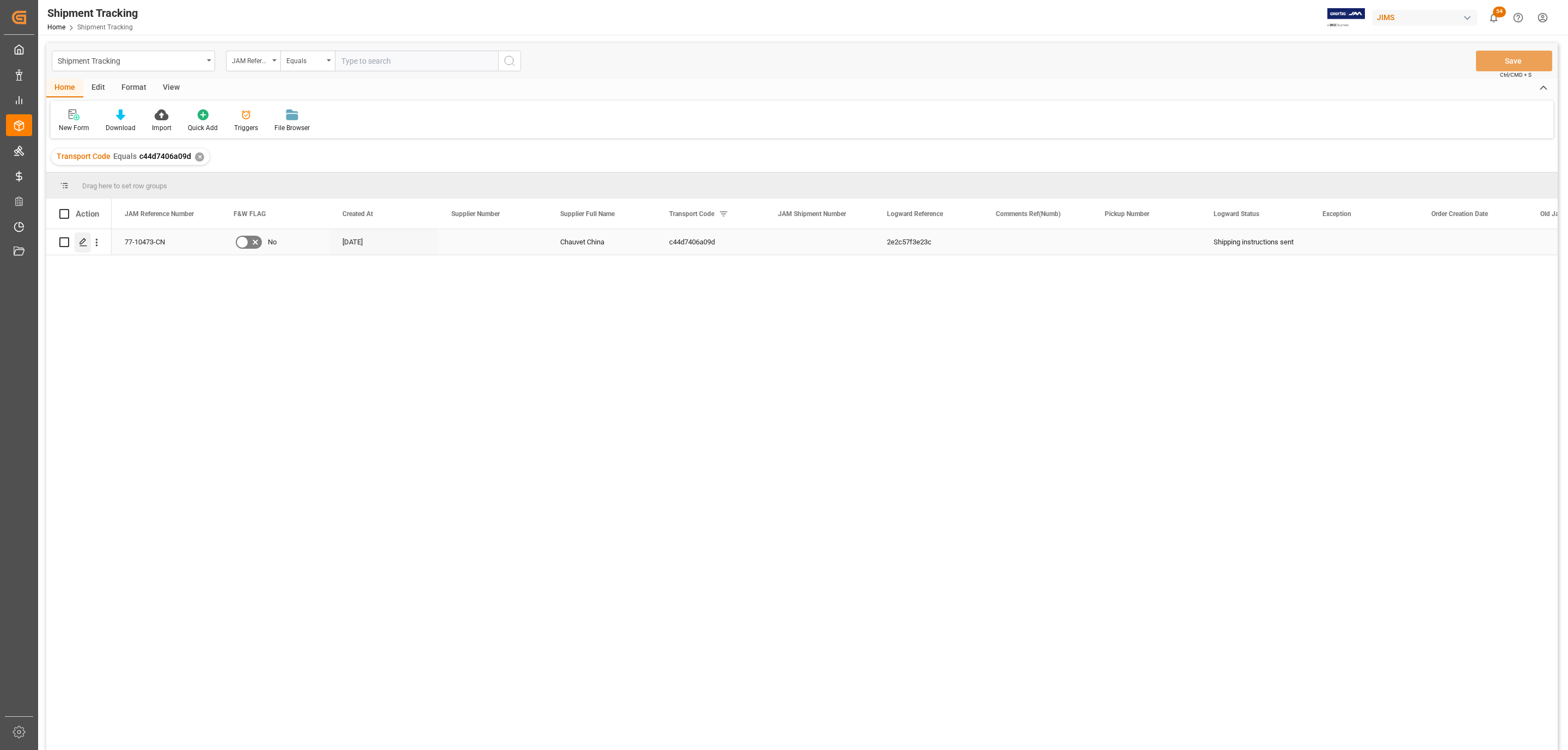
click at [84, 244] on icon "Press SPACE to select this row." at bounding box center [83, 242] width 9 height 9
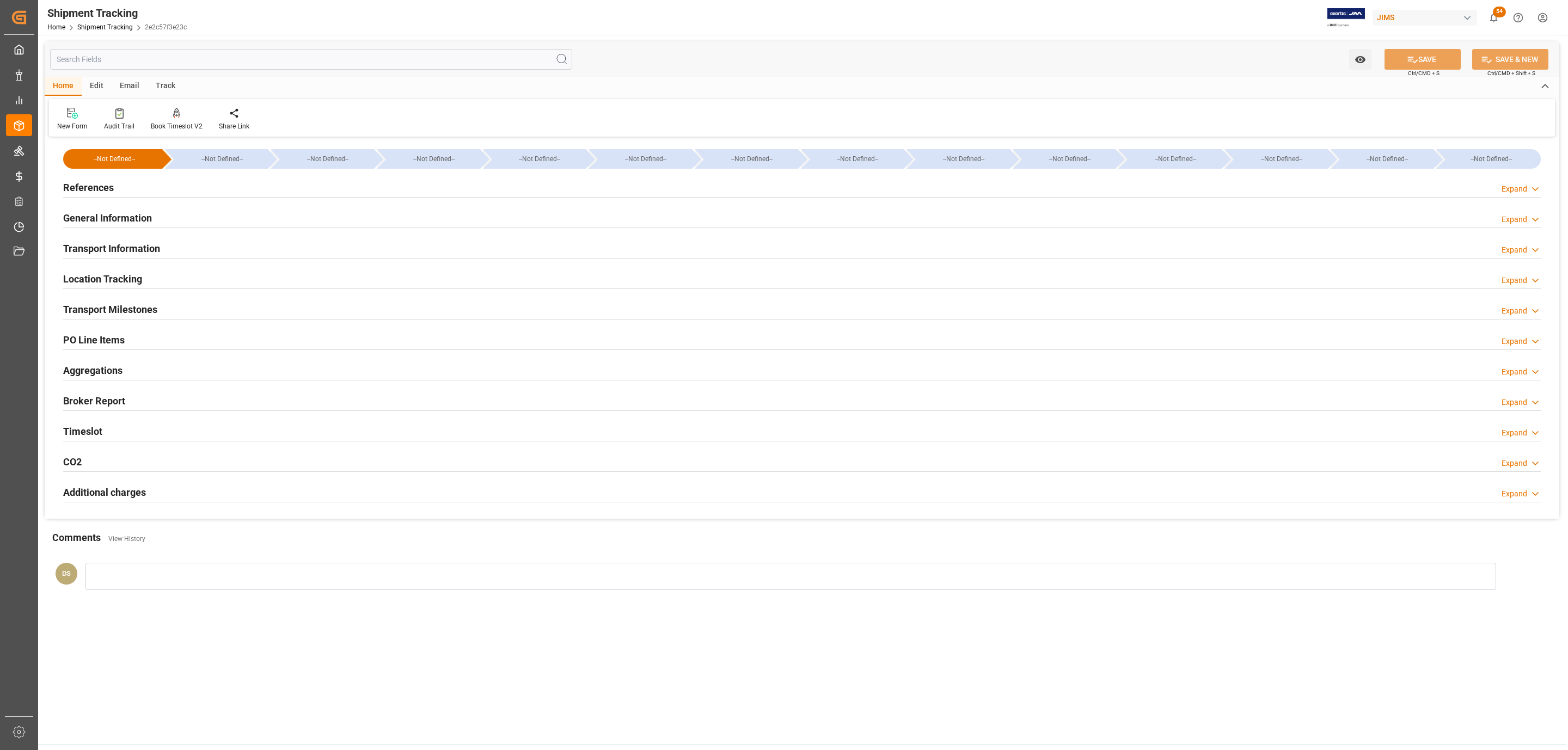
click at [147, 250] on h2 "Transport Information" at bounding box center [112, 248] width 97 height 14
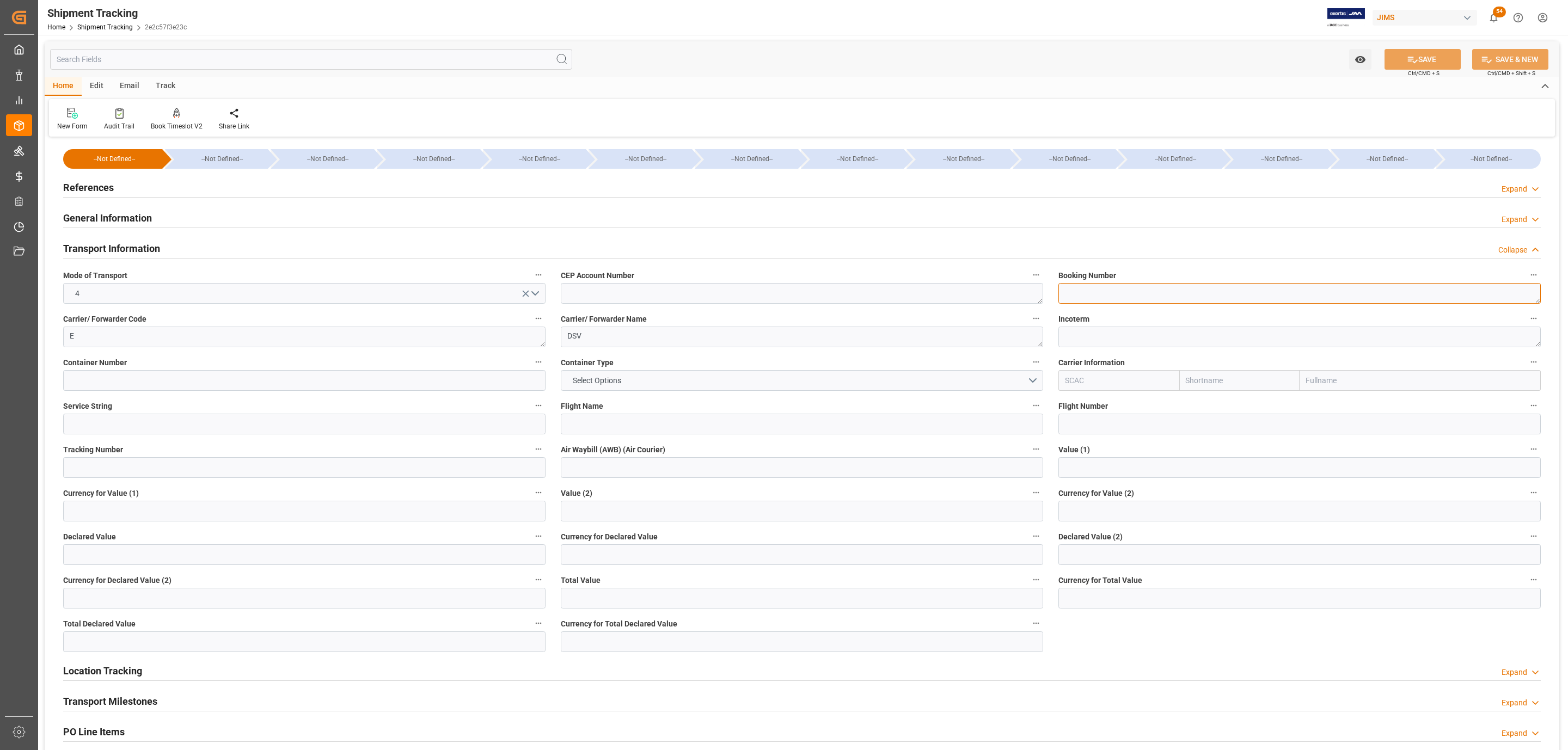
click at [1113, 293] on textarea at bounding box center [1299, 293] width 482 height 21
paste textarea "CAN7412983"
type textarea "CAN7412983"
click at [588, 464] on input at bounding box center [802, 467] width 482 height 21
paste input "CAN7412983"
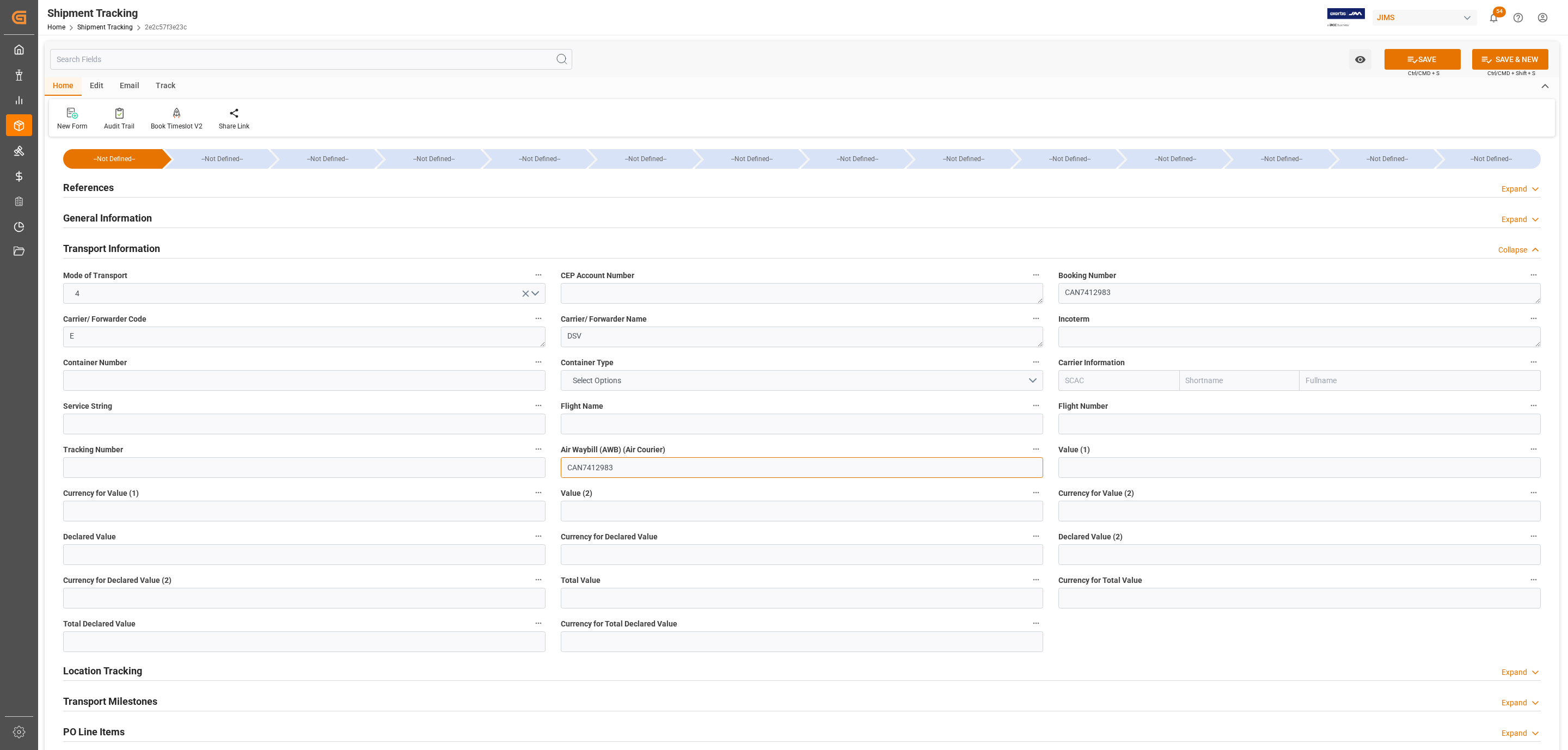
type input "CAN7412983"
click at [1023, 373] on button "Select Options" at bounding box center [802, 380] width 482 height 21
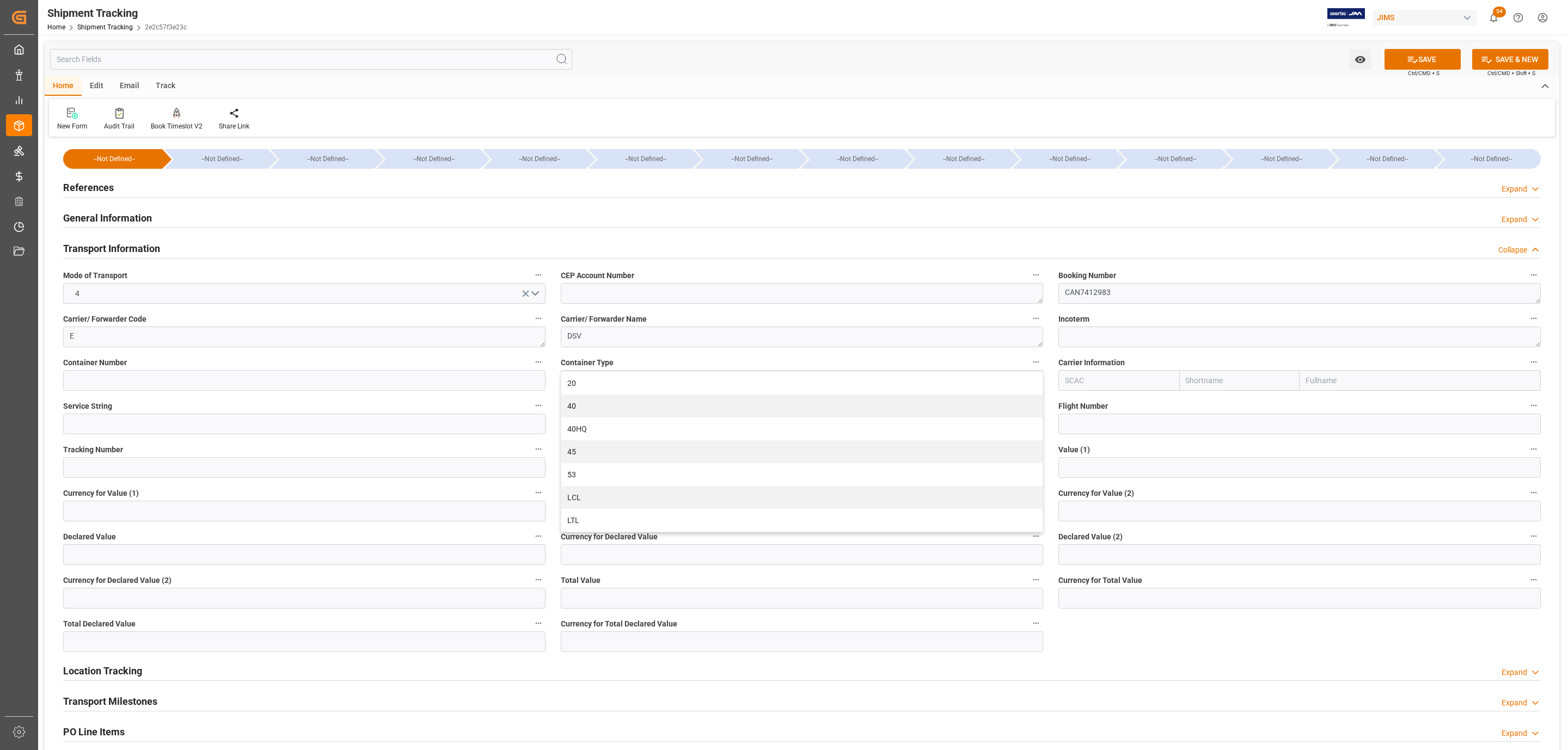
click at [1442, 56] on button "SAVE" at bounding box center [1422, 59] width 76 height 21
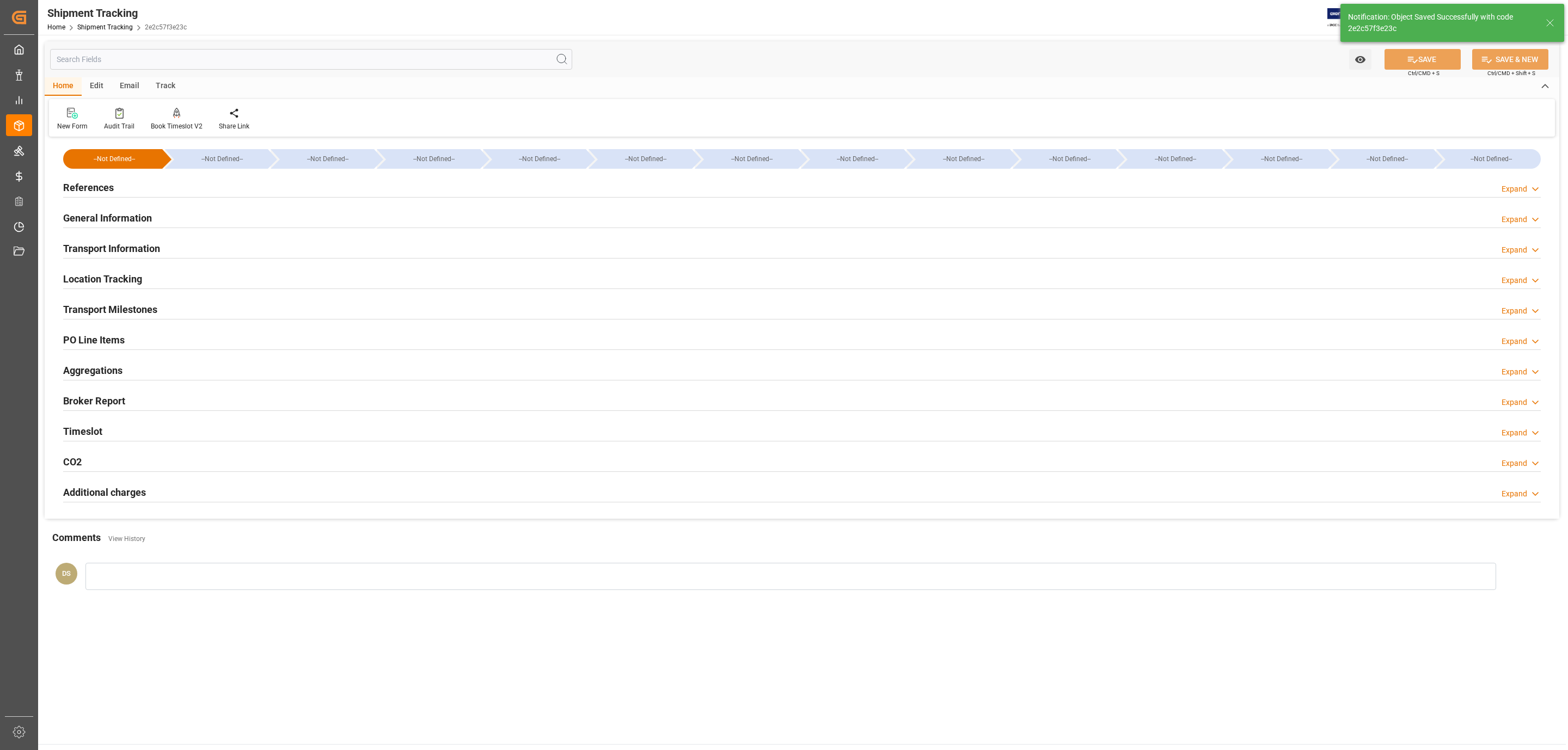
click at [123, 309] on h2 "Transport Milestones" at bounding box center [110, 309] width 94 height 14
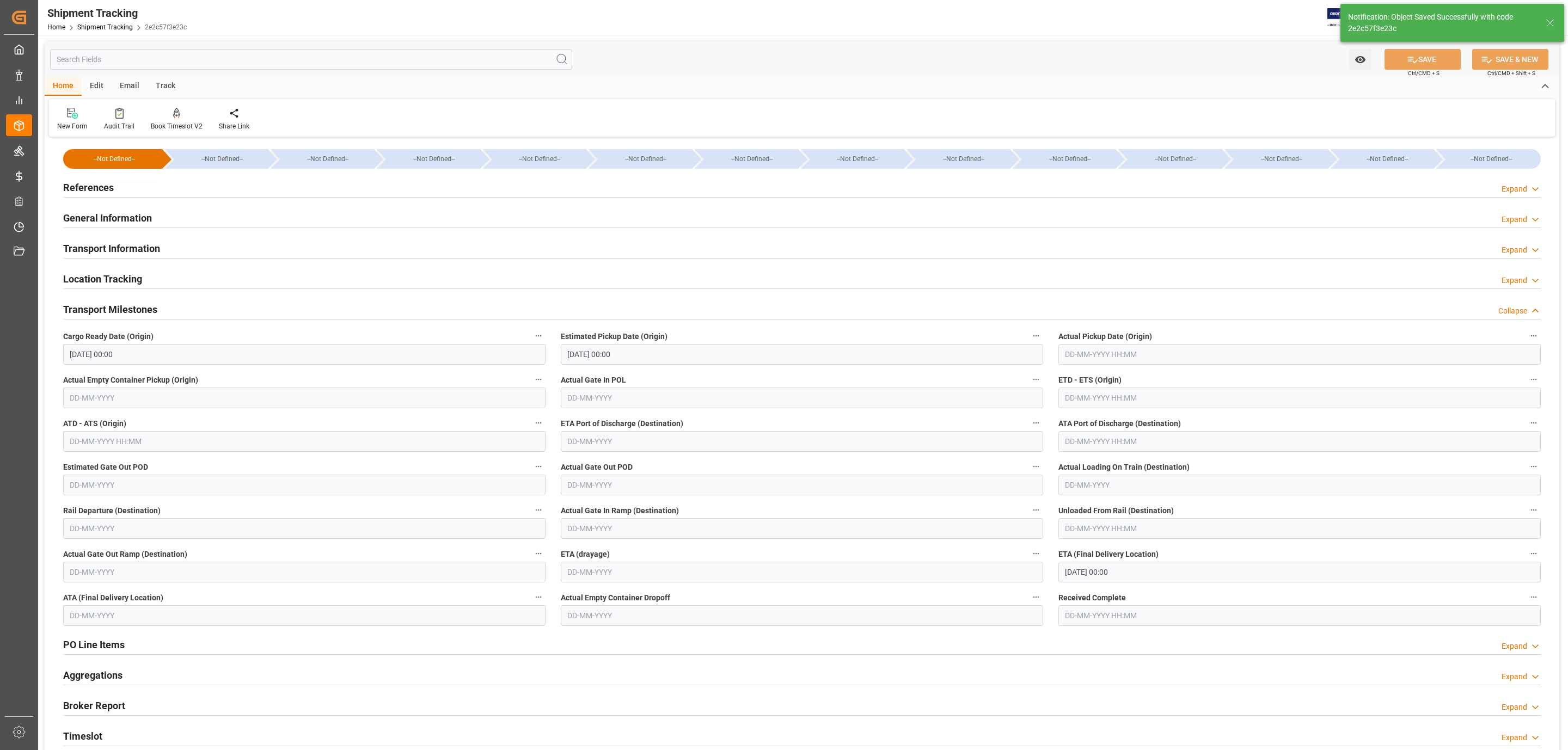
click at [1142, 351] on input "text" at bounding box center [1299, 354] width 482 height 21
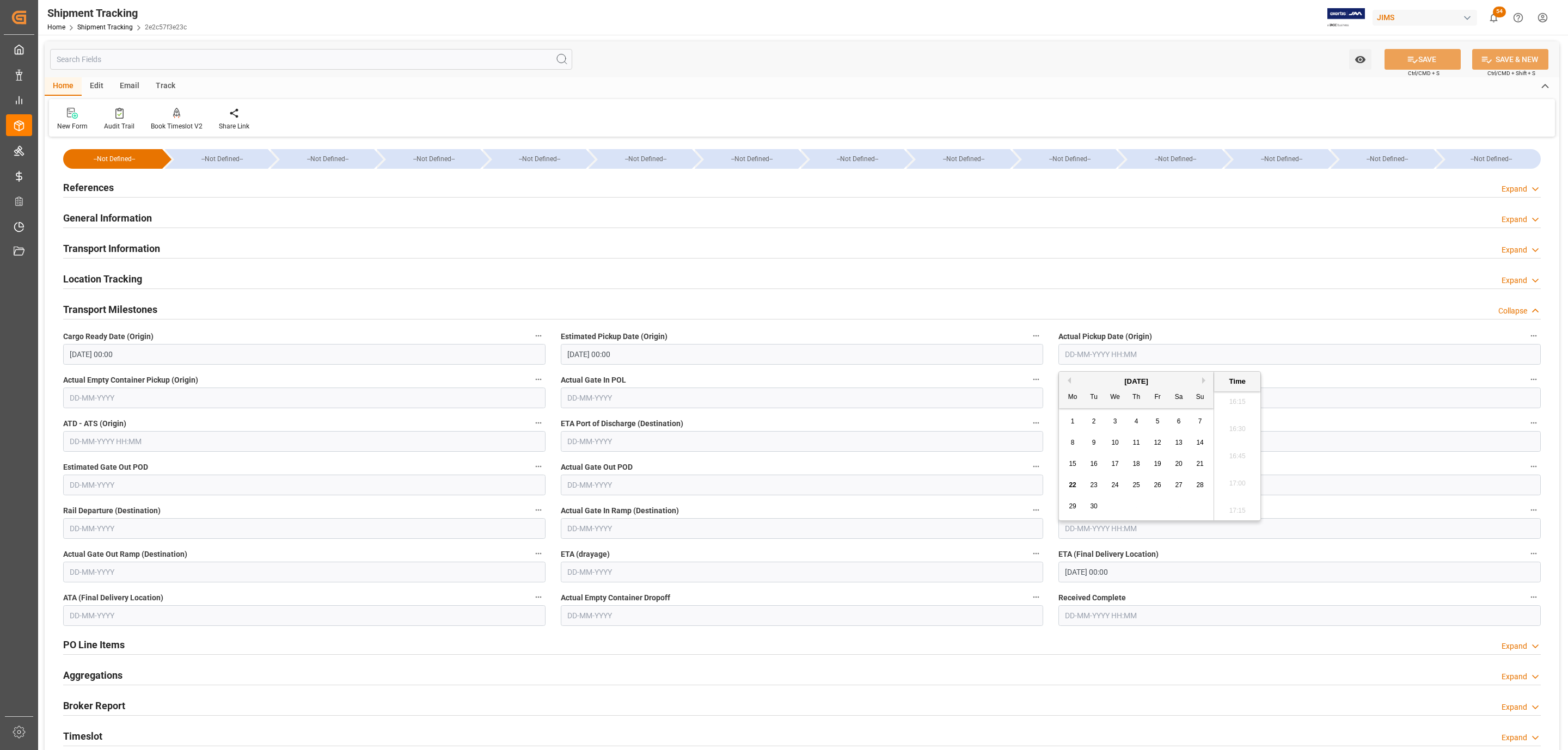
click at [1091, 379] on div "September 2025" at bounding box center [1136, 381] width 154 height 11
click at [1158, 464] on span "19" at bounding box center [1157, 464] width 7 height 8
type input "19-09-2025 00:00"
click at [1396, 60] on button "SAVE" at bounding box center [1422, 59] width 76 height 21
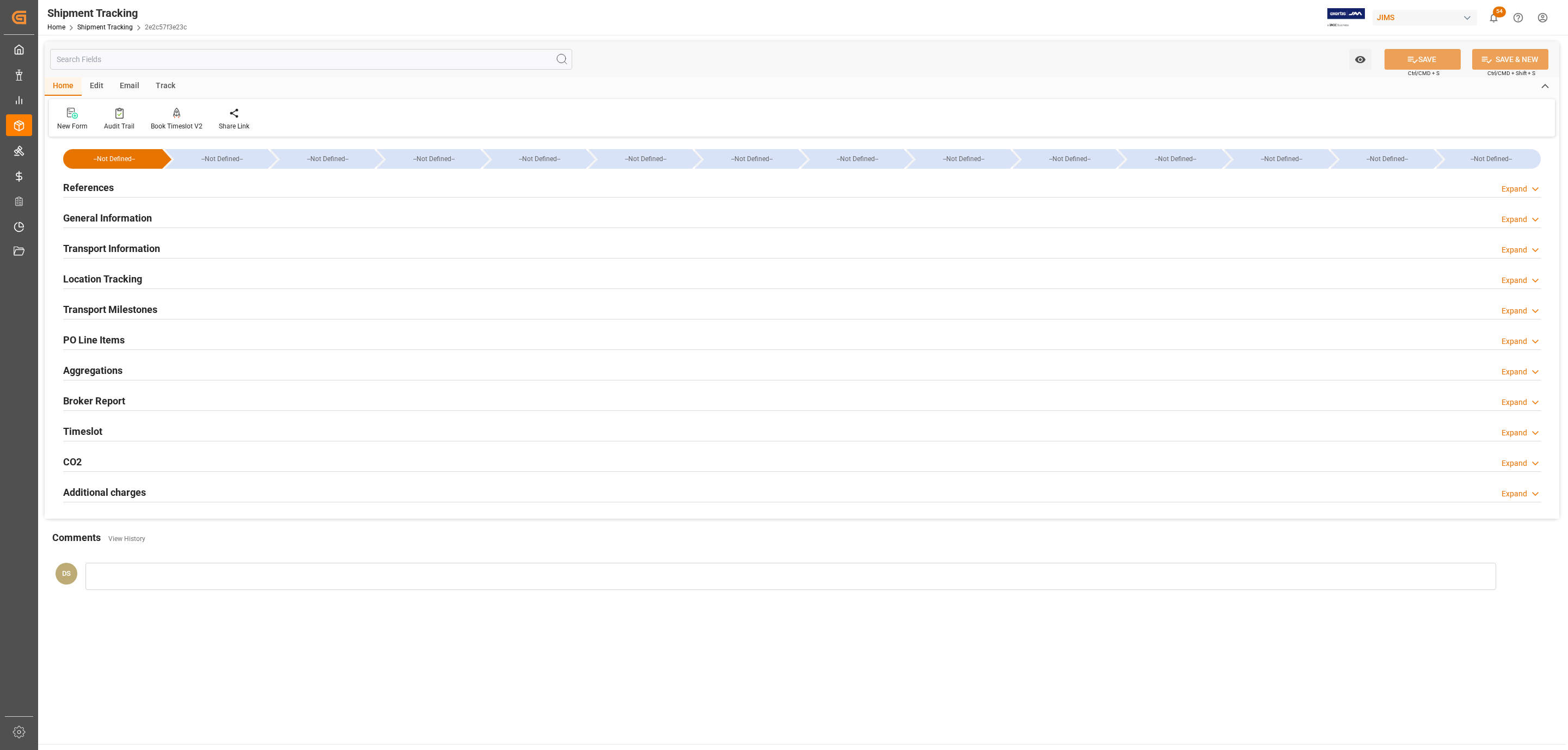
click at [100, 308] on h2 "Transport Milestones" at bounding box center [110, 309] width 94 height 14
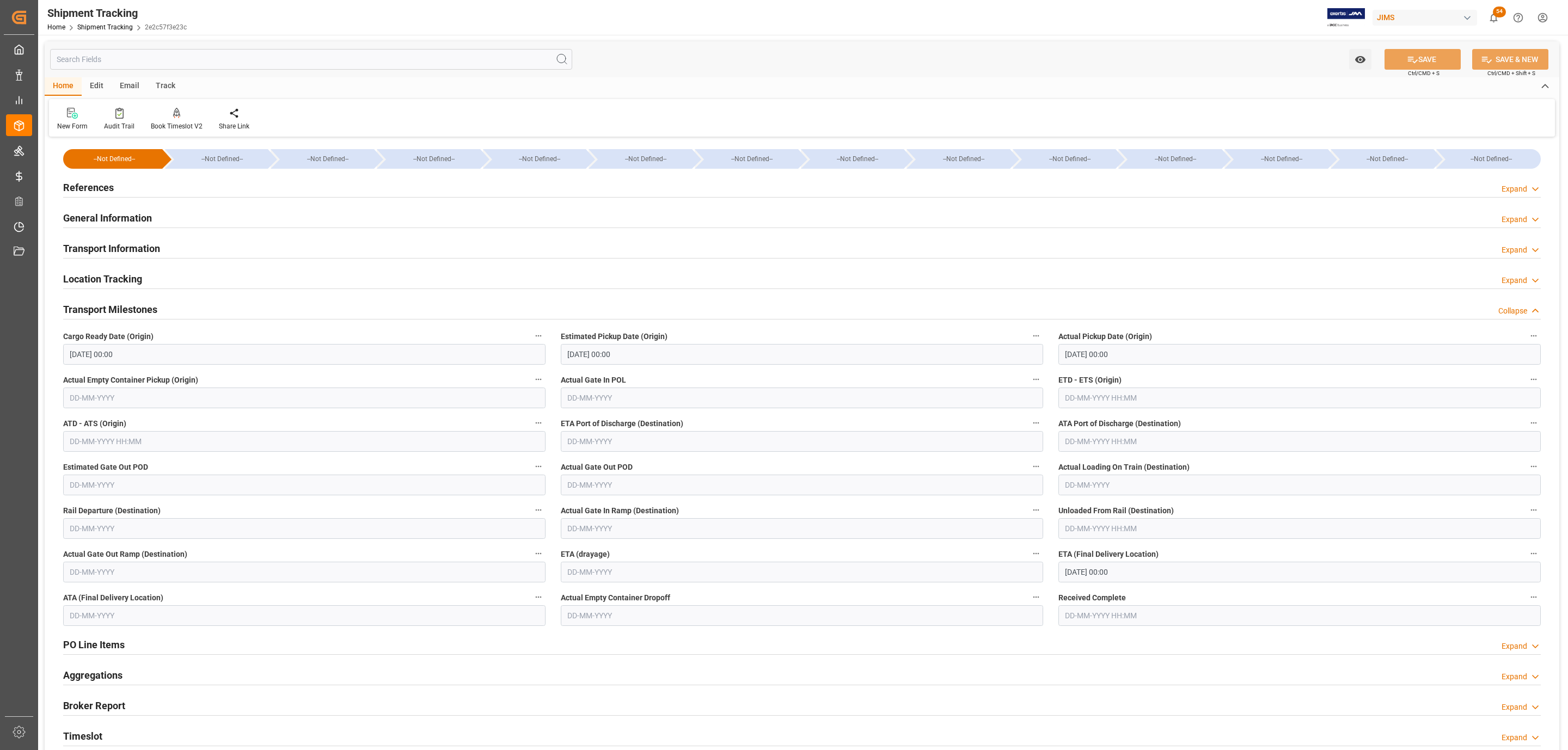
drag, startPoint x: 115, startPoint y: 204, endPoint x: 113, endPoint y: 193, distance: 11.2
click at [114, 204] on div "General Information Expand" at bounding box center [802, 218] width 1493 height 31
click at [113, 191] on h2 "References" at bounding box center [89, 187] width 51 height 14
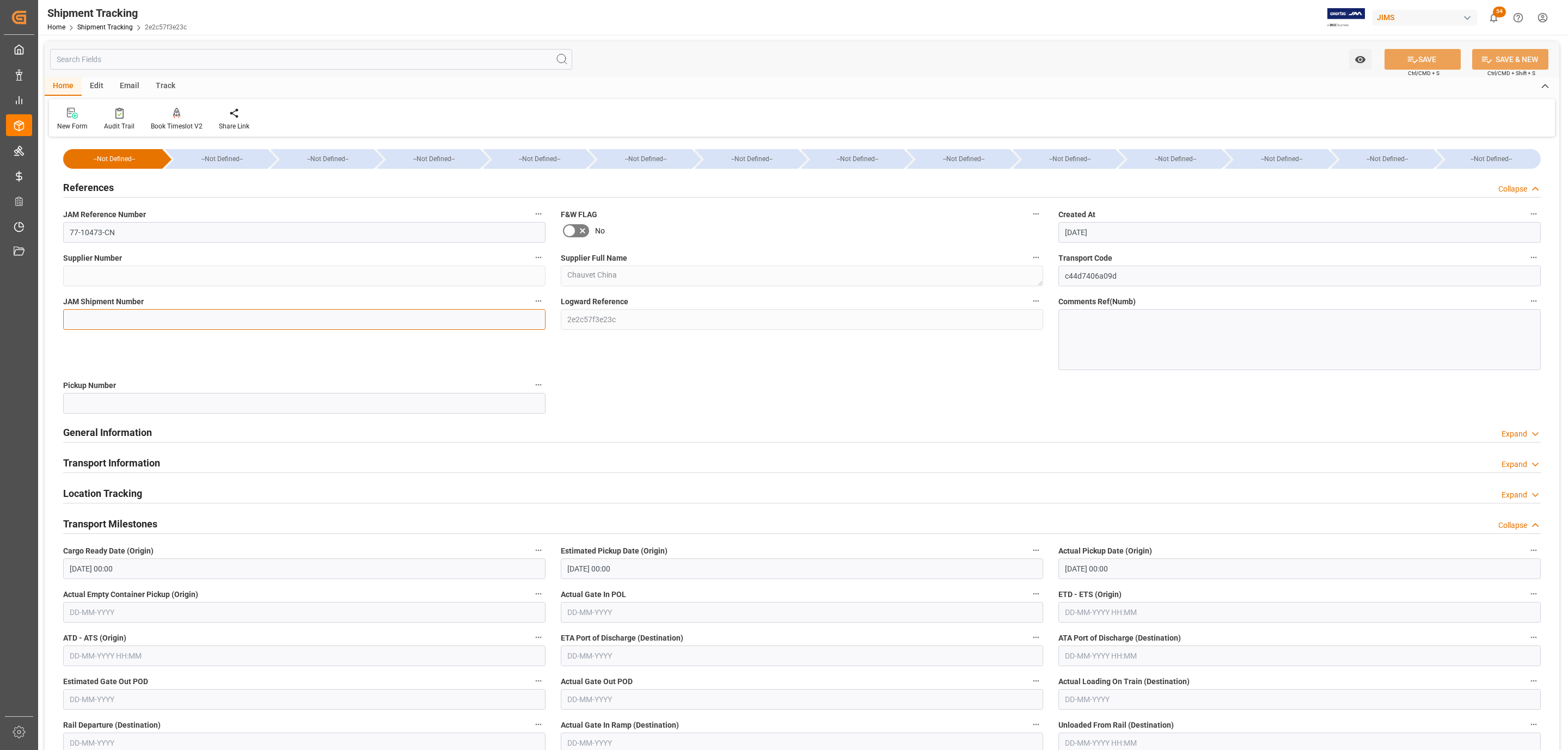
click at [370, 325] on input at bounding box center [304, 319] width 482 height 21
paste input "73139"
type input "73139"
click at [1416, 41] on div "Watch Option SAVE Ctrl/CMD + S SAVE & NEW Ctrl/CMD + Shift + S" at bounding box center [802, 59] width 1515 height 36
click at [1415, 55] on button "SAVE" at bounding box center [1422, 59] width 76 height 21
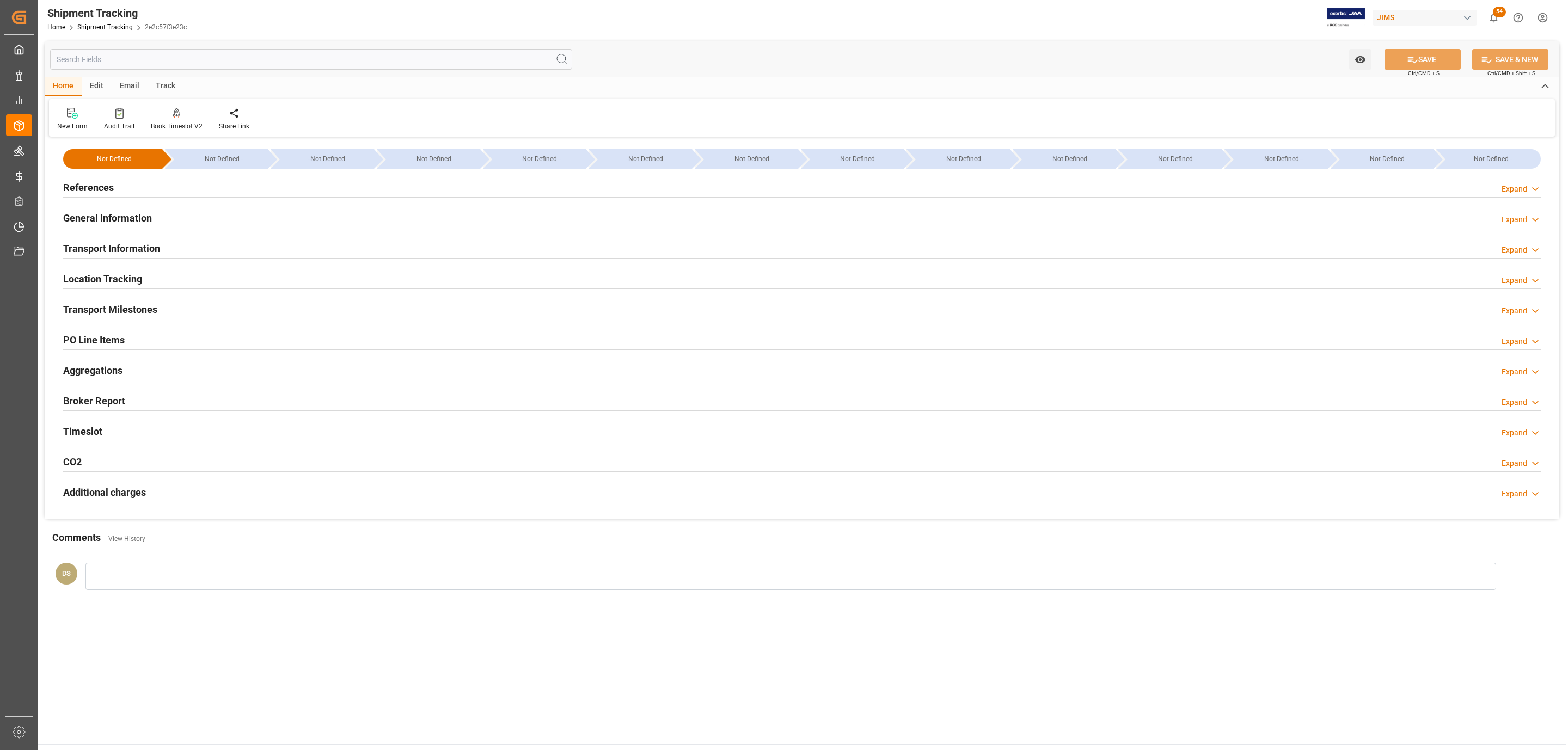
click at [136, 247] on h2 "Transport Information" at bounding box center [112, 248] width 97 height 14
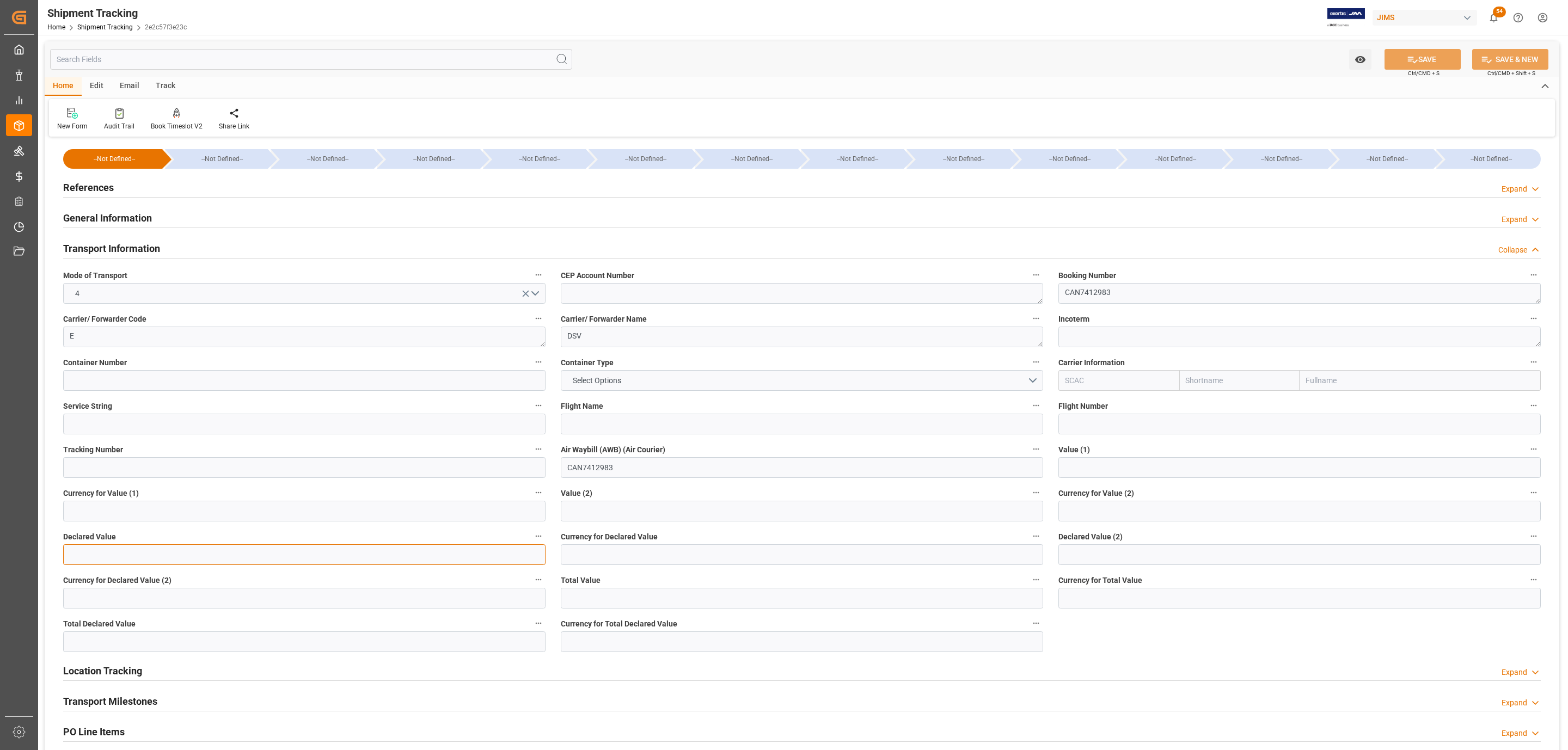
click at [224, 559] on input "text" at bounding box center [304, 554] width 482 height 21
type input "10400"
type input "usd"
click at [1403, 57] on button "SAVE" at bounding box center [1422, 59] width 76 height 21
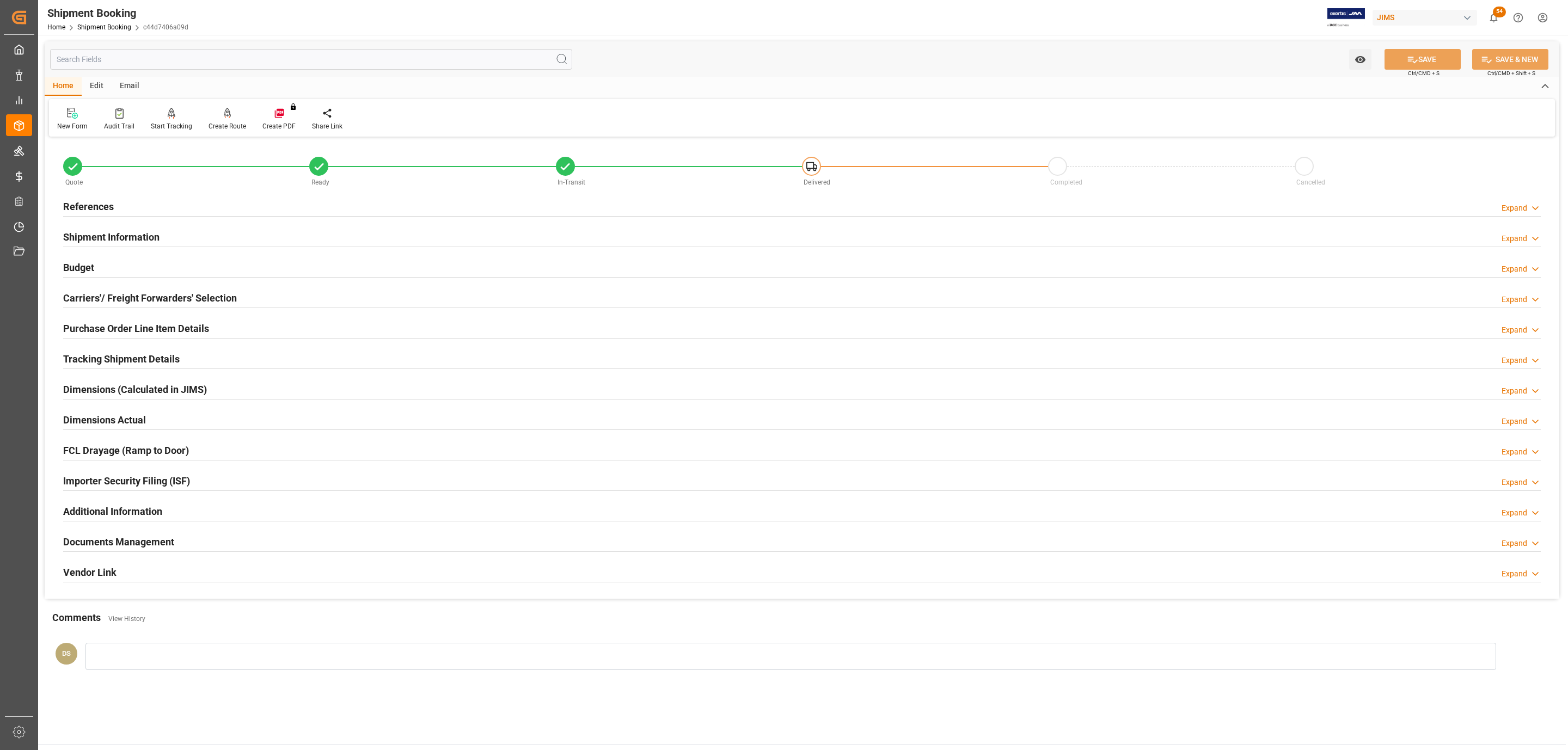
click at [229, 269] on div "Budget Expand" at bounding box center [802, 266] width 1478 height 21
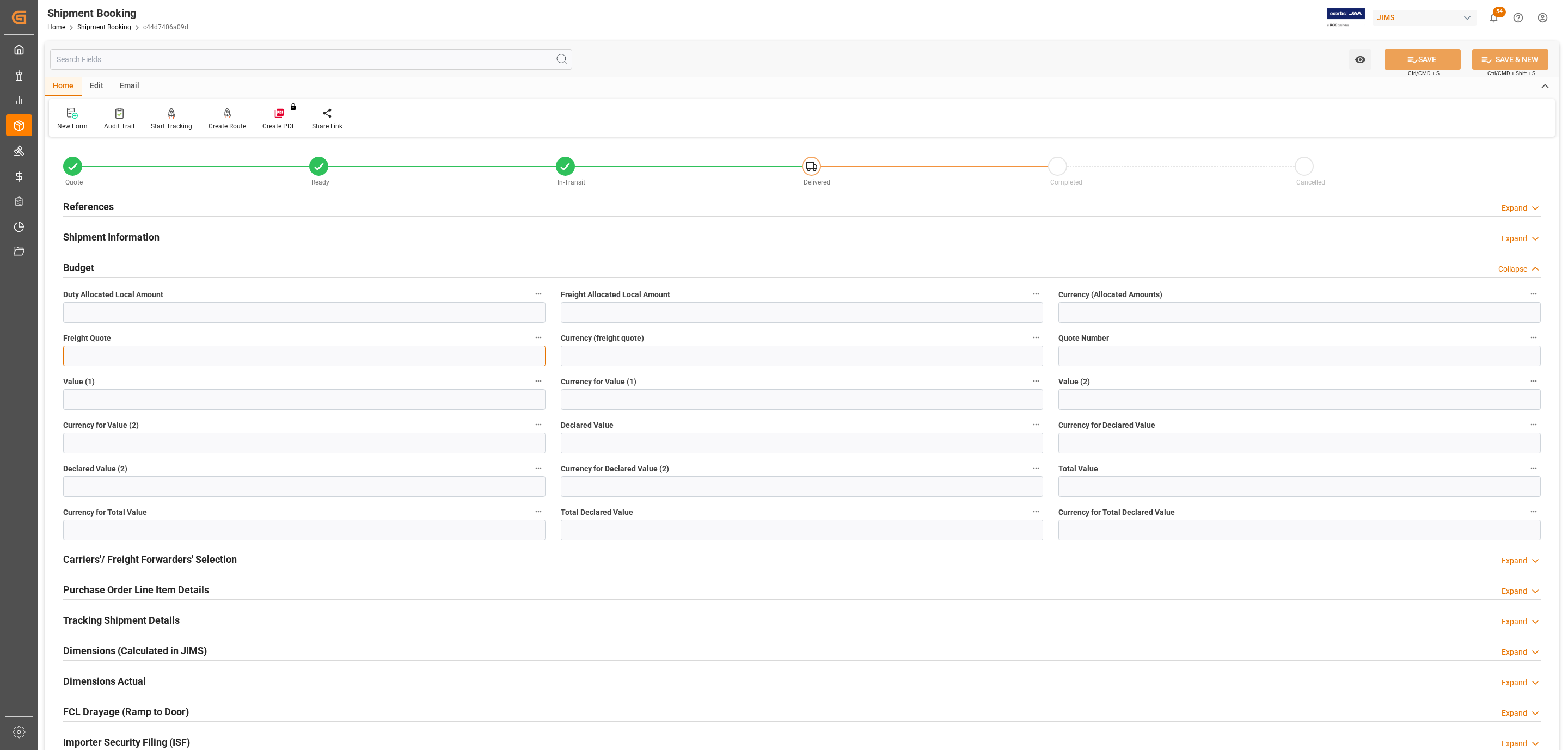
click at [141, 364] on input "text" at bounding box center [304, 356] width 482 height 21
type input "1575"
type input "USD"
click at [1409, 51] on button "SAVE" at bounding box center [1422, 59] width 76 height 21
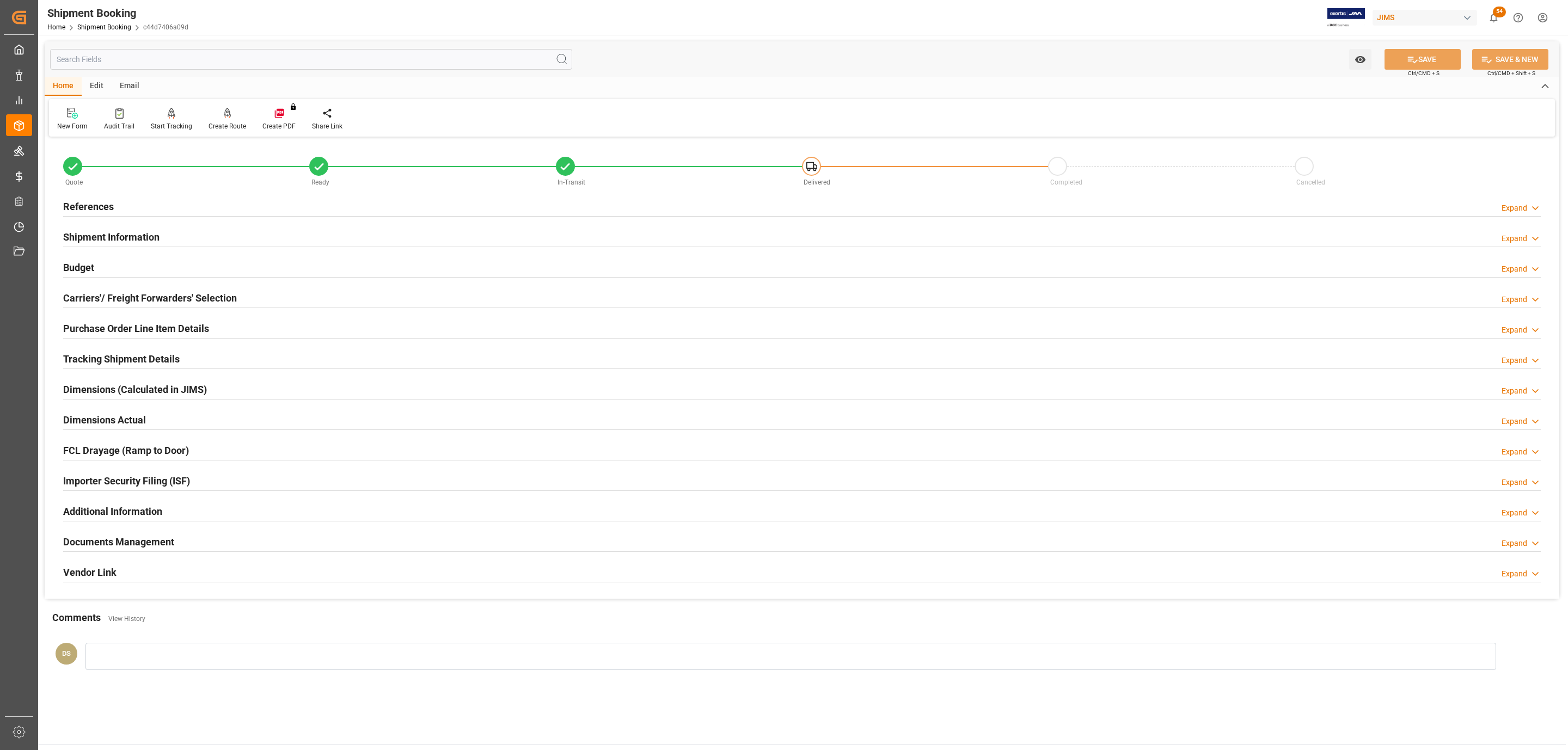
click at [211, 238] on div "Shipment Information Expand" at bounding box center [802, 236] width 1478 height 21
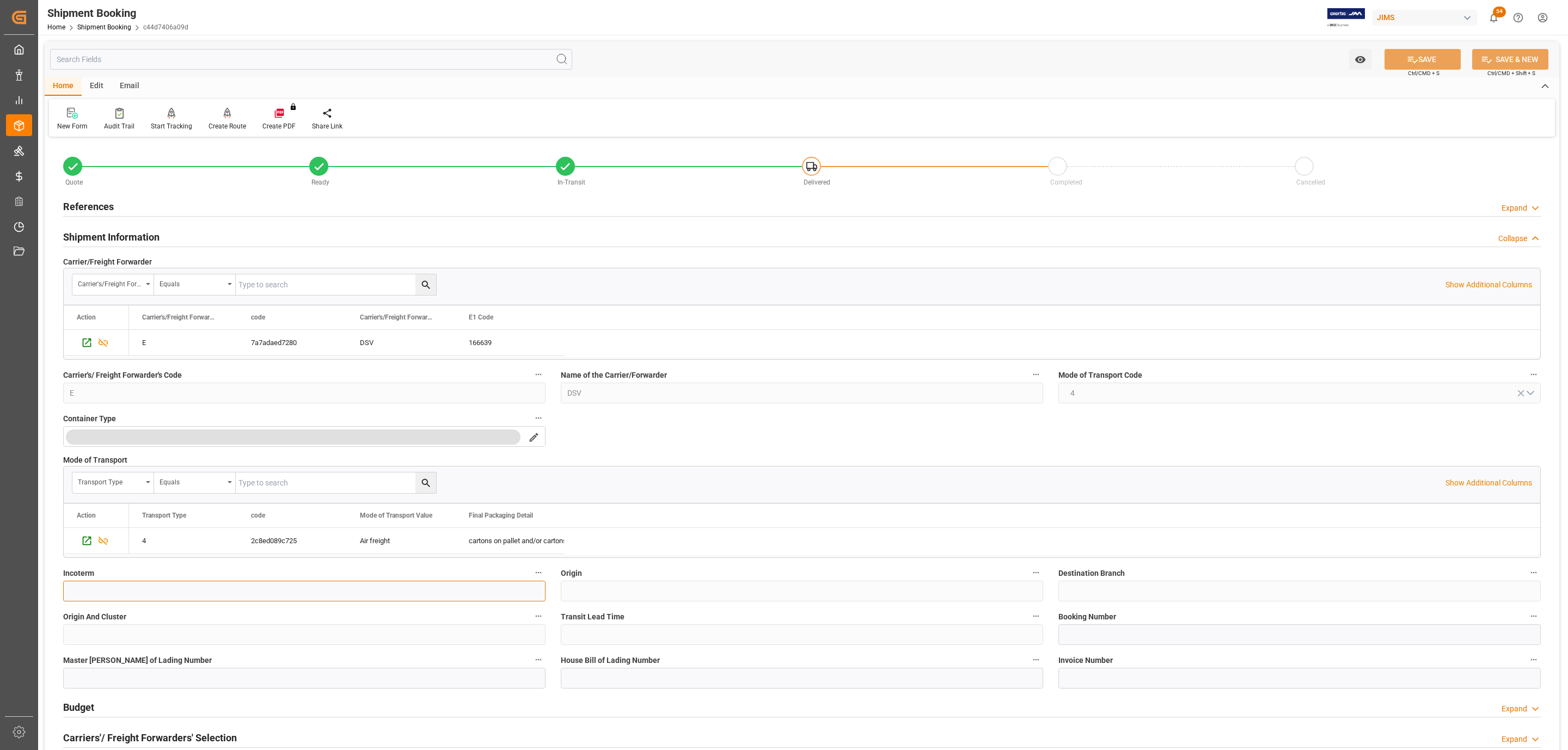
click at [123, 599] on input at bounding box center [304, 591] width 482 height 21
type input "EXW [GEOGRAPHIC_DATA] CN"
click at [1410, 60] on icon at bounding box center [1412, 60] width 11 height 11
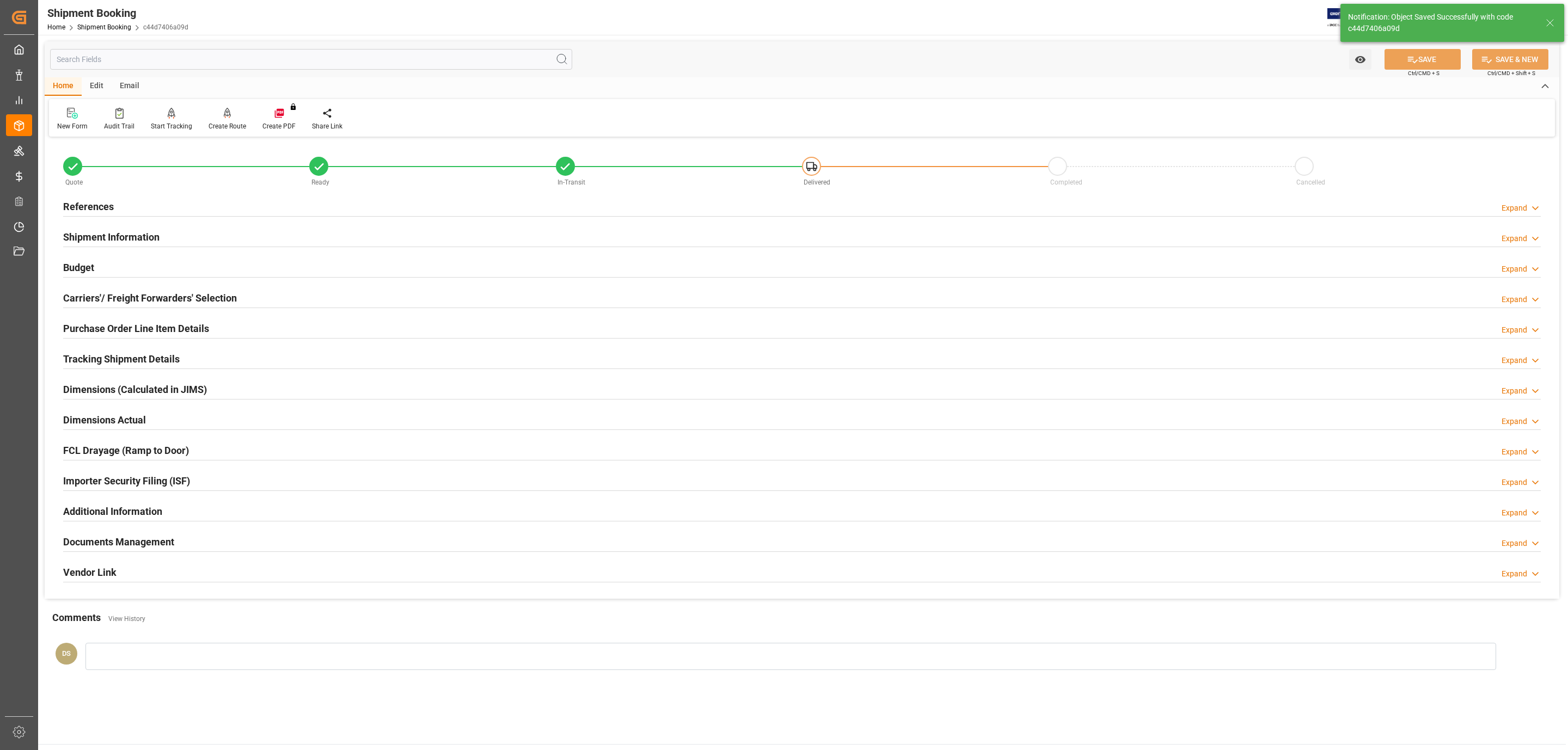
click at [146, 237] on h2 "Shipment Information" at bounding box center [112, 237] width 97 height 14
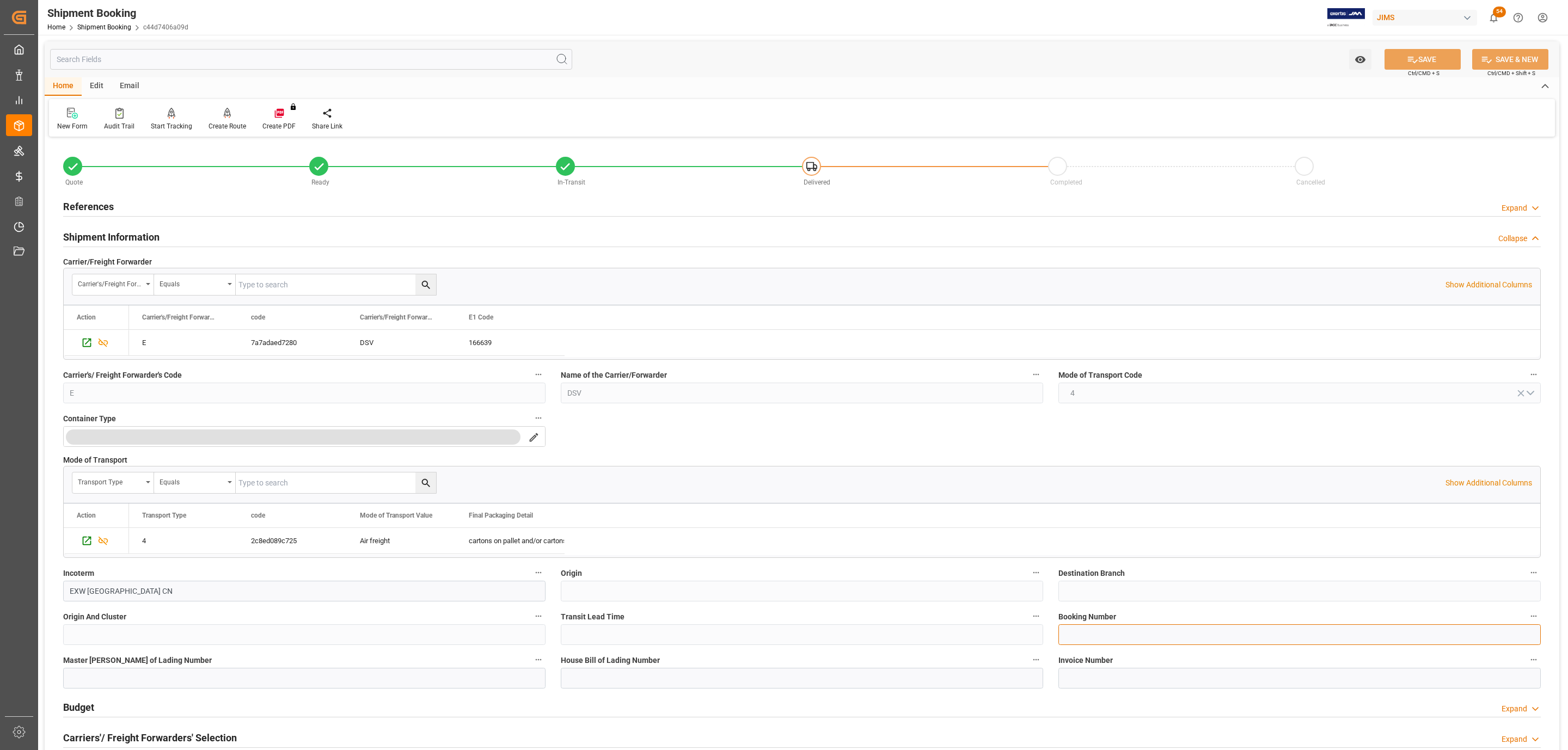
click at [1116, 633] on input at bounding box center [1299, 635] width 482 height 21
paste input "CAN7412983"
type input "CAN7412983"
click at [1418, 62] on button "SAVE" at bounding box center [1422, 59] width 76 height 21
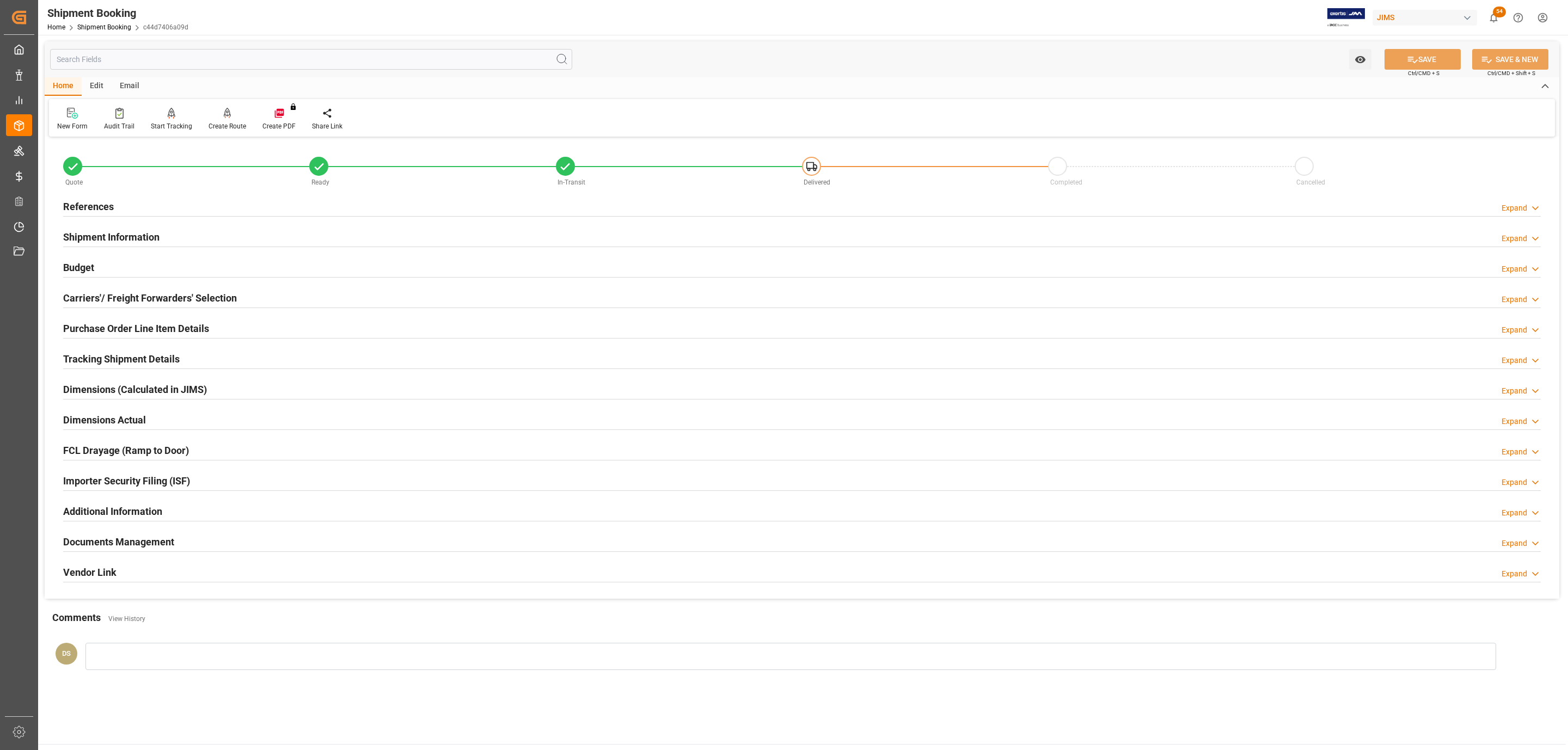
click at [87, 299] on h2 "Carriers'/ Freight Forwarders' Selection" at bounding box center [150, 297] width 174 height 14
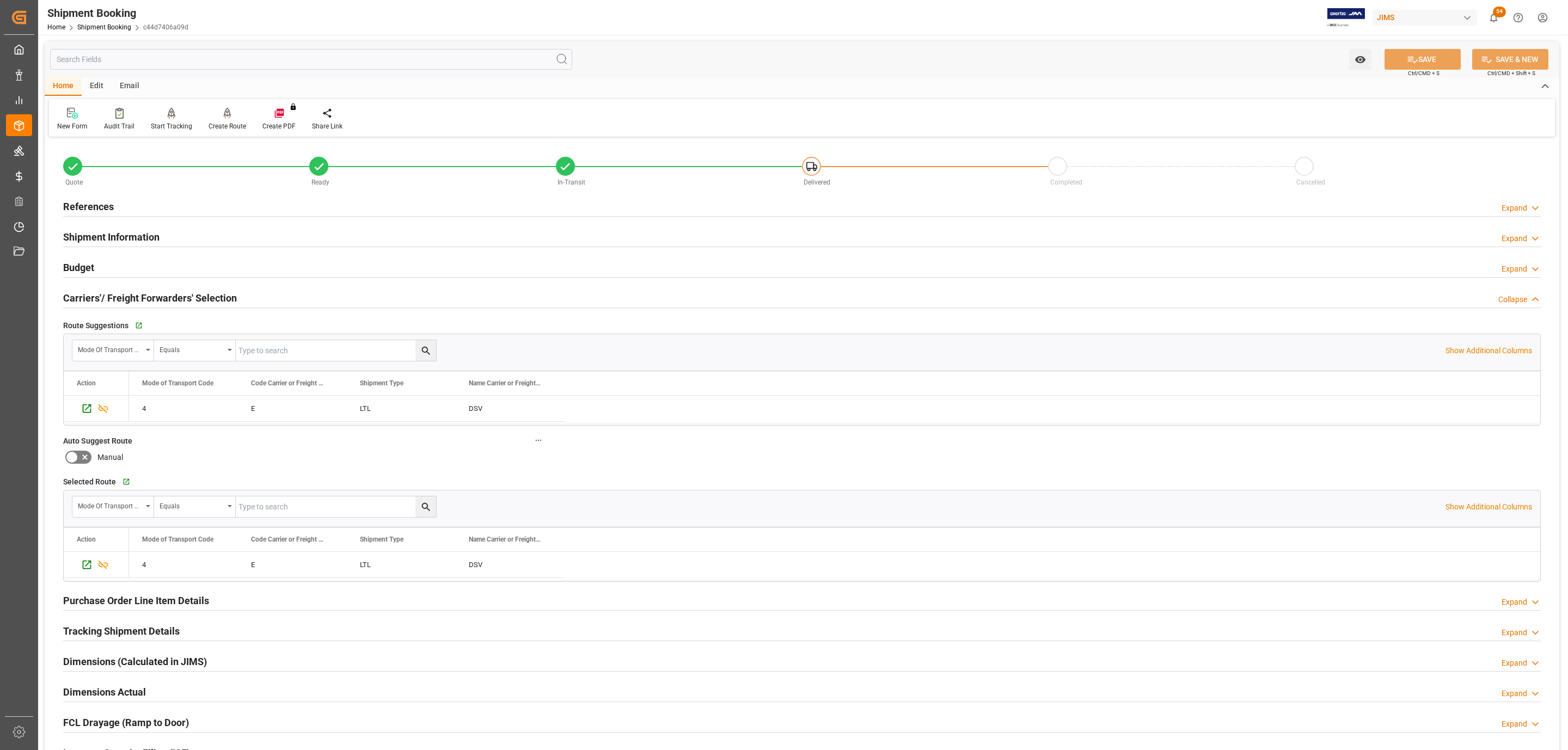
click at [105, 266] on div "Budget Expand" at bounding box center [802, 266] width 1478 height 21
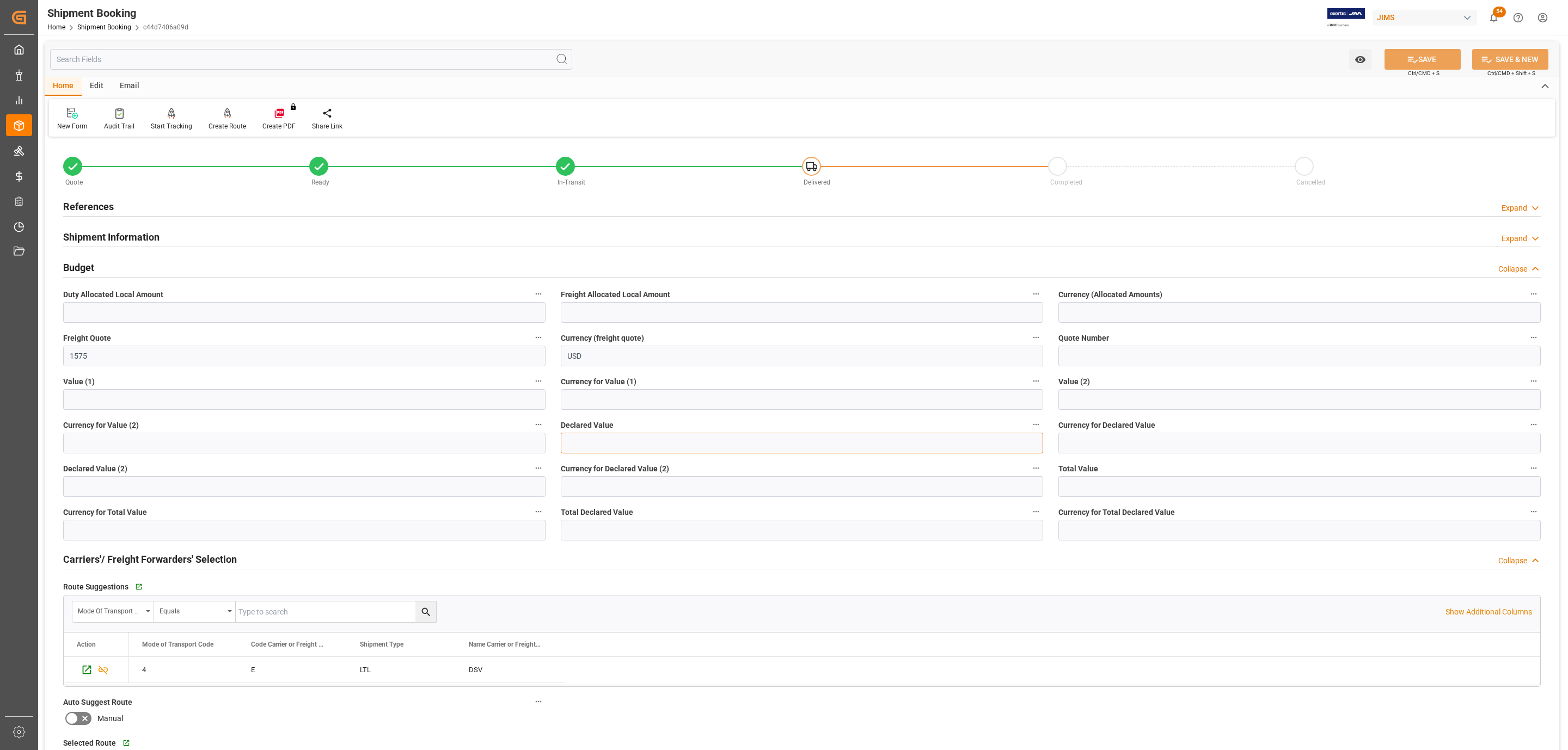
click at [604, 443] on input "text" at bounding box center [802, 442] width 482 height 21
type input "10400"
type input "usd"
click at [1412, 54] on icon at bounding box center [1412, 60] width 11 height 11
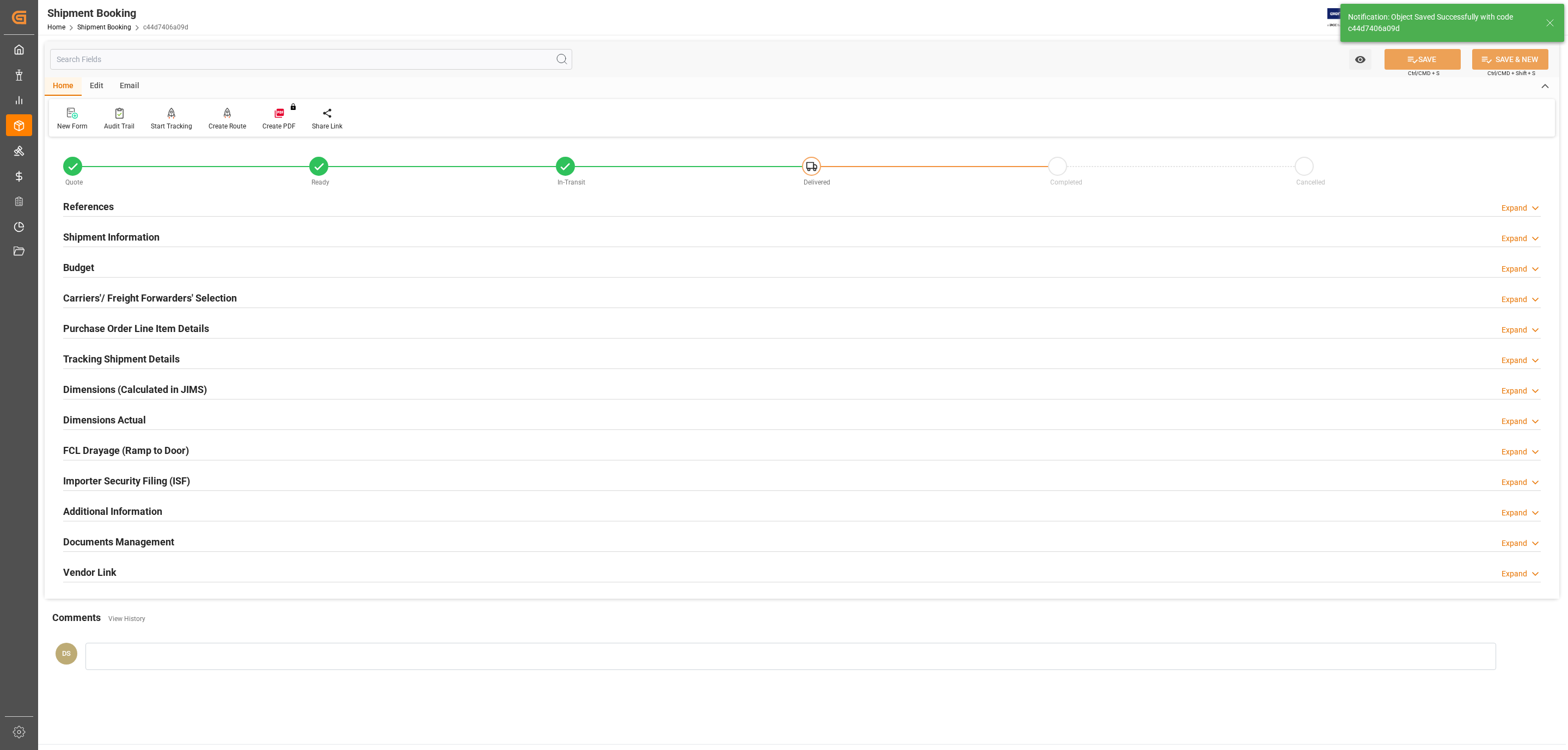
click at [111, 541] on h2 "Documents Management" at bounding box center [119, 542] width 111 height 14
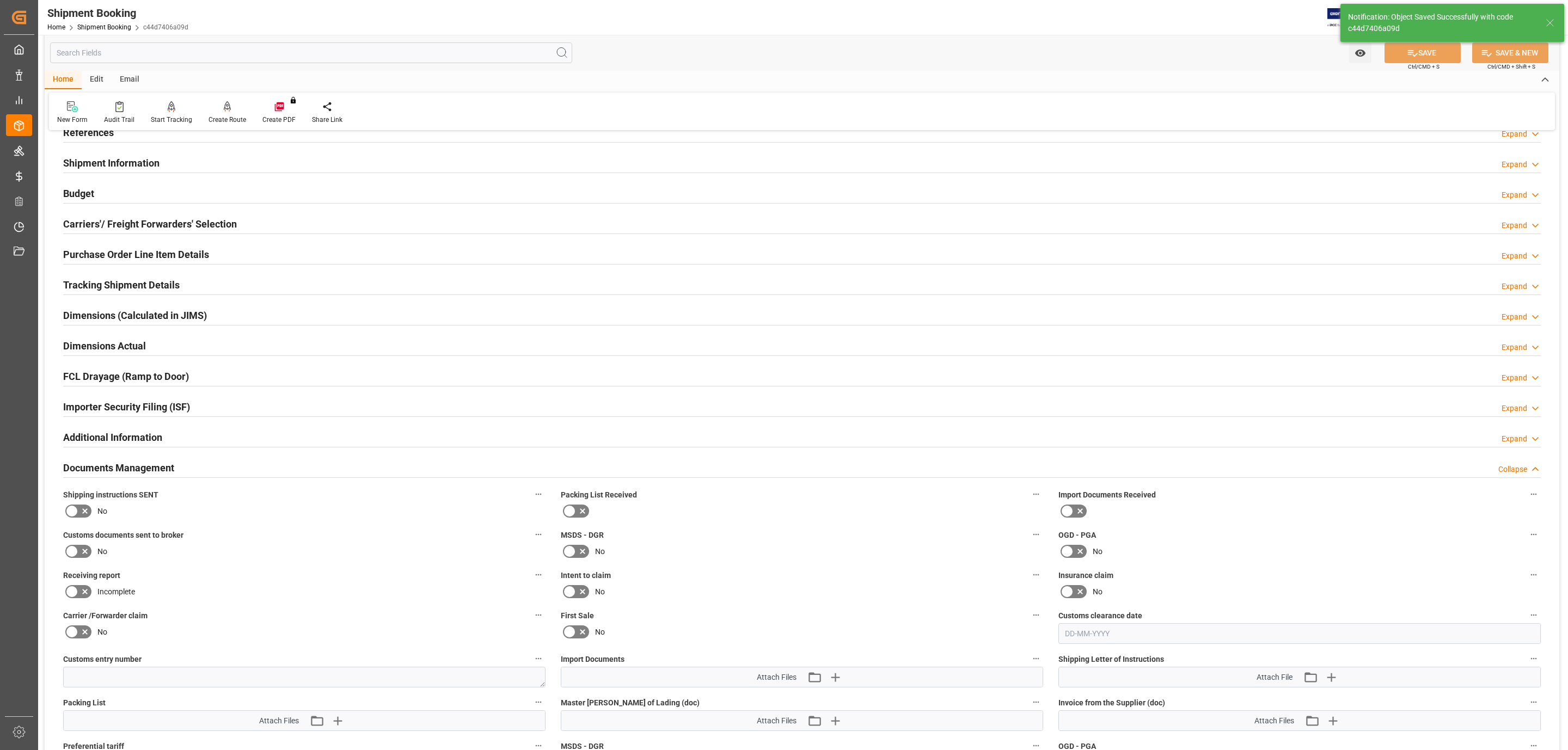
scroll to position [326, 0]
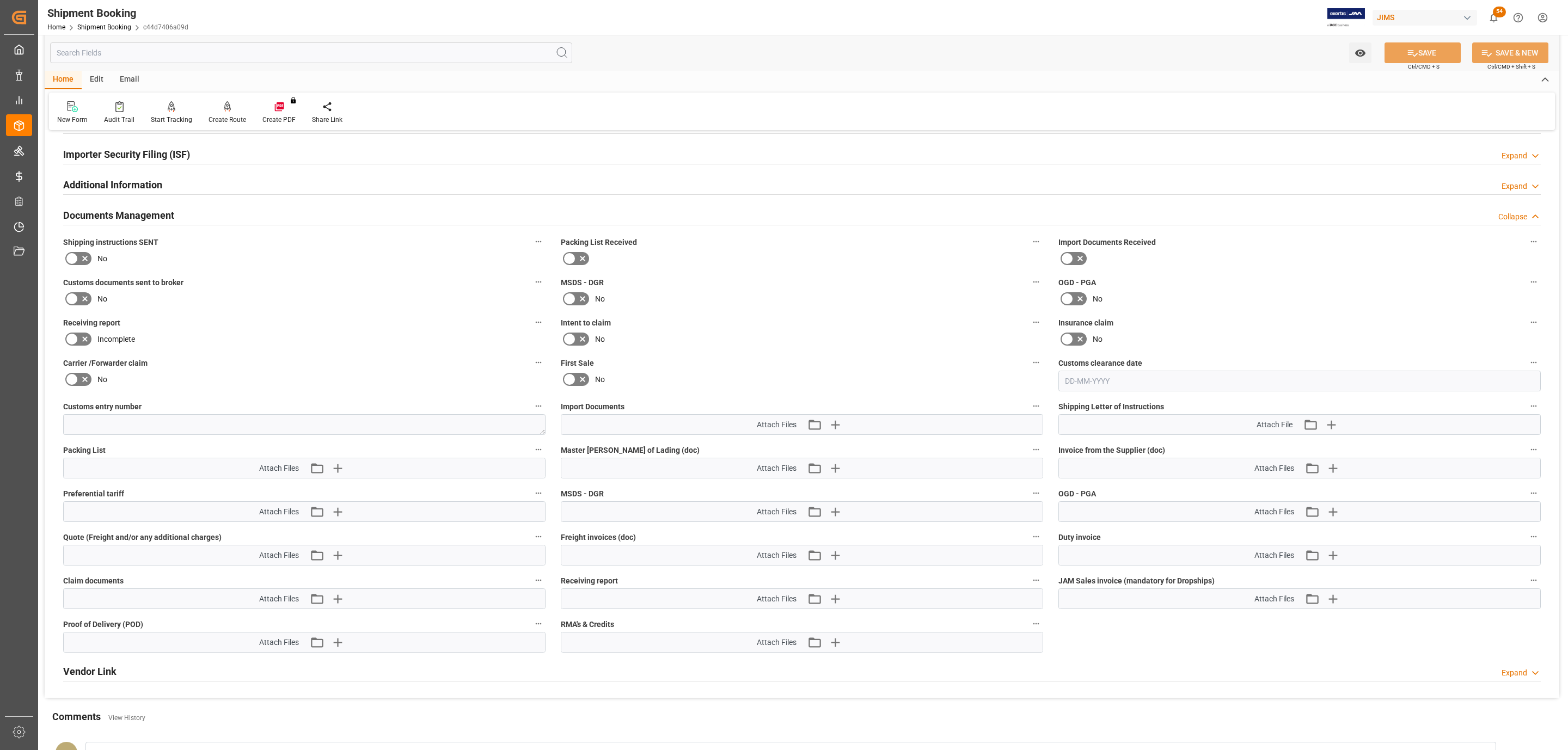
click at [70, 257] on icon at bounding box center [72, 259] width 13 height 13
click at [0, 0] on input "checkbox" at bounding box center [0, 0] width 0 height 0
click at [1422, 55] on button "SAVE" at bounding box center [1422, 53] width 76 height 21
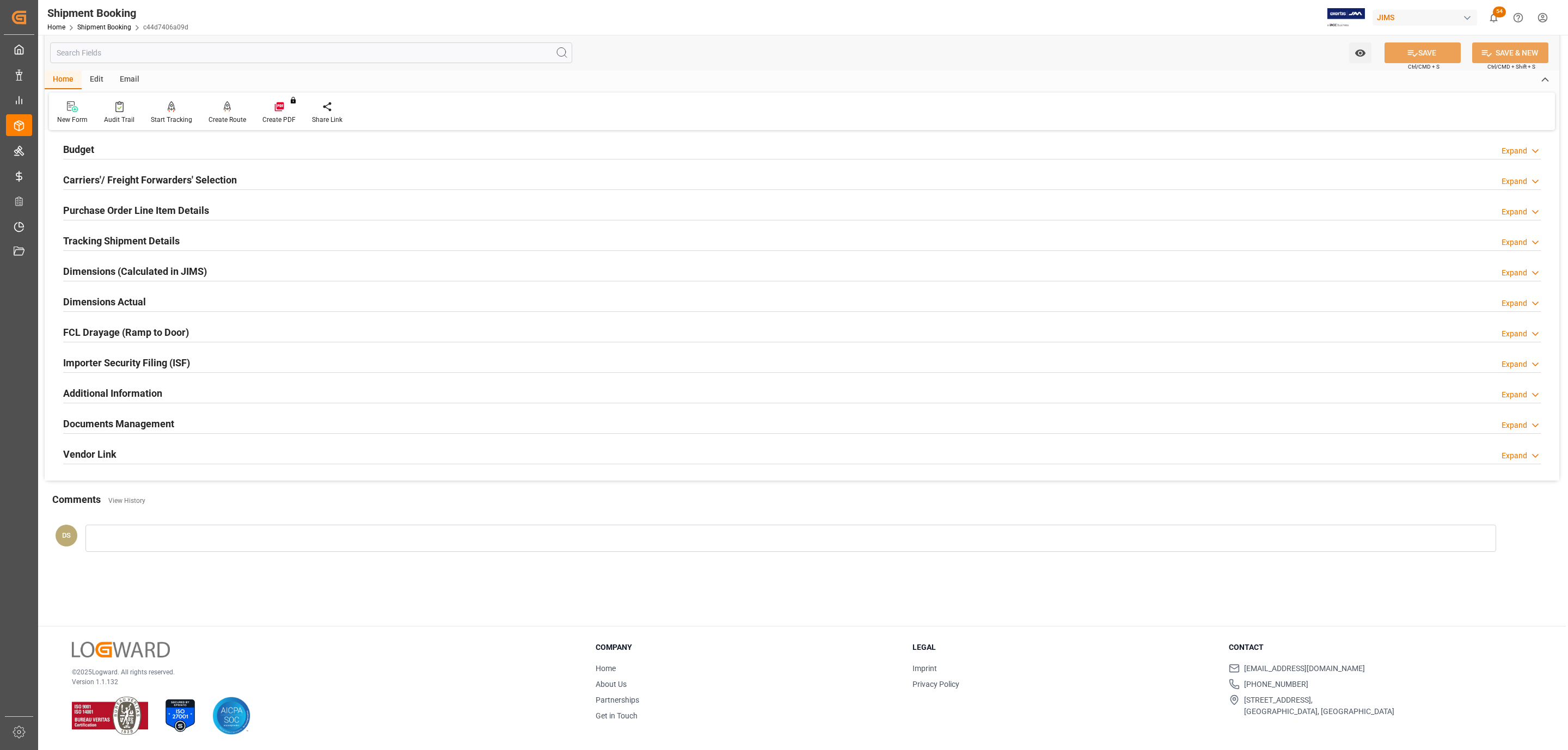
scroll to position [118, 0]
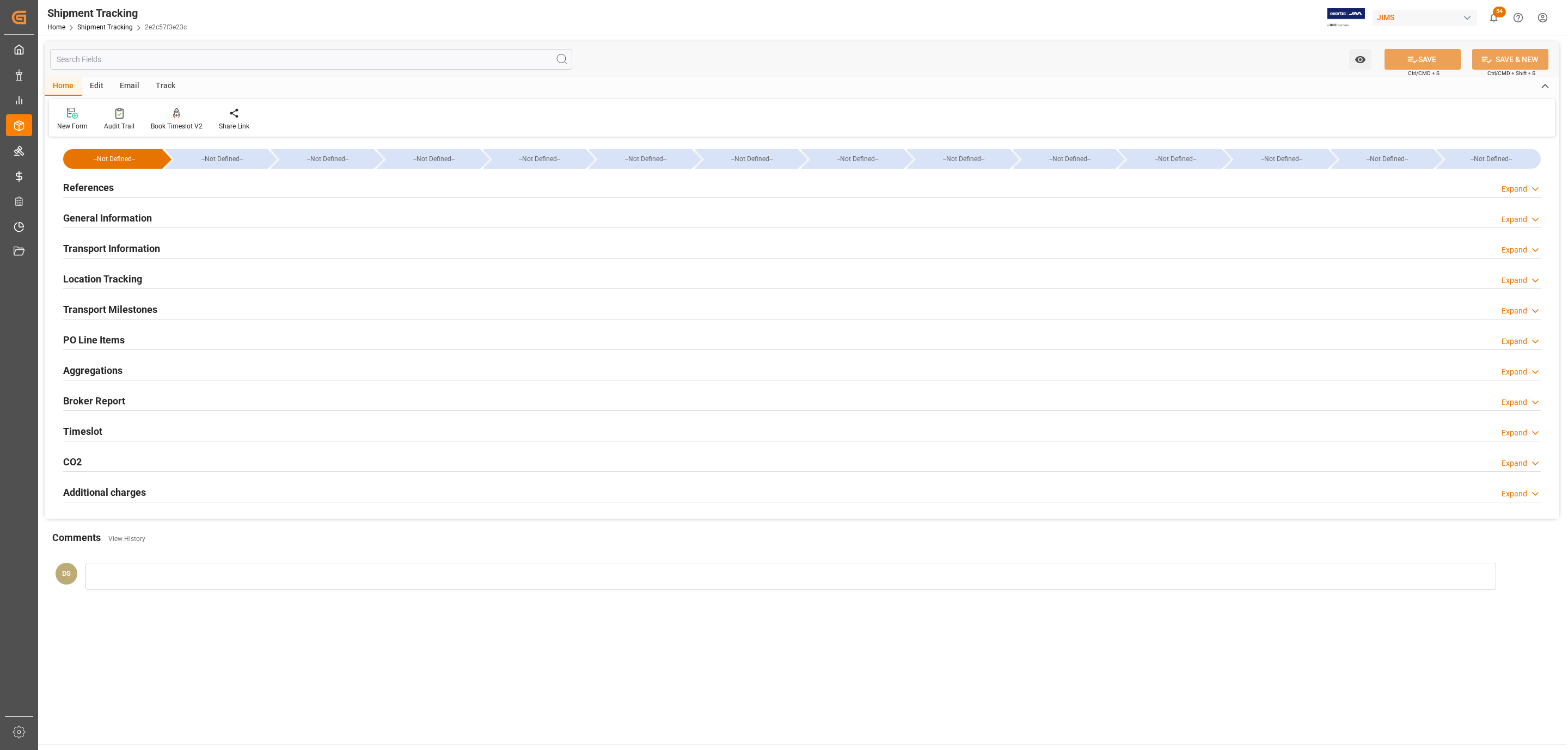
click at [142, 244] on h2 "Transport Information" at bounding box center [112, 248] width 97 height 14
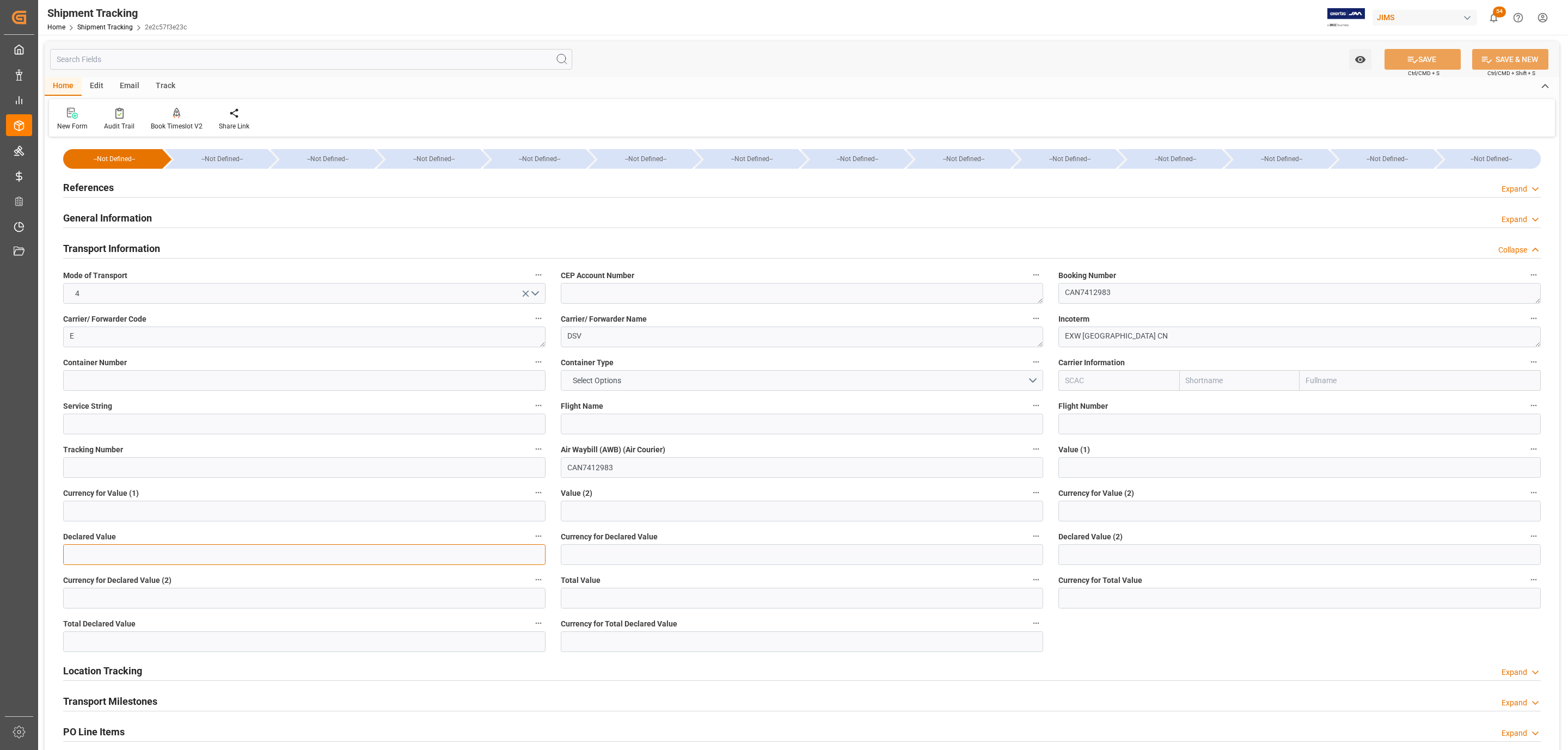
click at [111, 545] on input "text" at bounding box center [304, 554] width 482 height 21
type input "10400"
type input "USD"
click at [1436, 61] on button "SAVE" at bounding box center [1422, 59] width 76 height 21
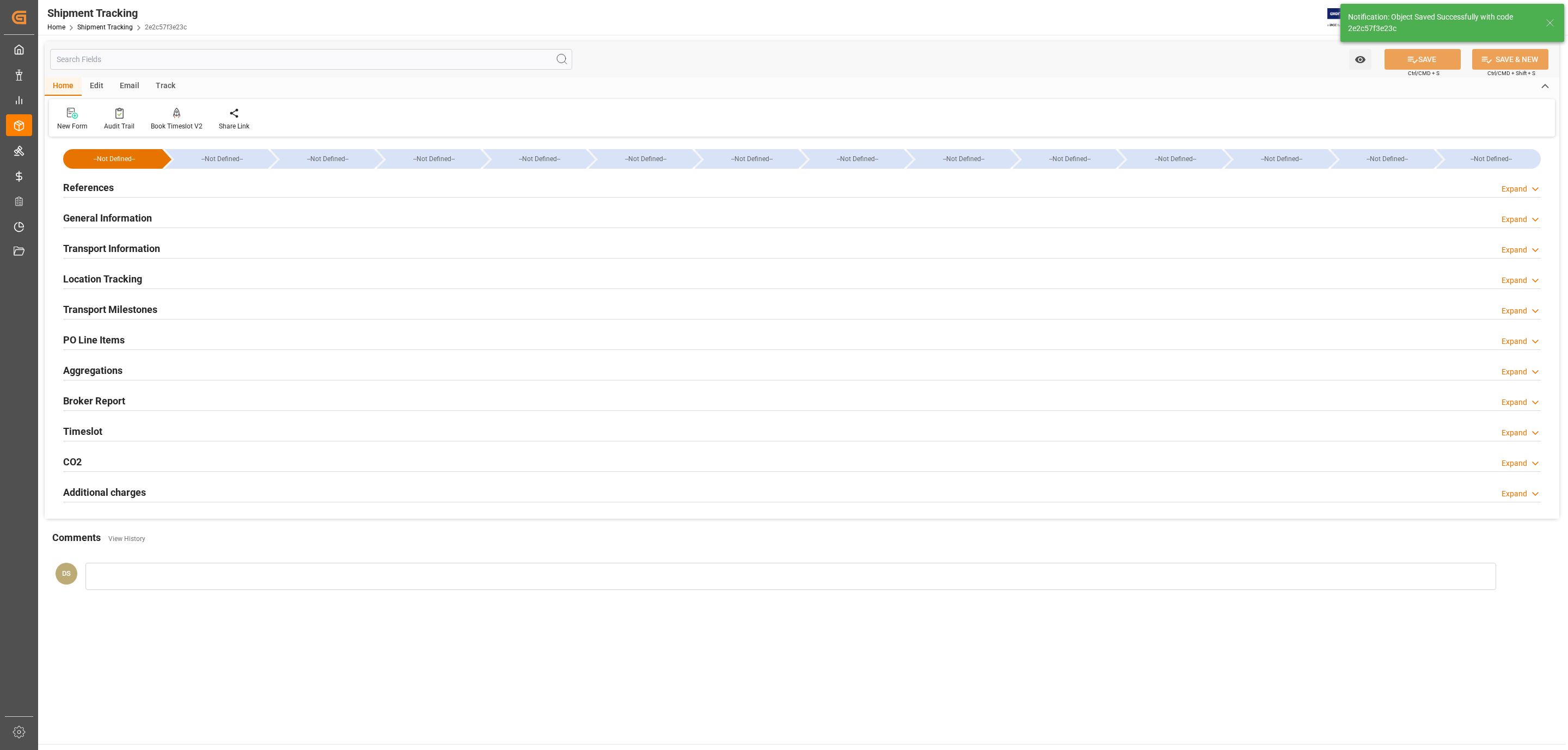
click at [158, 309] on div "Transport Milestones Expand" at bounding box center [802, 308] width 1478 height 21
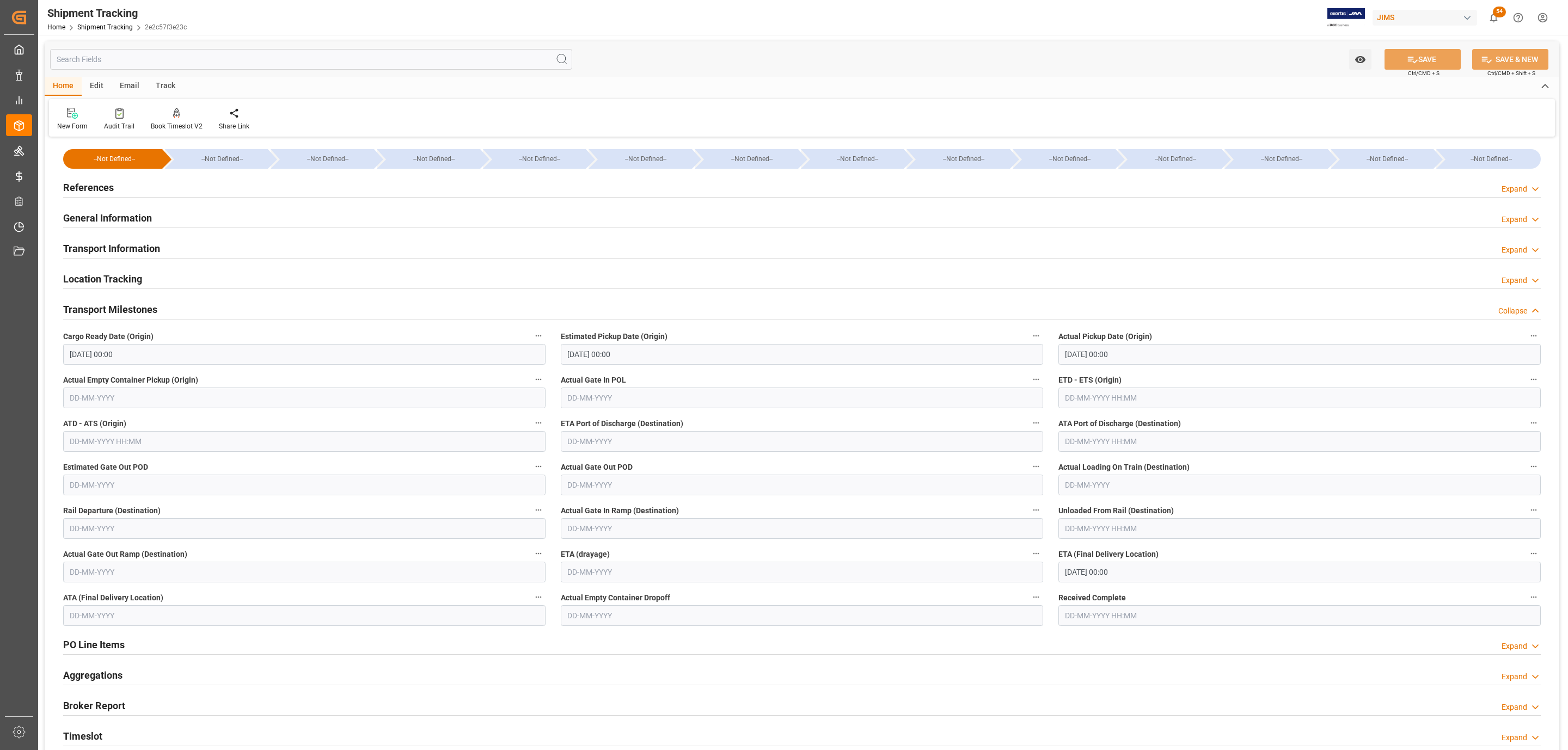
click at [148, 253] on h2 "Transport Information" at bounding box center [112, 248] width 97 height 14
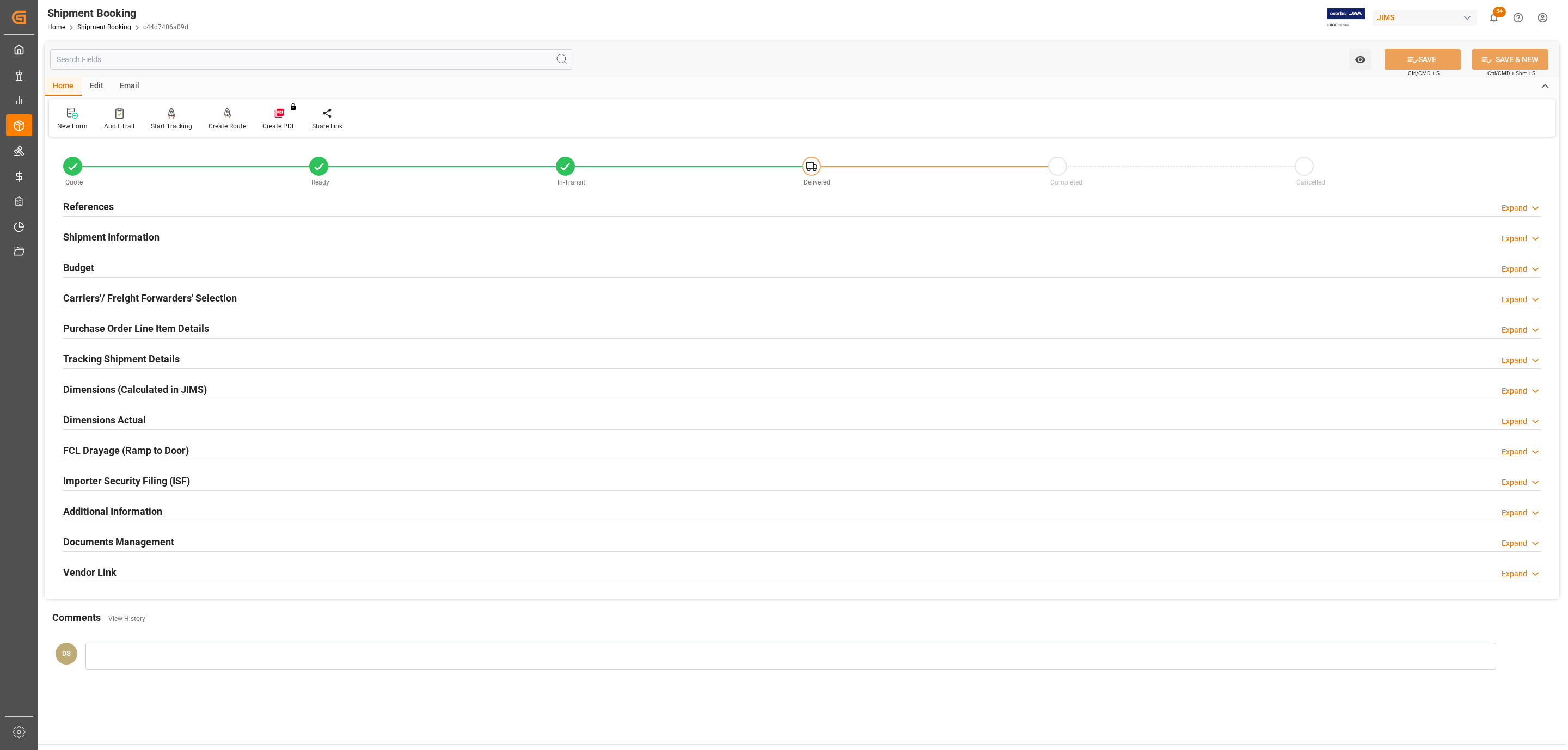
click at [236, 544] on div "Documents Management Expand" at bounding box center [802, 541] width 1478 height 21
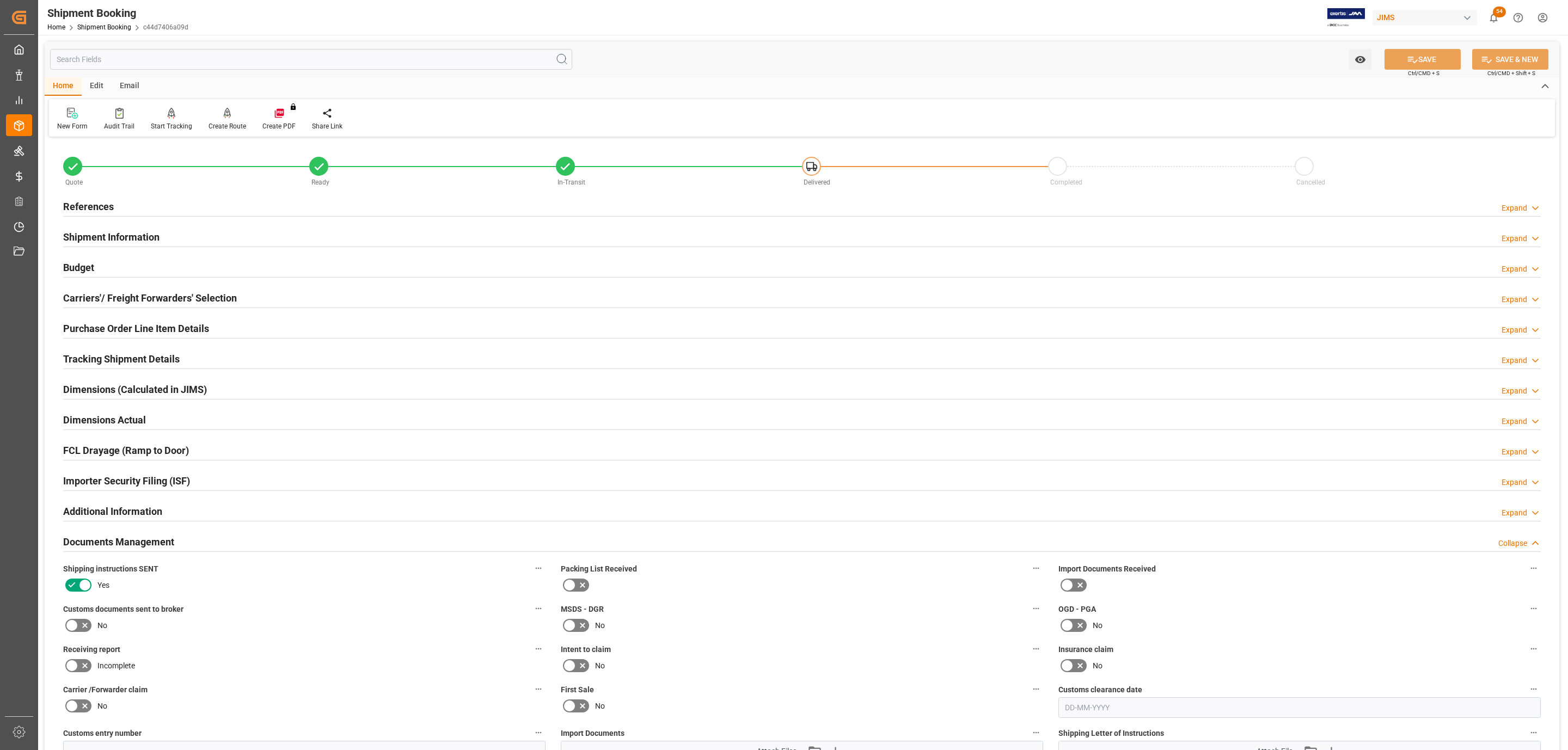
click at [72, 623] on icon at bounding box center [72, 625] width 13 height 13
click at [0, 0] on input "checkbox" at bounding box center [0, 0] width 0 height 0
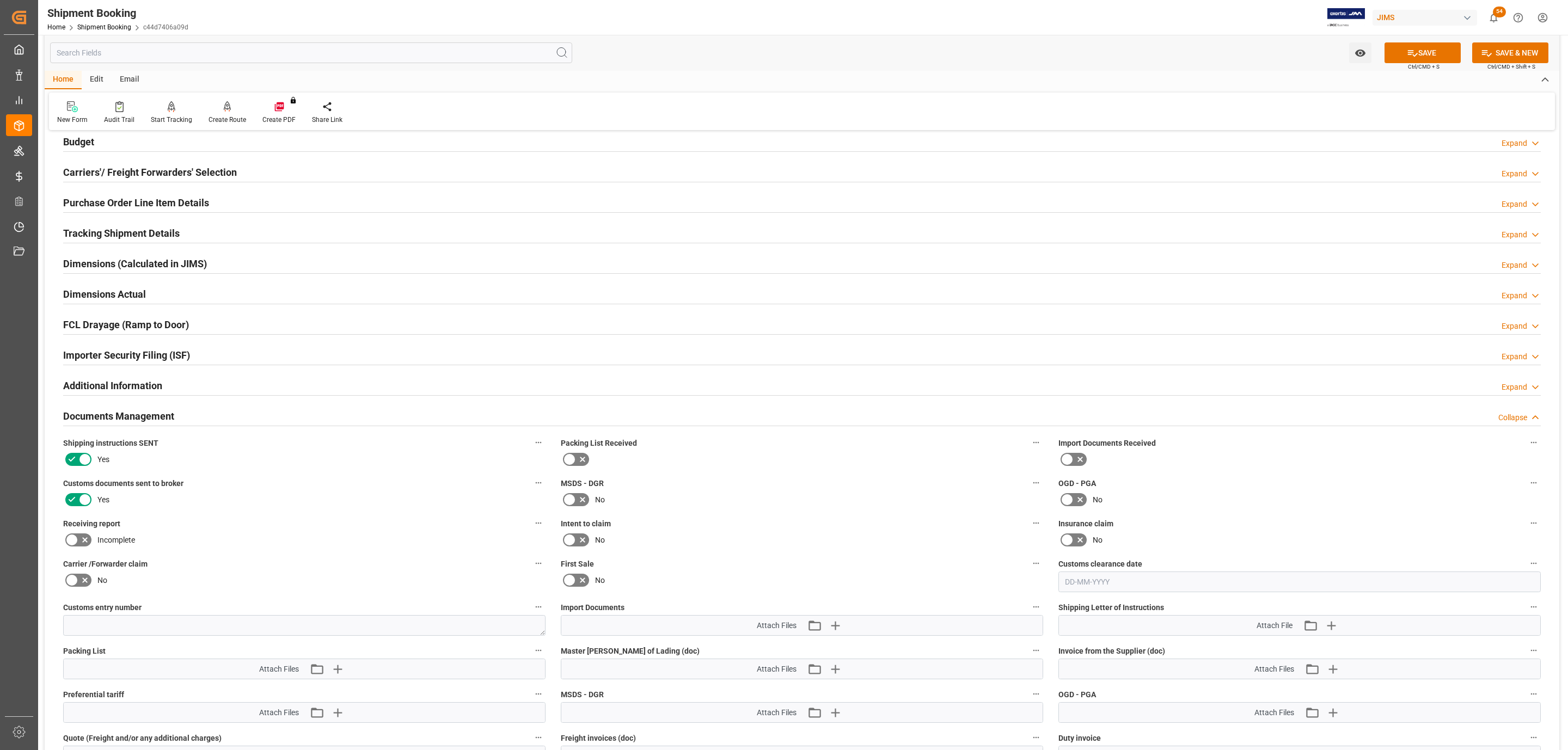
scroll to position [245, 0]
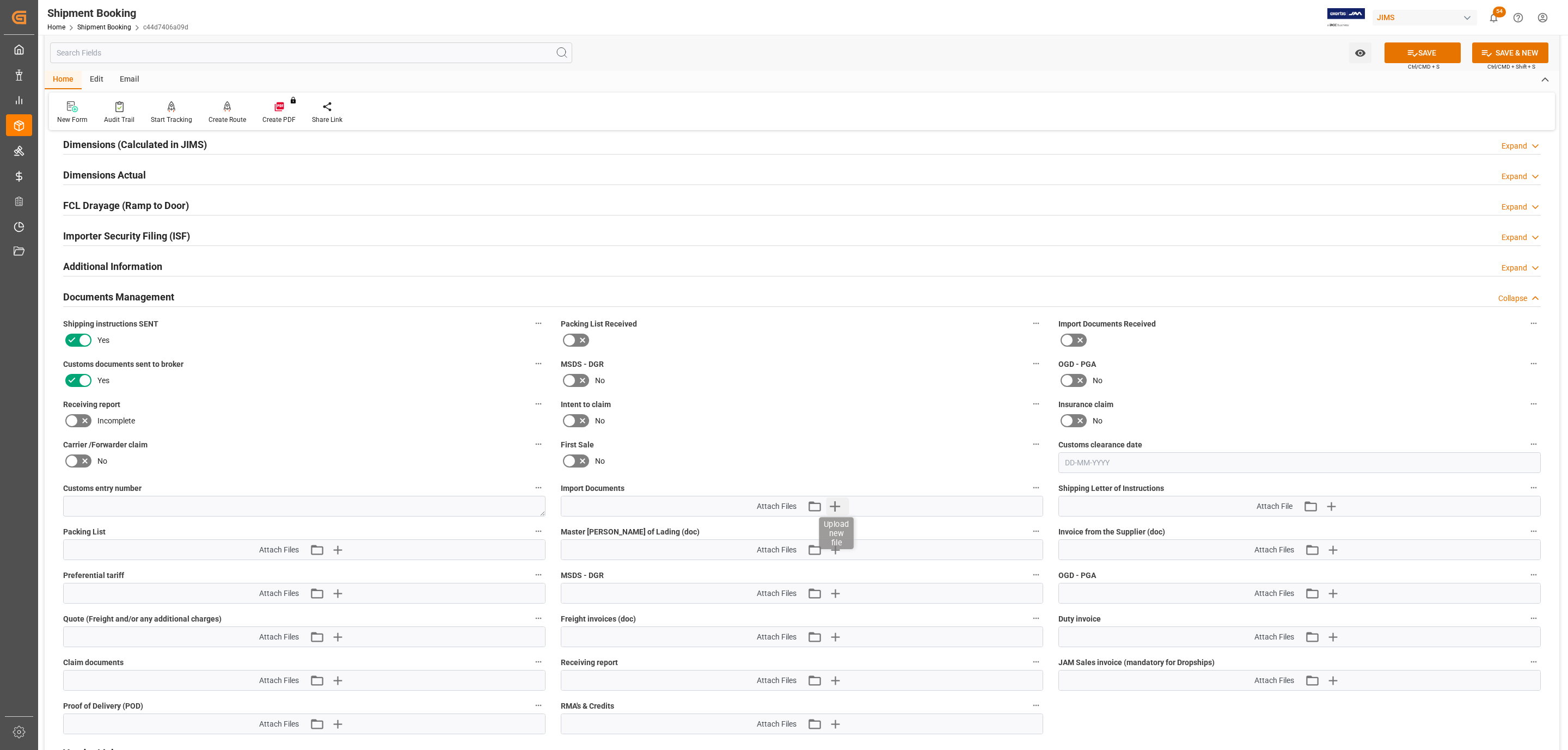
click at [841, 508] on icon "button" at bounding box center [835, 506] width 18 height 18
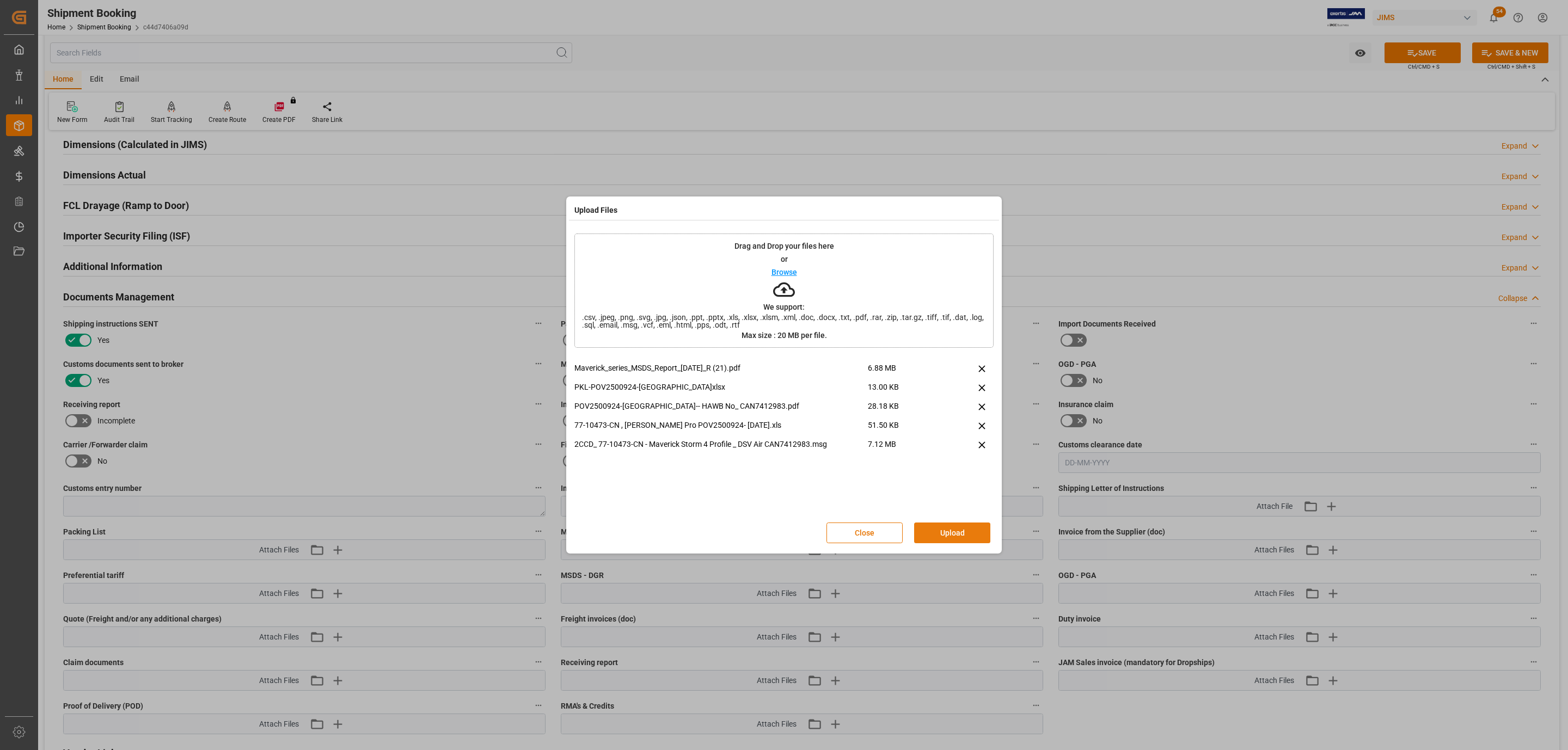
click at [956, 527] on button "Upload" at bounding box center [952, 533] width 76 height 21
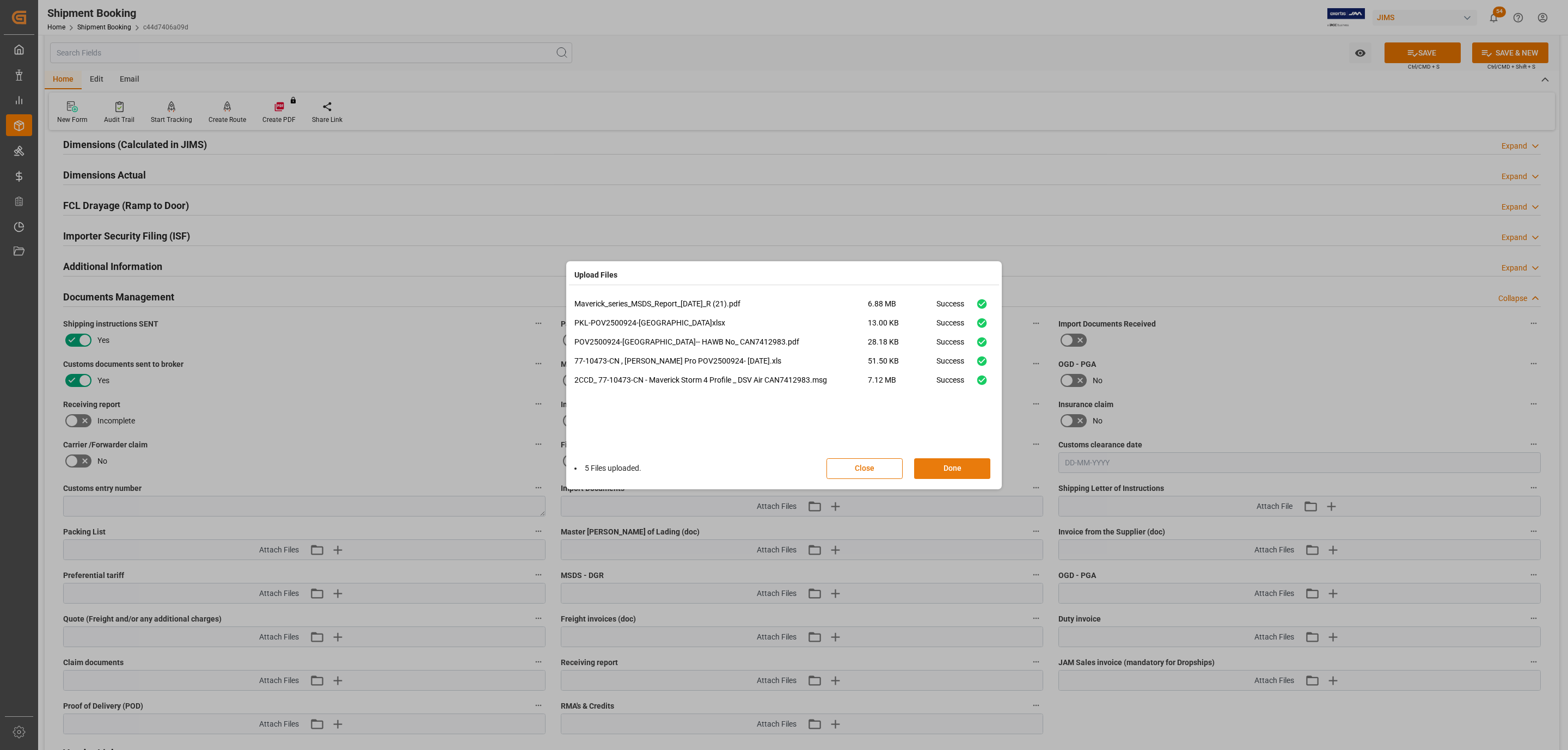
click at [945, 461] on button "Done" at bounding box center [952, 468] width 76 height 21
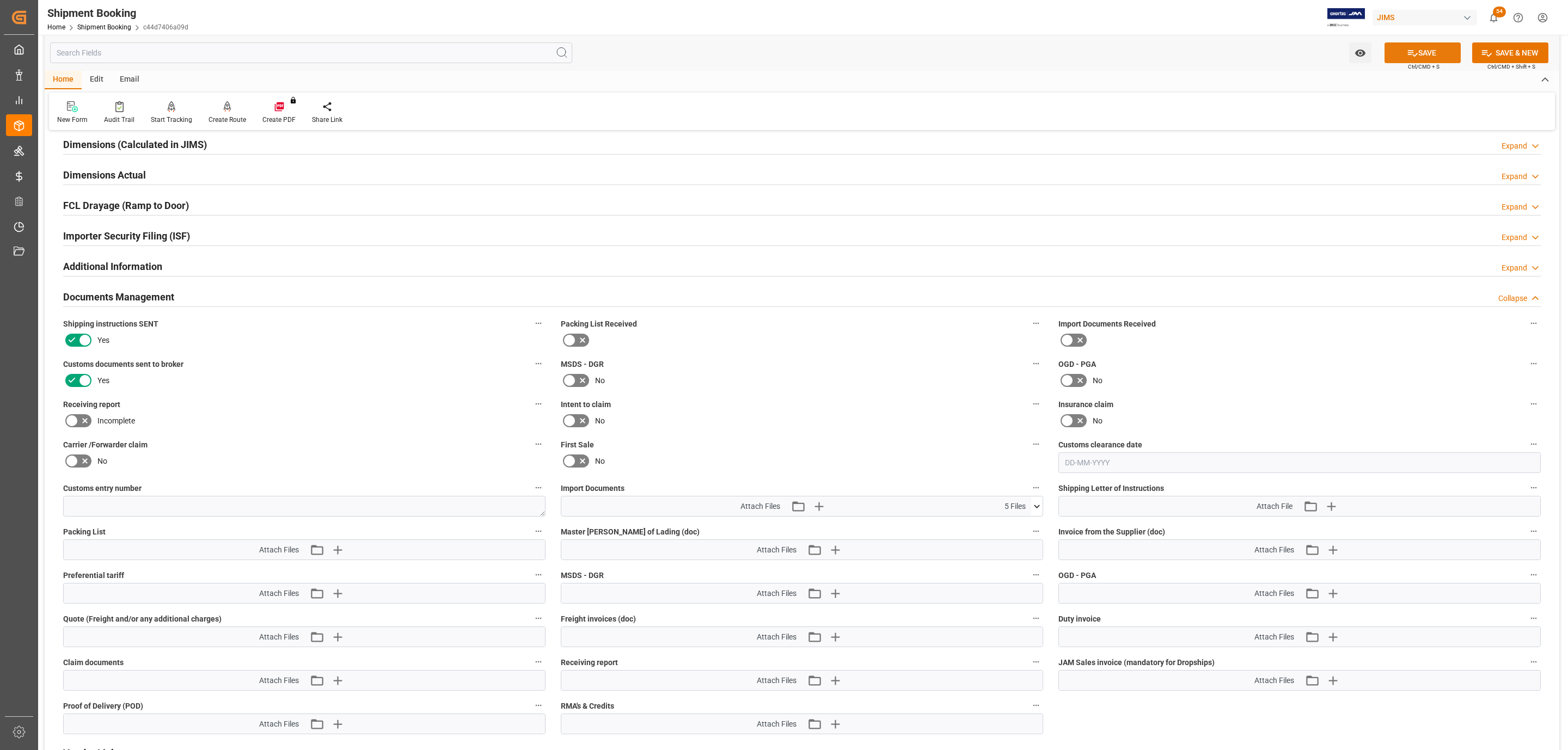
click at [1439, 46] on button "SAVE" at bounding box center [1422, 53] width 76 height 21
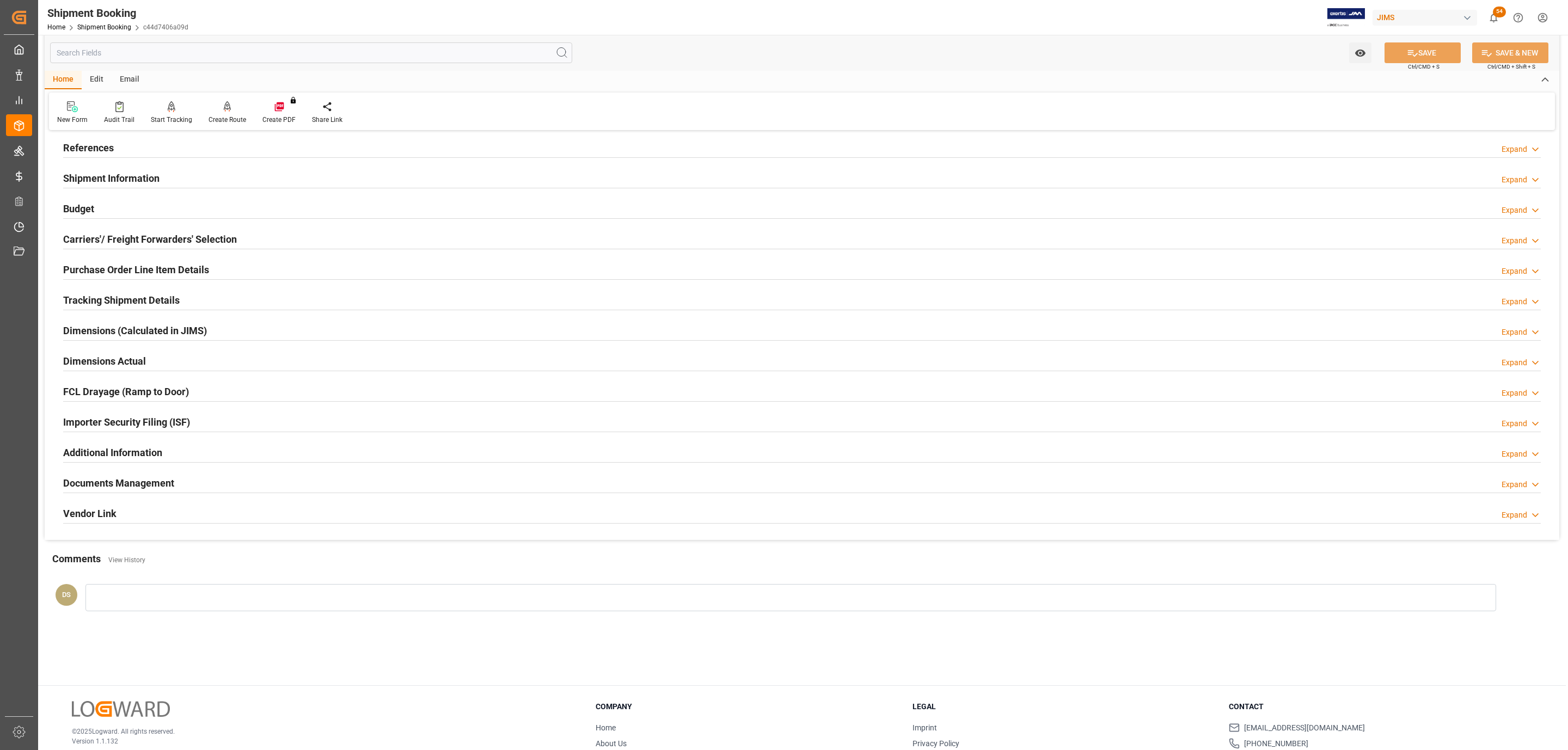
scroll to position [0, 0]
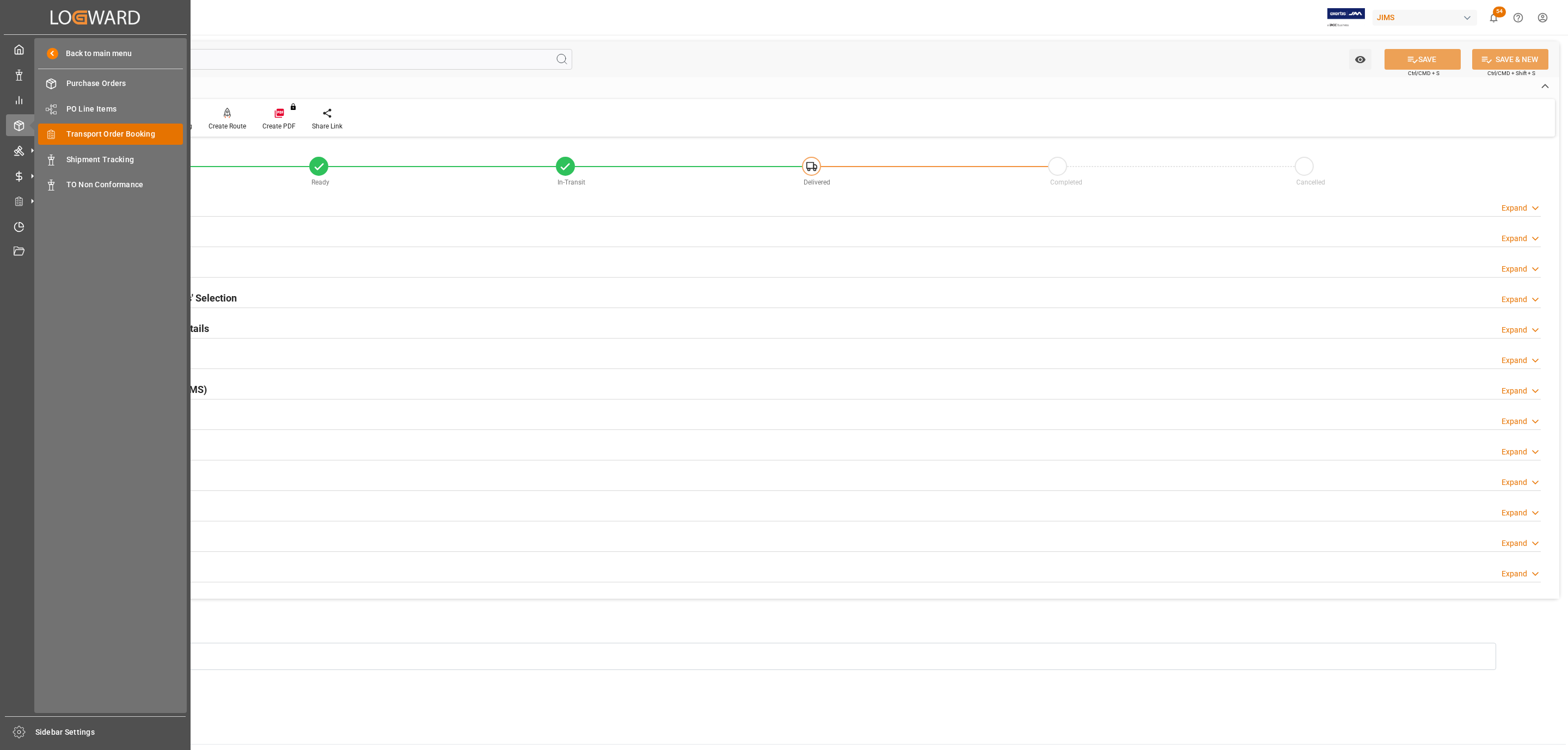
click at [131, 142] on div "Transport Order Booking Transport Order Booking" at bounding box center [110, 134] width 145 height 21
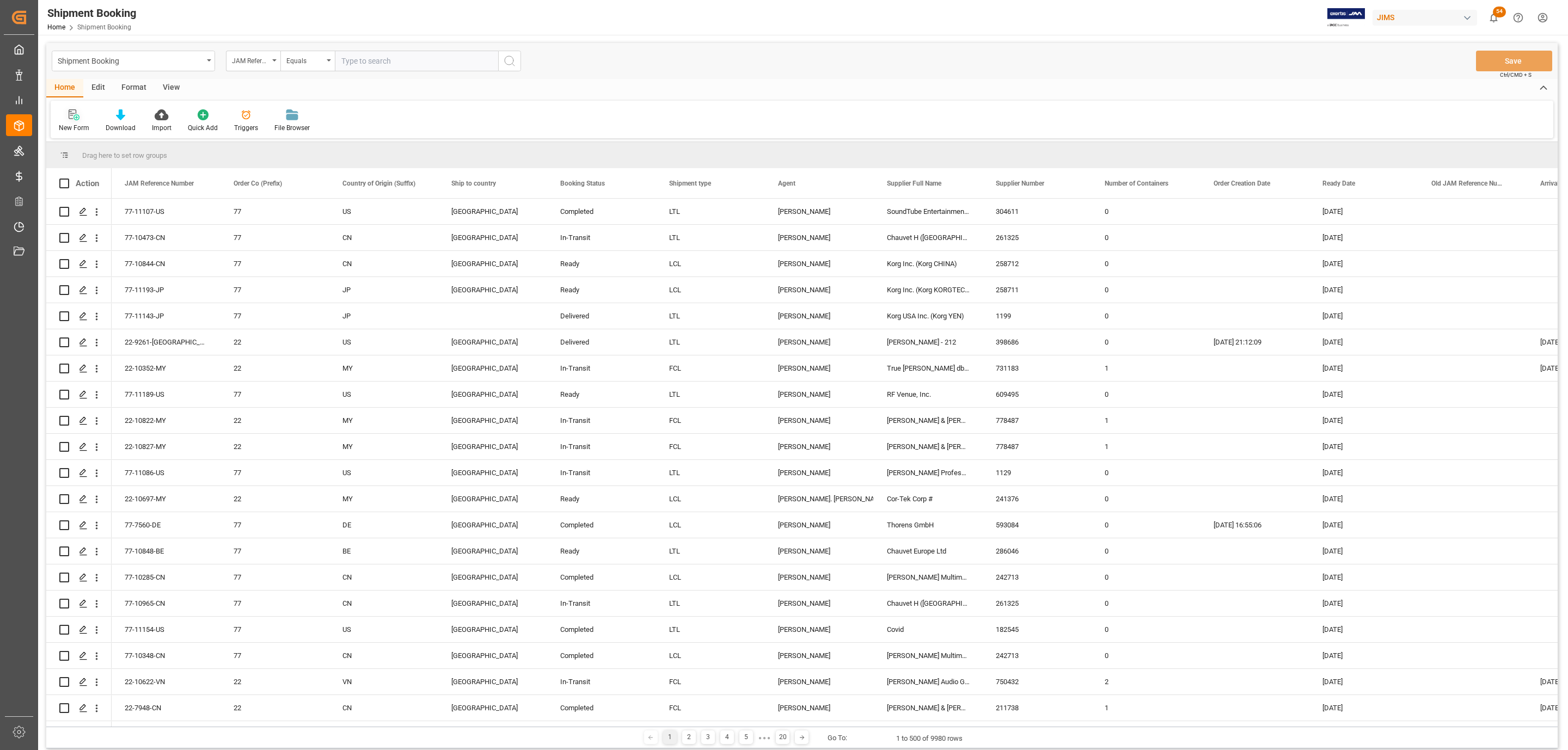
click at [63, 117] on div at bounding box center [74, 114] width 31 height 11
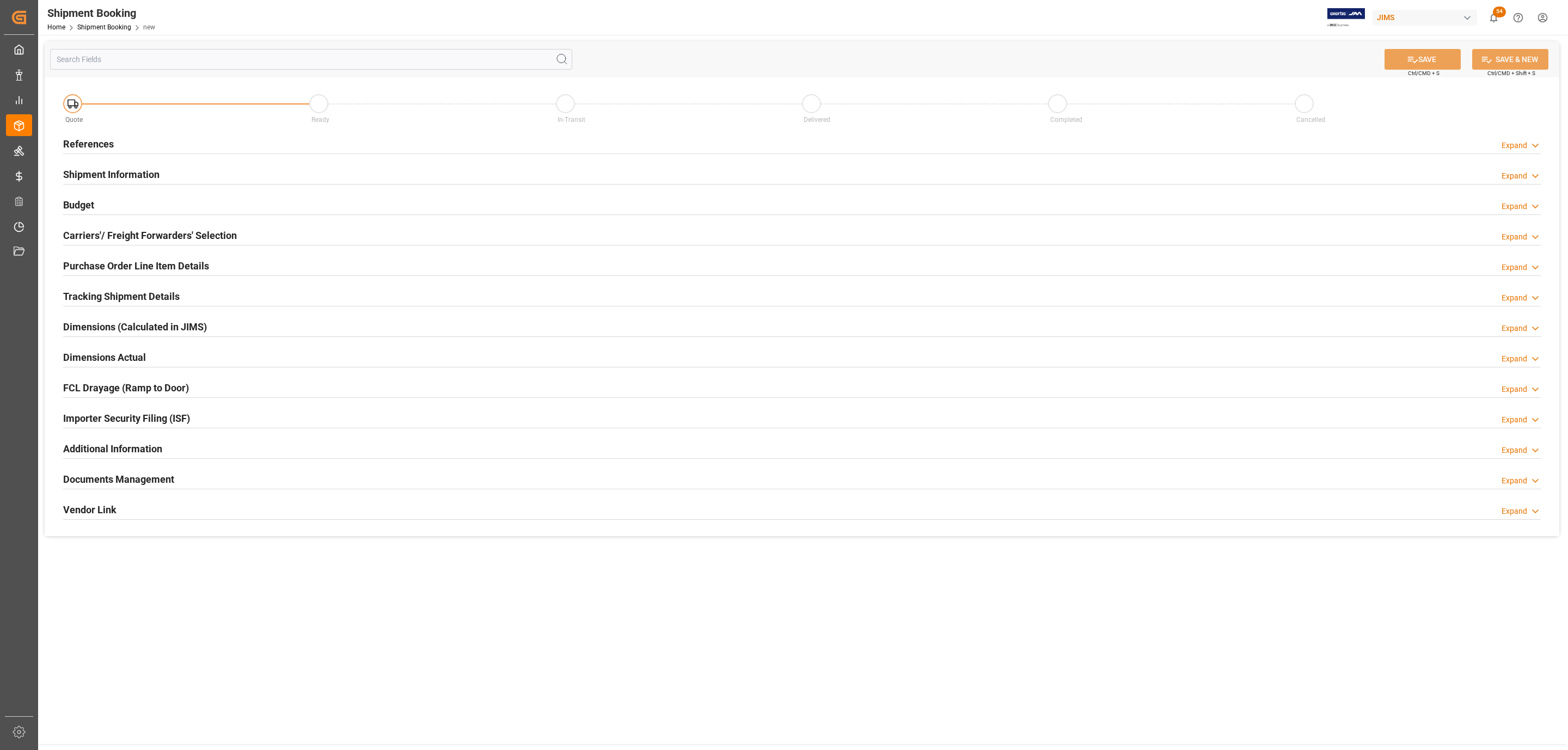
click at [178, 146] on div "References Expand" at bounding box center [802, 143] width 1478 height 21
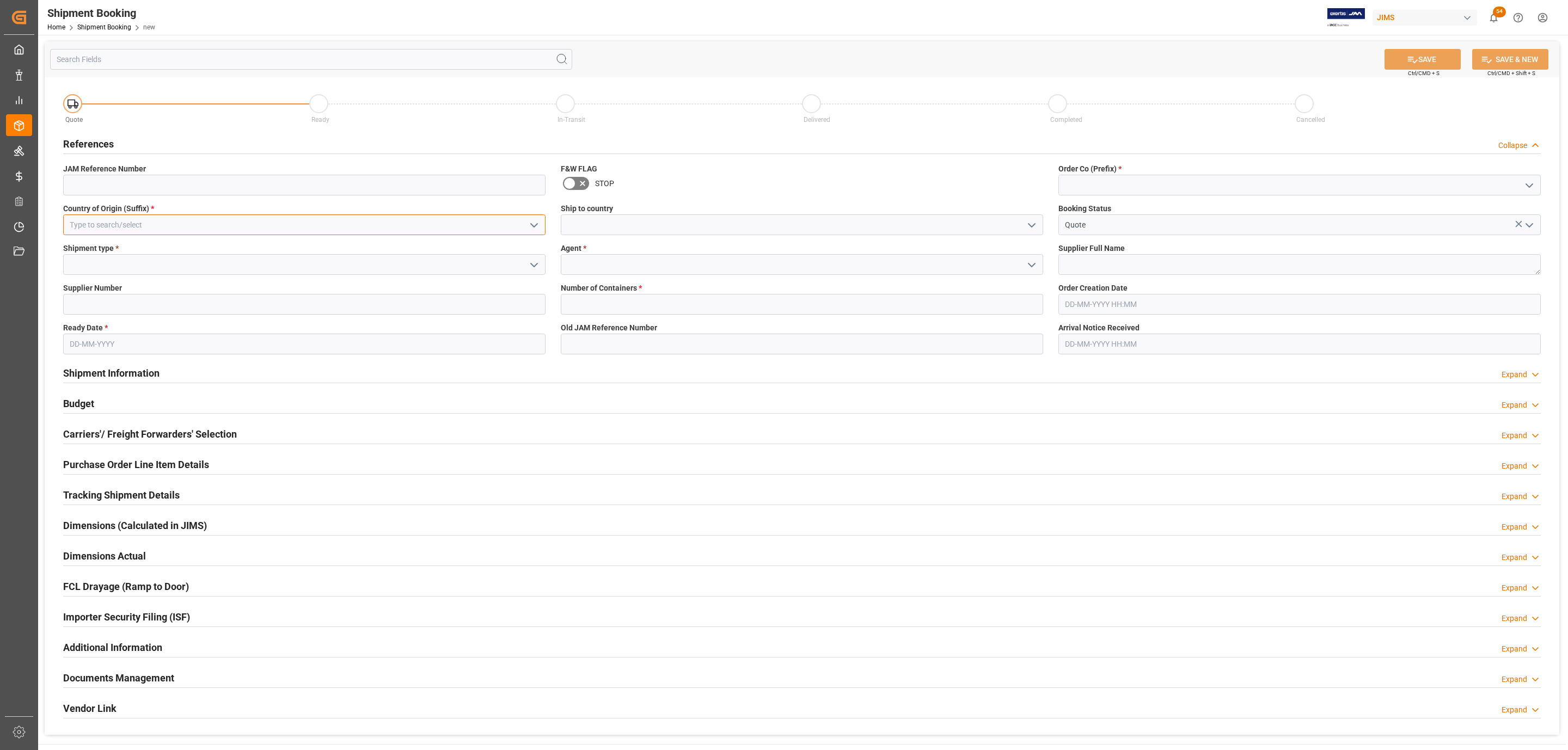
click at [322, 223] on input at bounding box center [304, 225] width 482 height 21
click at [283, 249] on div "US" at bounding box center [304, 249] width 481 height 24
type input "US"
click at [530, 264] on icon "open menu" at bounding box center [534, 265] width 13 height 13
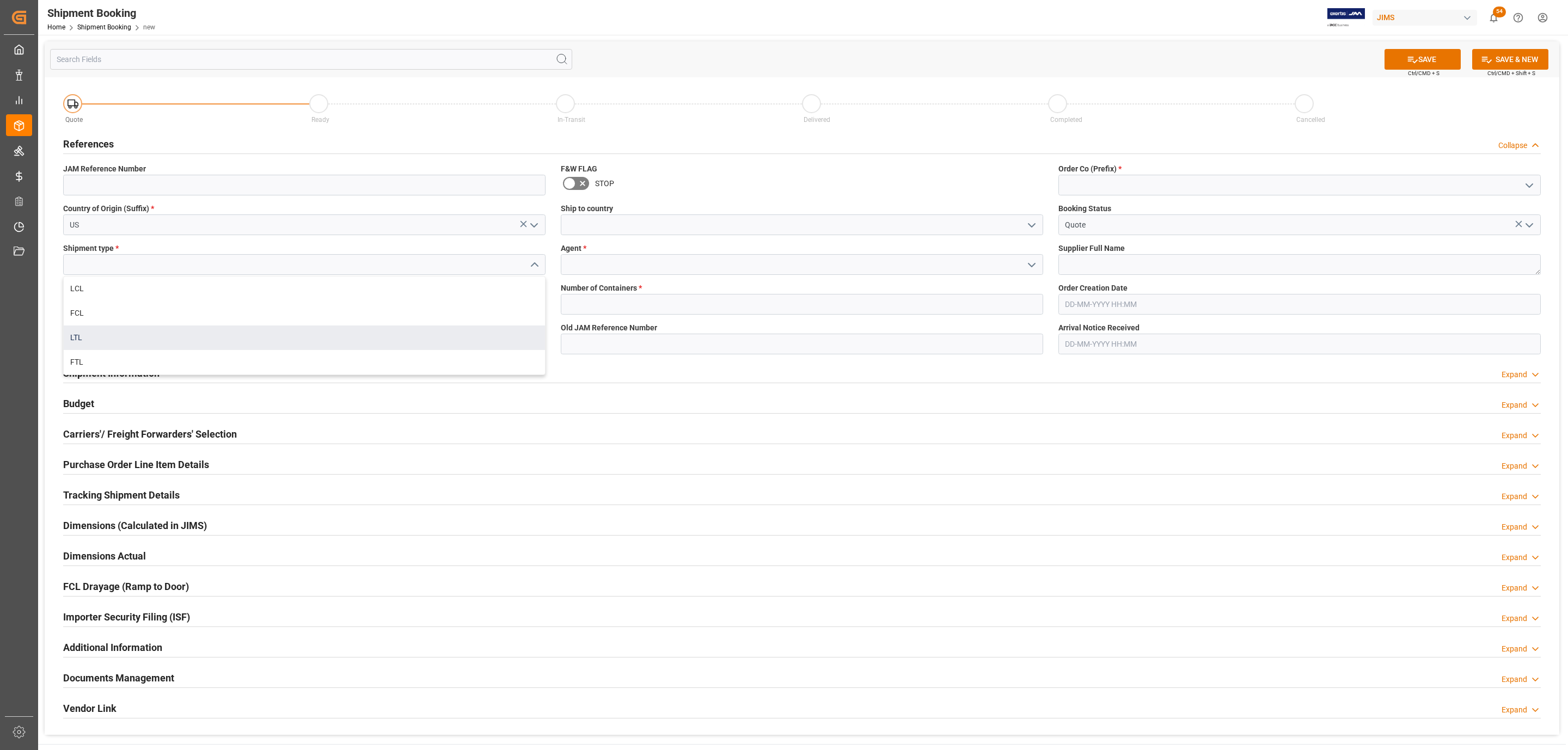
click at [183, 326] on div "LTL" at bounding box center [304, 338] width 481 height 24
type input "LTL"
click at [141, 303] on input at bounding box center [304, 304] width 482 height 21
paste input "381186"
type input "381186"
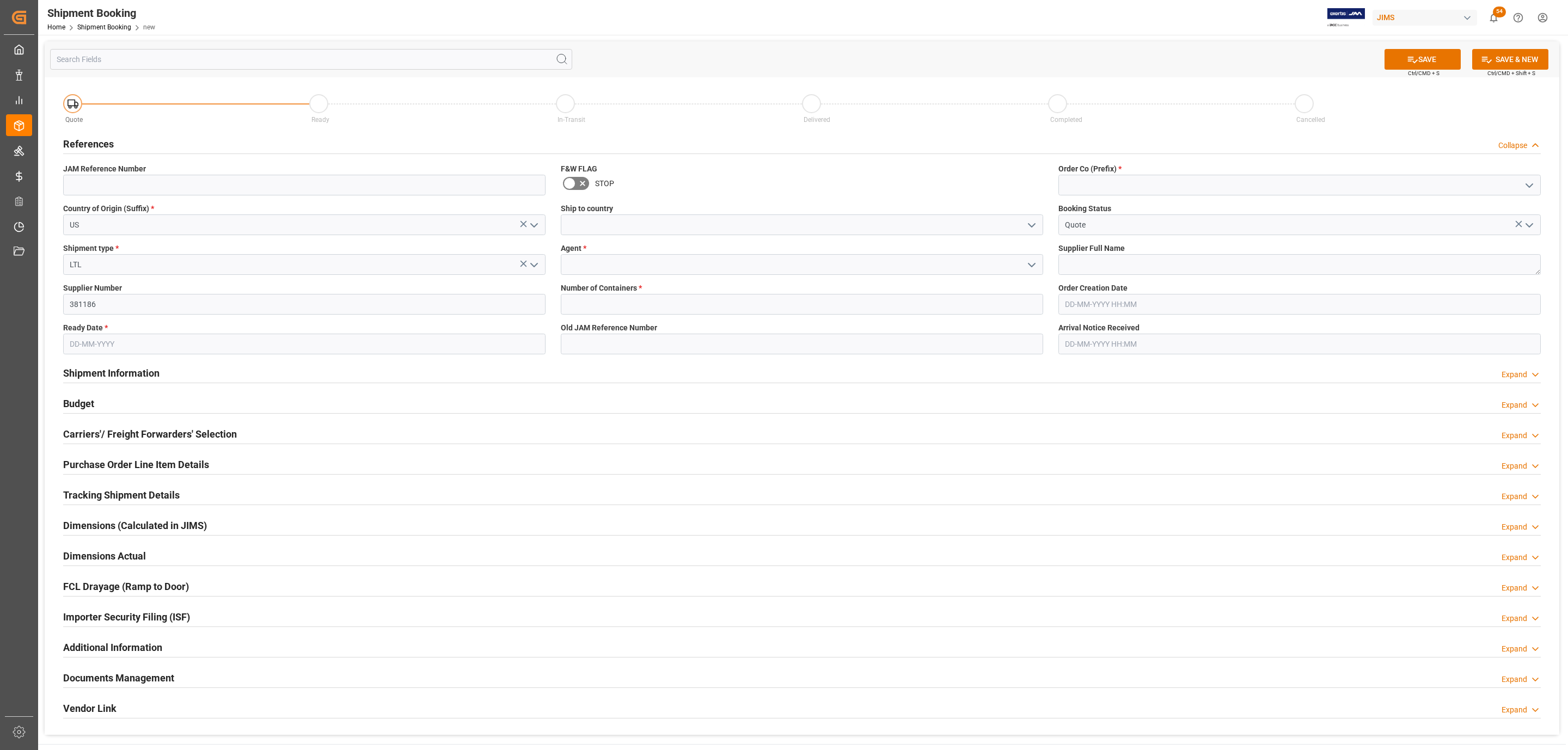
click at [97, 346] on input "text" at bounding box center [304, 344] width 482 height 21
click at [119, 478] on span "24" at bounding box center [119, 474] width 7 height 8
type input "[DATE]"
drag, startPoint x: 1024, startPoint y: 224, endPoint x: 1006, endPoint y: 224, distance: 18.0
click at [1025, 224] on icon "open menu" at bounding box center [1031, 225] width 13 height 13
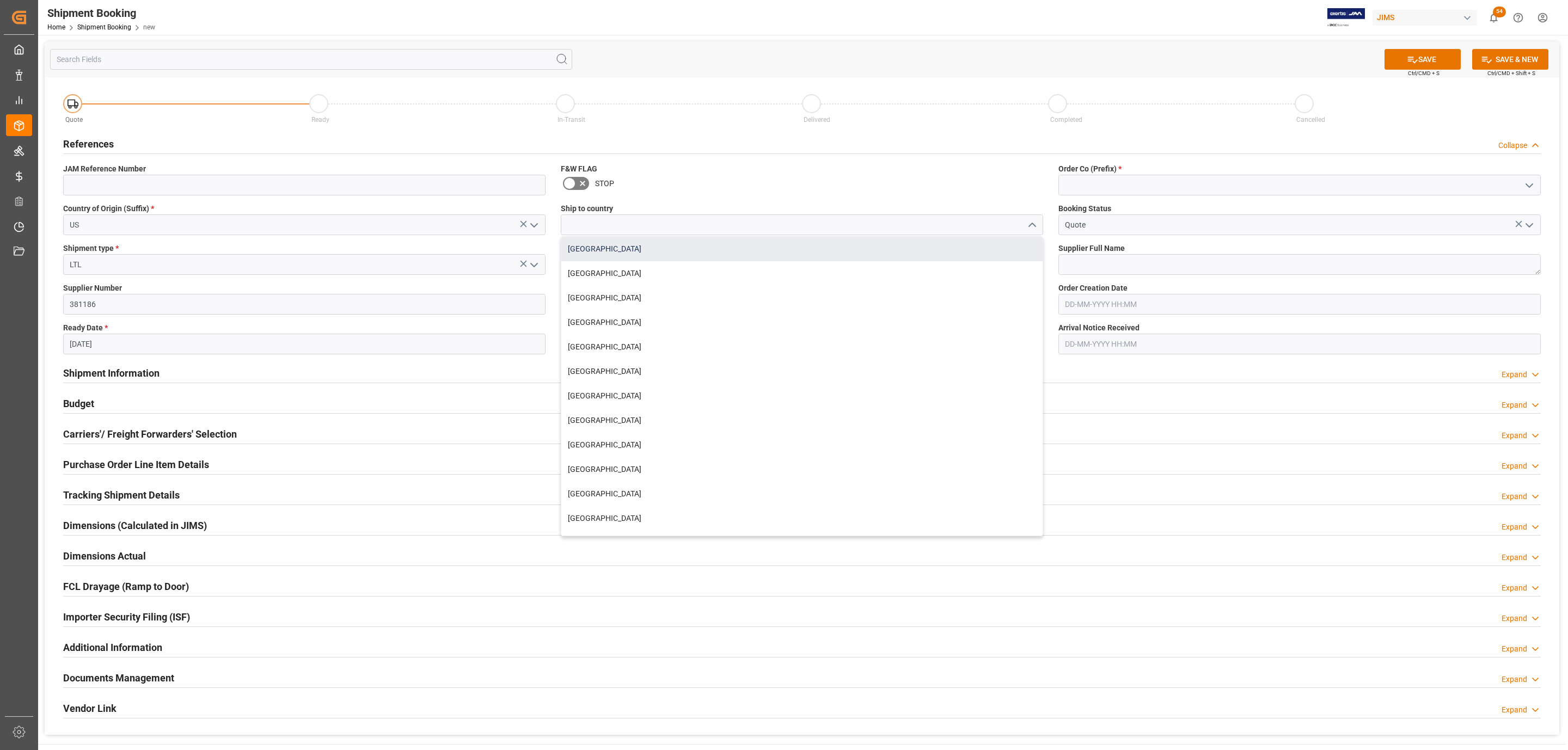
click at [613, 256] on div "[GEOGRAPHIC_DATA]" at bounding box center [802, 249] width 481 height 24
type input "[GEOGRAPHIC_DATA]"
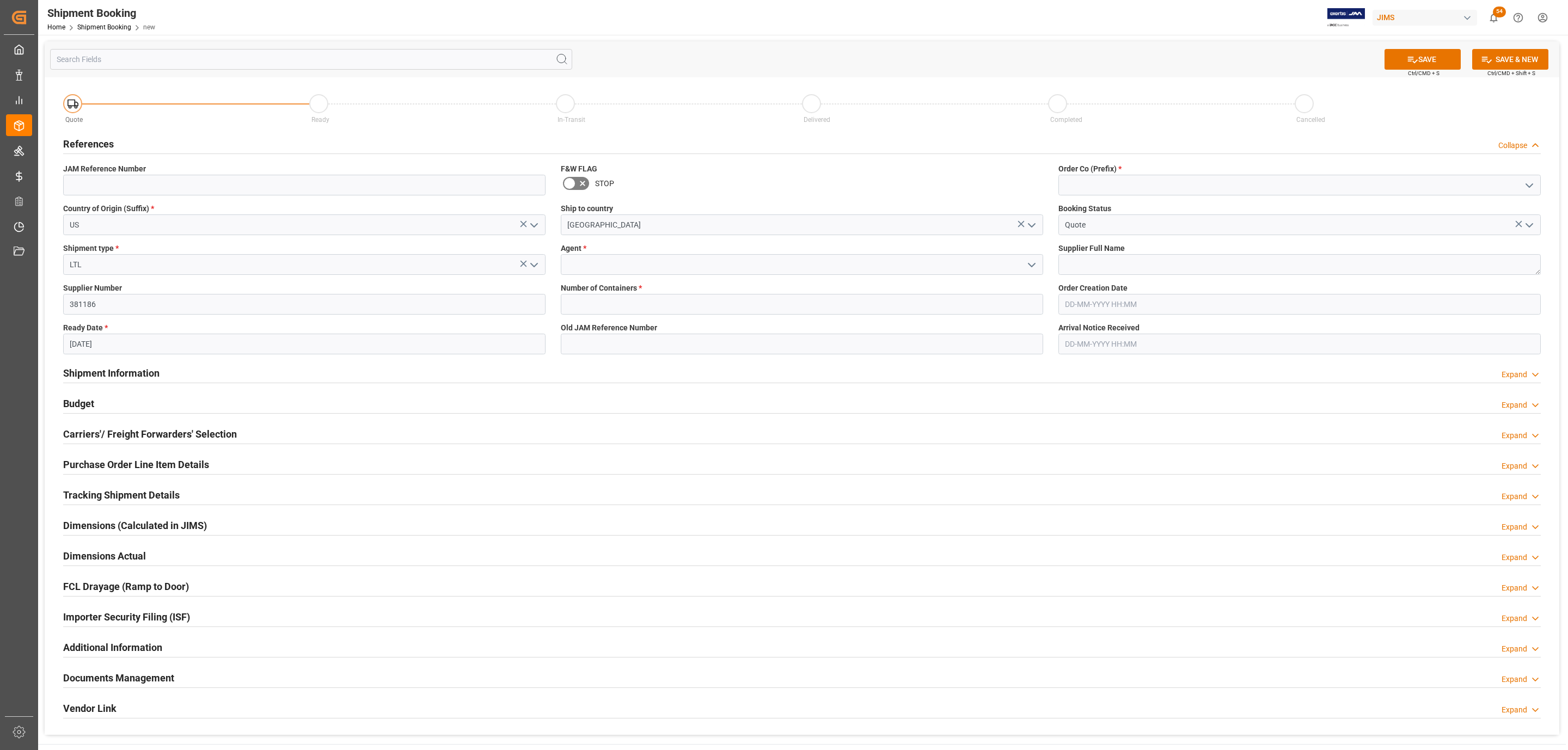
click at [1029, 270] on icon "open menu" at bounding box center [1031, 265] width 13 height 13
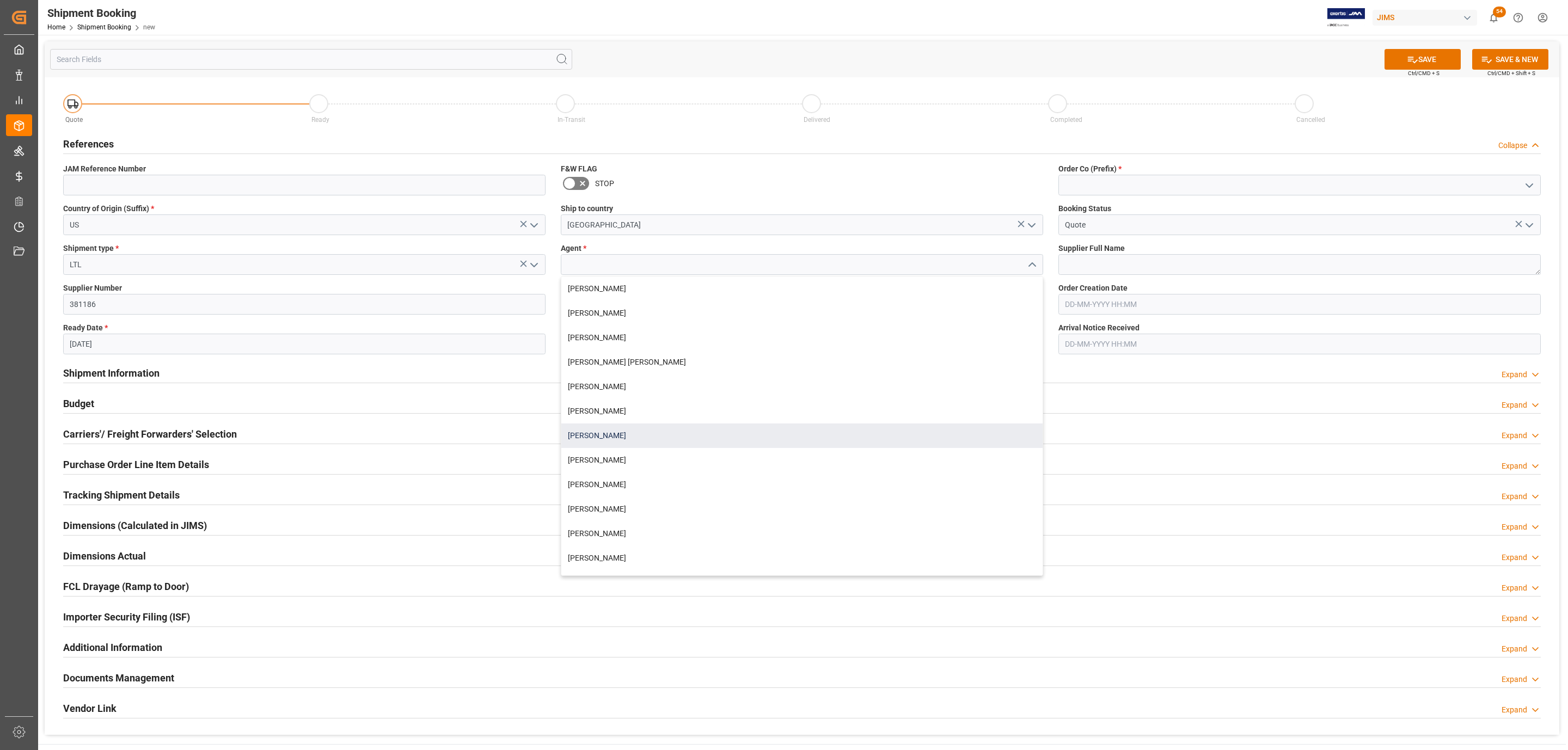
click at [615, 430] on div "[PERSON_NAME]" at bounding box center [802, 436] width 481 height 24
type input "[PERSON_NAME]"
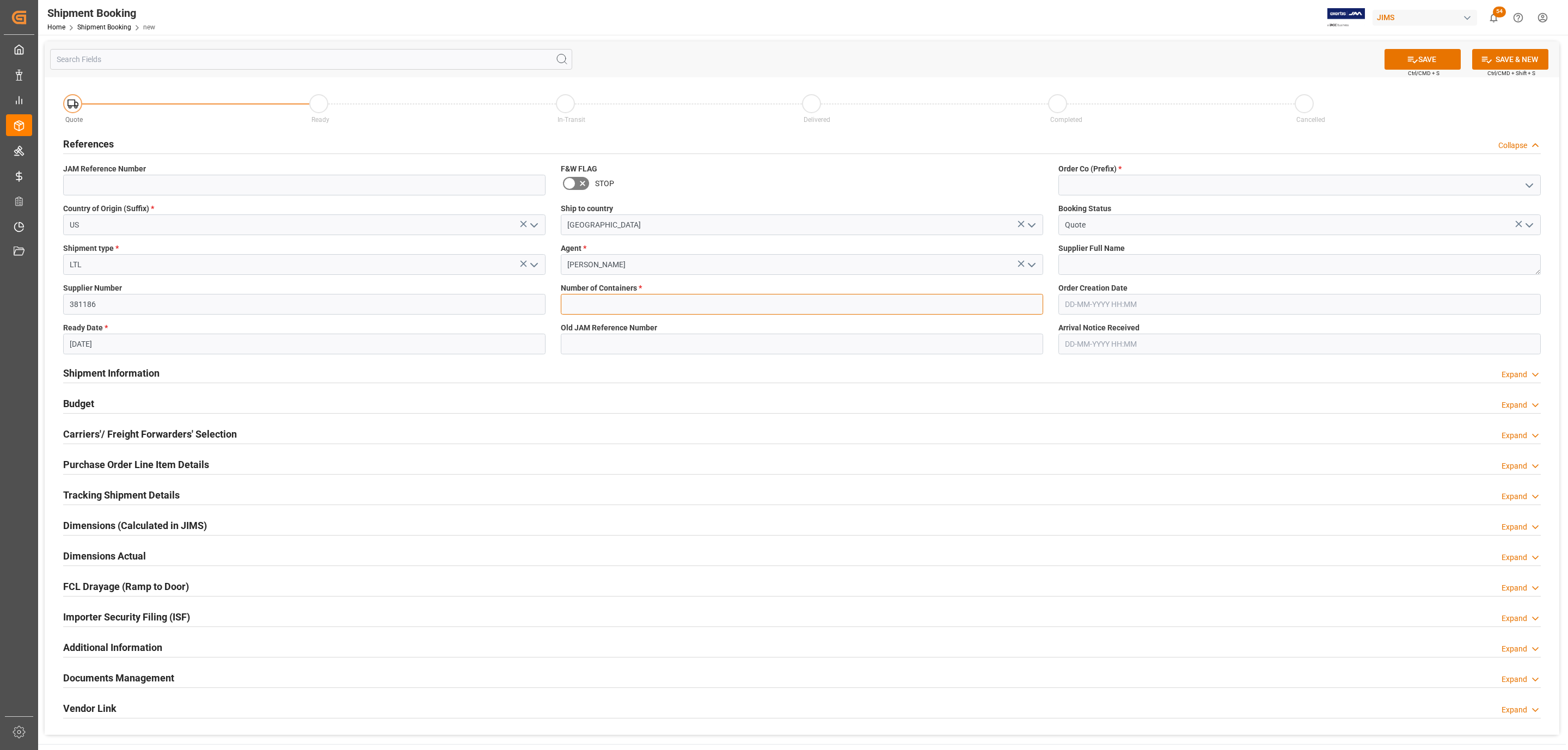
click at [599, 309] on input "text" at bounding box center [802, 304] width 482 height 21
type input "0"
click at [1524, 185] on icon "open menu" at bounding box center [1529, 185] width 13 height 13
click at [1144, 236] on div "77" at bounding box center [1299, 233] width 481 height 24
type input "77"
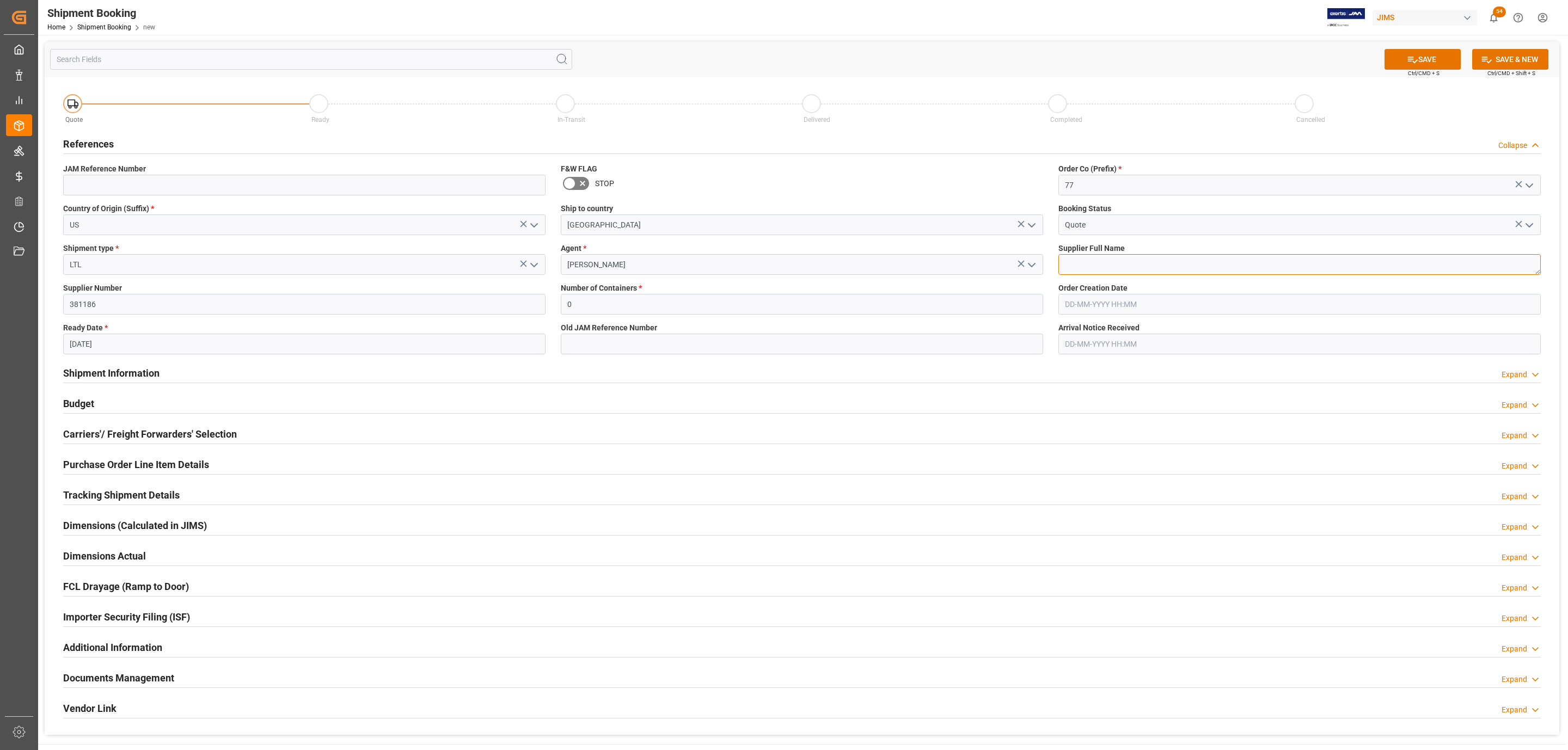
click at [1085, 260] on textarea at bounding box center [1299, 264] width 482 height 21
paste textarea "Williams Sound LLC"
type textarea "Williams Sound LLC"
click at [1431, 55] on button "SAVE" at bounding box center [1422, 59] width 76 height 21
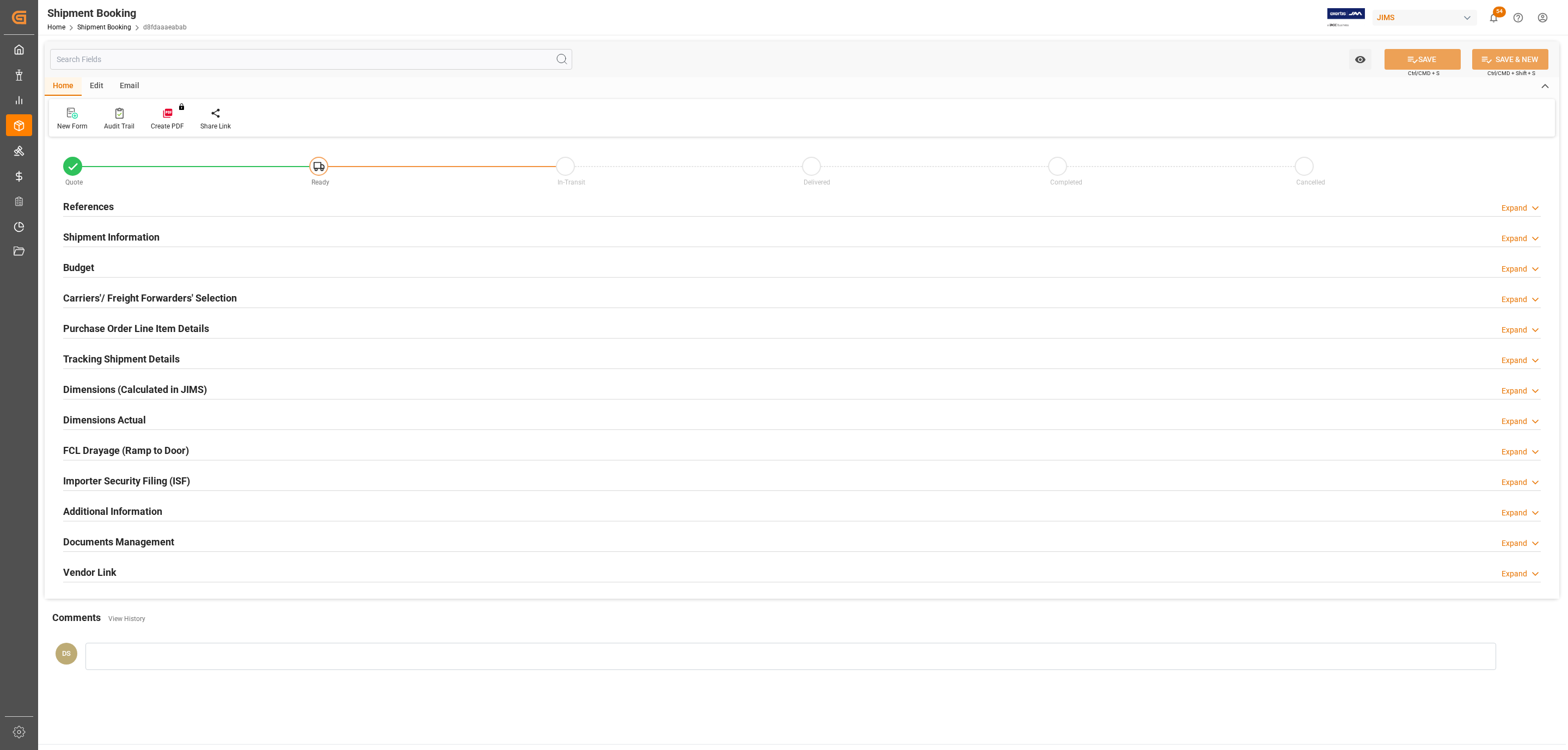
type input "0"
type input "[DATE]"
click at [124, 205] on div "References Expand" at bounding box center [802, 205] width 1478 height 21
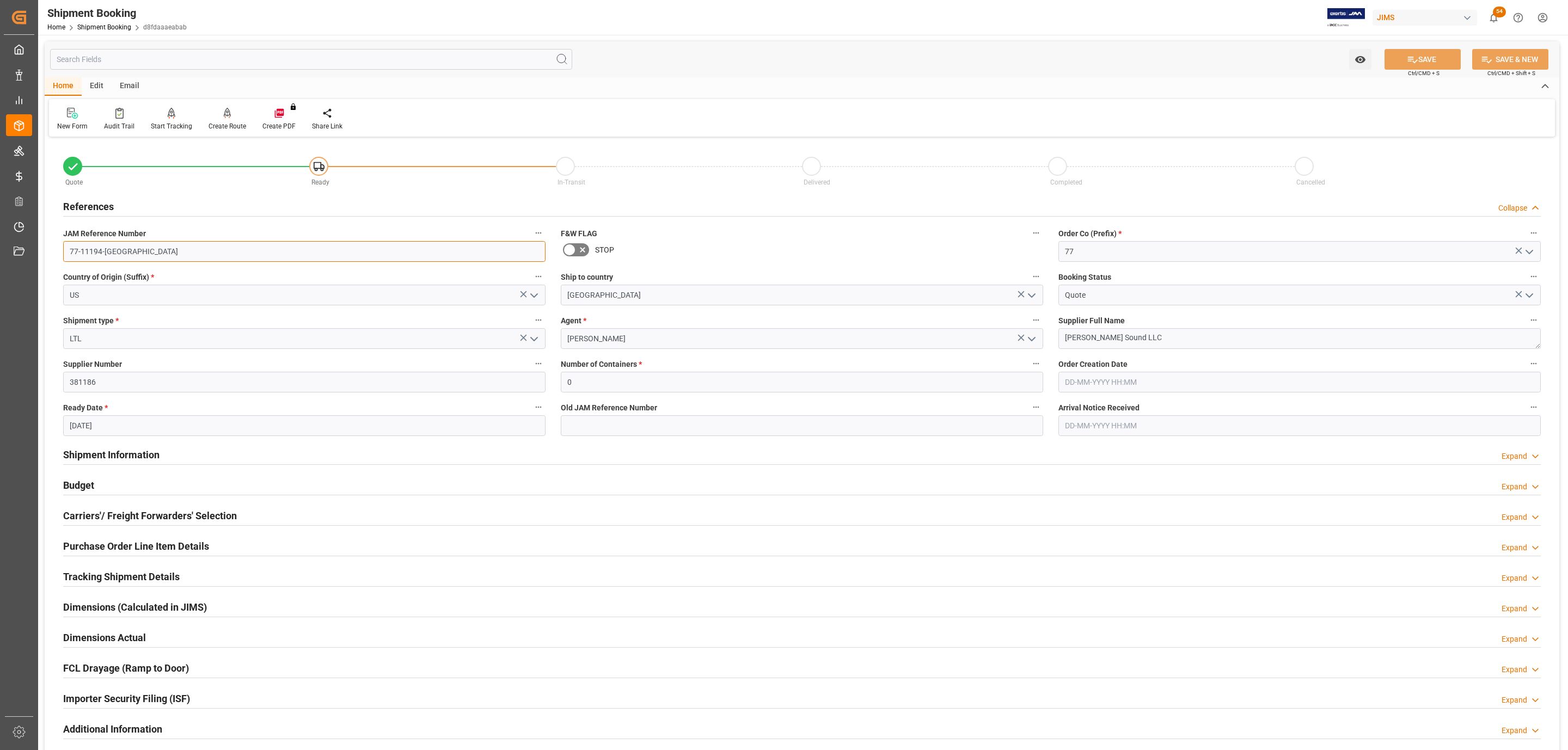
click at [125, 254] on input "77-11194-[GEOGRAPHIC_DATA]" at bounding box center [304, 251] width 482 height 21
click at [167, 513] on h2 "Carriers'/ Freight Forwarders' Selection" at bounding box center [150, 515] width 174 height 14
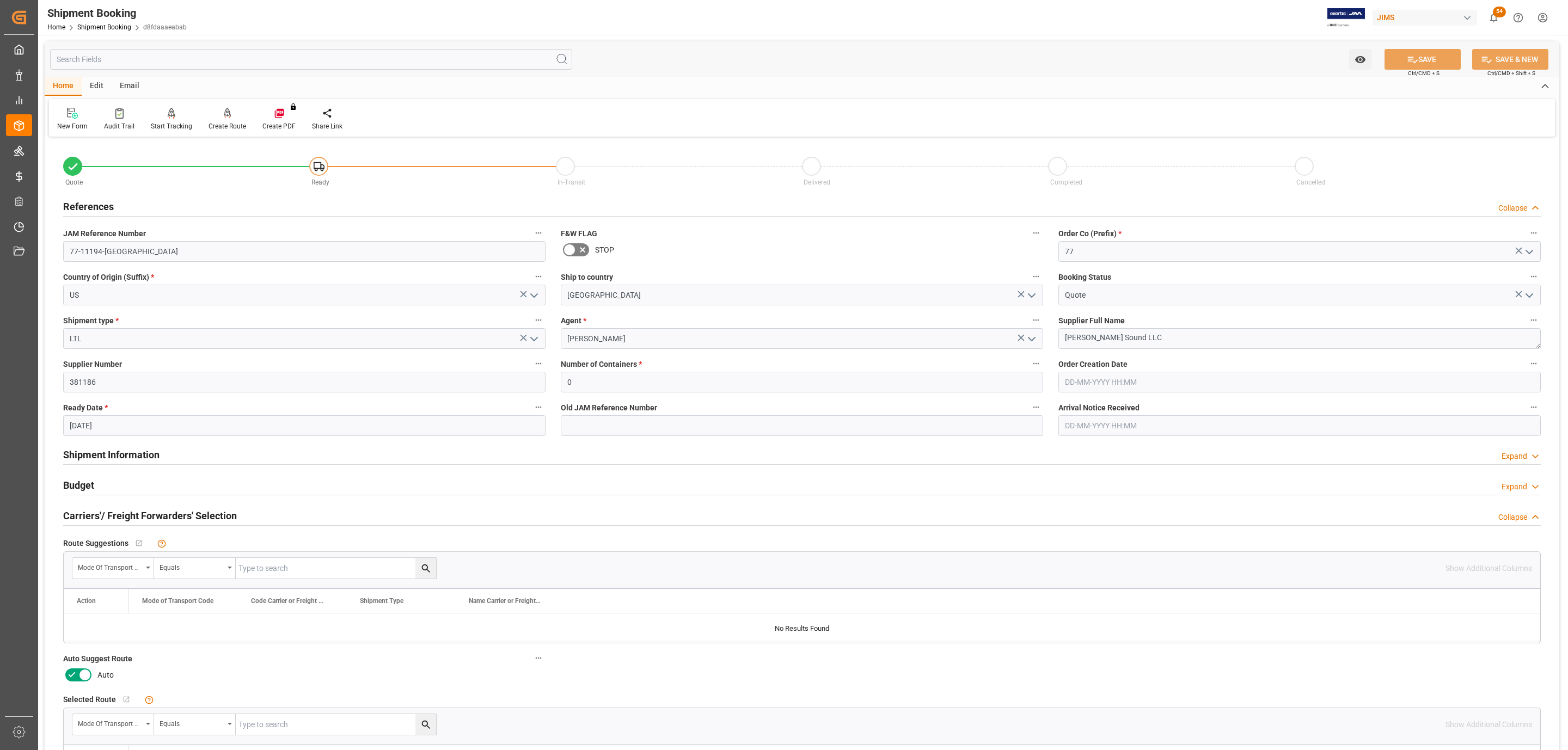
click at [82, 678] on icon at bounding box center [85, 675] width 13 height 13
click at [0, 0] on input "checkbox" at bounding box center [0, 0] width 0 height 0
click at [1399, 58] on button "SAVE" at bounding box center [1422, 59] width 76 height 21
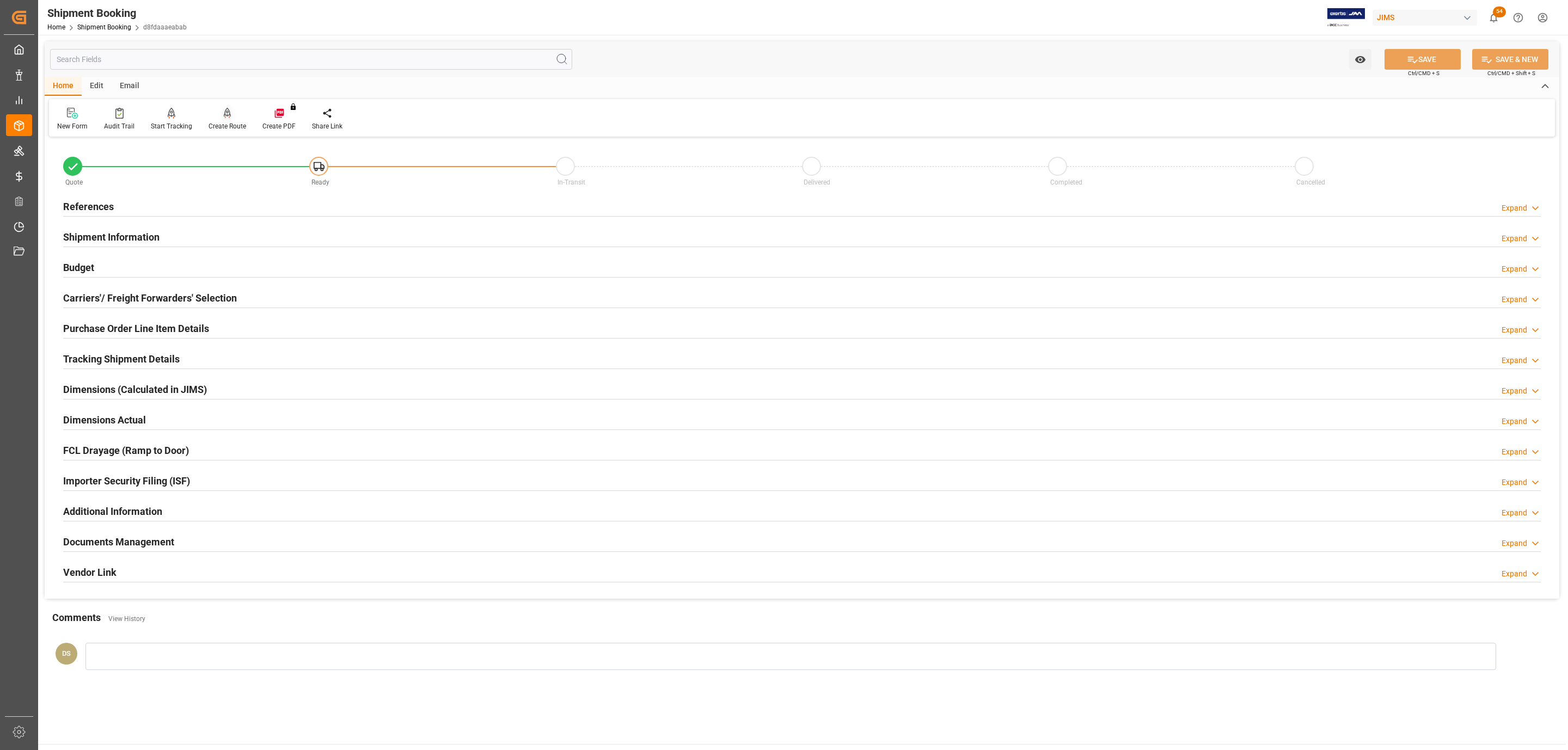
click at [227, 113] on icon at bounding box center [227, 112] width 8 height 9
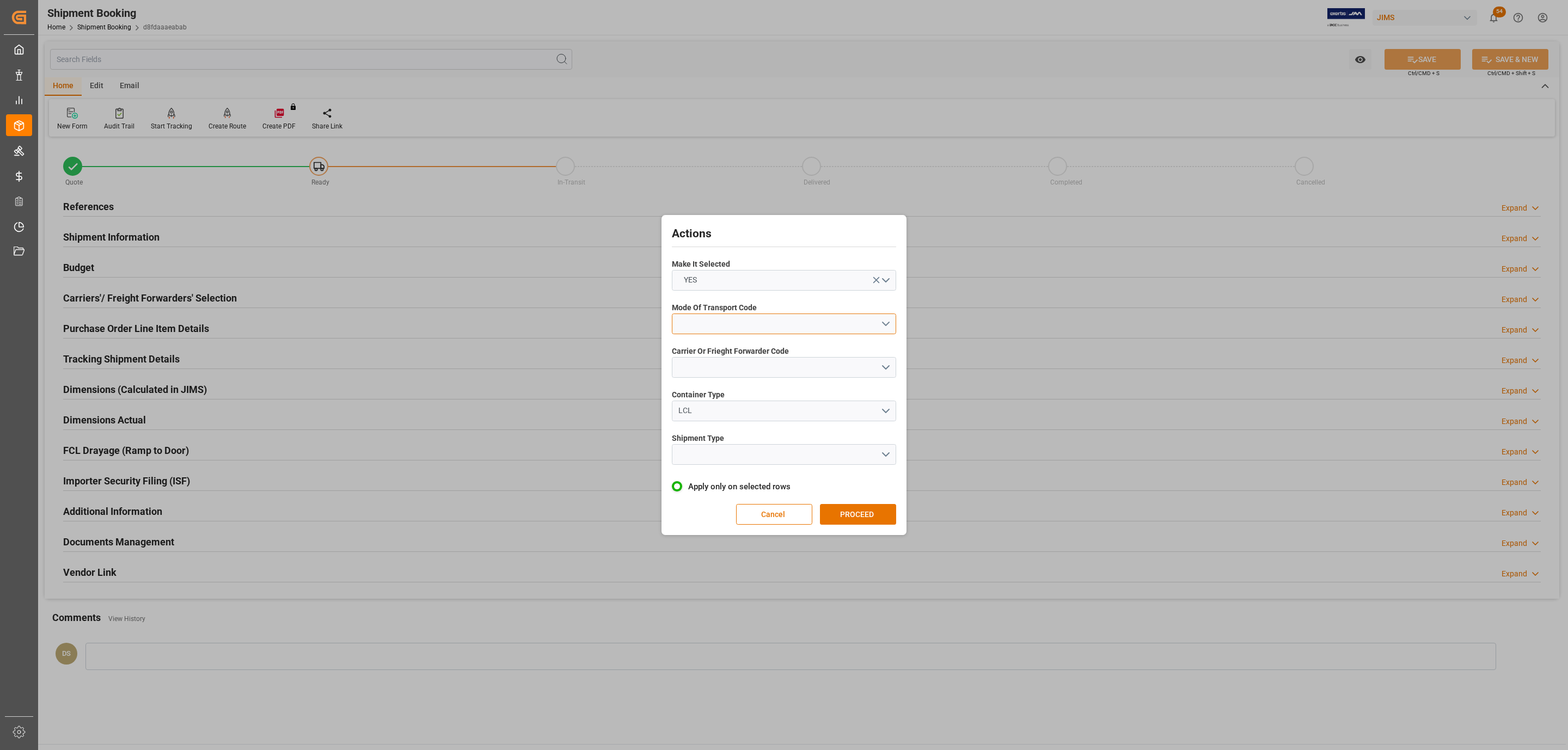
click at [702, 328] on button "open menu" at bounding box center [783, 324] width 224 height 21
click at [717, 423] on div "5- COURIER GROUND" at bounding box center [784, 418] width 223 height 23
click at [727, 383] on div "Actions Make It Selected YES Mode Of Transport Code 5- COURIER GROUND Carrier O…" at bounding box center [784, 375] width 240 height 314
click at [736, 366] on button "open menu" at bounding box center [783, 367] width 224 height 21
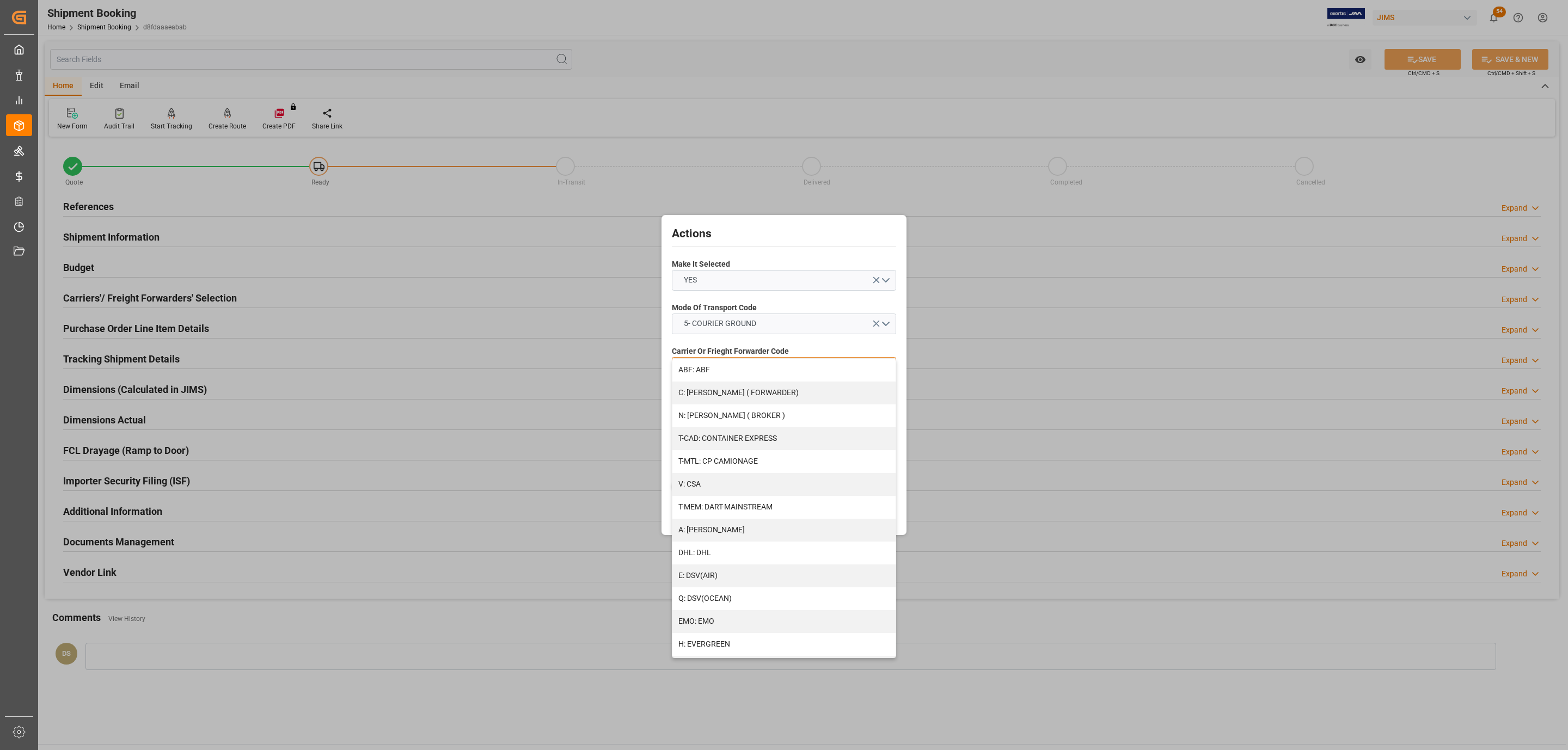
scroll to position [489, 0]
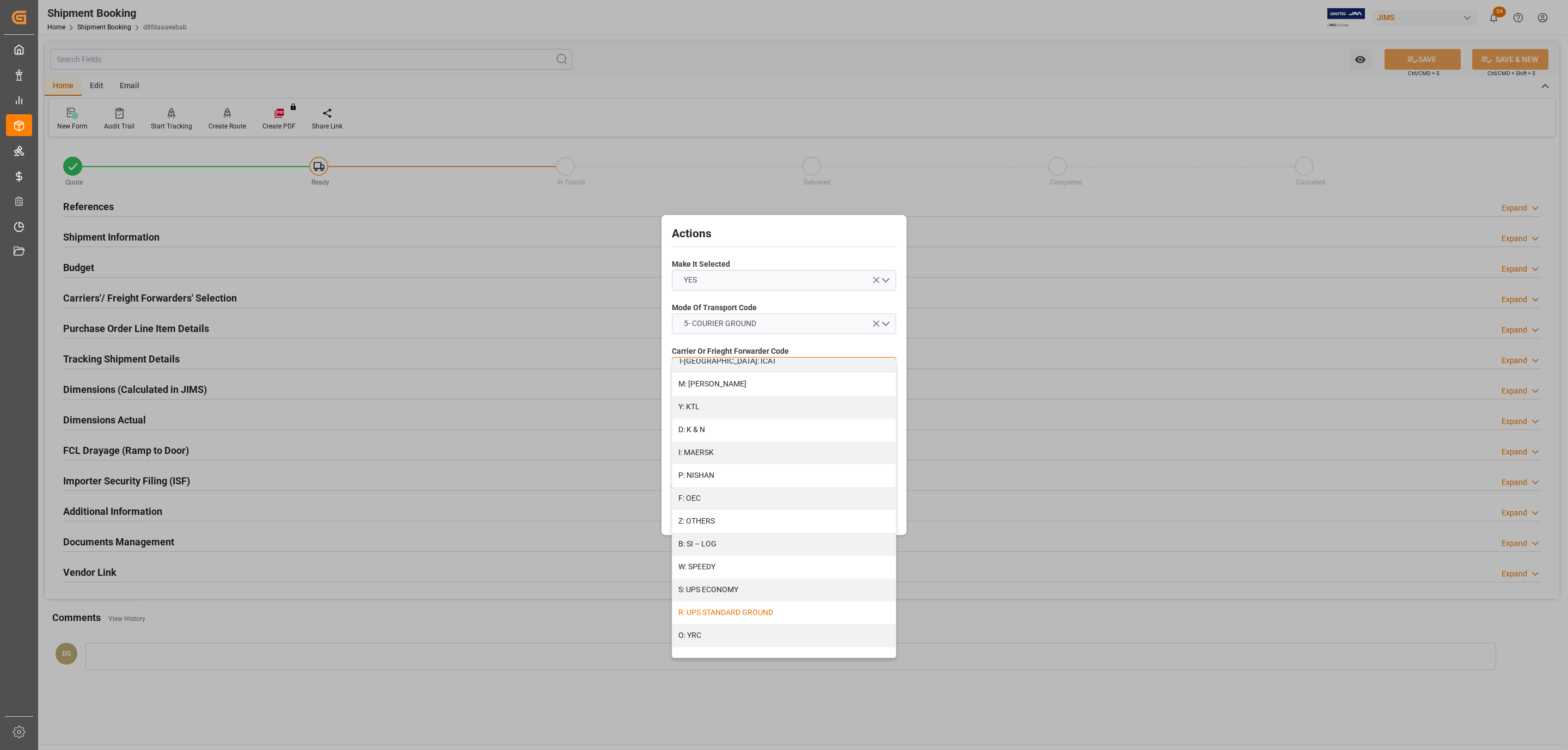
click at [741, 608] on div "R: UPS STANDARD GROUND" at bounding box center [784, 613] width 223 height 23
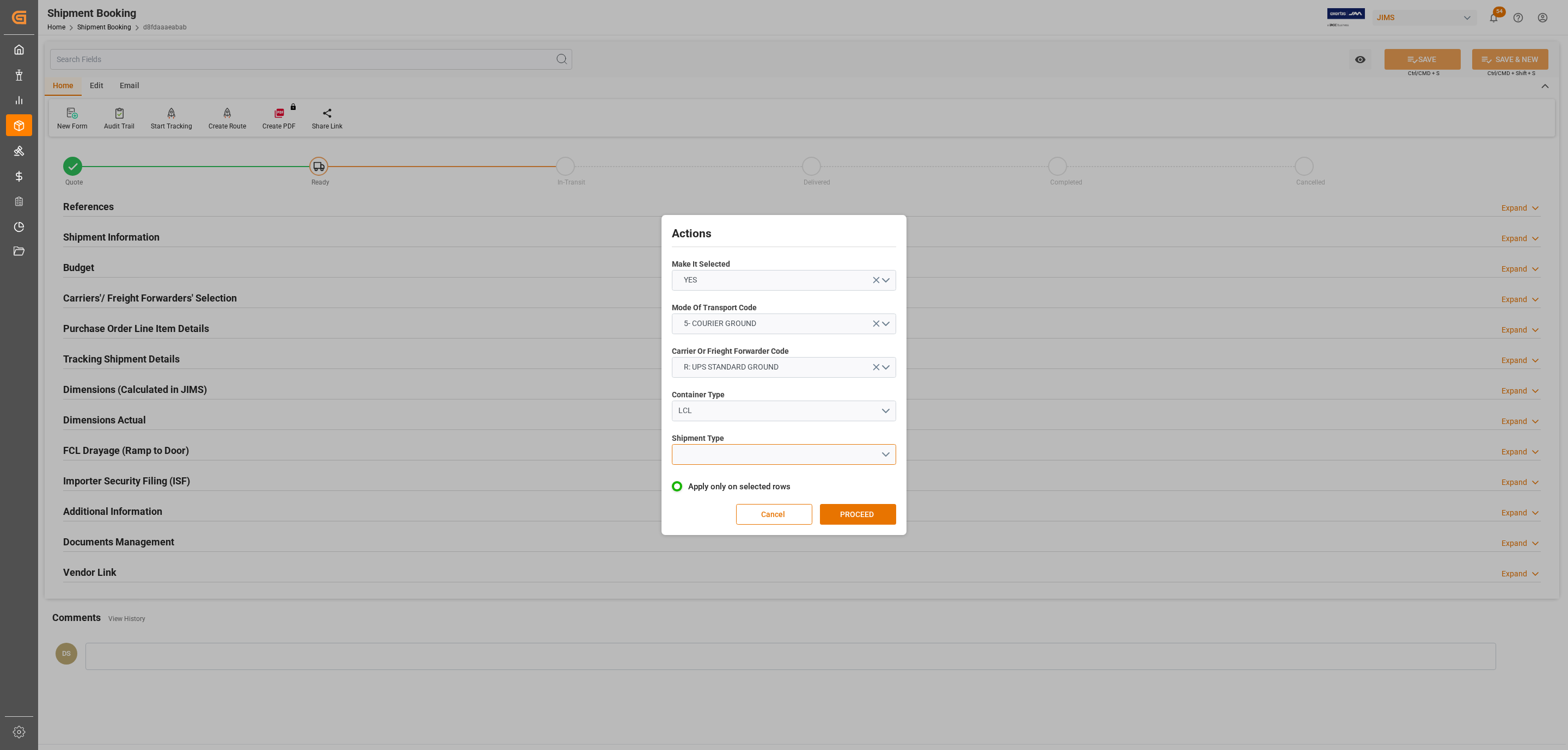
click at [706, 456] on button "open menu" at bounding box center [783, 454] width 224 height 21
click at [707, 456] on div "LTL" at bounding box center [784, 457] width 223 height 23
click at [853, 513] on button "PROCEED" at bounding box center [857, 514] width 76 height 21
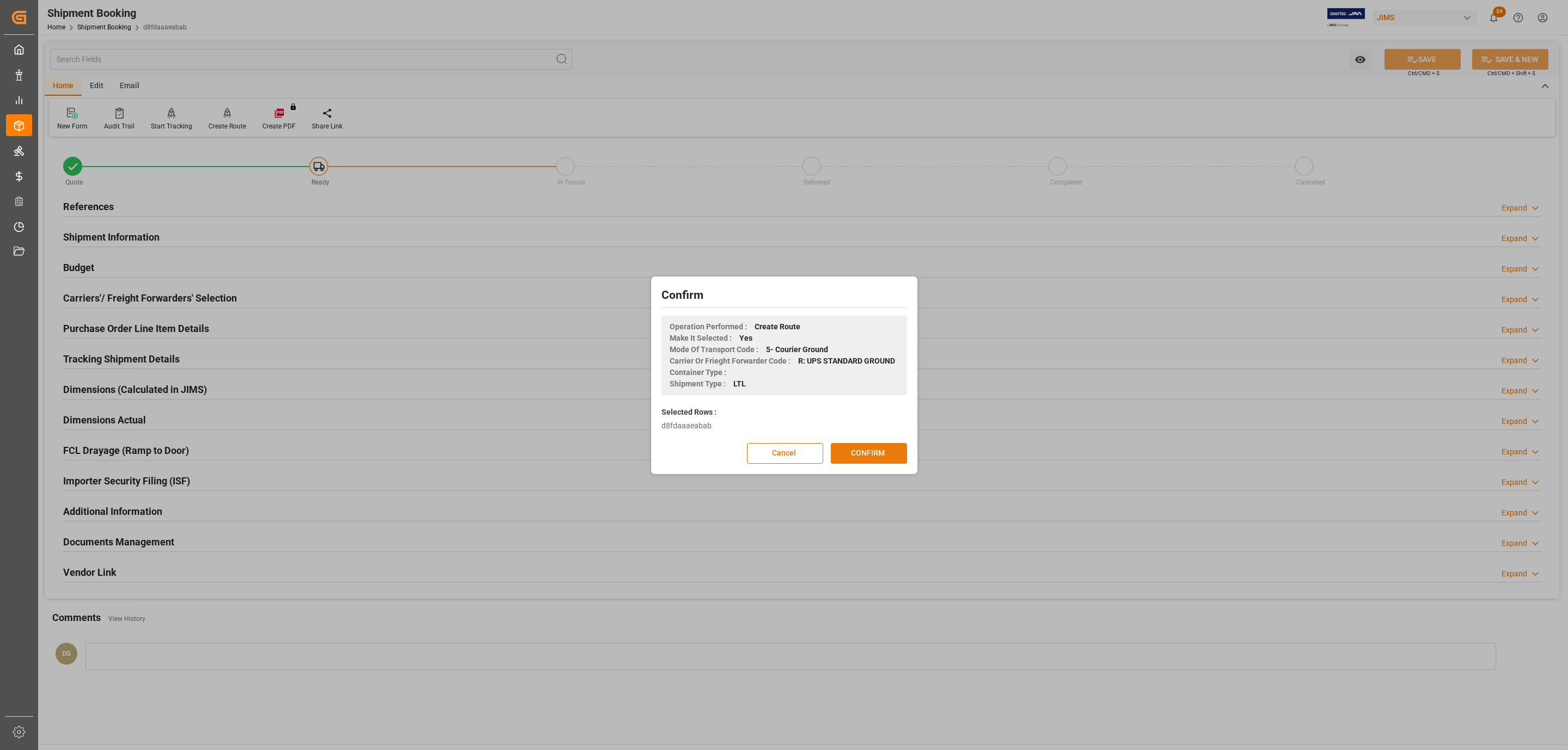
click at [861, 459] on button "CONFIRM" at bounding box center [868, 453] width 76 height 21
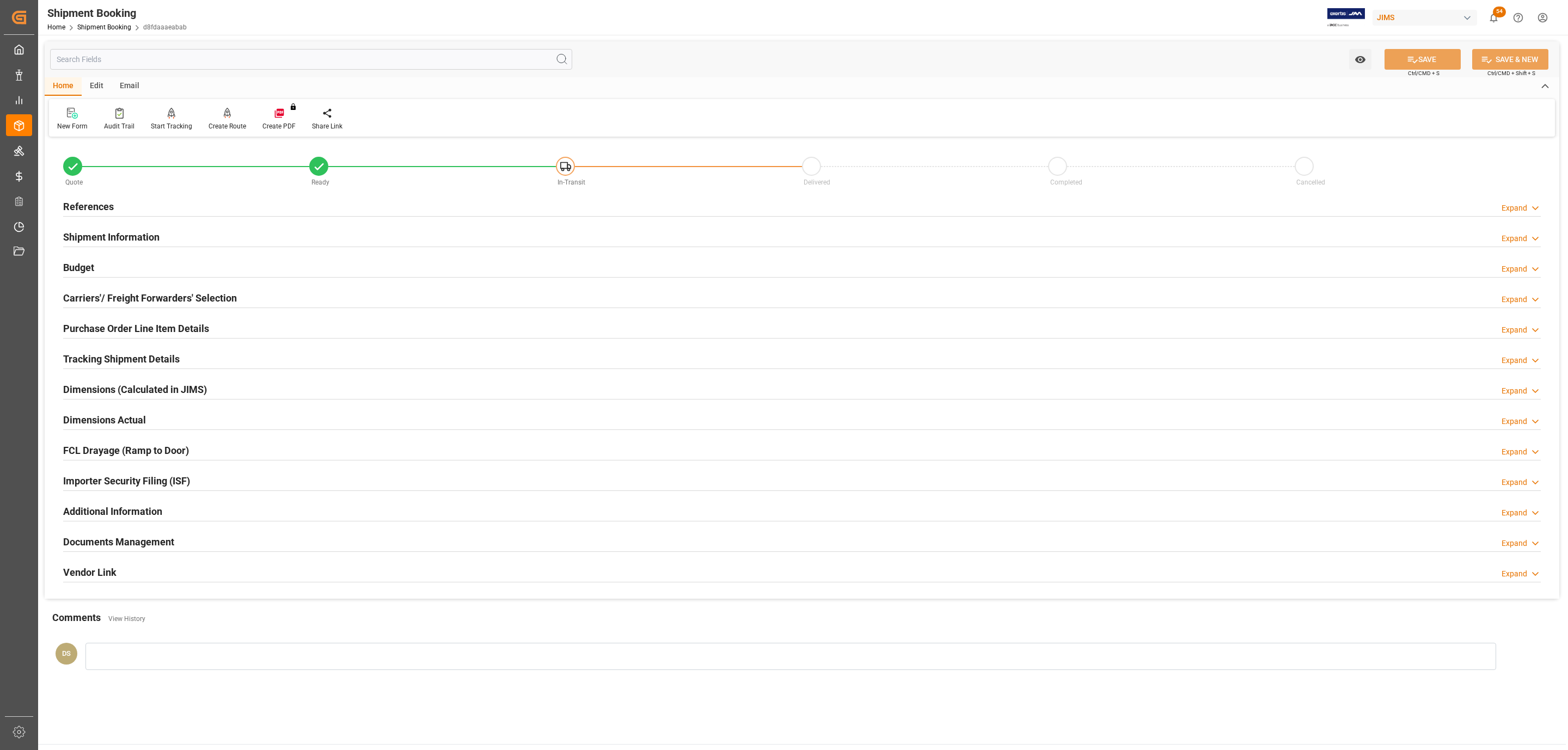
click at [162, 522] on div at bounding box center [802, 521] width 1478 height 1
click at [156, 539] on h2 "Documents Management" at bounding box center [119, 542] width 111 height 14
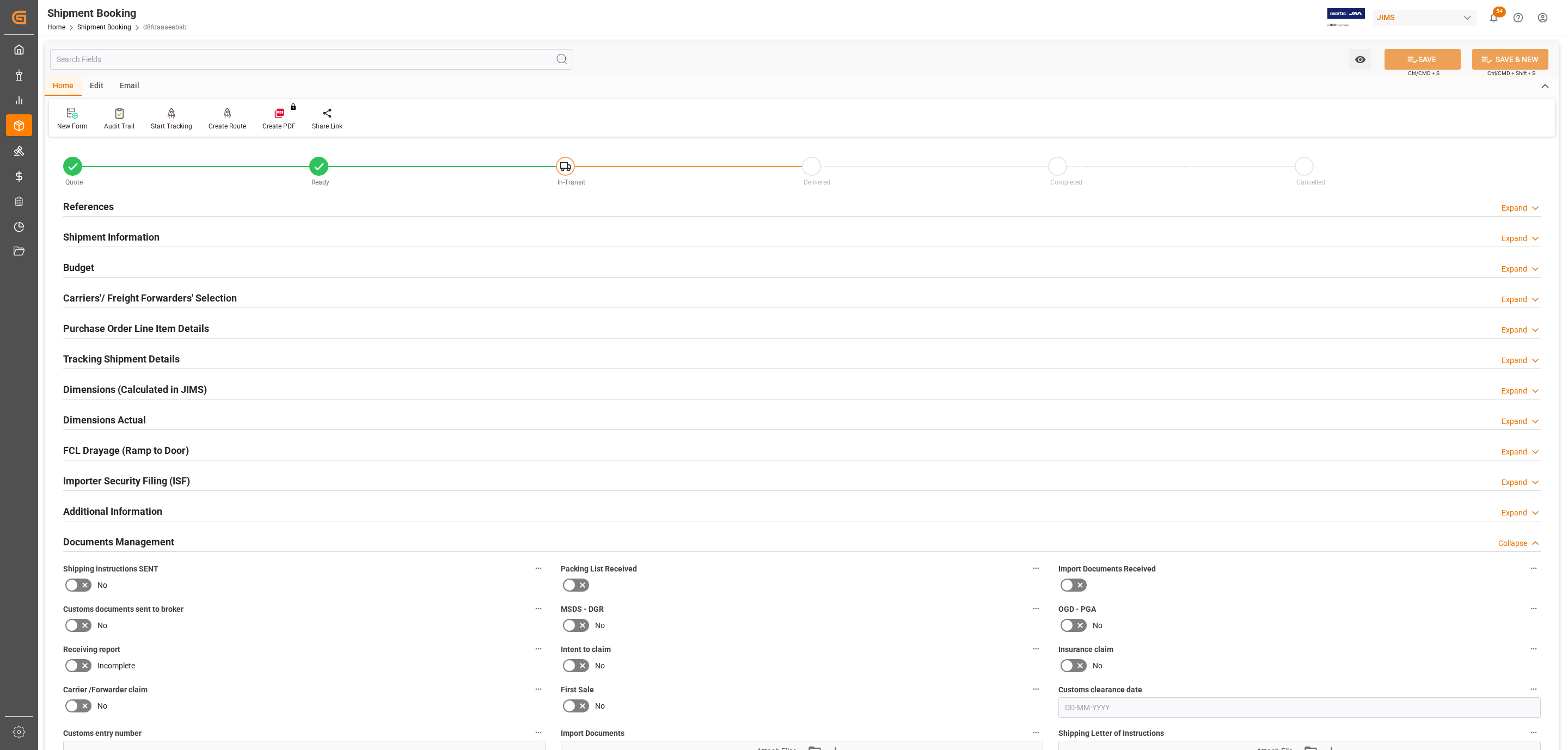
drag, startPoint x: 80, startPoint y: 584, endPoint x: 196, endPoint y: 570, distance: 116.8
click at [80, 584] on icon at bounding box center [85, 585] width 13 height 13
click at [0, 0] on input "checkbox" at bounding box center [0, 0] width 0 height 0
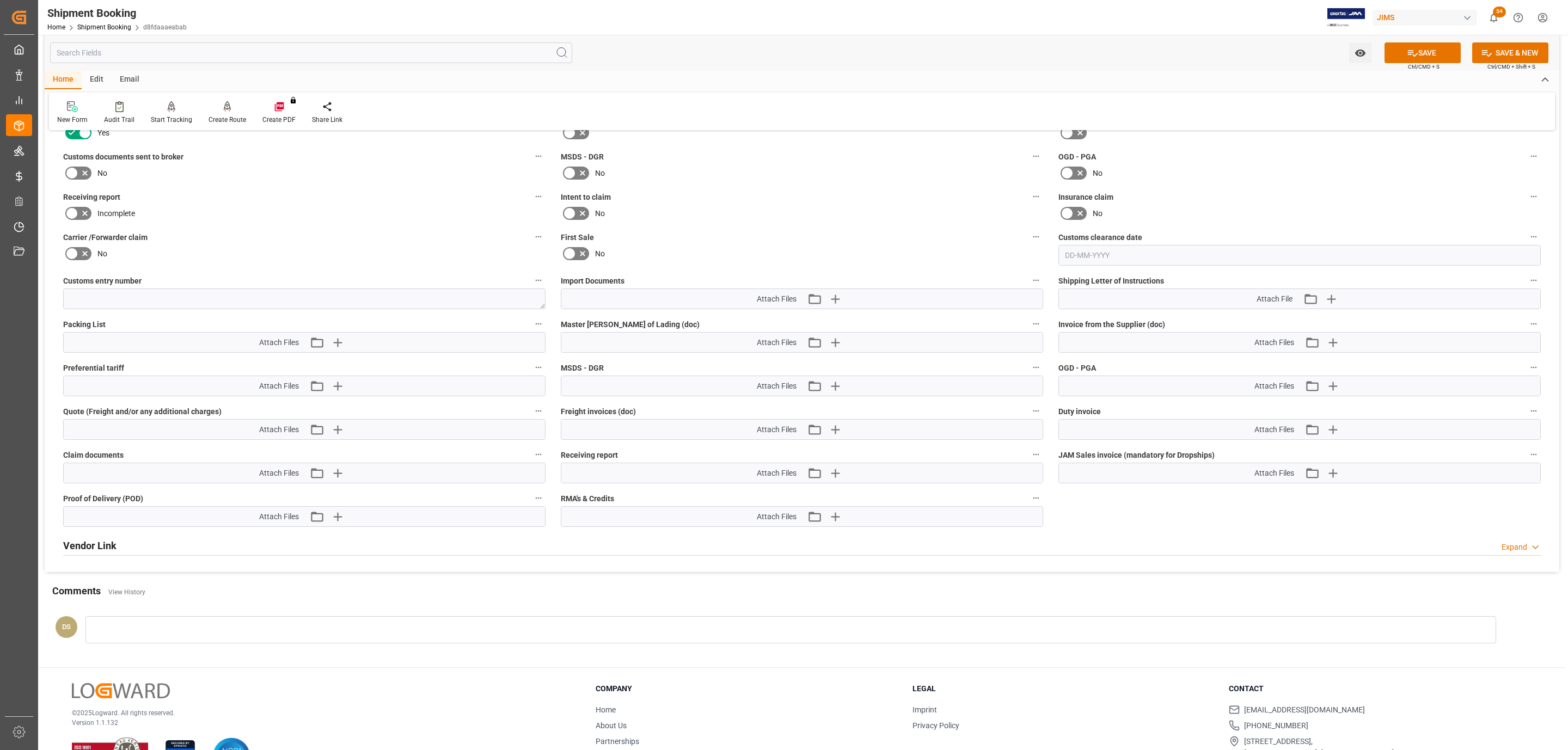
scroll to position [490, 0]
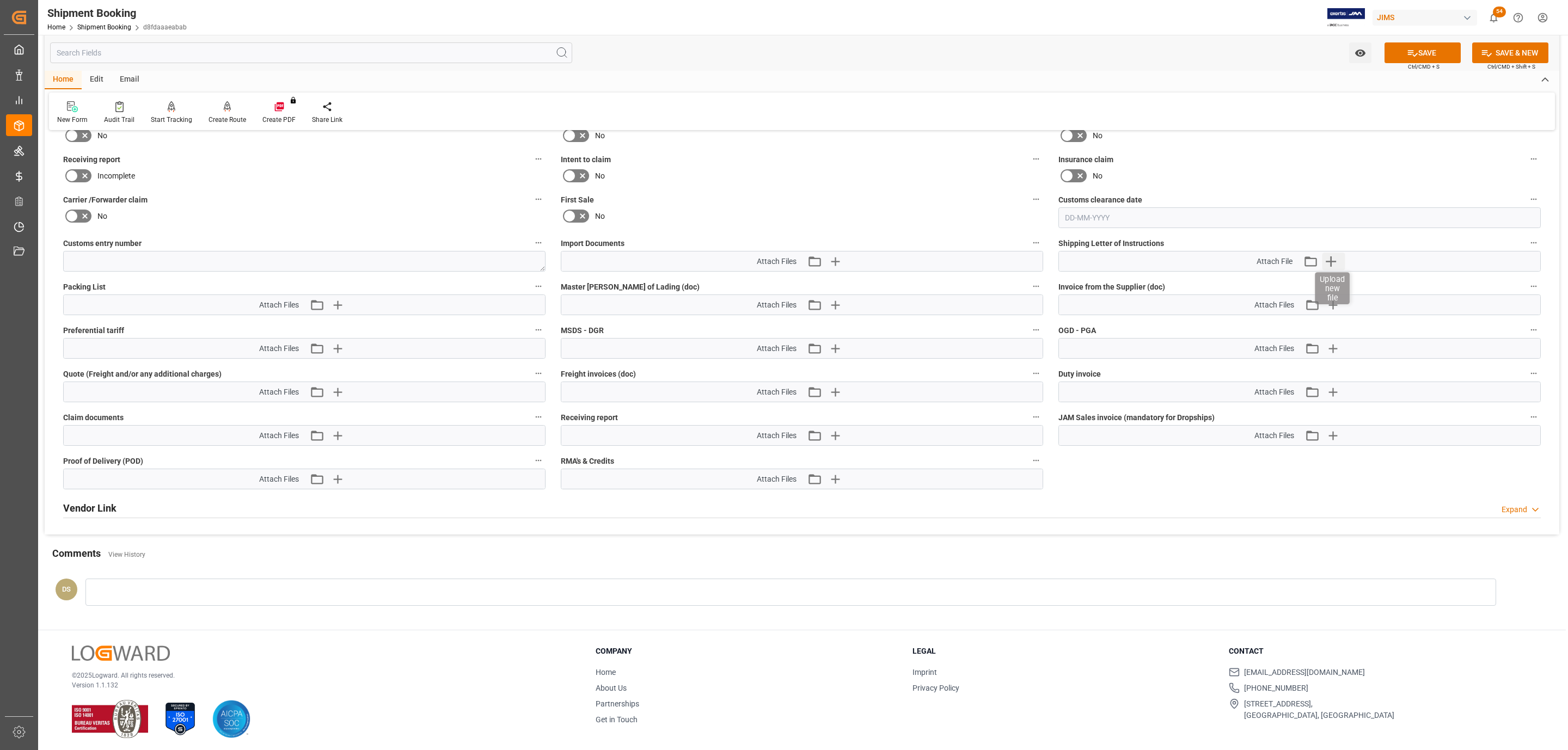
click at [1334, 265] on icon "button" at bounding box center [1331, 261] width 18 height 18
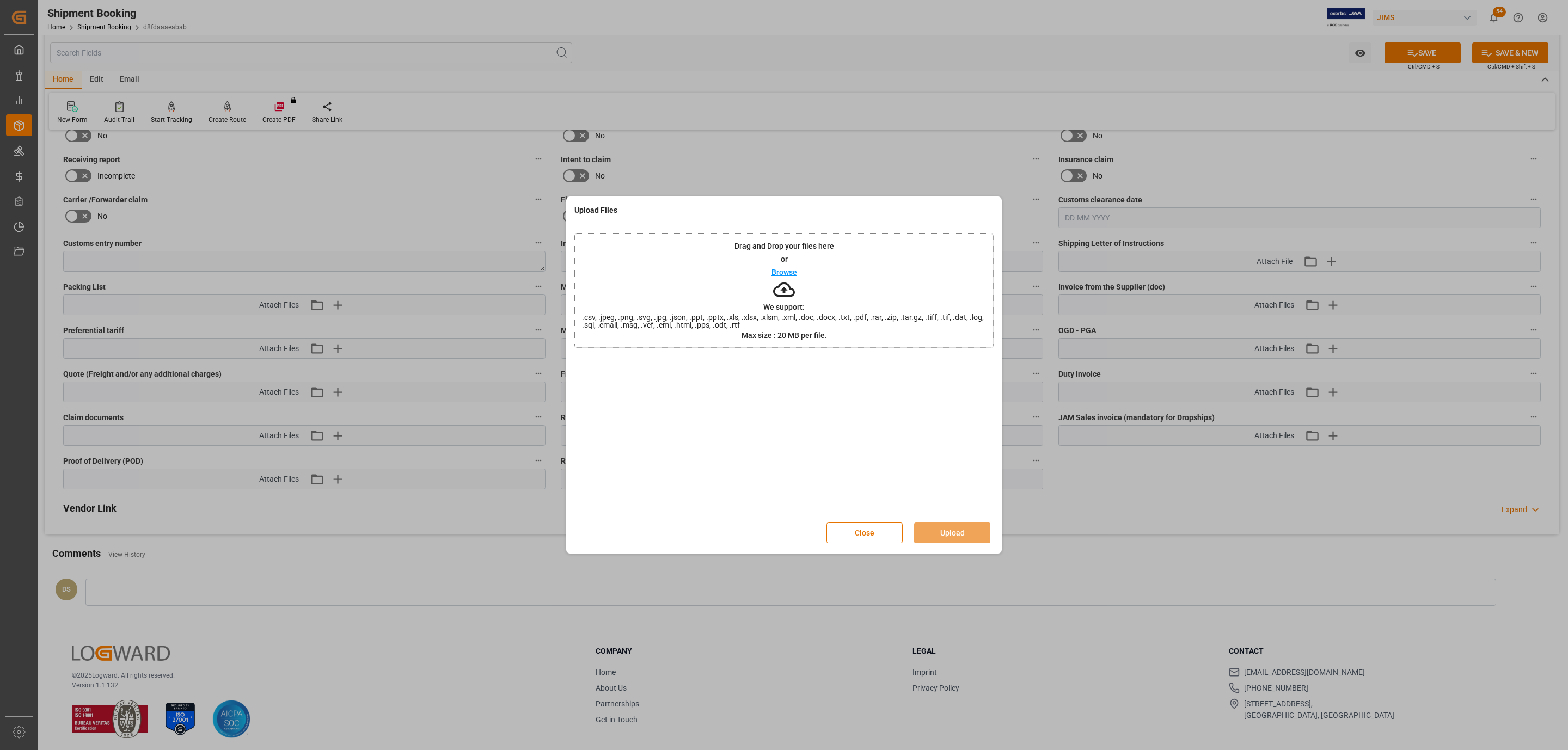
click at [792, 291] on icon at bounding box center [783, 289] width 22 height 22
click at [941, 538] on button "Upload" at bounding box center [952, 533] width 76 height 21
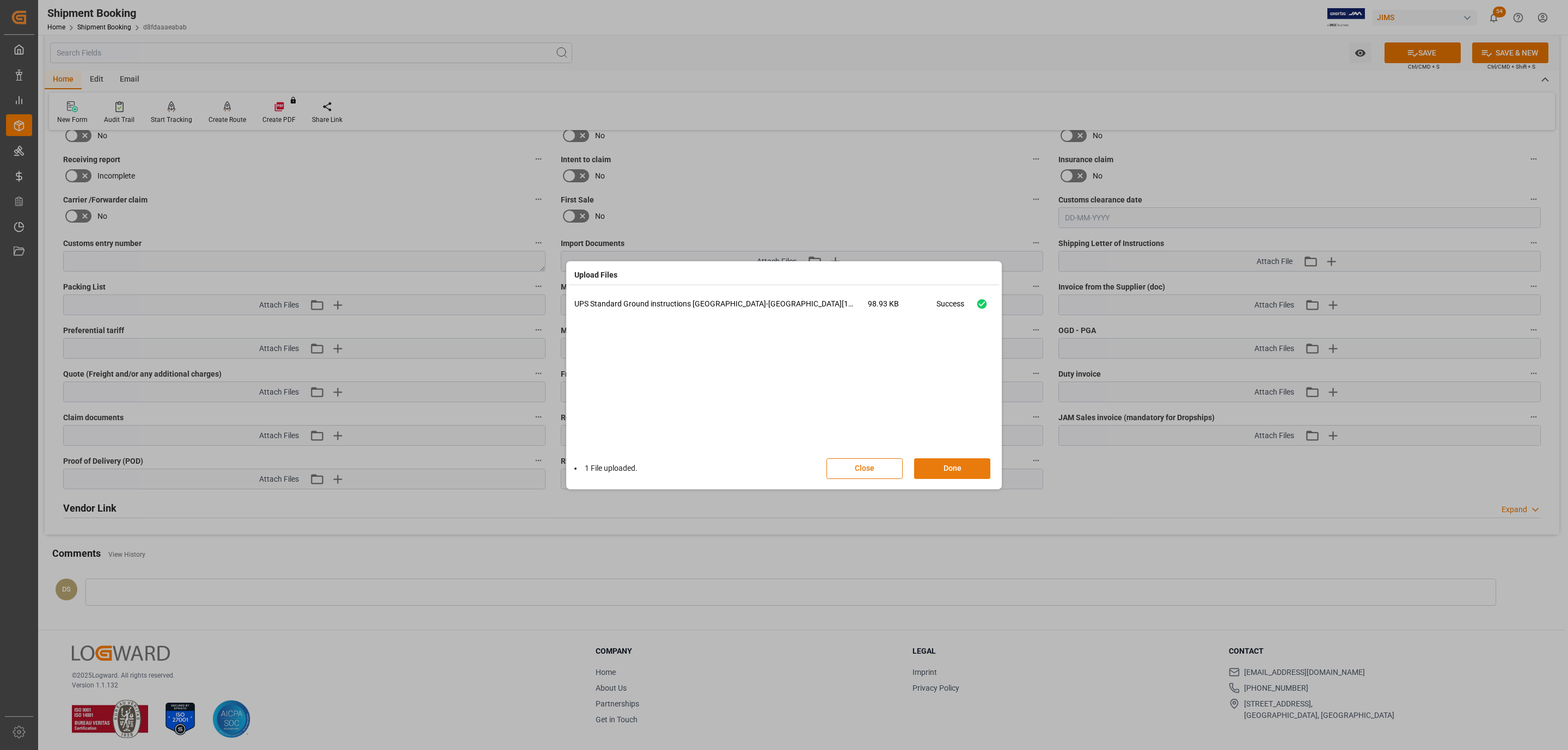
click at [938, 469] on button "Done" at bounding box center [952, 468] width 76 height 21
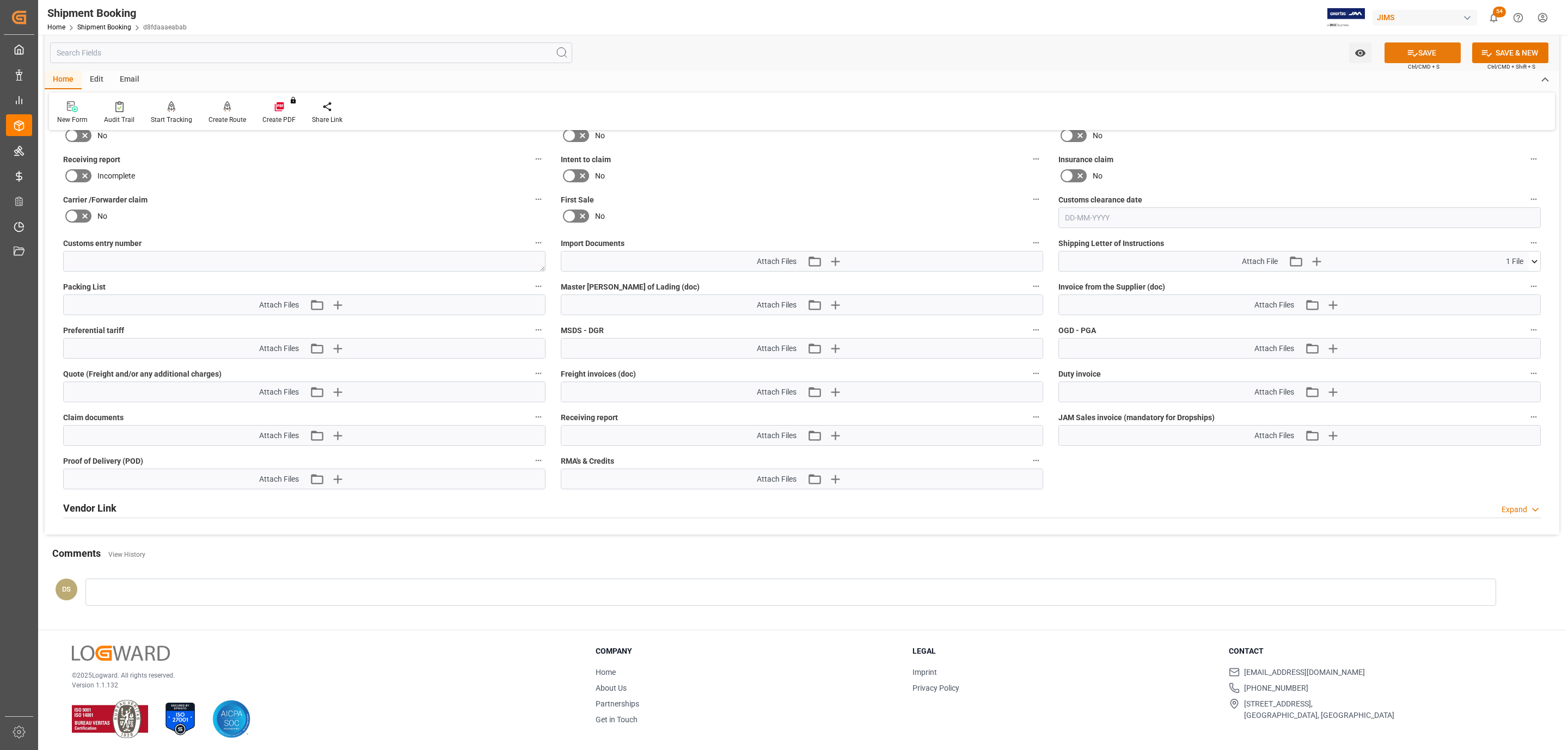
click at [1417, 56] on button "SAVE" at bounding box center [1422, 53] width 76 height 21
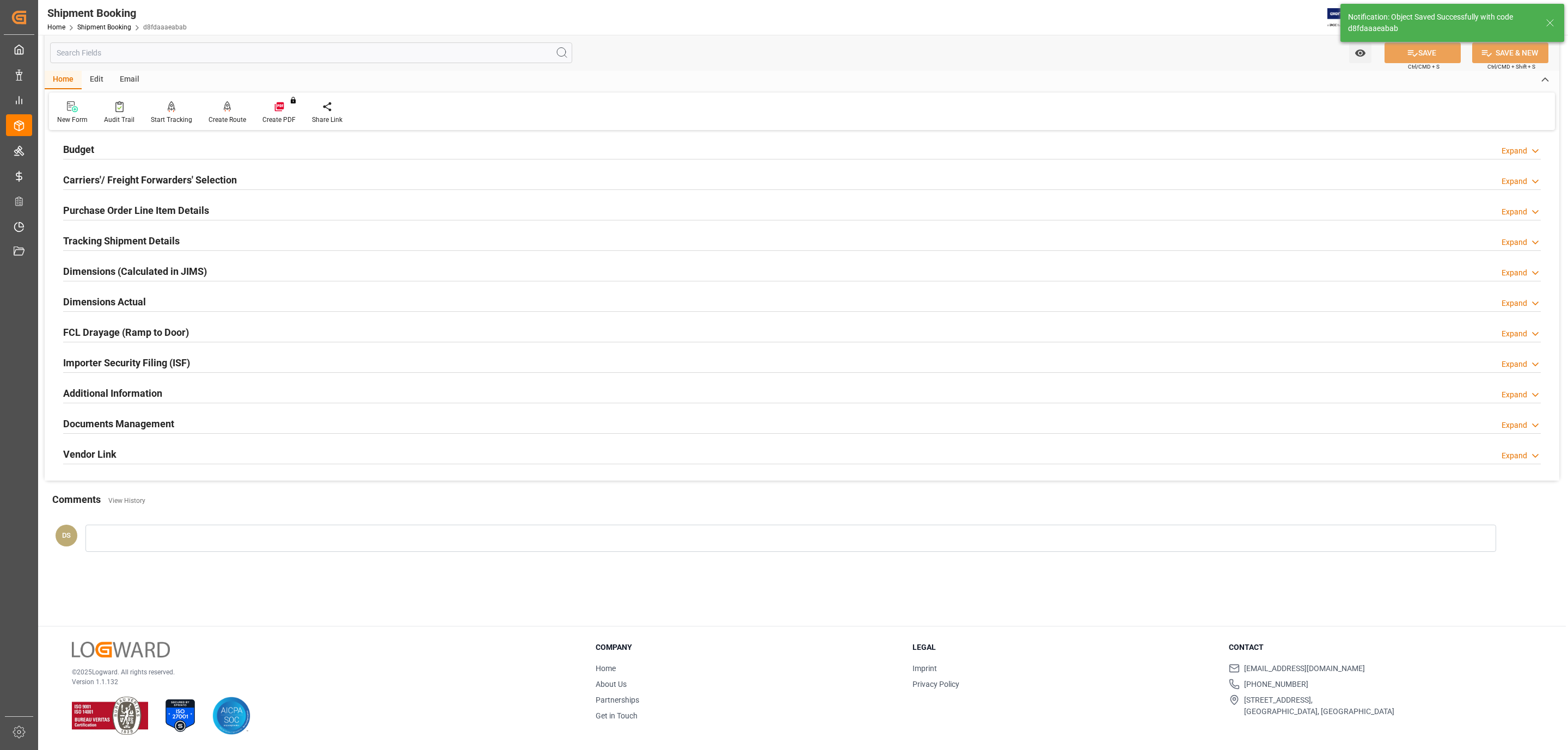
scroll to position [118, 0]
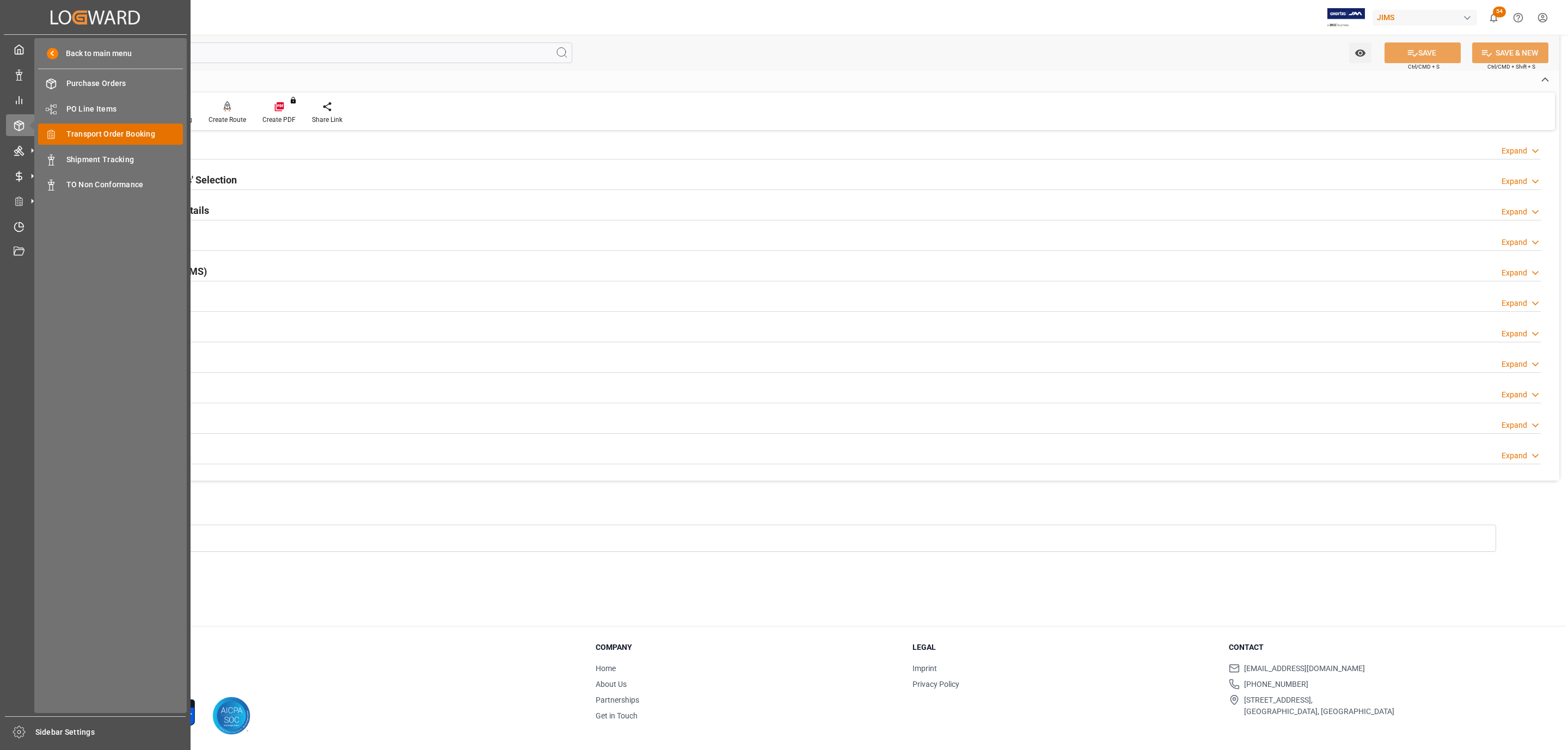
click at [126, 129] on span "Transport Order Booking" at bounding box center [125, 134] width 117 height 11
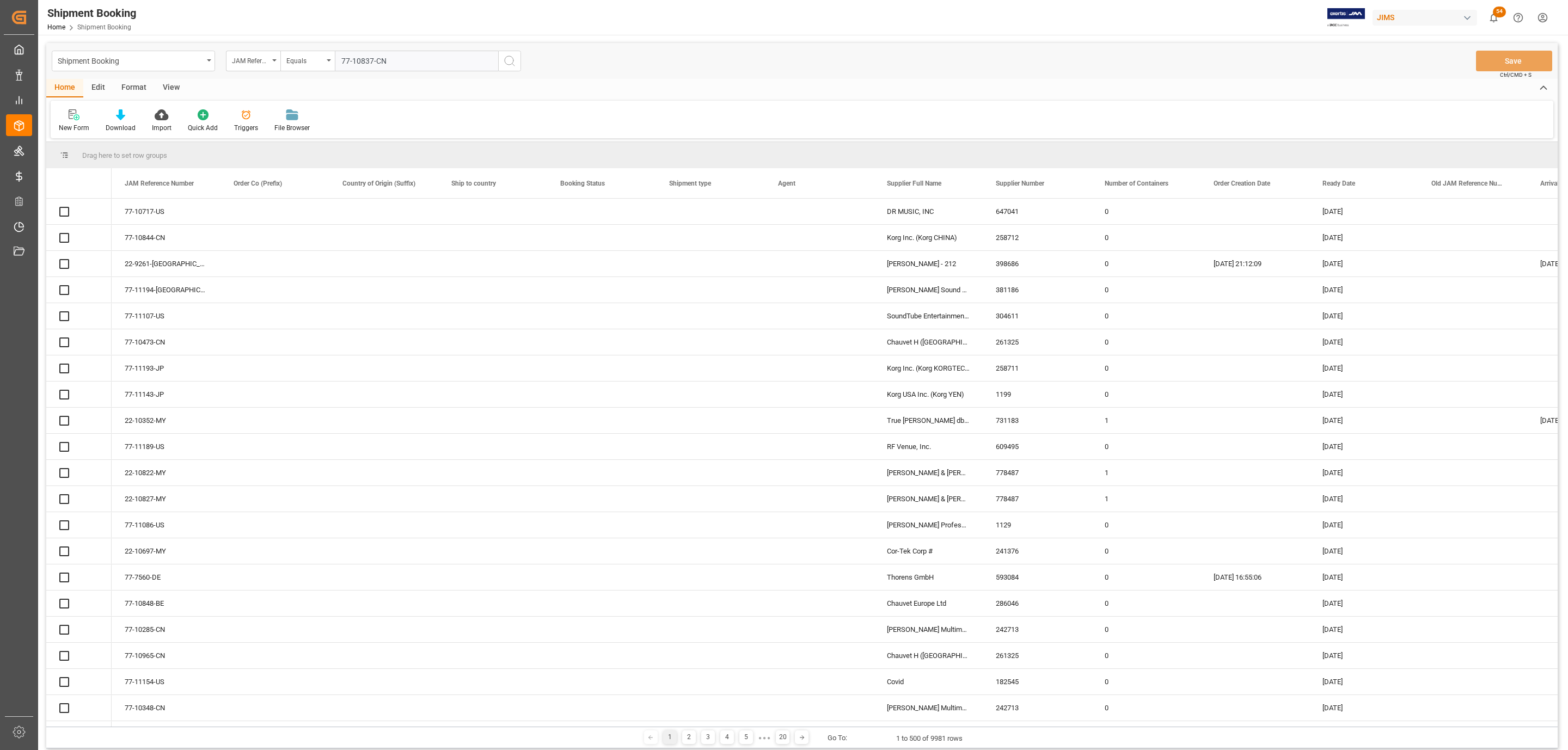
type input "77-10837-CN"
click at [508, 60] on icon "search button" at bounding box center [509, 61] width 13 height 13
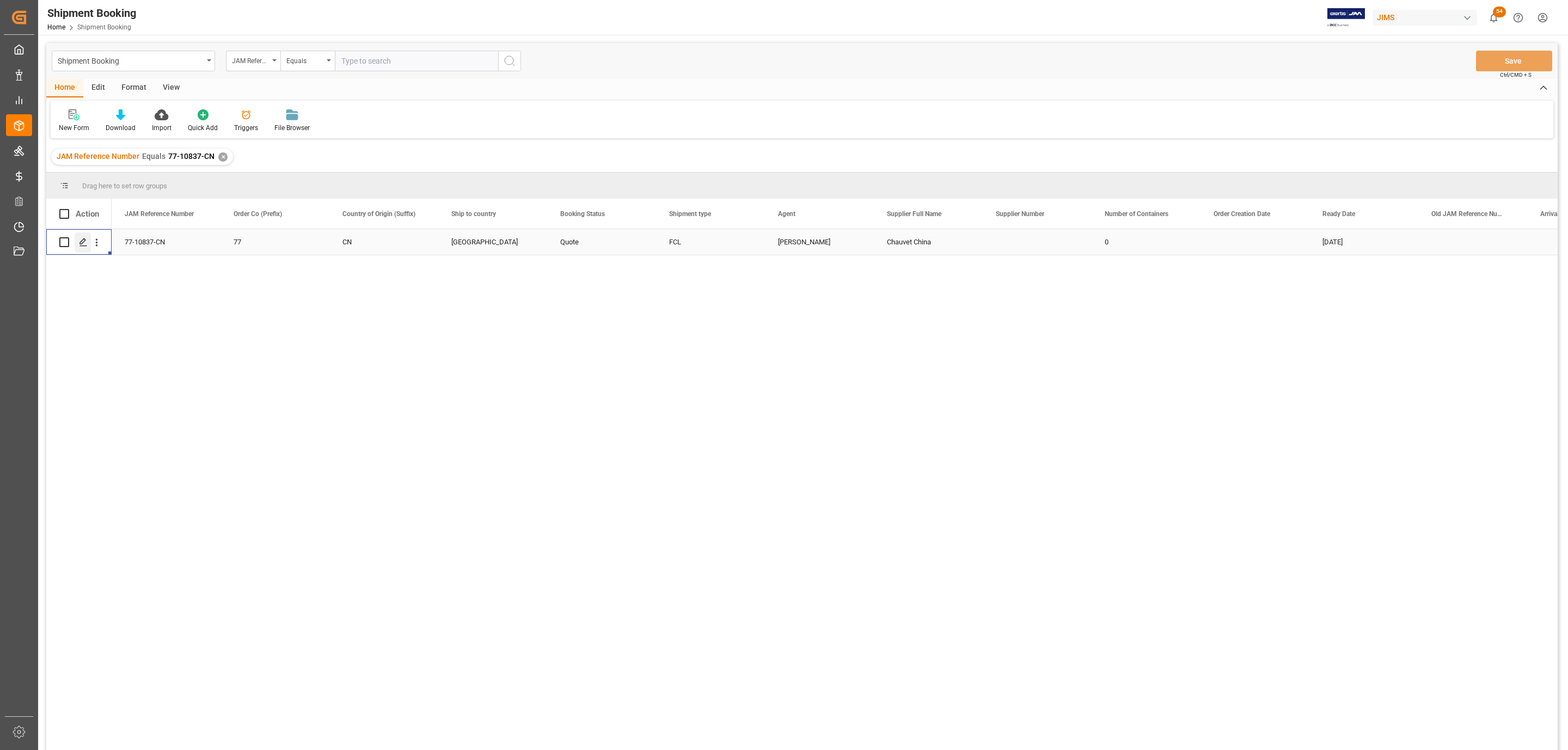
click at [80, 240] on icon "Press SPACE to select this row." at bounding box center [83, 242] width 9 height 9
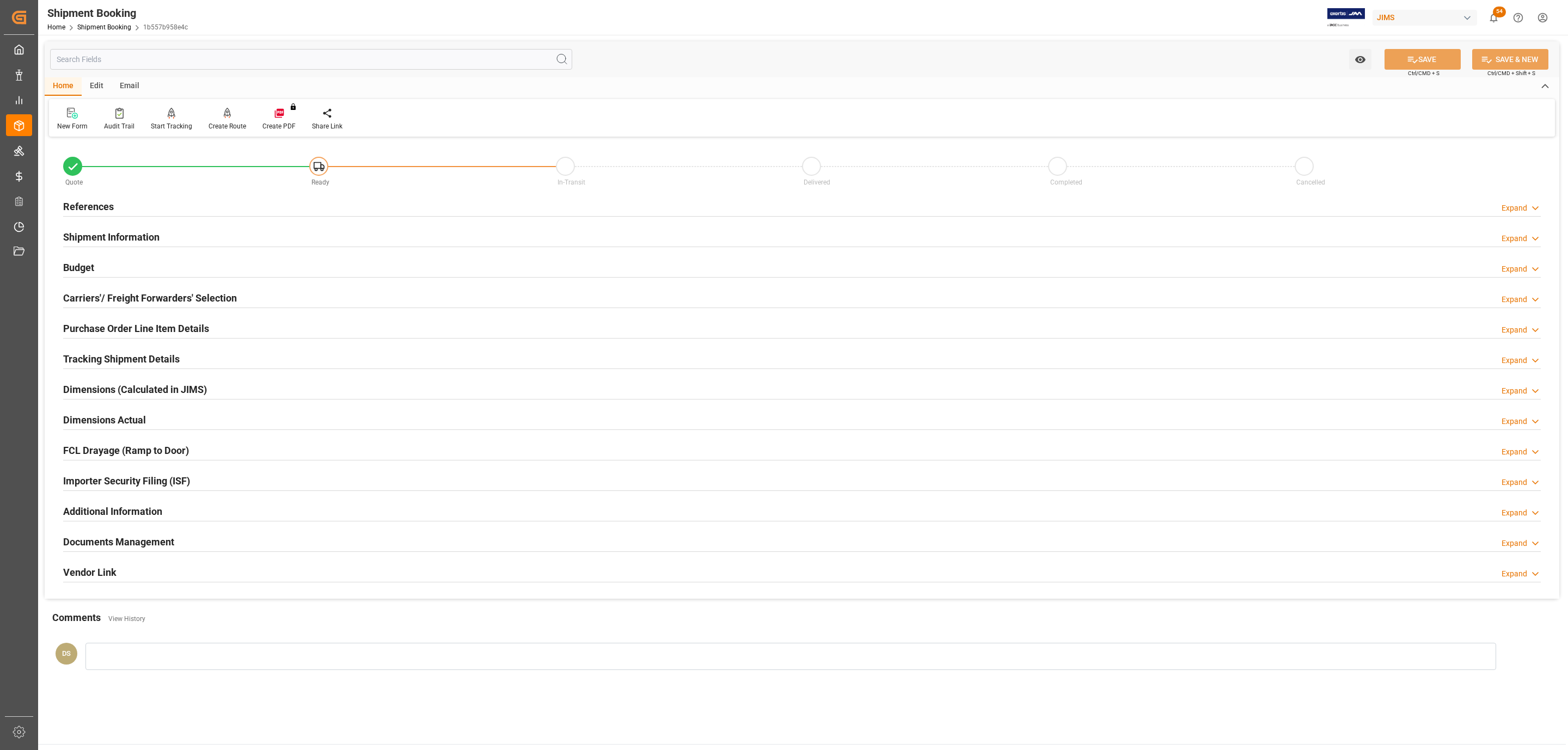
click at [80, 261] on h2 "Budget" at bounding box center [78, 267] width 31 height 14
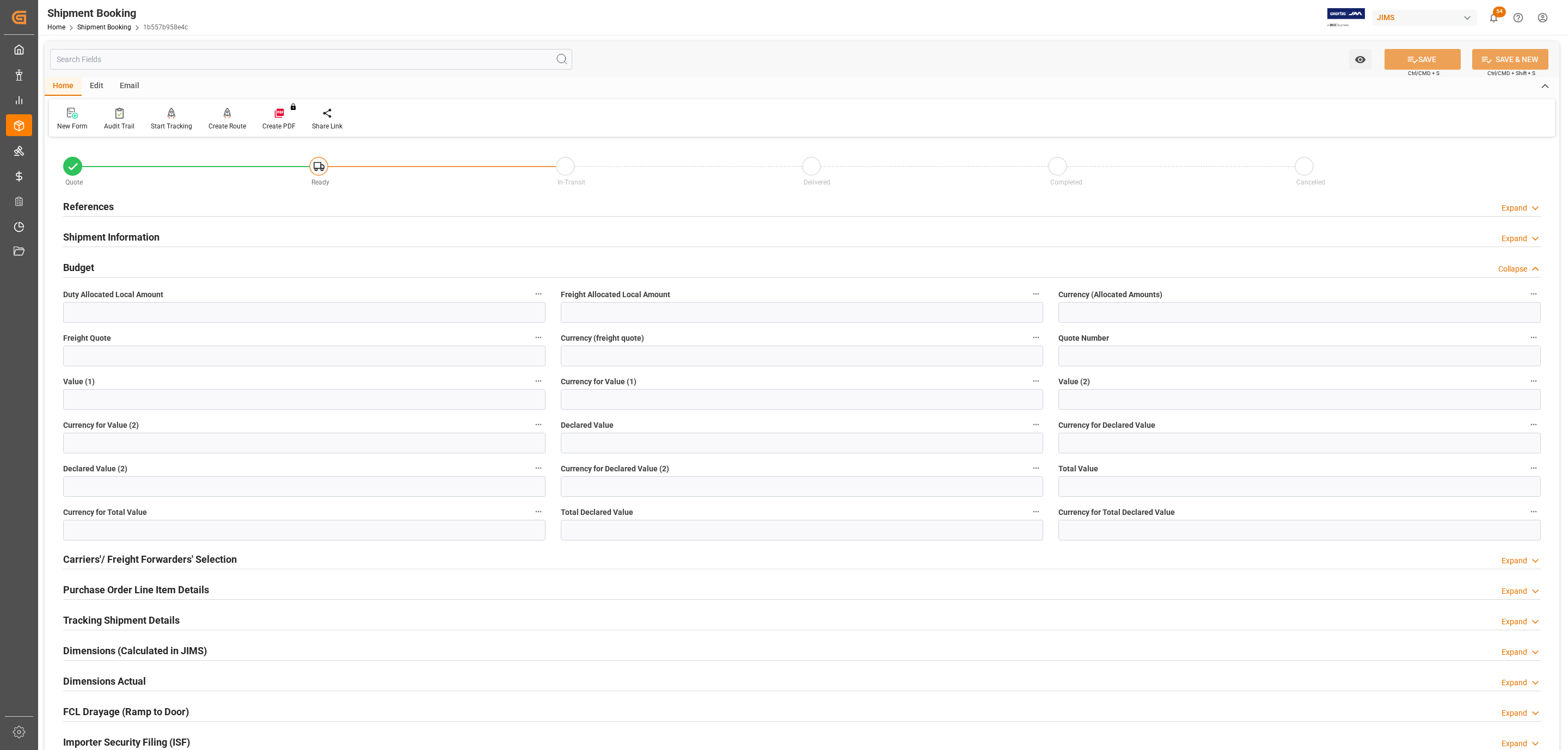
click at [87, 236] on h2 "Shipment Information" at bounding box center [112, 237] width 97 height 14
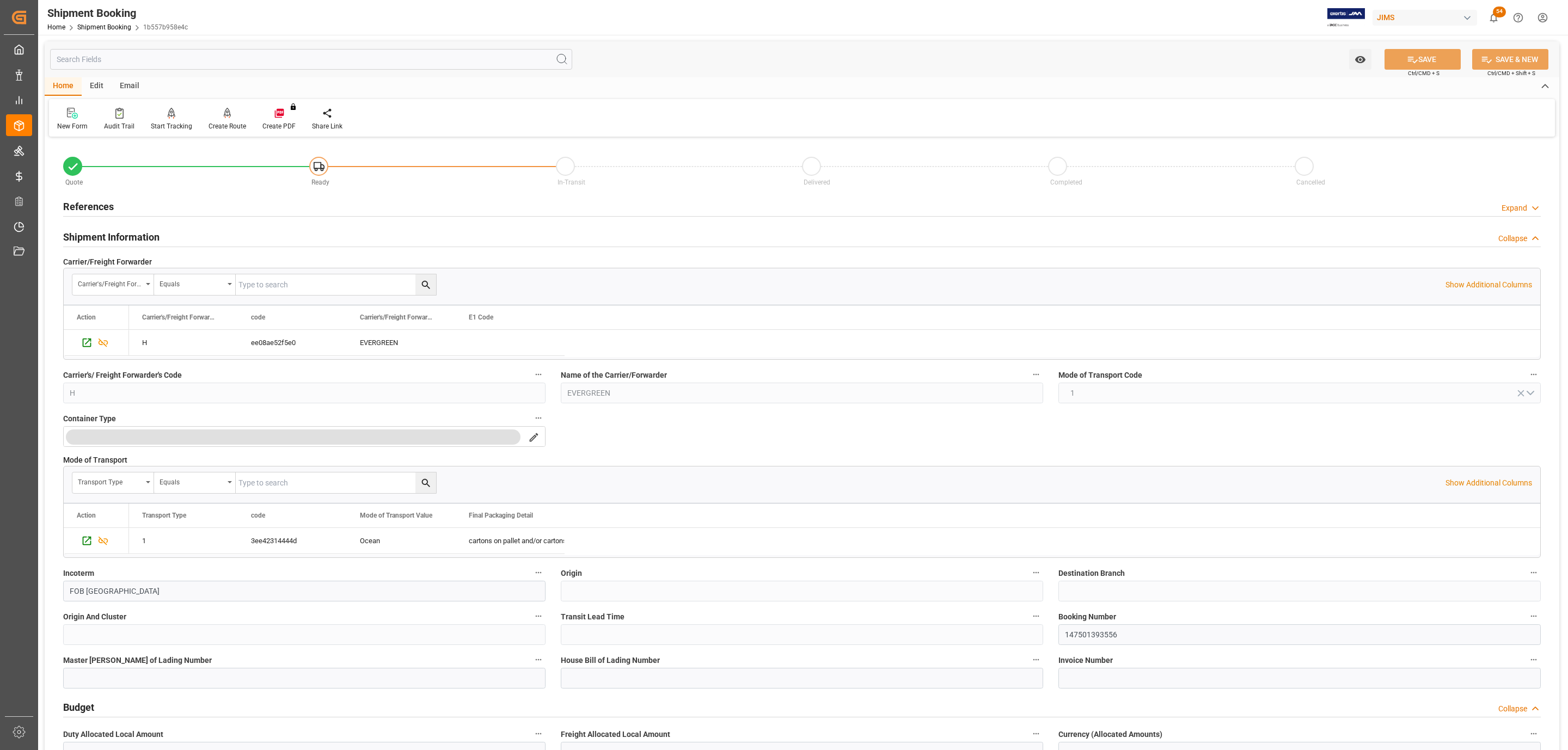
click at [103, 235] on h2 "Shipment Information" at bounding box center [112, 237] width 97 height 14
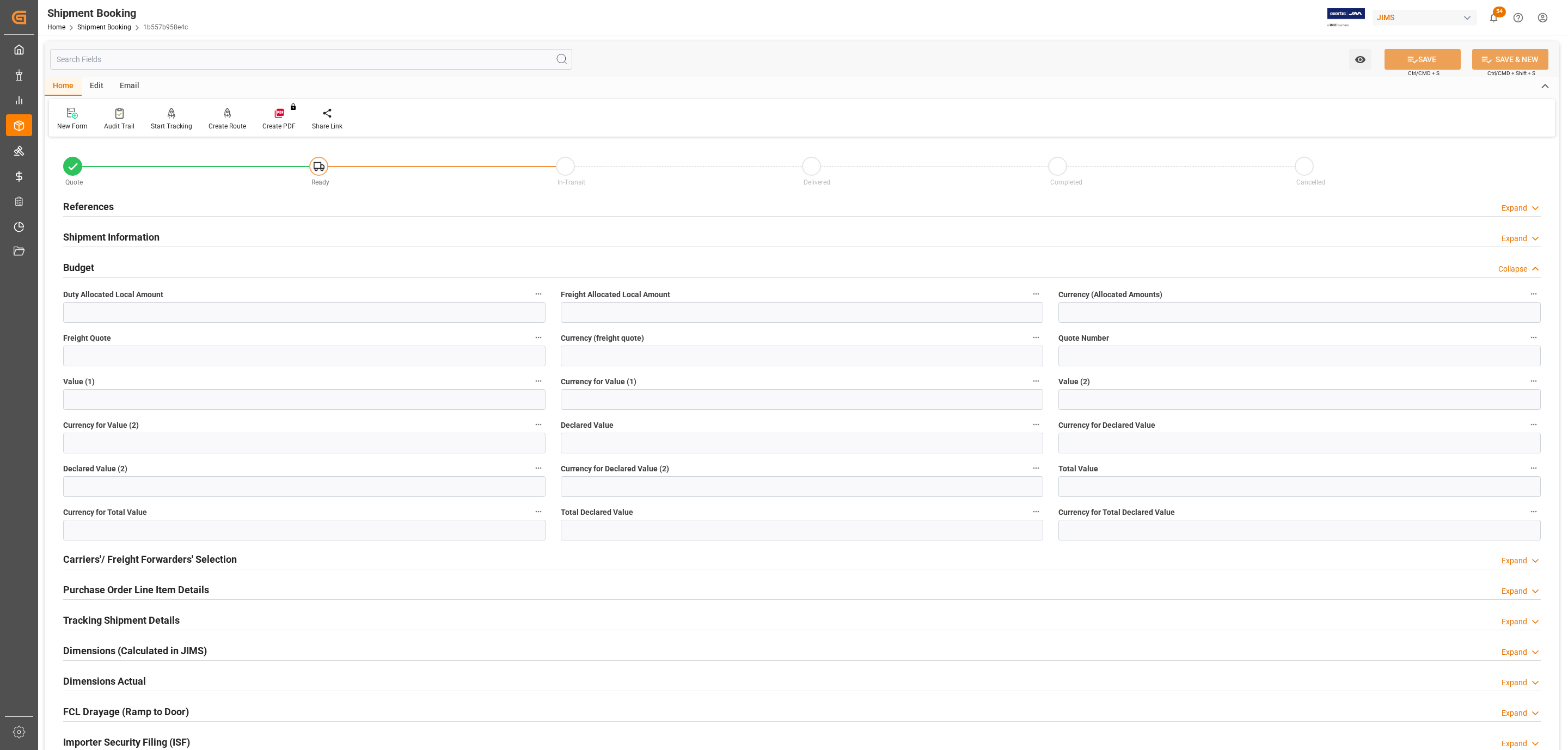
click at [109, 266] on div "Budget Collapse" at bounding box center [802, 266] width 1478 height 21
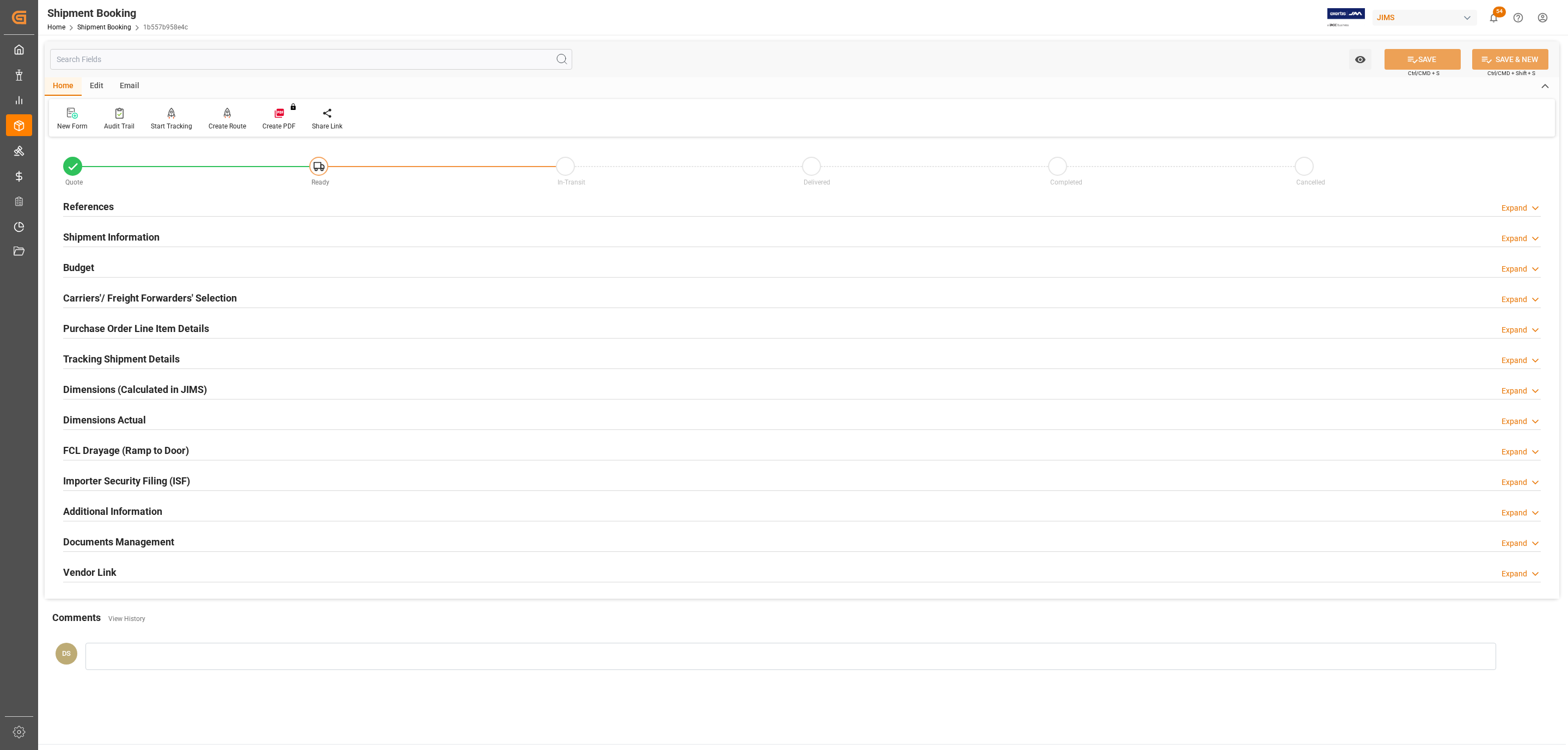
click at [100, 297] on h2 "Carriers'/ Freight Forwarders' Selection" at bounding box center [150, 297] width 174 height 14
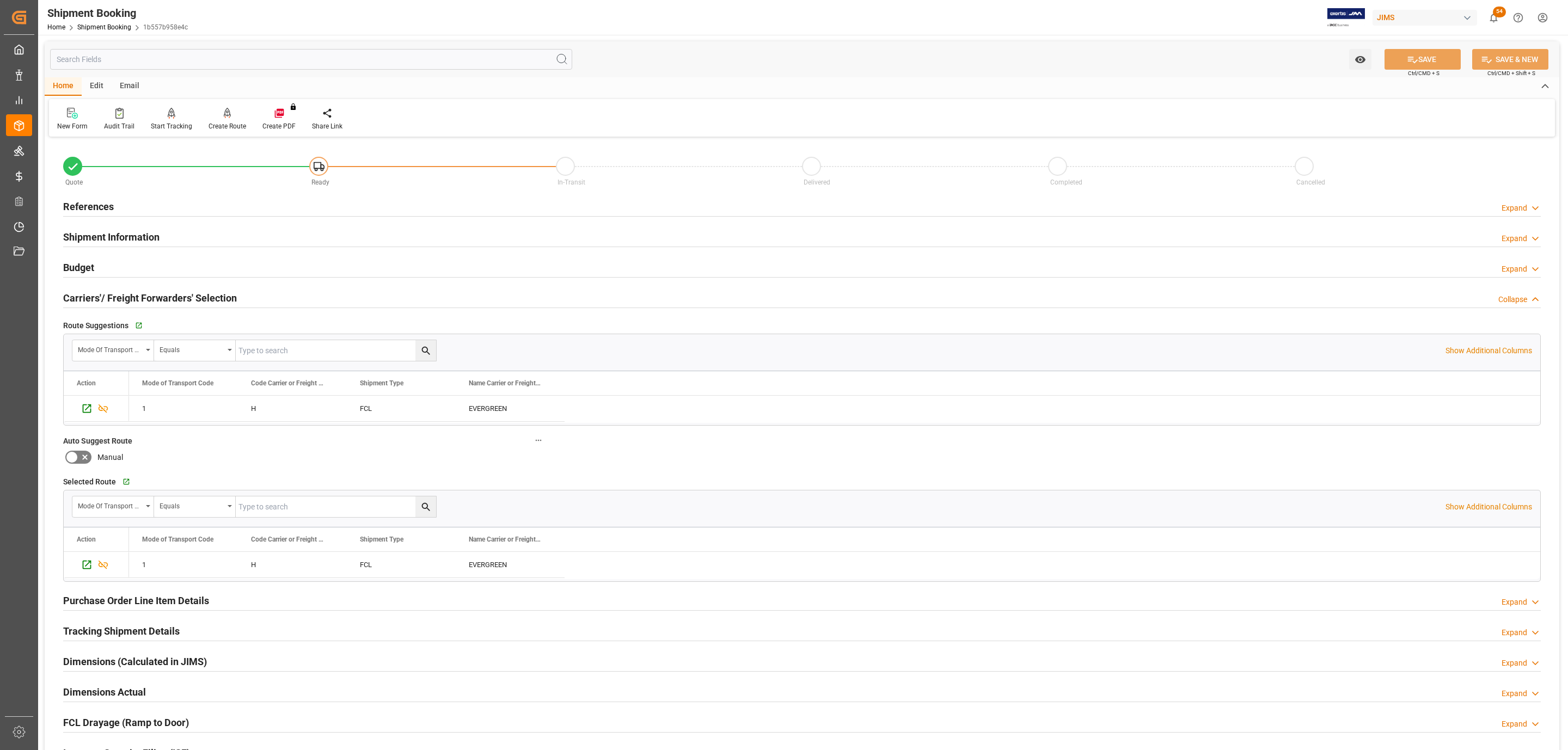
click at [100, 297] on h2 "Carriers'/ Freight Forwarders' Selection" at bounding box center [150, 297] width 174 height 14
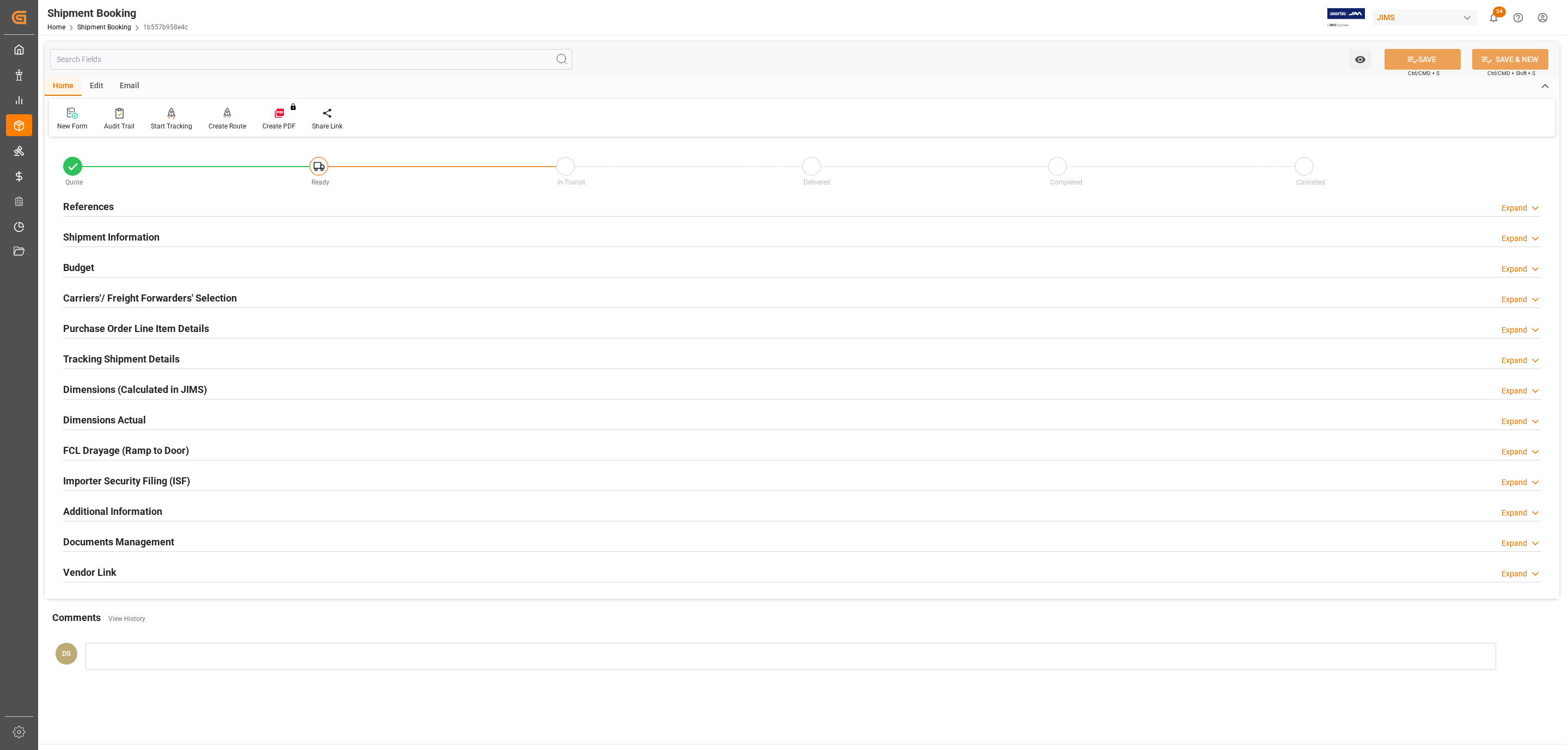
click at [100, 356] on h2 "Tracking Shipment Details" at bounding box center [122, 358] width 117 height 14
click at [123, 355] on h2 "Tracking Shipment Details" at bounding box center [122, 358] width 117 height 14
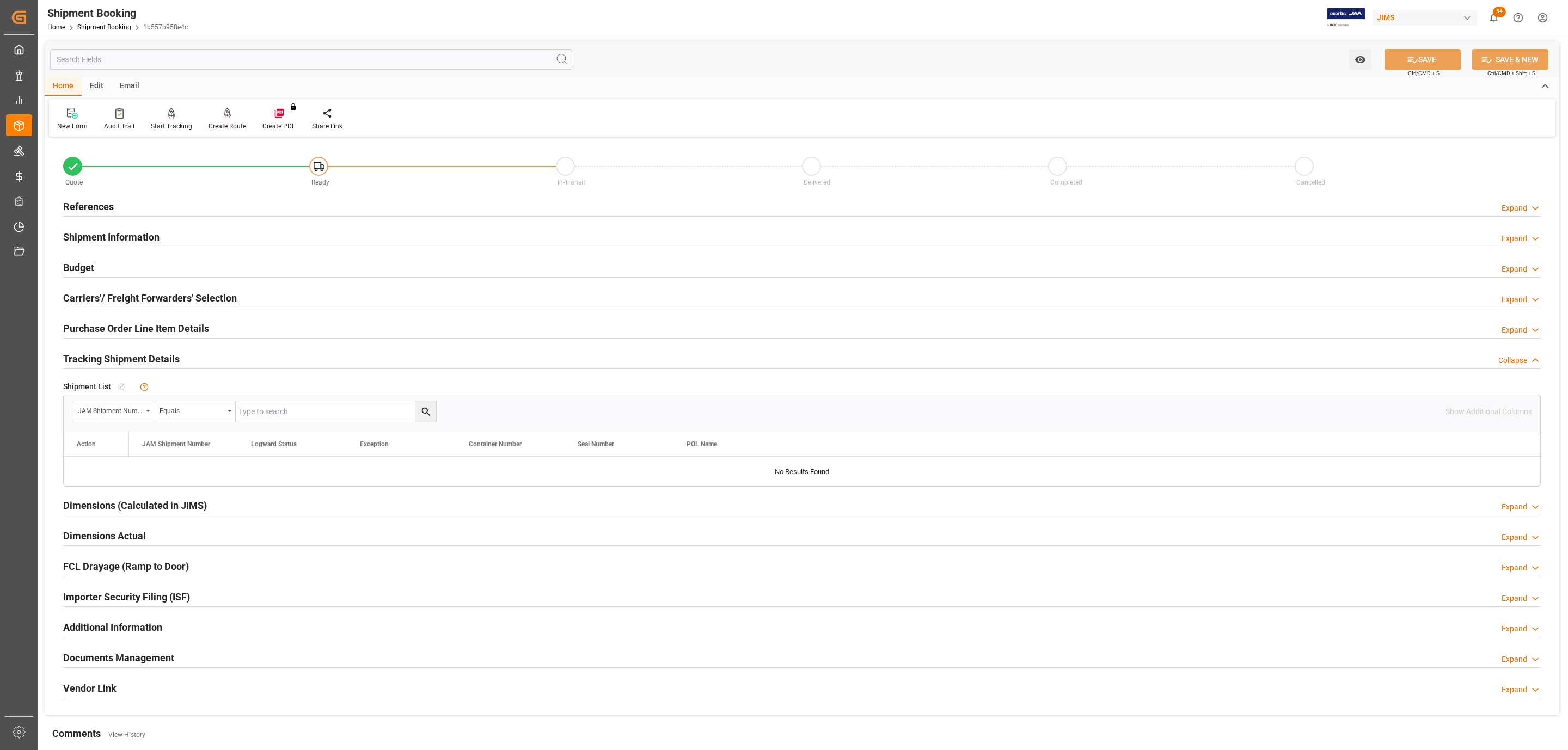
click at [104, 293] on h2 "Carriers'/ Freight Forwarders' Selection" at bounding box center [150, 297] width 174 height 14
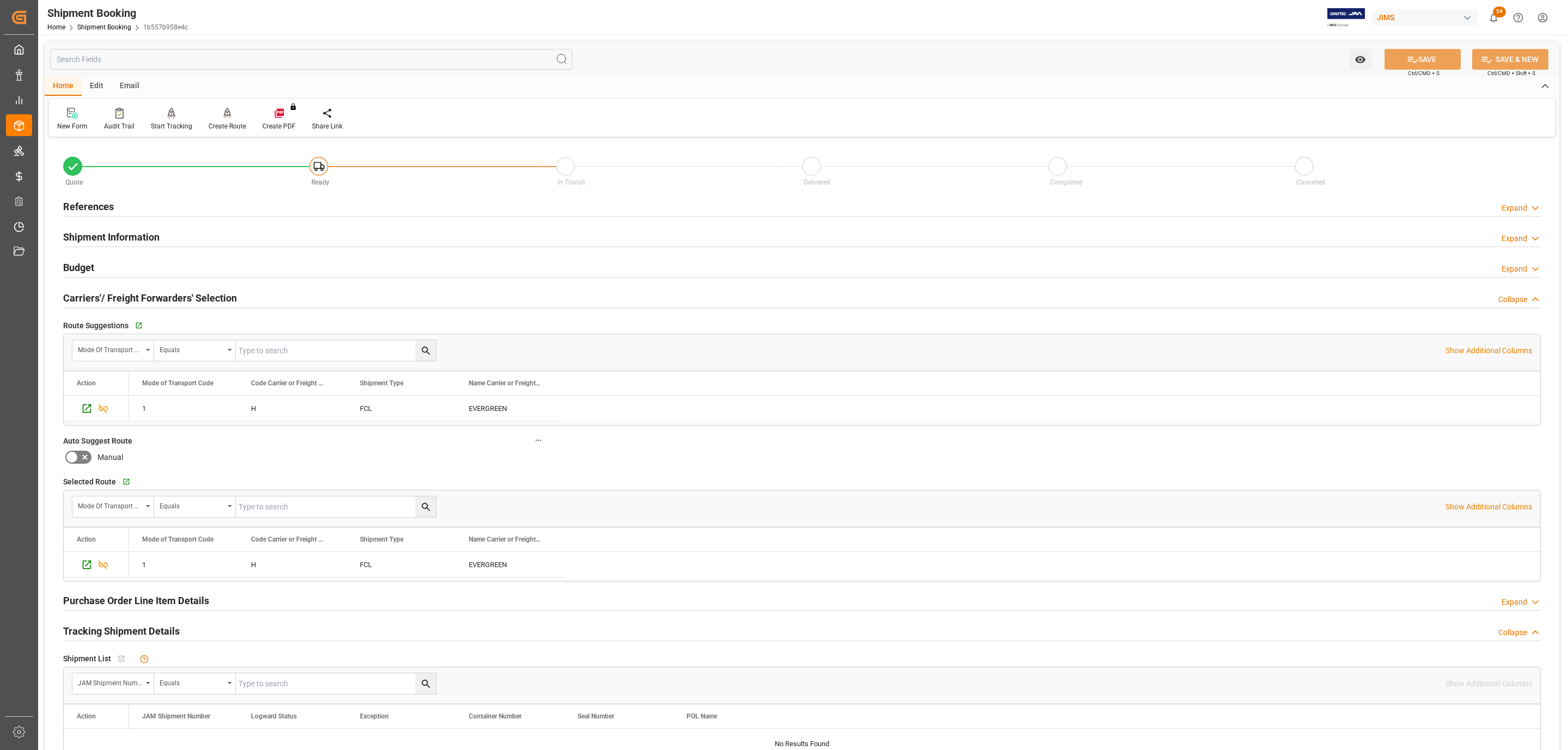
click at [160, 214] on div "References Expand" at bounding box center [802, 205] width 1478 height 21
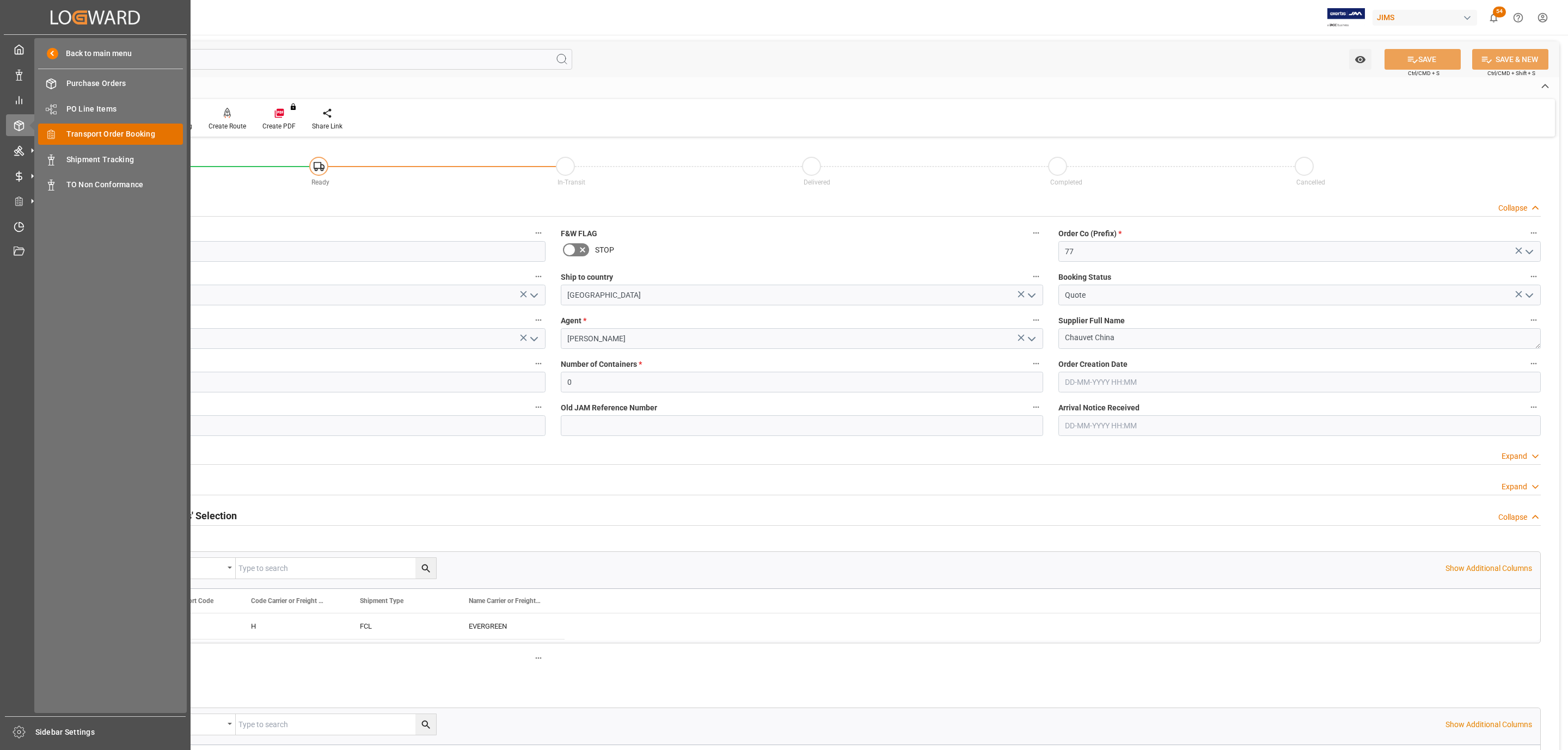
click at [119, 131] on span "Transport Order Booking" at bounding box center [125, 134] width 117 height 11
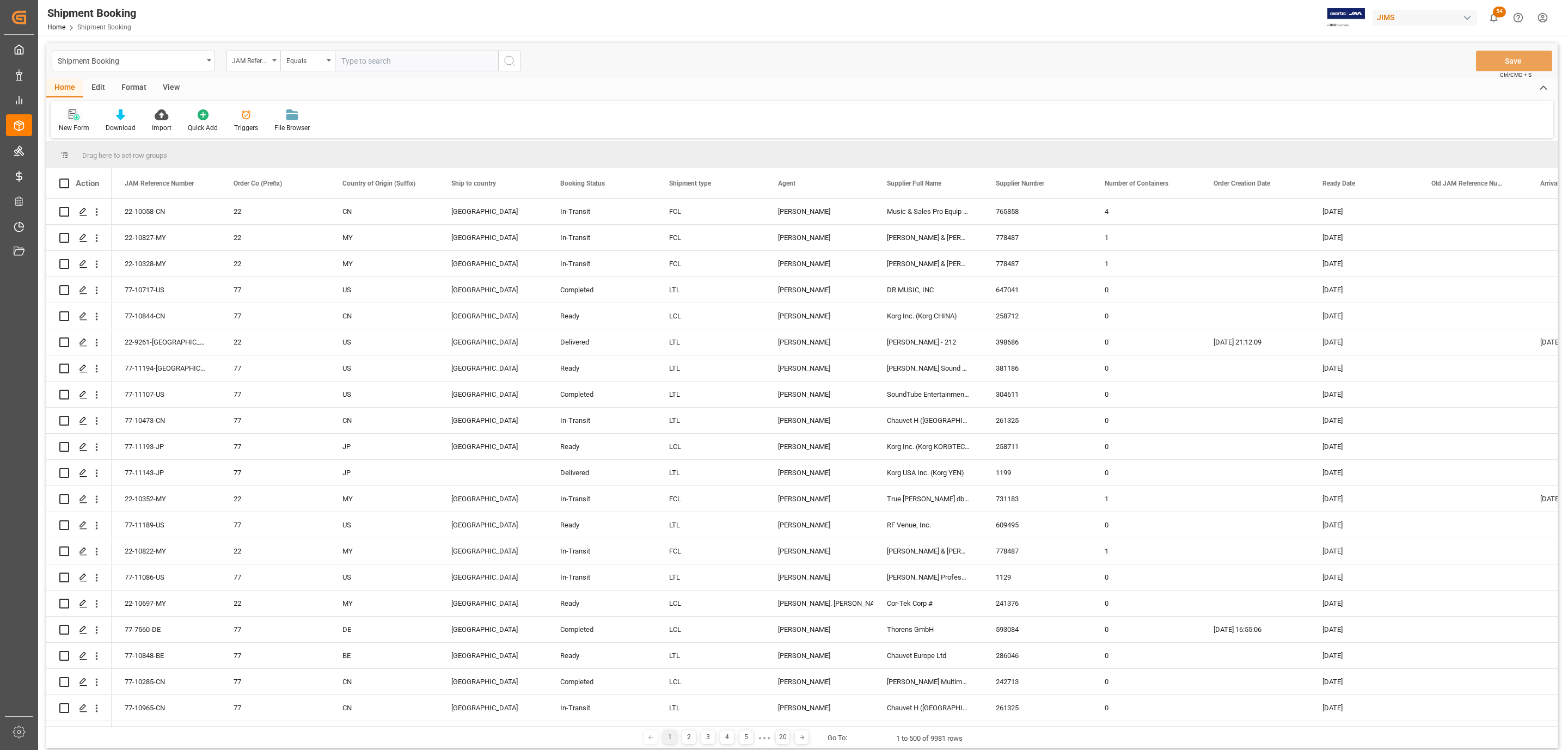
click at [75, 126] on div "New Form" at bounding box center [74, 128] width 31 height 10
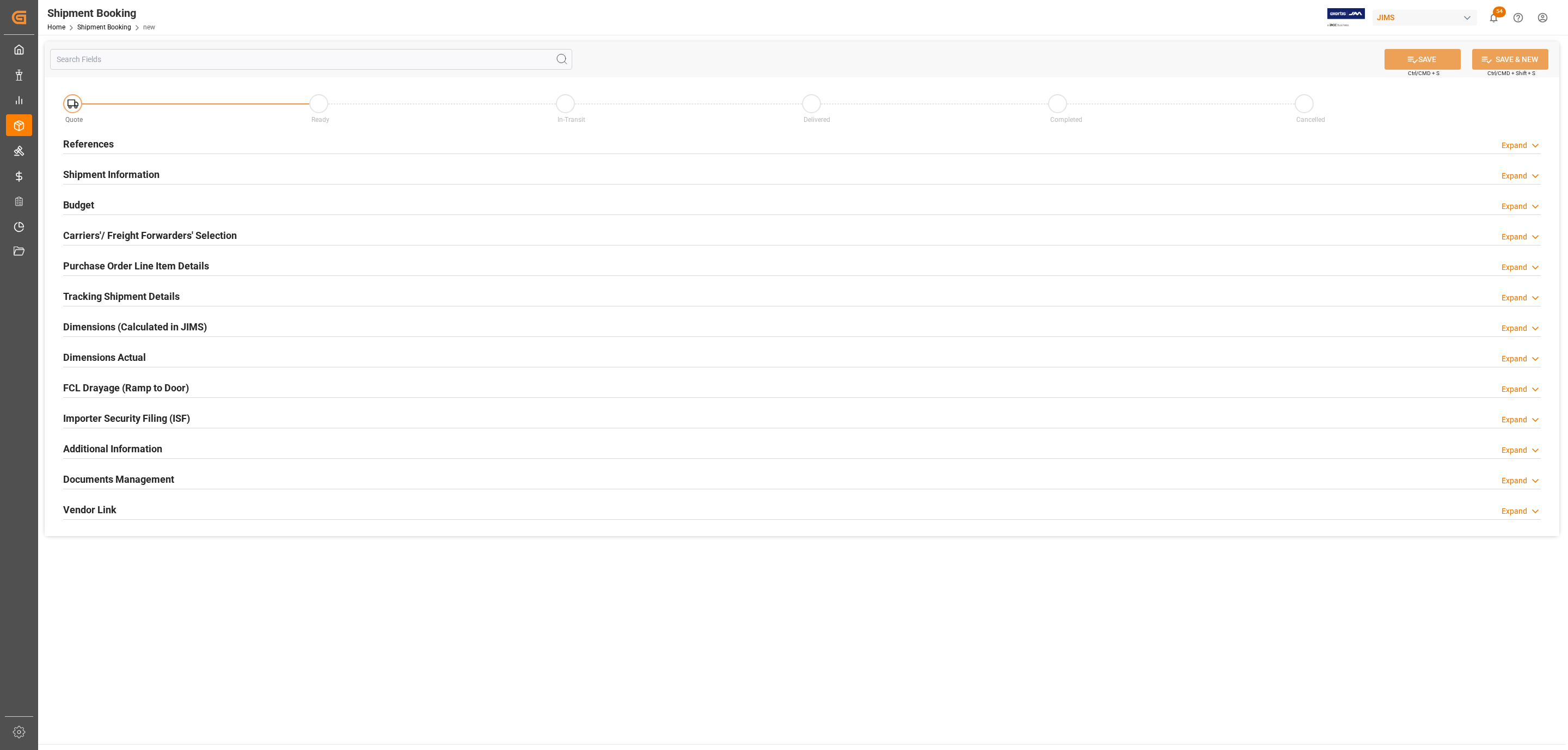
click at [117, 238] on h2 "Carriers'/ Freight Forwarders' Selection" at bounding box center [150, 235] width 174 height 14
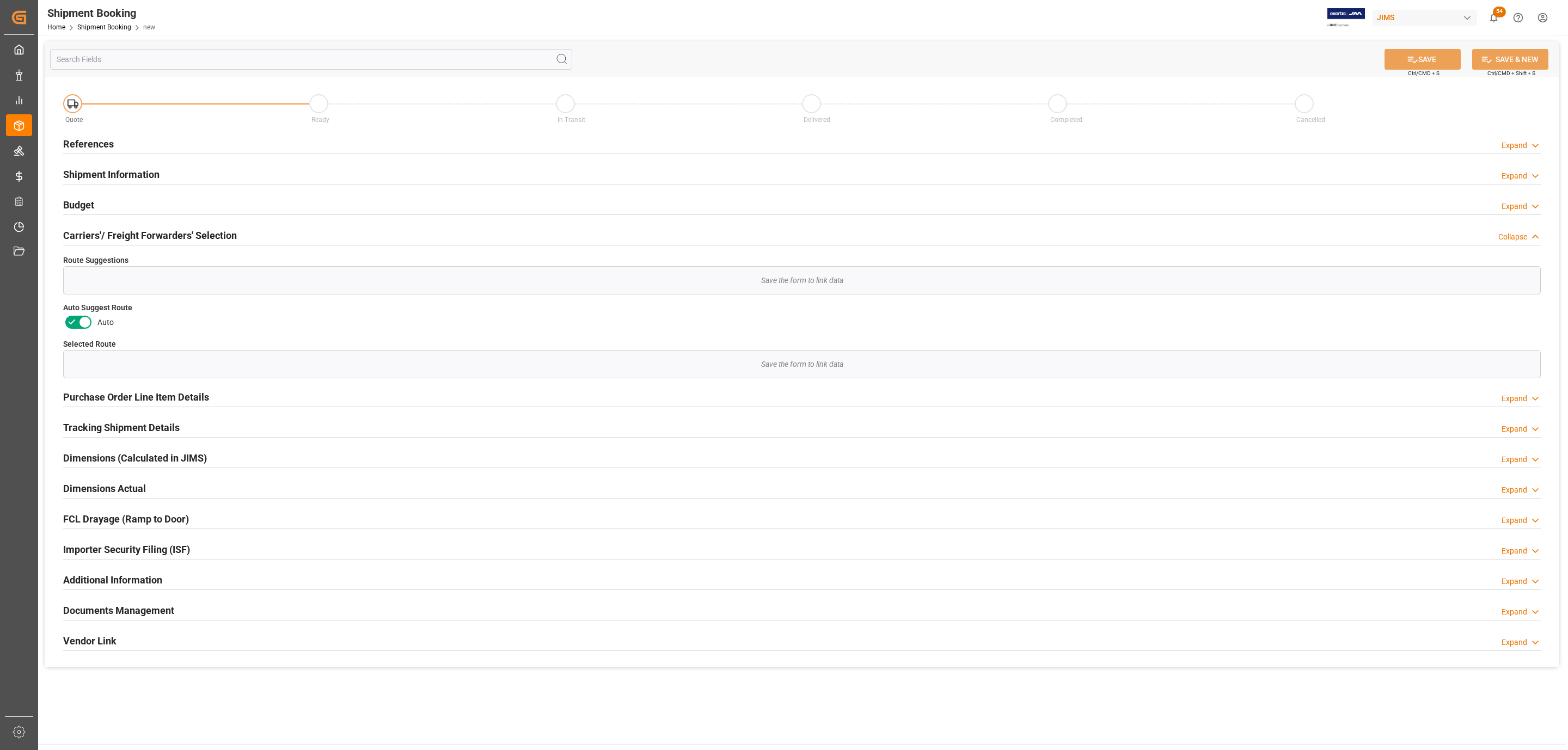
click at [118, 141] on div "References Expand" at bounding box center [802, 143] width 1478 height 21
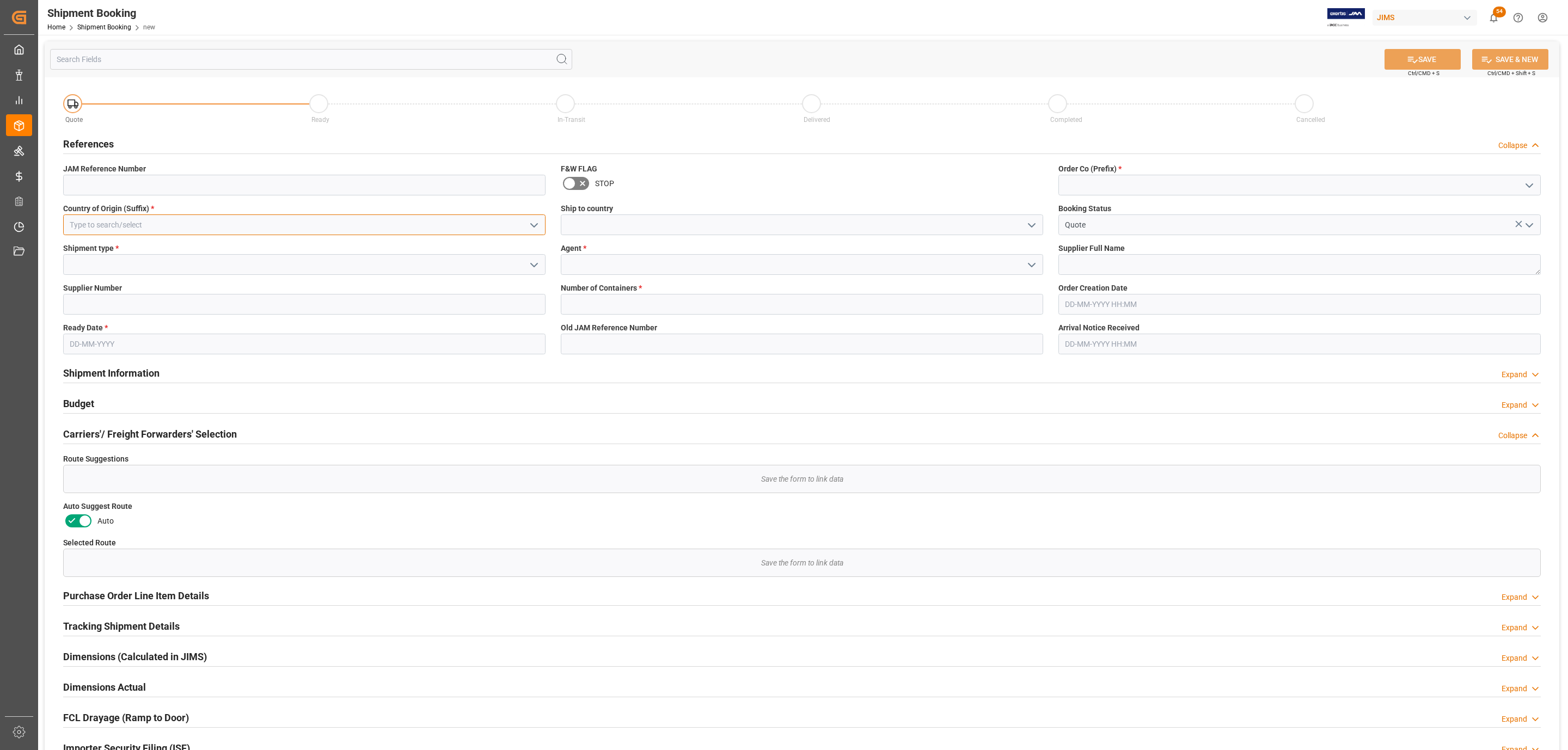
click at [150, 223] on input at bounding box center [304, 225] width 482 height 21
click at [151, 245] on div "CN" at bounding box center [304, 249] width 481 height 24
type input "CN"
click at [531, 265] on icon "open menu" at bounding box center [534, 265] width 13 height 13
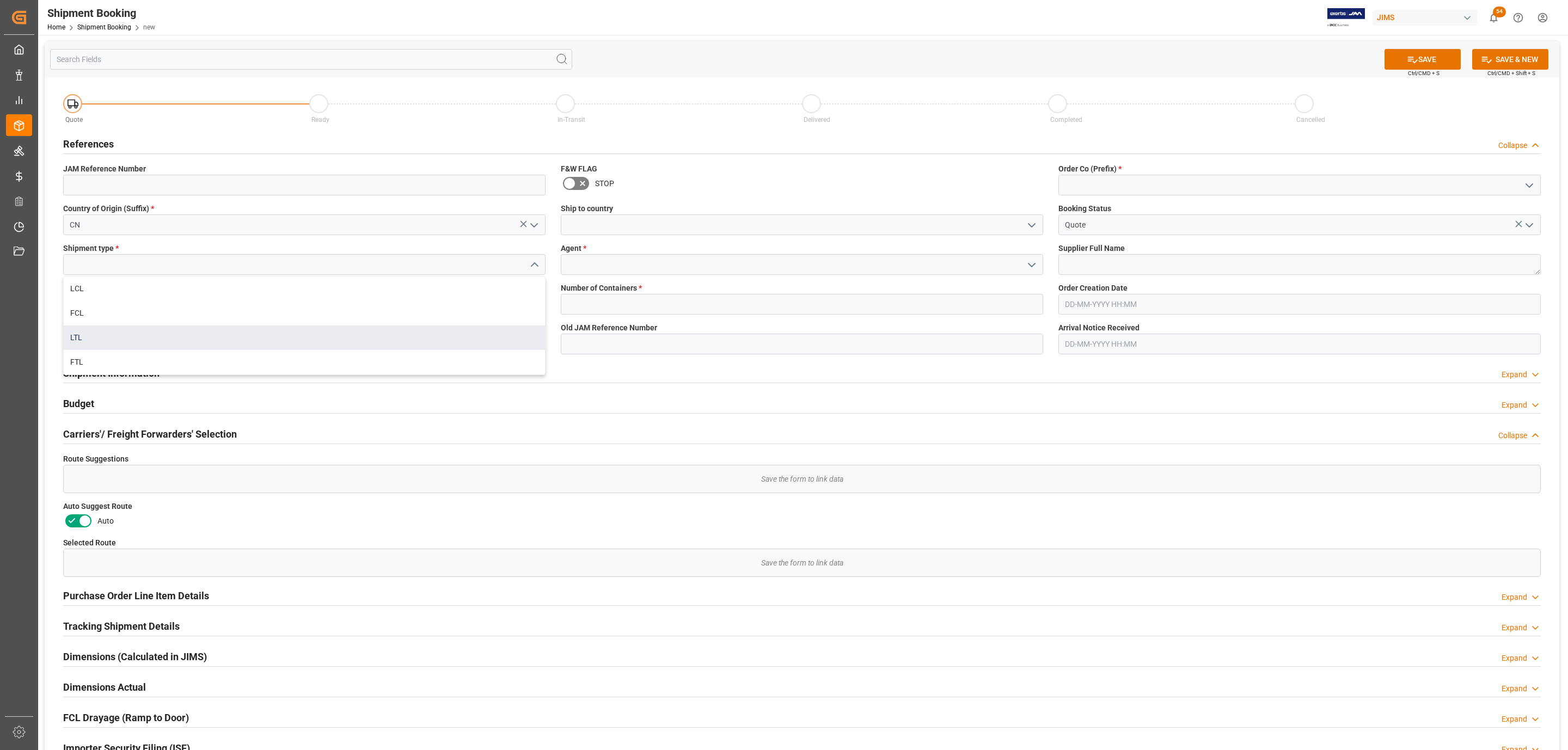
click at [115, 329] on div "LTL" at bounding box center [304, 338] width 481 height 24
type input "LTL"
click at [161, 308] on input at bounding box center [304, 304] width 482 height 21
paste input "403301"
type input "403301"
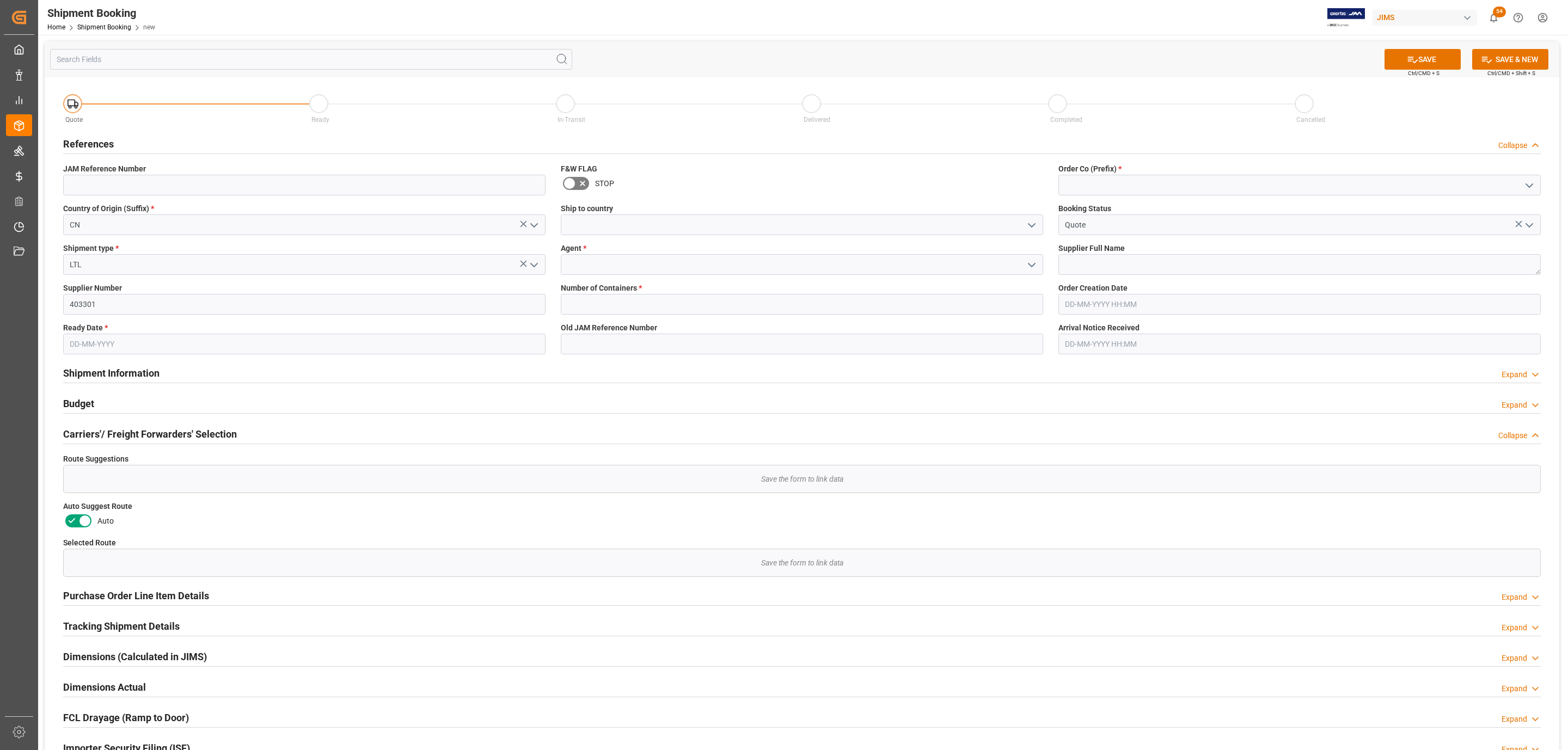
click at [102, 342] on input "text" at bounding box center [304, 344] width 482 height 21
click at [126, 377] on div "Mo Tu We Th Fr Sa Su" at bounding box center [141, 387] width 154 height 21
click at [136, 454] on div "18" at bounding box center [141, 453] width 14 height 13
type input "[DATE]"
click at [1023, 227] on button "open menu" at bounding box center [1031, 225] width 16 height 17
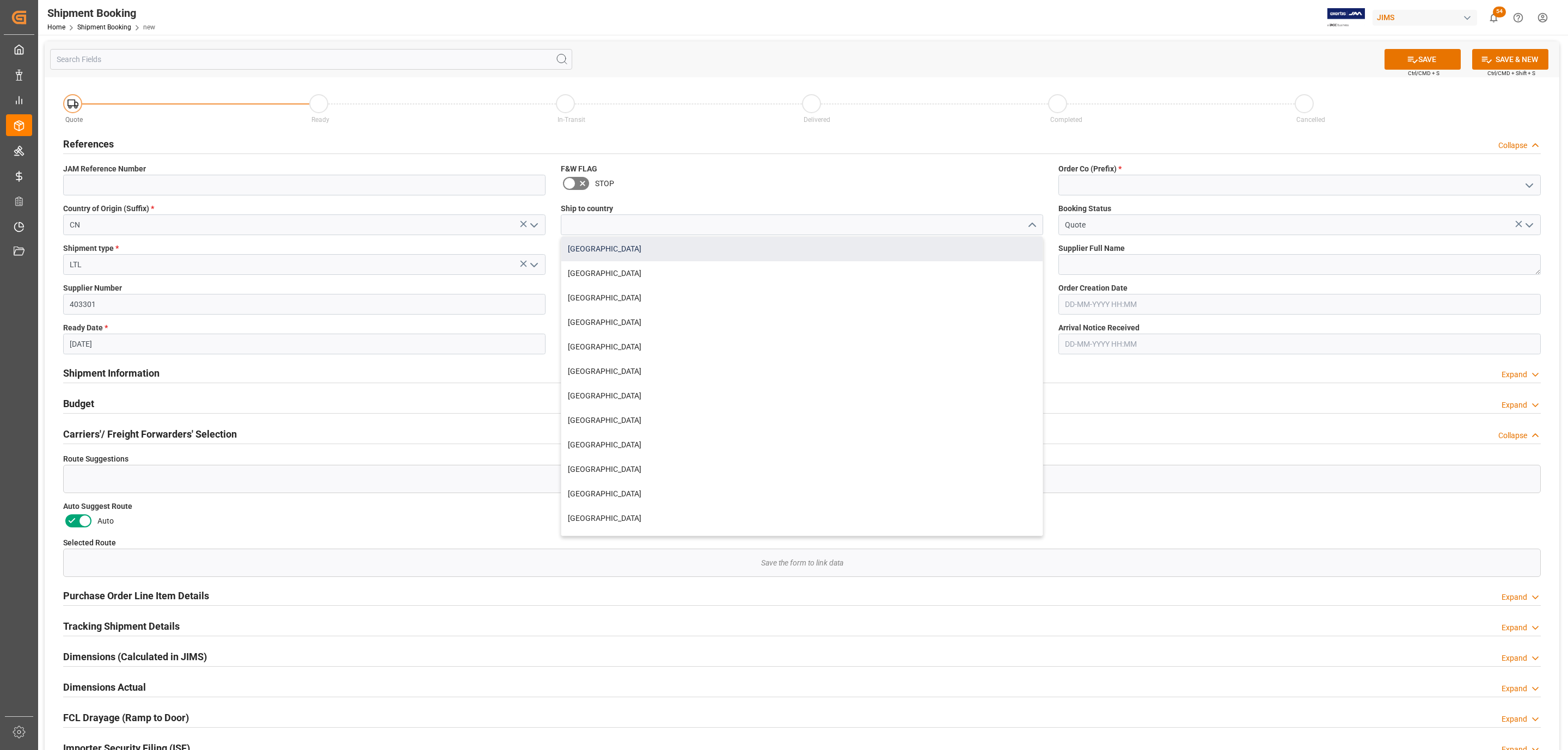
click at [753, 255] on div "[GEOGRAPHIC_DATA]" at bounding box center [802, 249] width 481 height 24
type input "[GEOGRAPHIC_DATA]"
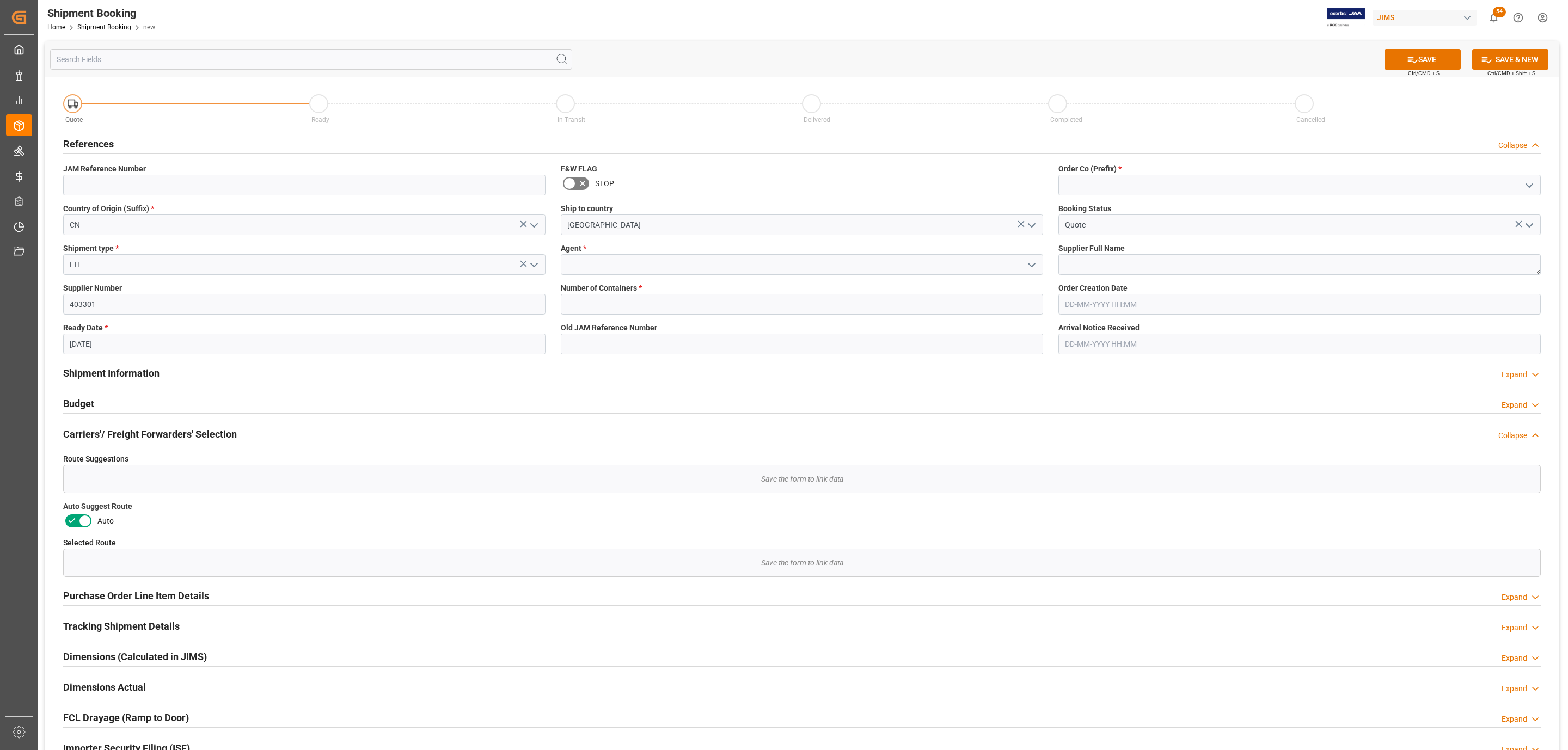
click at [1033, 264] on polyline "open menu" at bounding box center [1031, 265] width 6 height 3
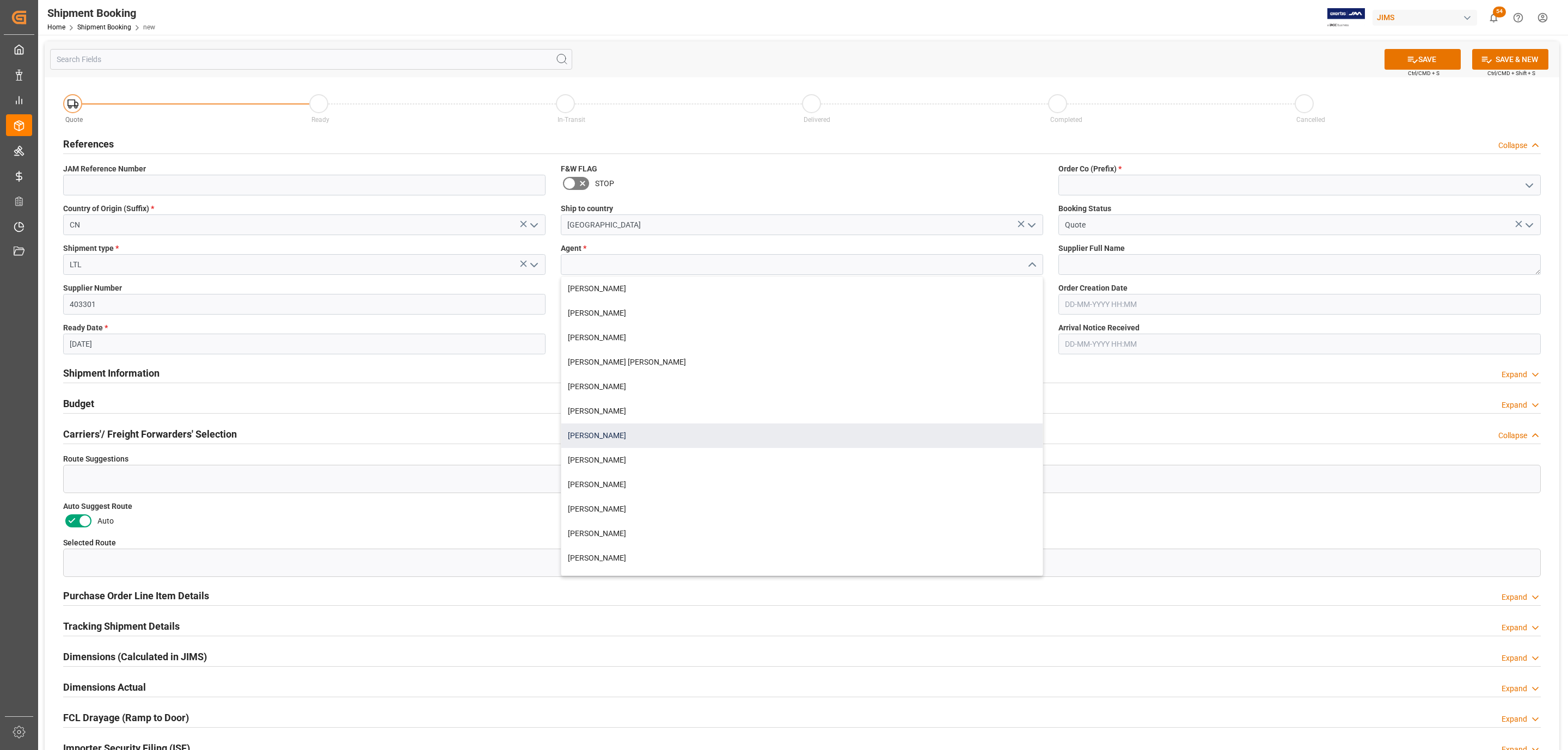
click at [625, 432] on div "[PERSON_NAME]" at bounding box center [802, 436] width 481 height 24
type input "[PERSON_NAME]"
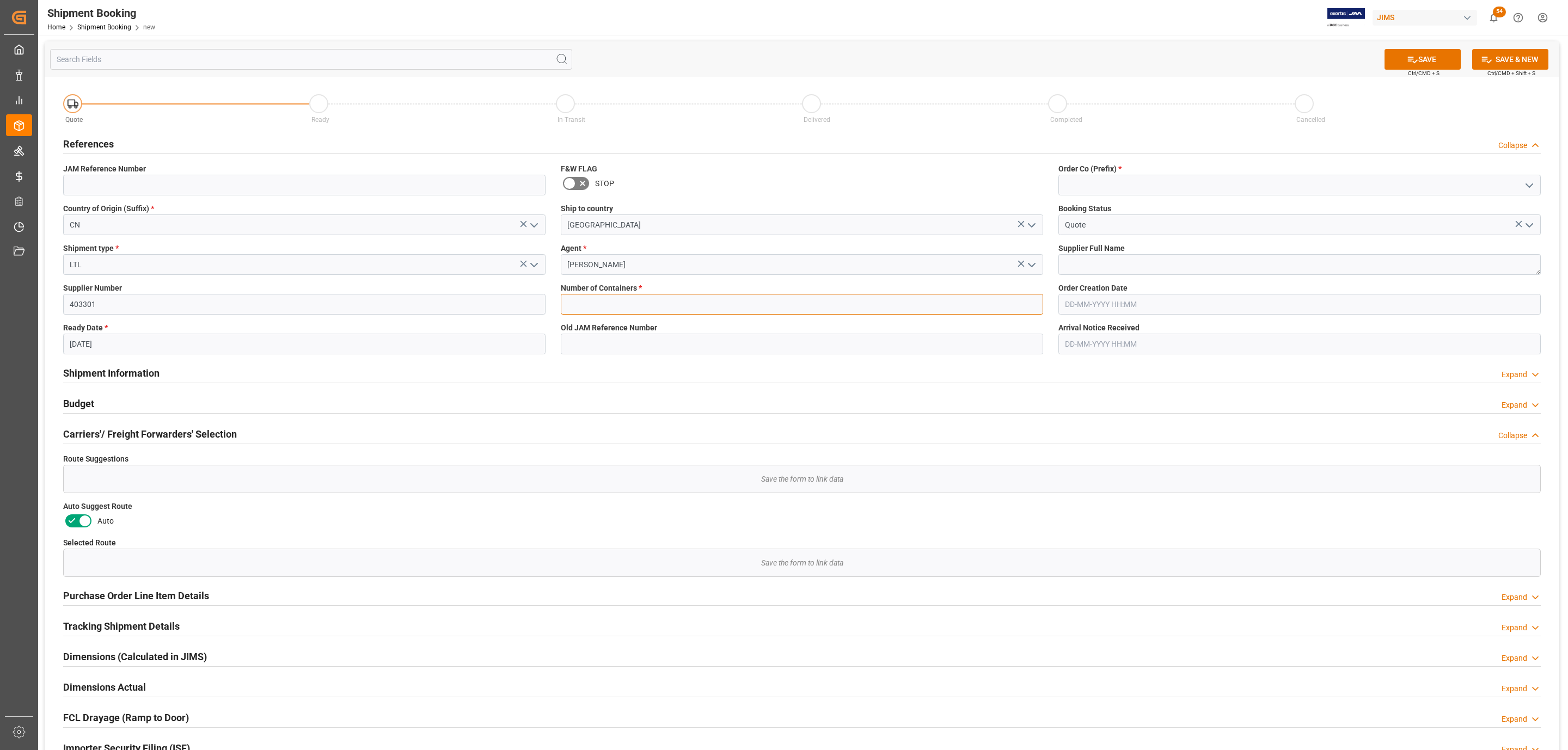
click at [603, 303] on input "text" at bounding box center [802, 304] width 482 height 21
type input "0"
click at [1532, 183] on icon "open menu" at bounding box center [1529, 185] width 13 height 13
click at [1153, 228] on div "77" at bounding box center [1299, 233] width 481 height 24
type input "77"
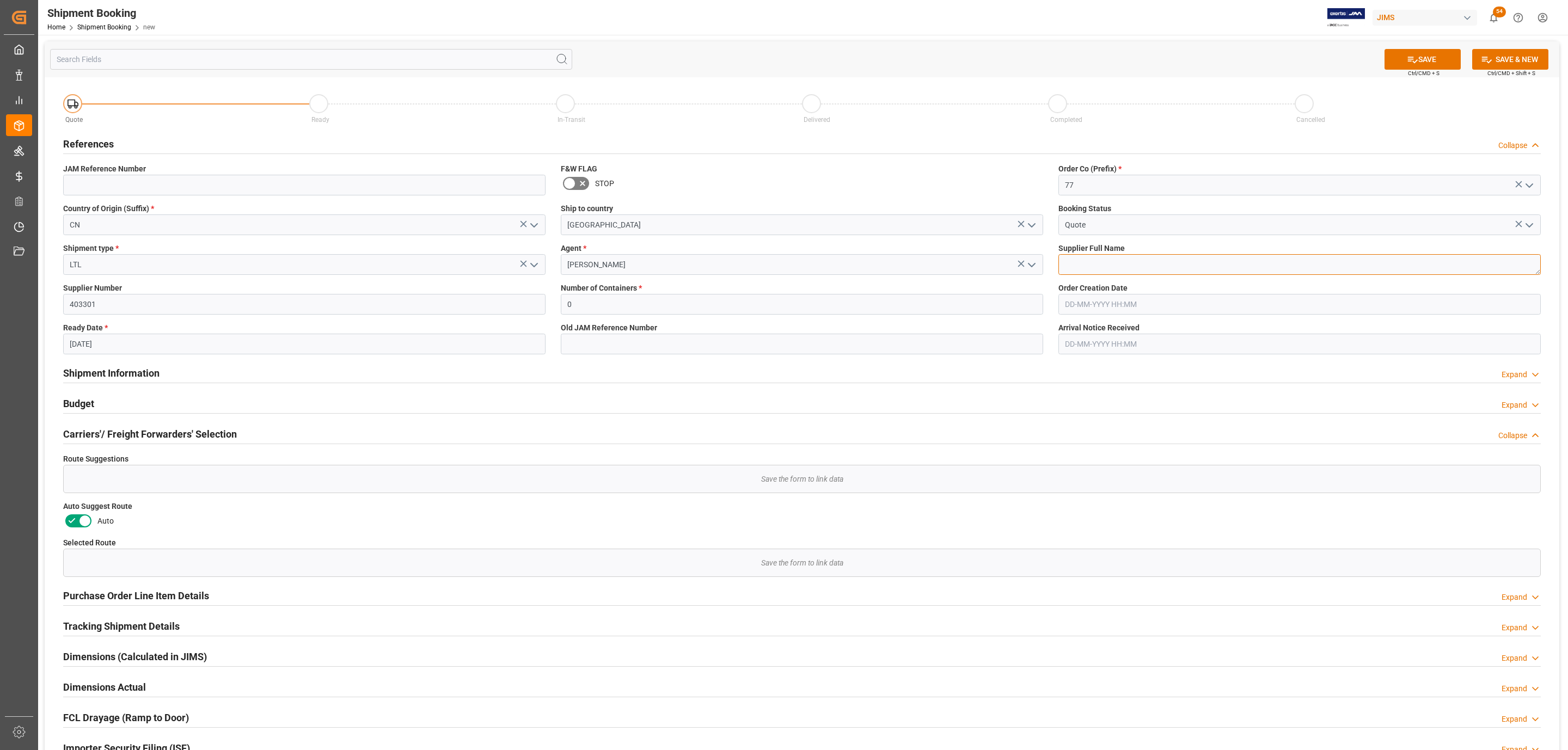
click at [1060, 255] on textarea at bounding box center [1299, 264] width 482 height 21
paste textarea "ZHONGSHAN EUROSHINE"
type textarea "ZHONGSHAN EUROSHINE"
click at [1416, 58] on button "SAVE" at bounding box center [1422, 59] width 76 height 21
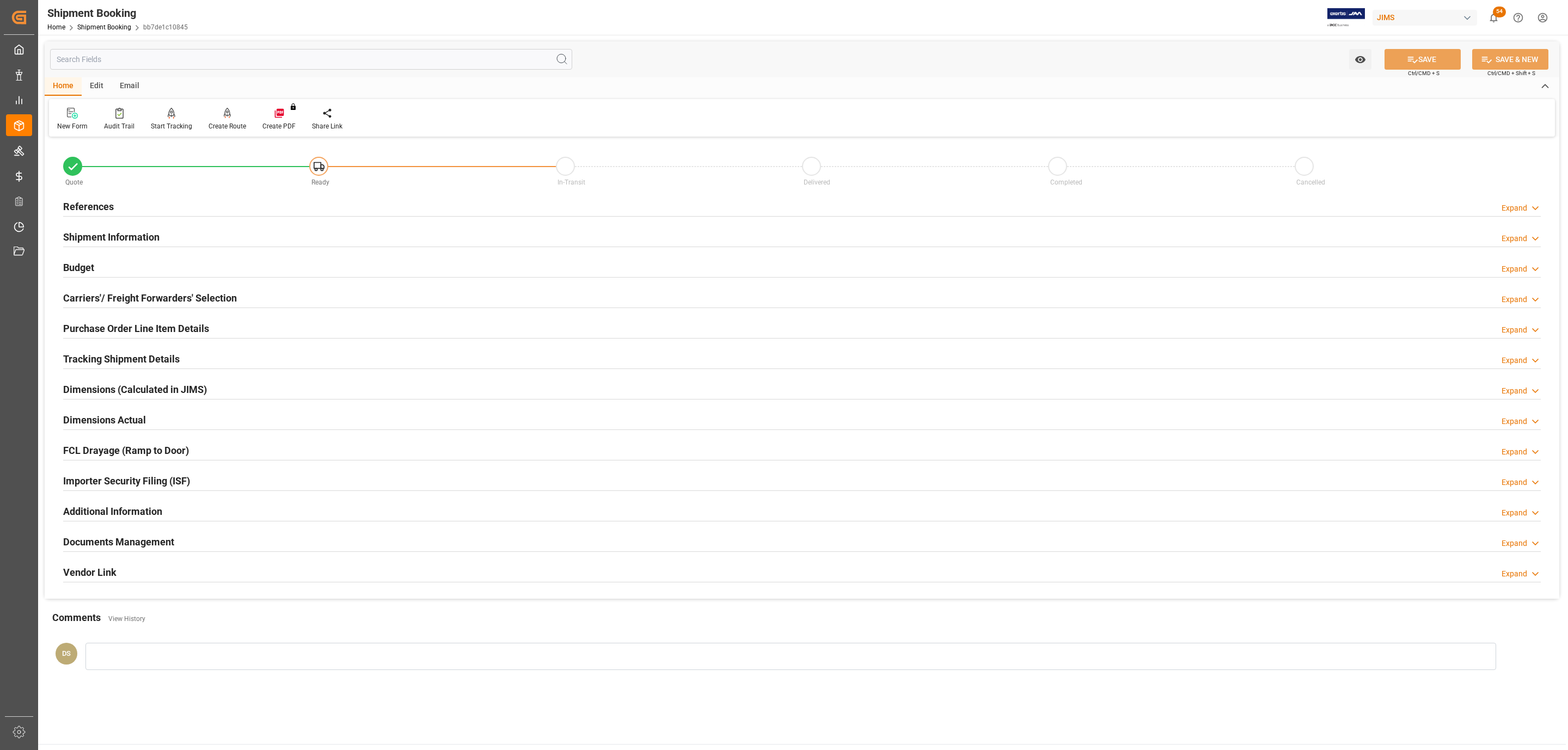
click at [296, 212] on div "References Expand" at bounding box center [802, 205] width 1478 height 21
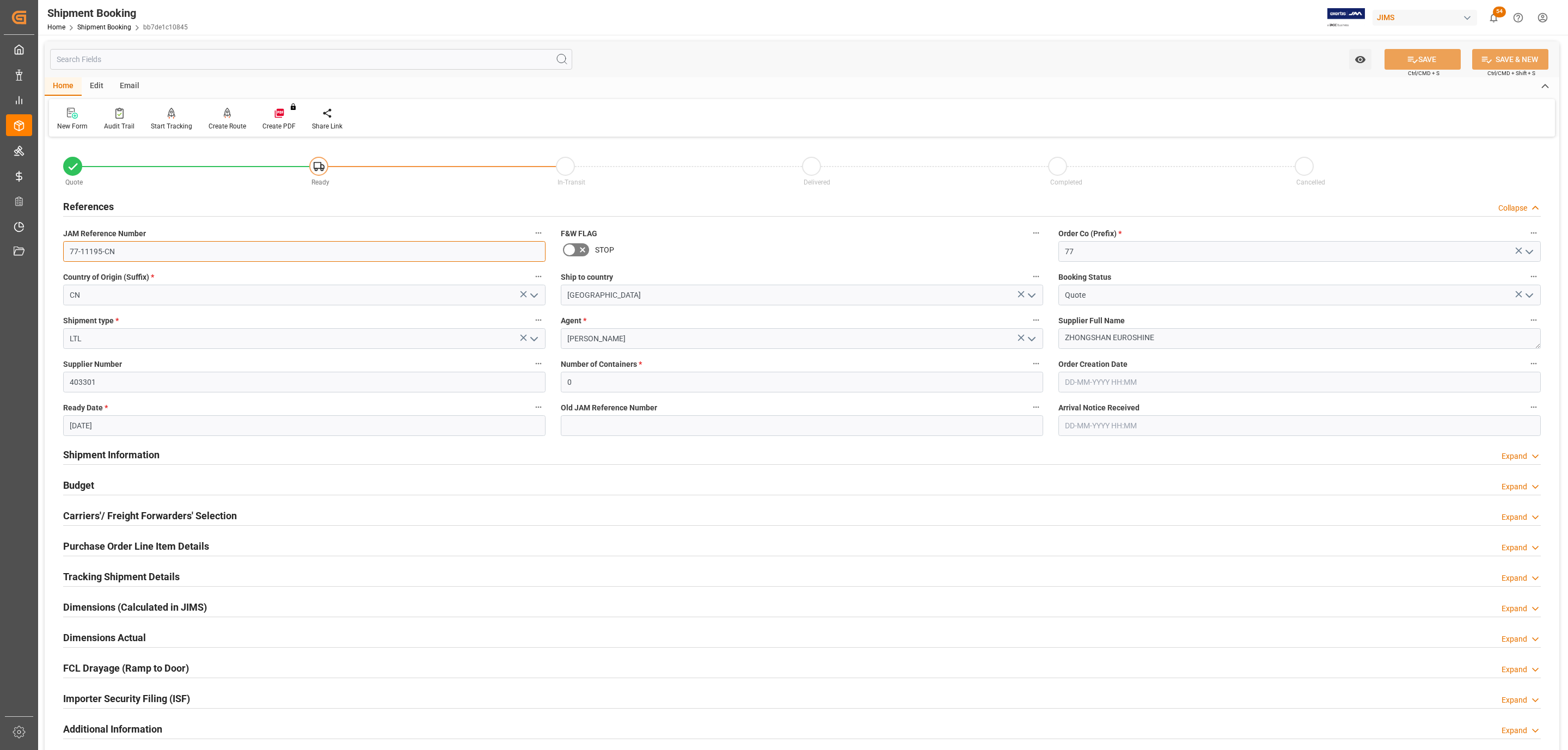
click at [142, 253] on input "77-11195-CN" at bounding box center [304, 251] width 482 height 21
